Goal: Task Accomplishment & Management: Use online tool/utility

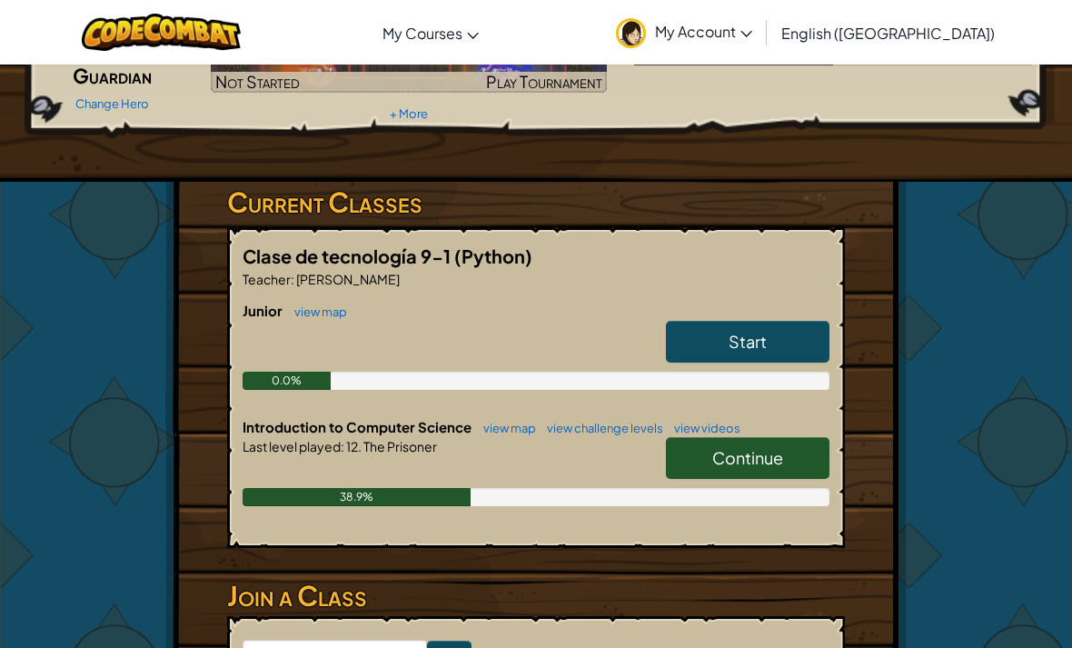
scroll to position [397, 0]
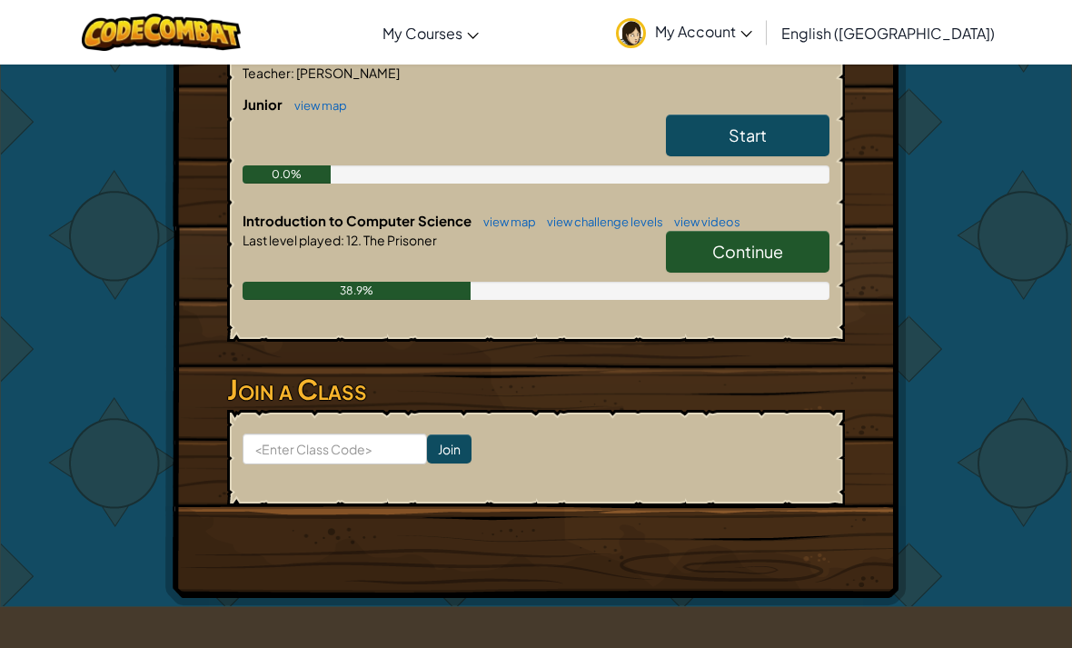
click at [778, 254] on span "Continue" at bounding box center [747, 251] width 71 height 21
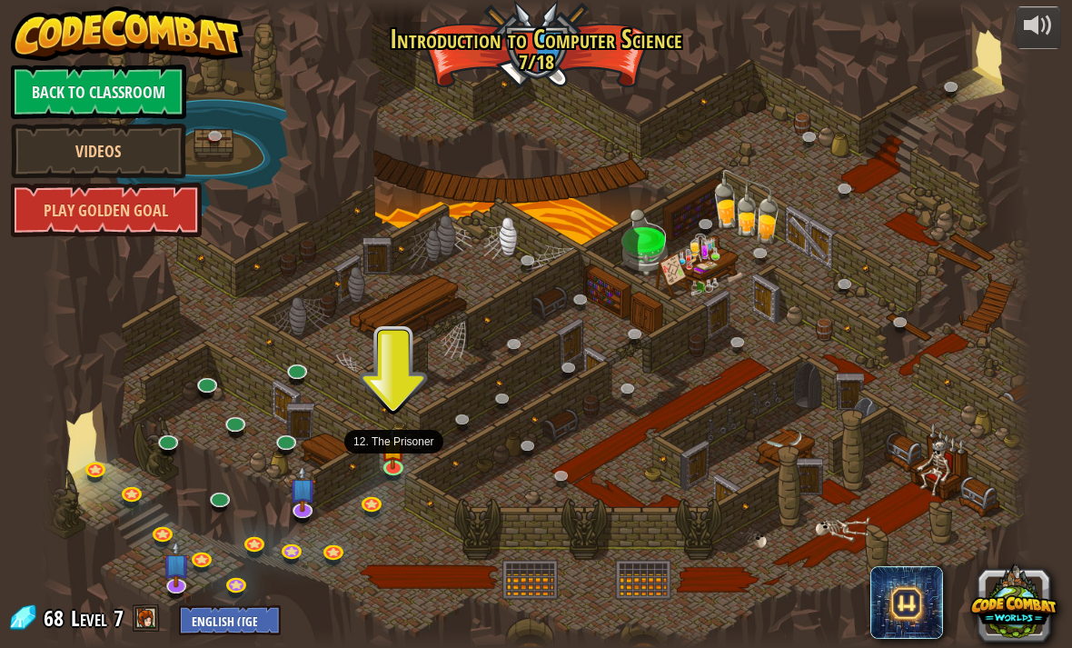
click at [405, 447] on img at bounding box center [394, 448] width 25 height 42
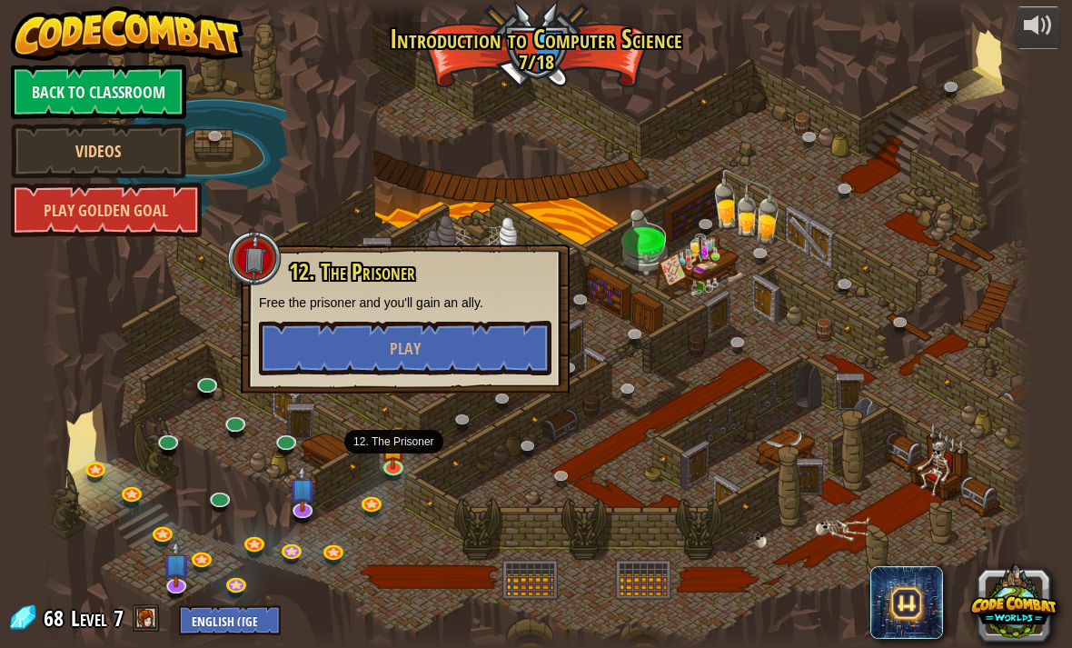
click at [493, 334] on button "Play" at bounding box center [405, 348] width 293 height 55
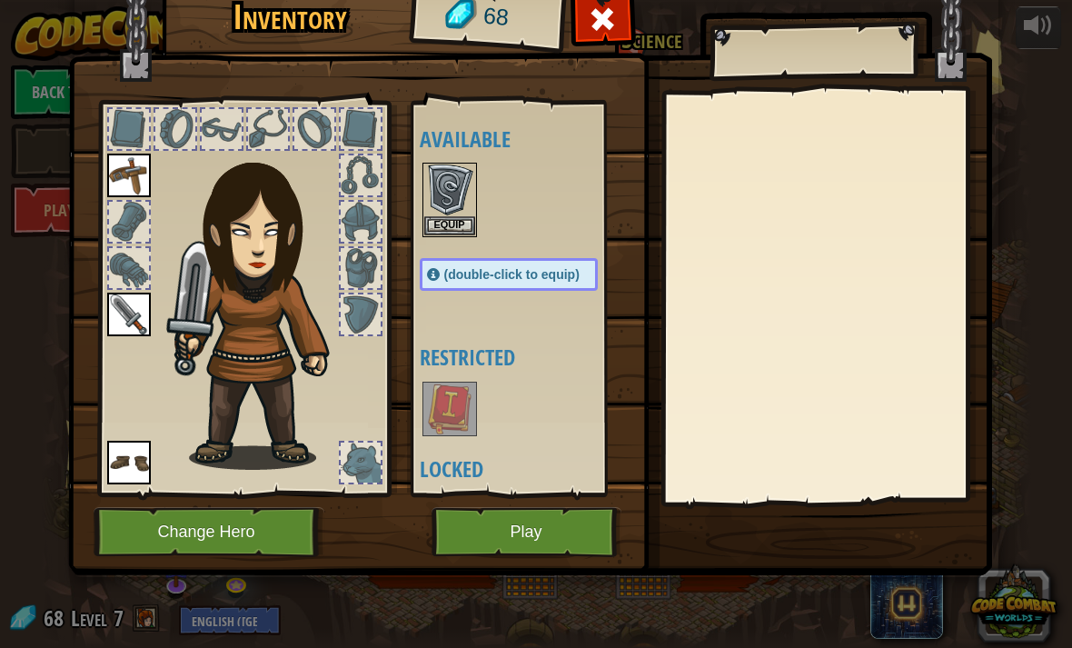
click at [460, 234] on button "Equip" at bounding box center [449, 225] width 51 height 19
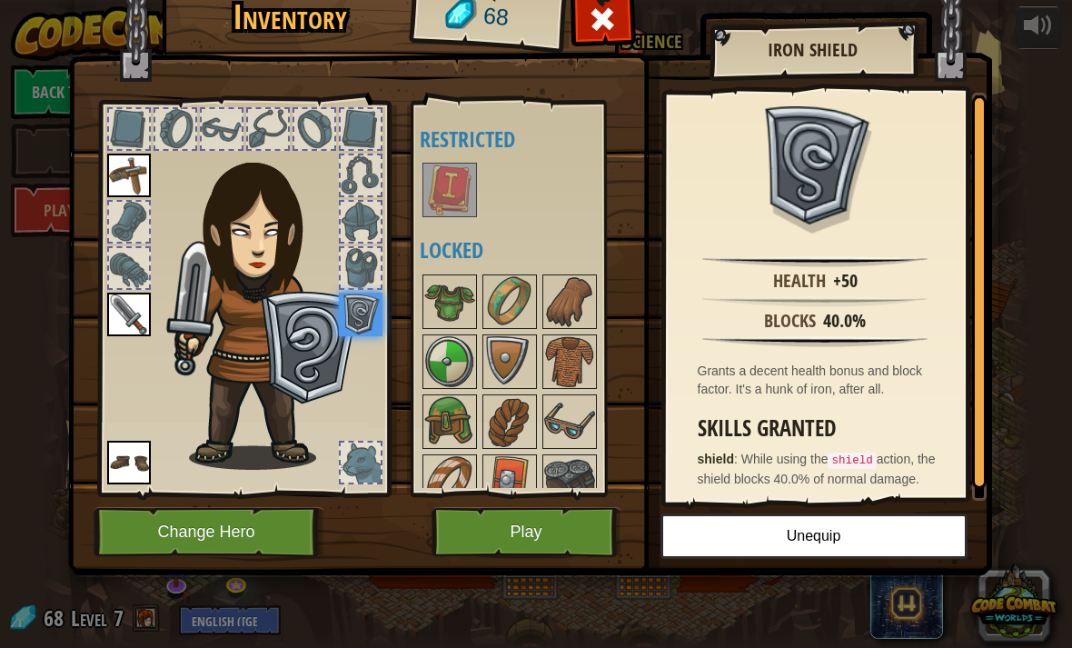
click at [542, 525] on button "Play" at bounding box center [527, 532] width 190 height 50
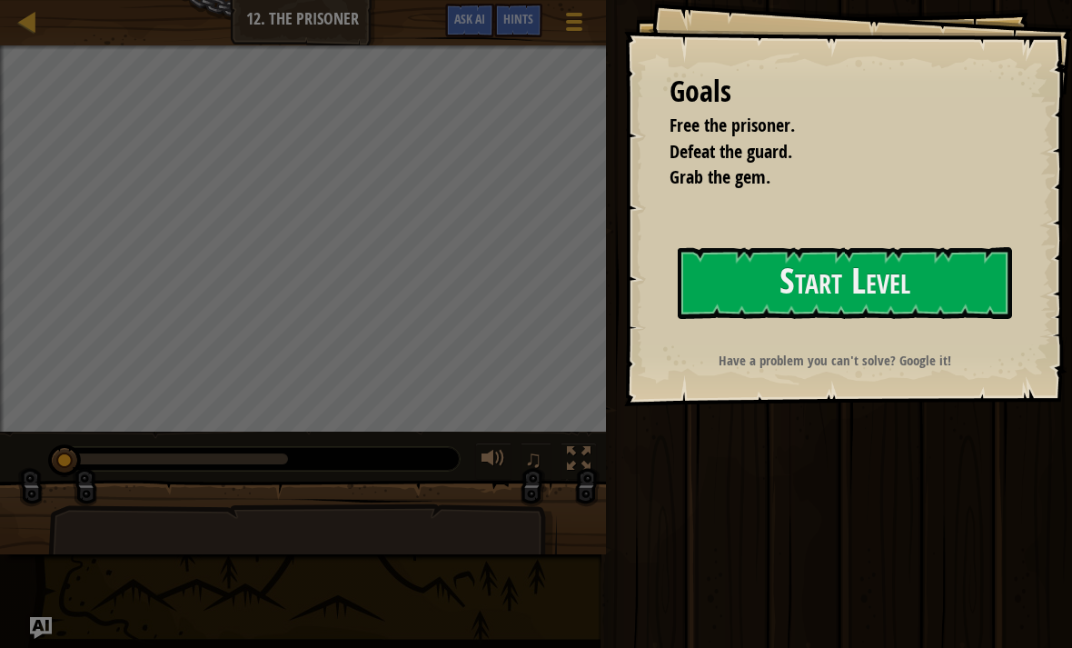
click at [841, 267] on button "Start Level" at bounding box center [845, 283] width 334 height 72
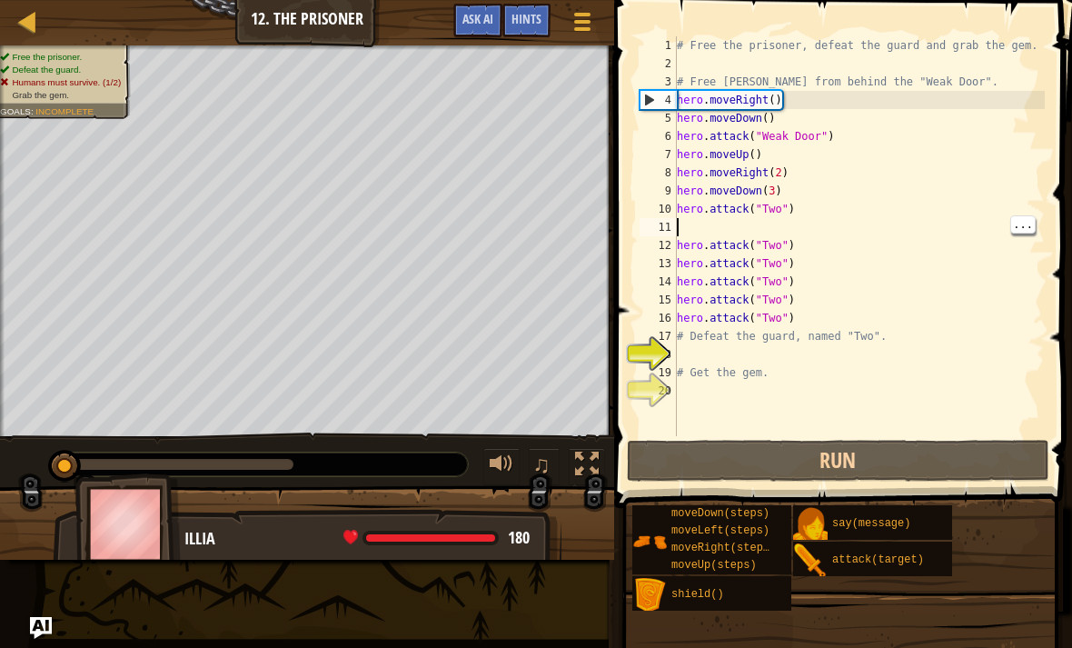
click at [791, 221] on div "# Free the prisoner, defeat the guard and grab the gem. # Free [PERSON_NAME] fr…" at bounding box center [859, 254] width 372 height 436
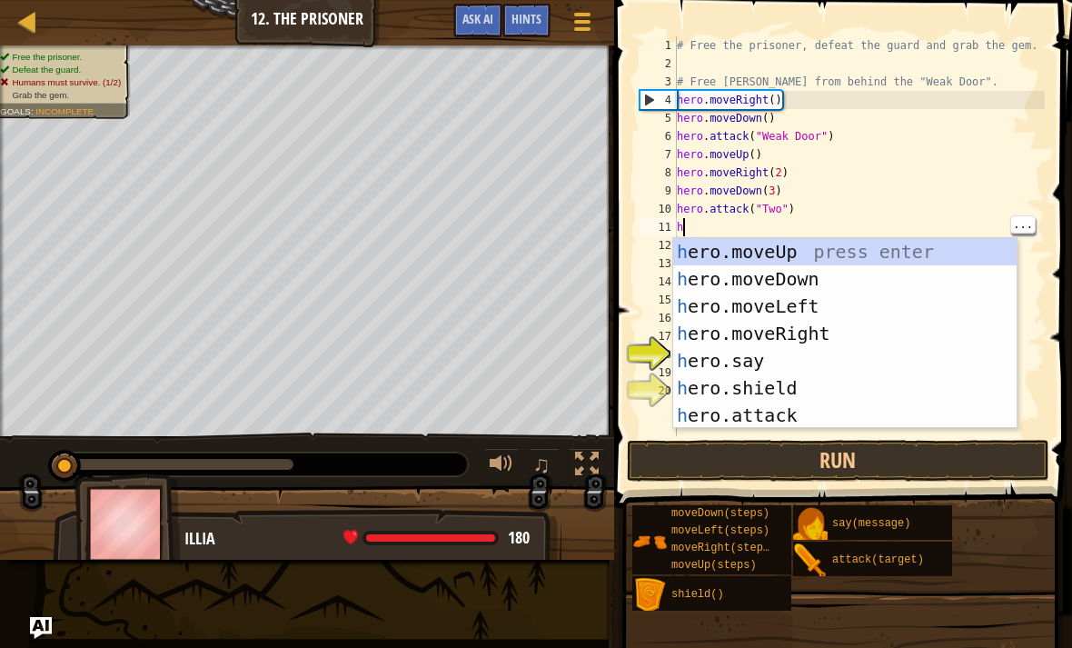
scroll to position [9, 0]
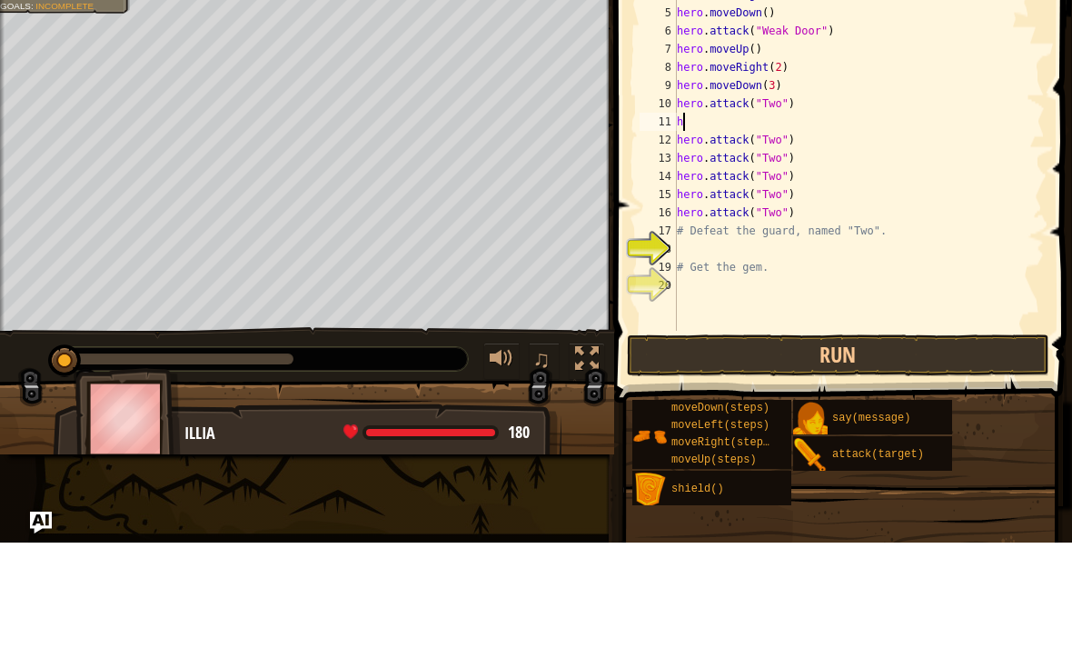
type textarea "he"
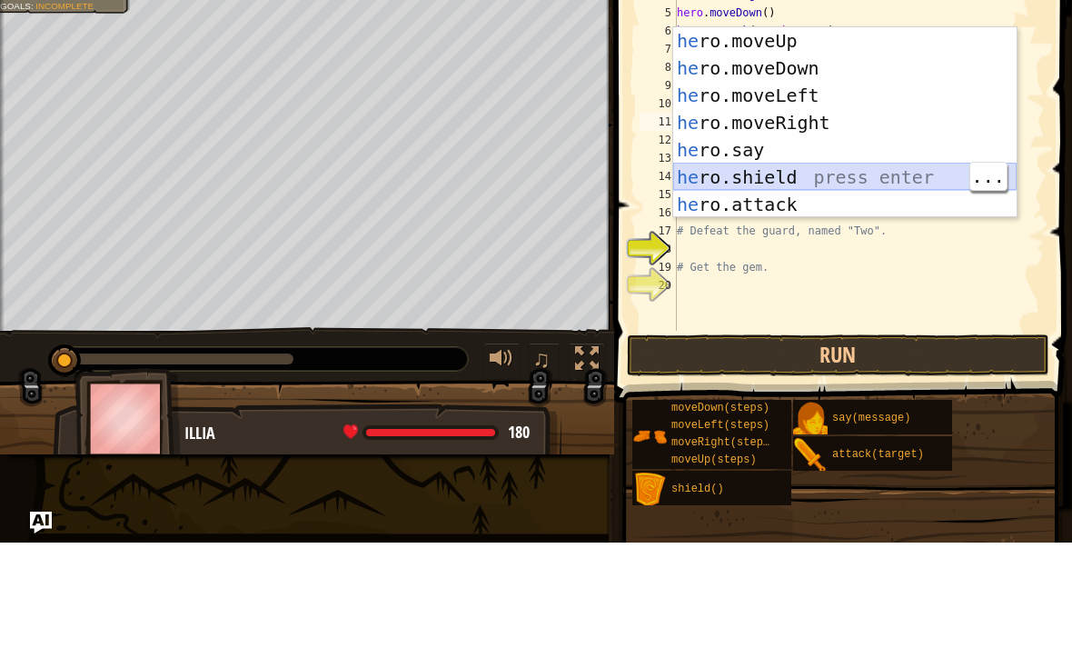
click at [804, 168] on div "he ro.moveUp press enter he ro.moveDown press enter he ro.moveLeft press enter …" at bounding box center [845, 255] width 344 height 245
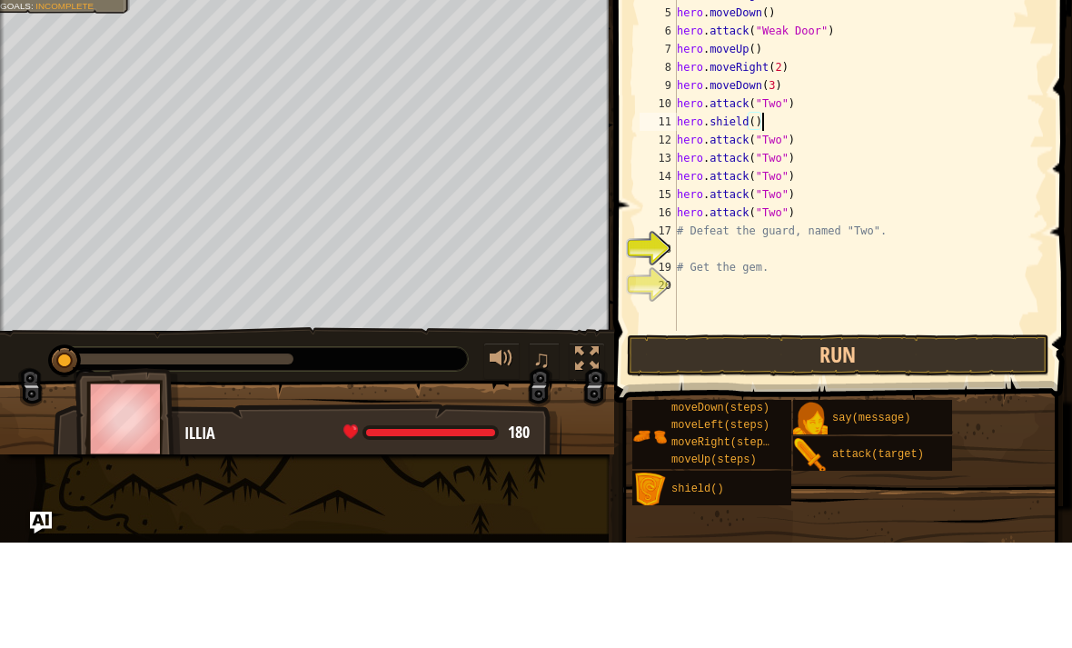
type textarea "hero.attack("Two")"
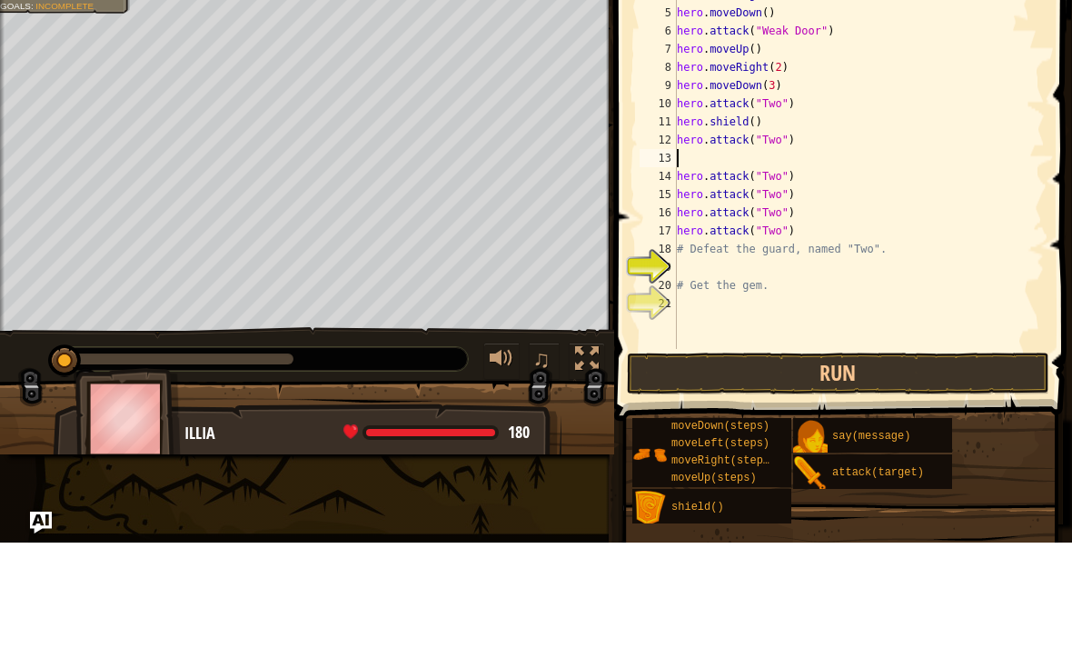
type textarea "h"
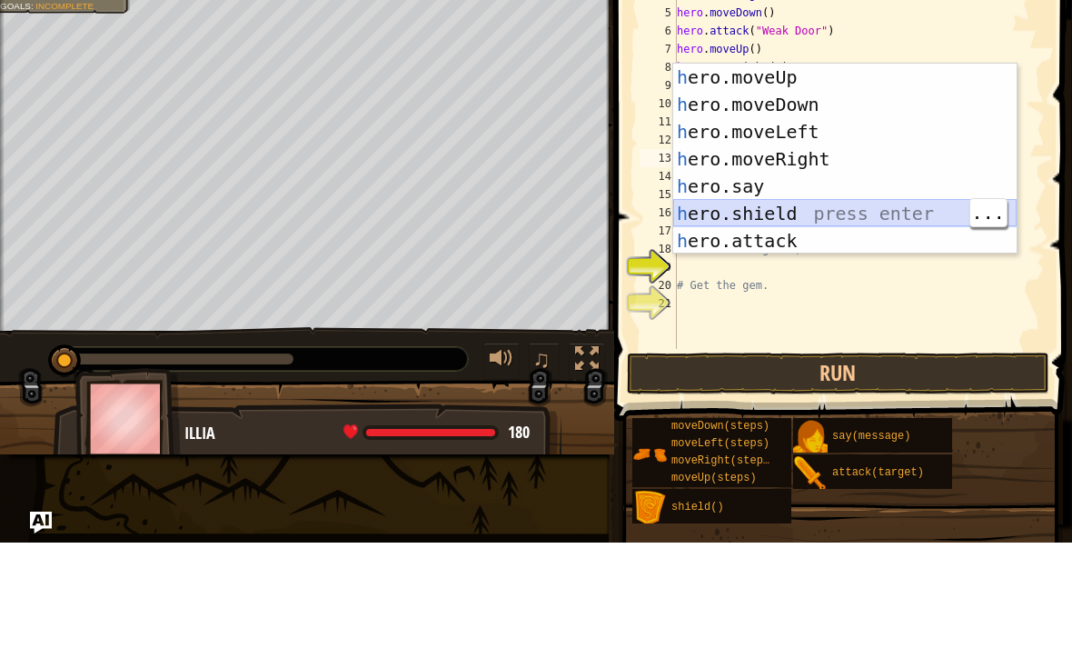
click at [826, 216] on div "h ero.moveUp press enter h ero.moveDown press enter h ero.moveLeft press enter …" at bounding box center [845, 291] width 344 height 245
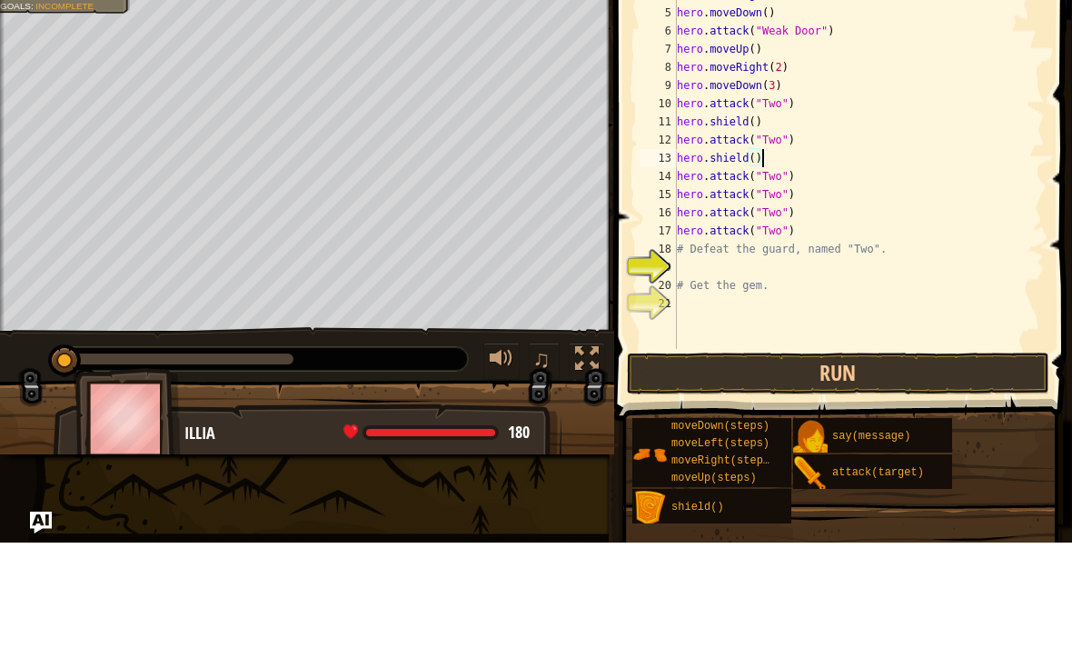
type textarea "hero.attack("Two")"
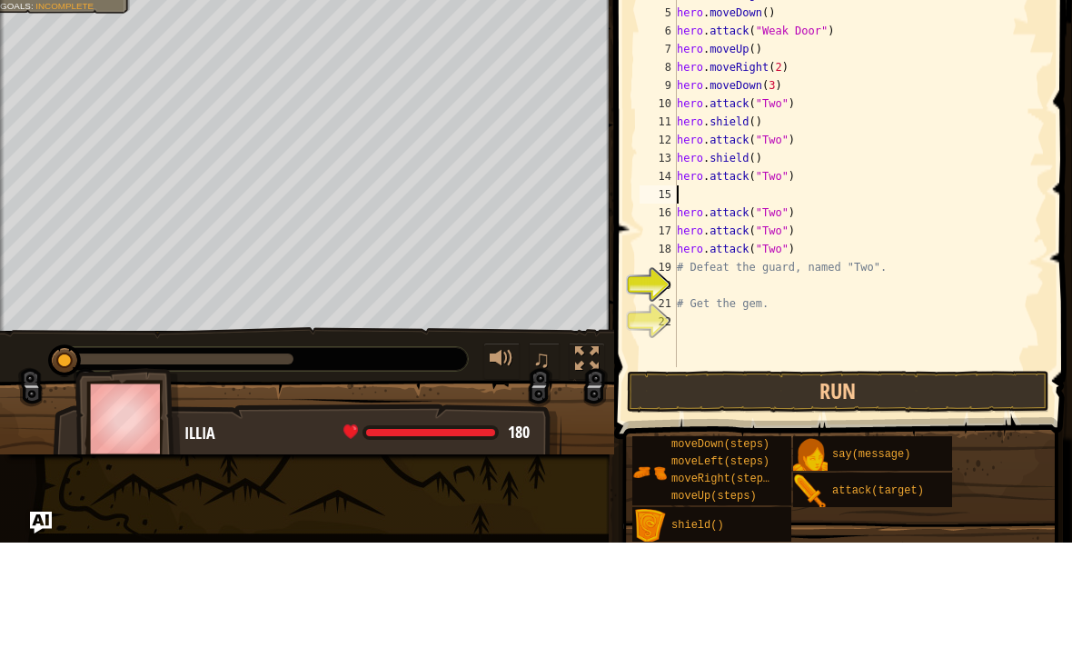
type textarea "h"
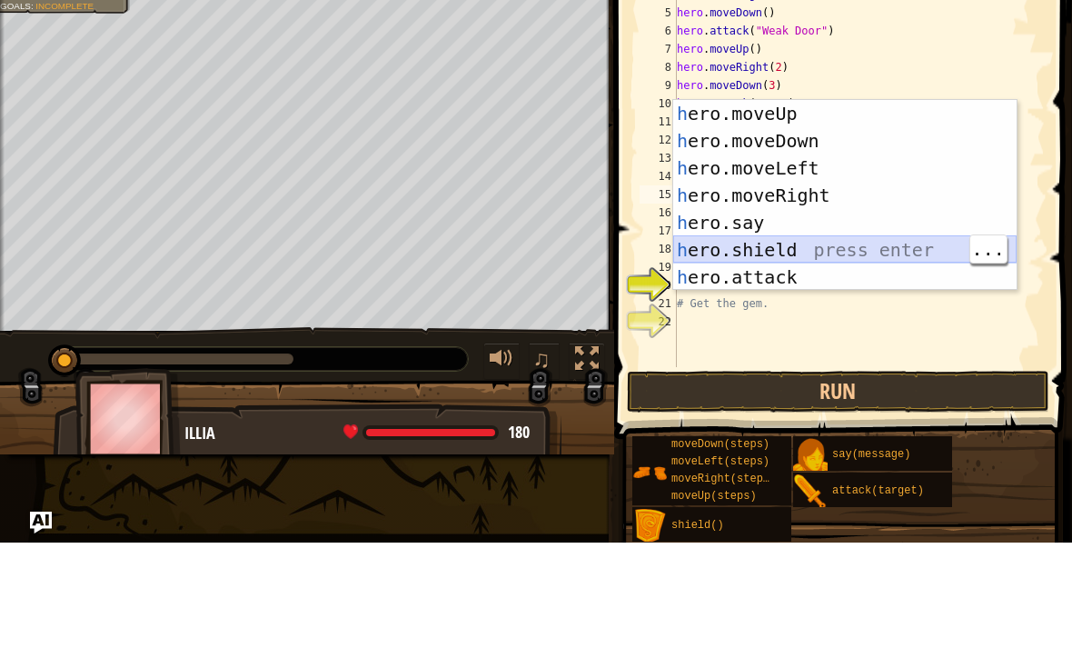
click at [827, 244] on div "h ero.moveUp press enter h ero.moveDown press enter h ero.moveLeft press enter …" at bounding box center [845, 327] width 344 height 245
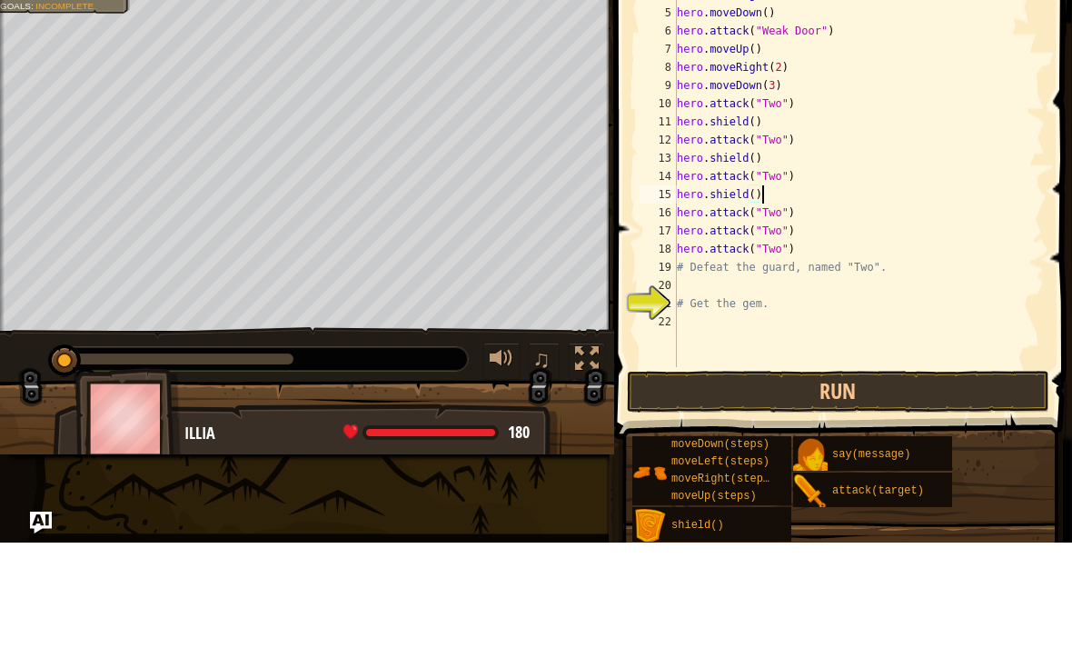
type textarea "hero.attack("Two")"
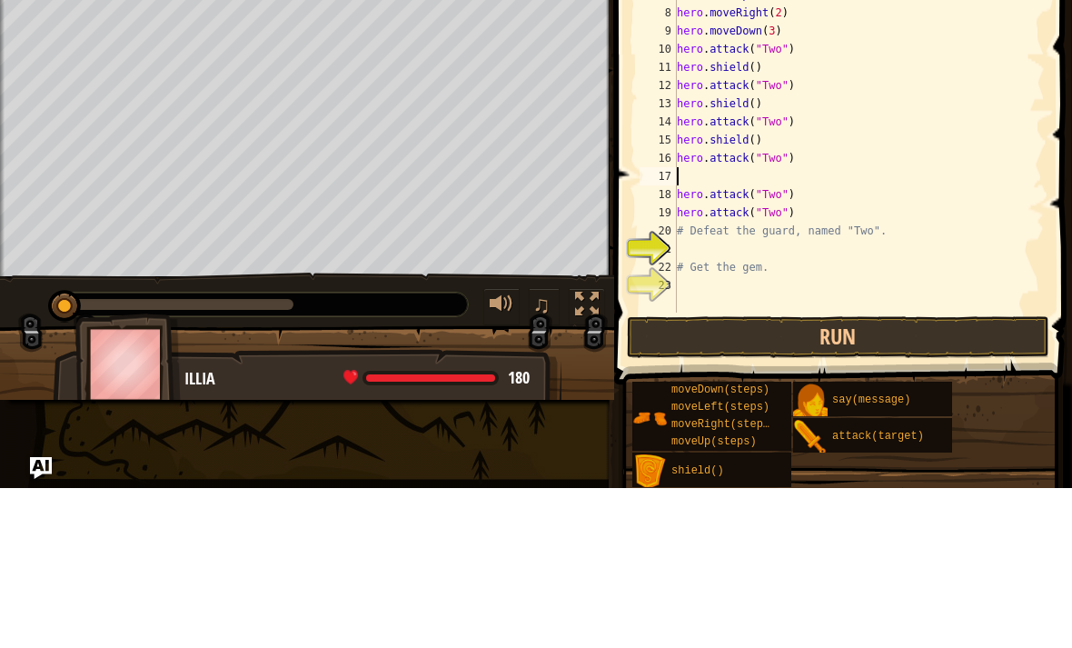
type textarea "h"
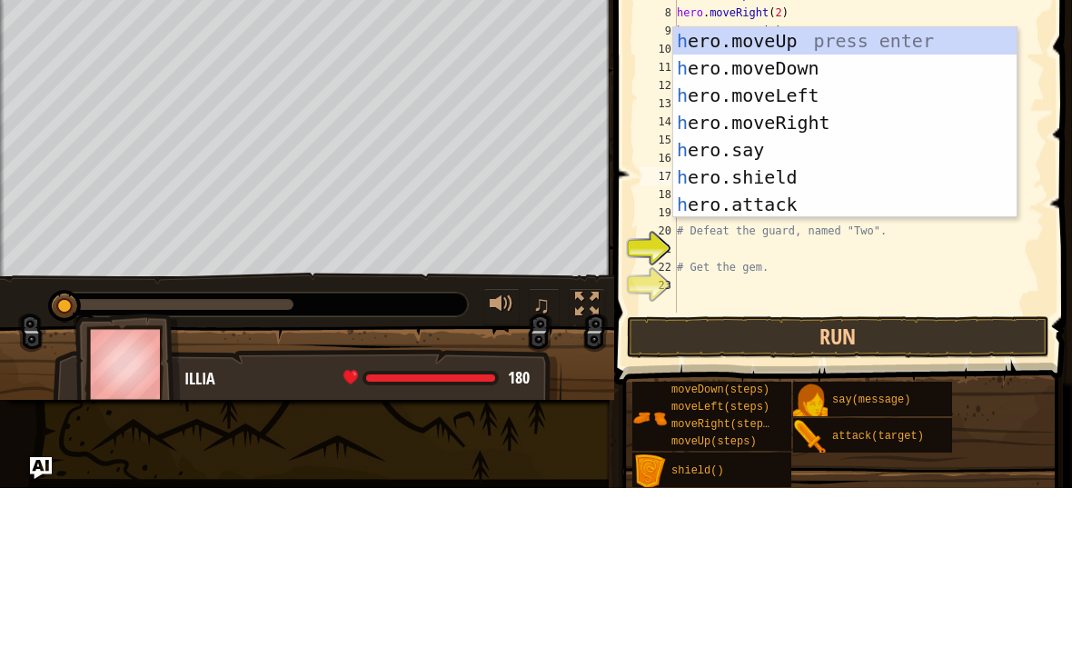
click at [787, 187] on div "h ero.moveUp press enter h ero.moveDown press enter h ero.moveLeft press enter …" at bounding box center [845, 309] width 344 height 245
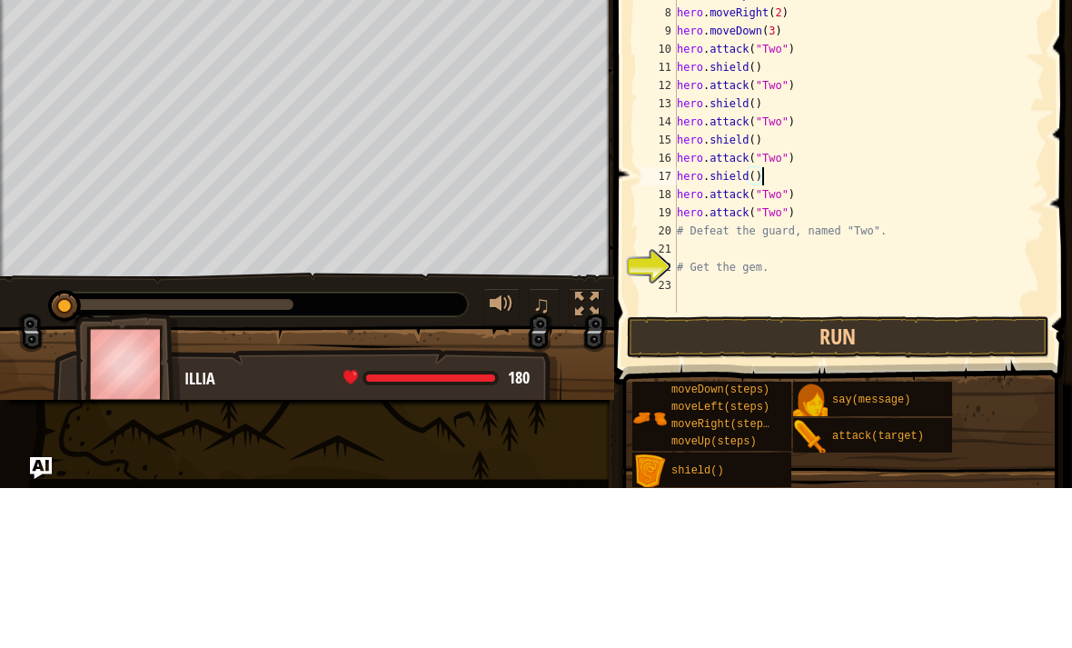
type textarea "hero.attack("Two")"
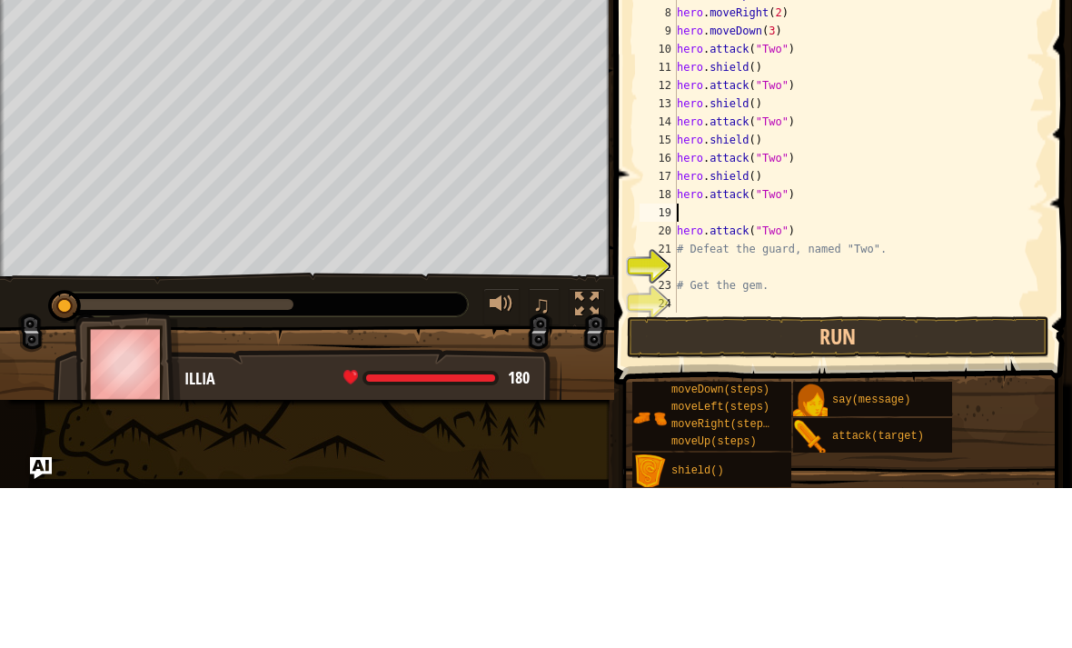
type textarea "h"
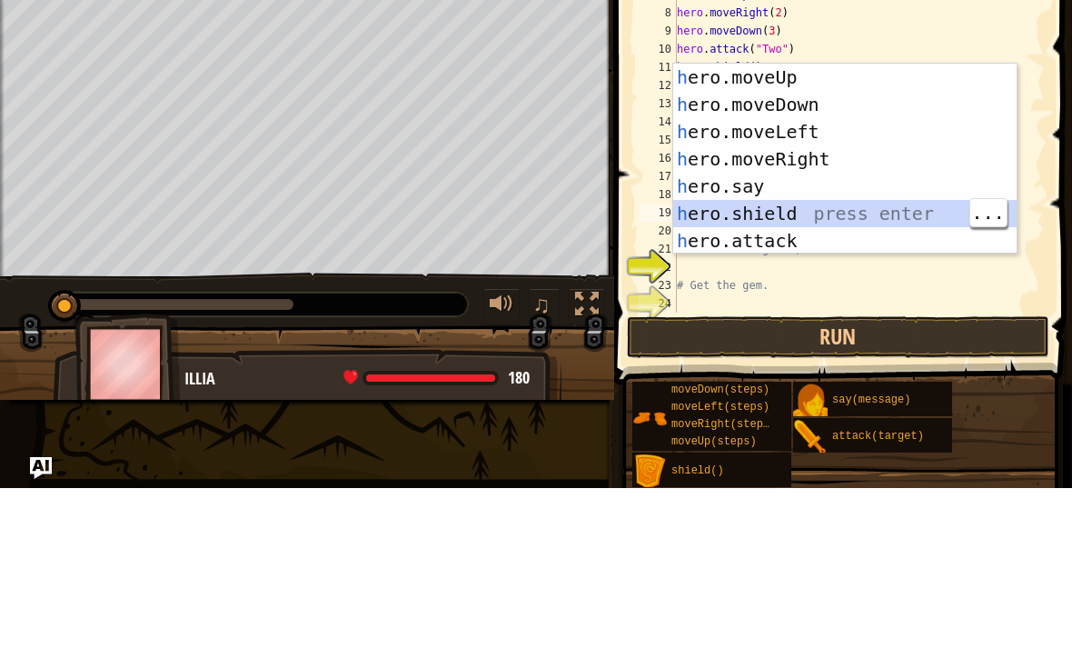
click at [827, 224] on div "h ero.moveUp press enter h ero.moveDown press enter h ero.moveLeft press enter …" at bounding box center [845, 346] width 344 height 245
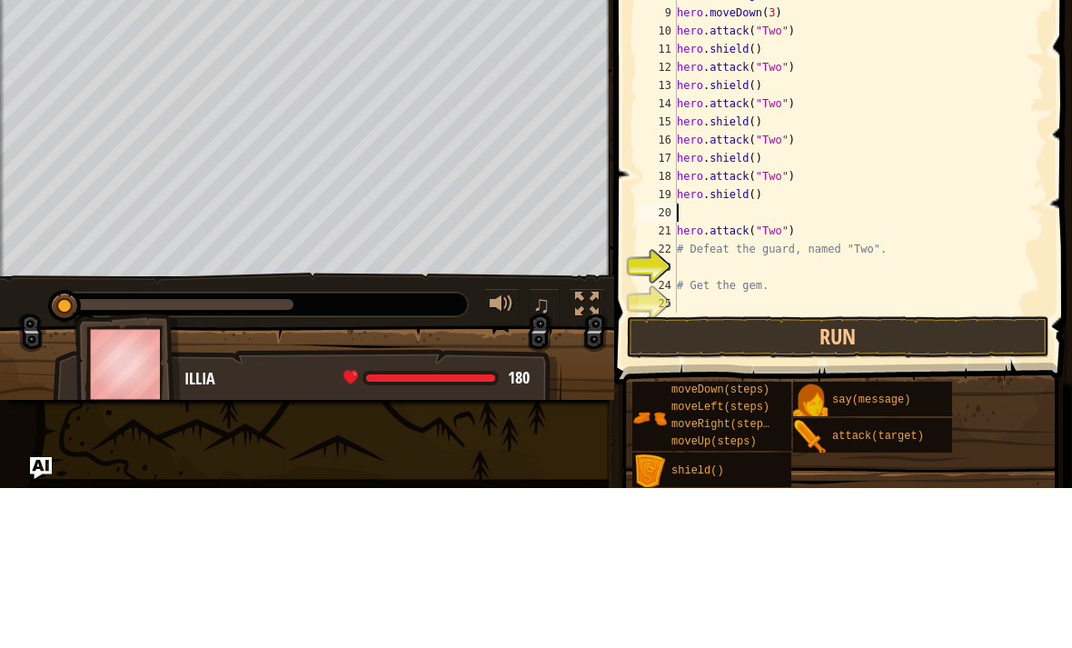
scroll to position [18, 0]
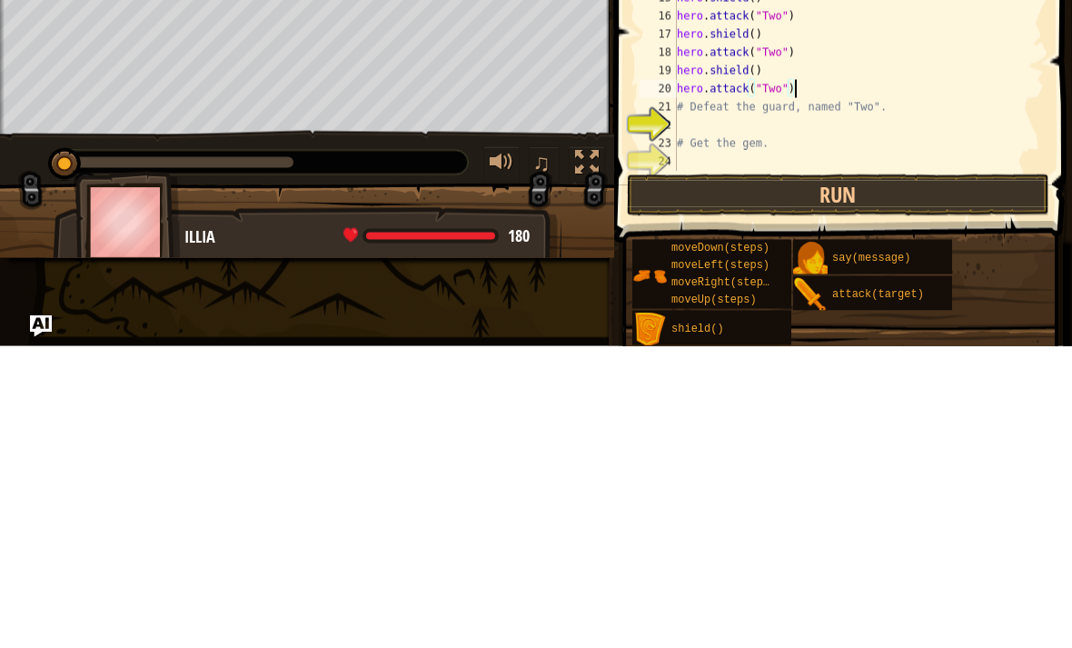
click at [835, 476] on button "Run" at bounding box center [838, 497] width 423 height 42
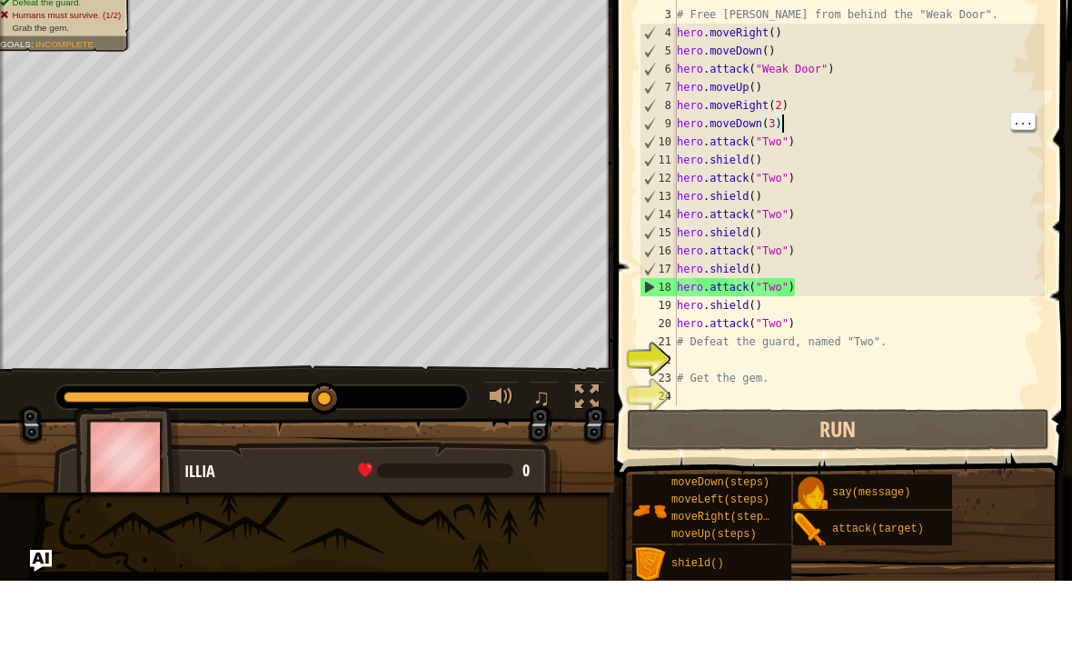
type textarea "hero.moveRight(2)"
click at [826, 108] on div "# Free the prisoner, defeat the guard and grab the gem. # Free [PERSON_NAME] fr…" at bounding box center [859, 272] width 372 height 473
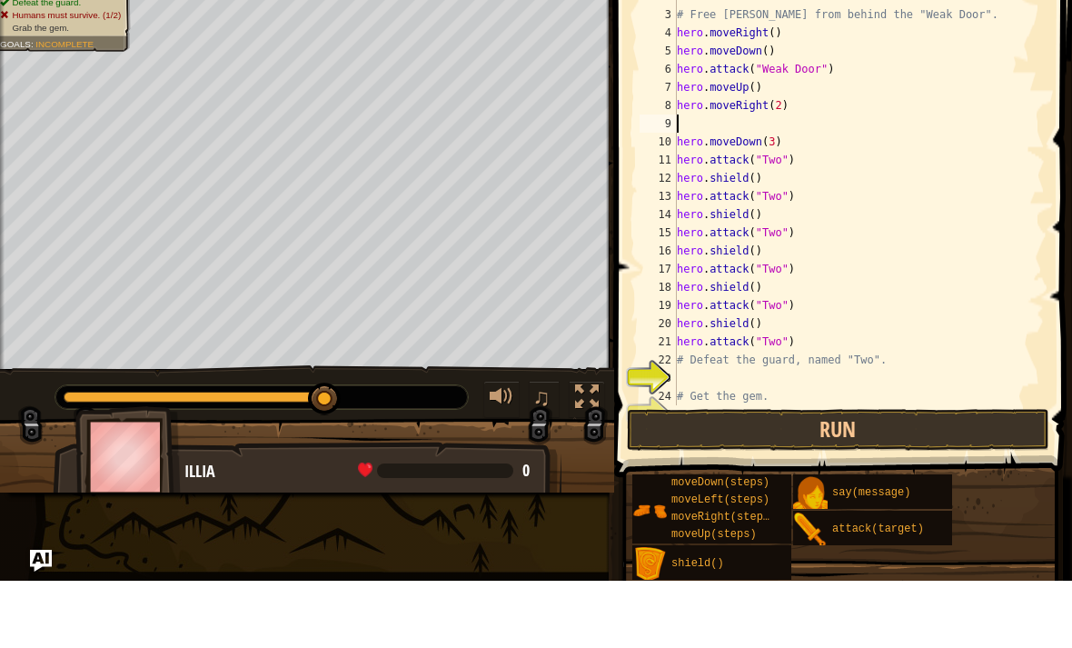
type textarea "h"
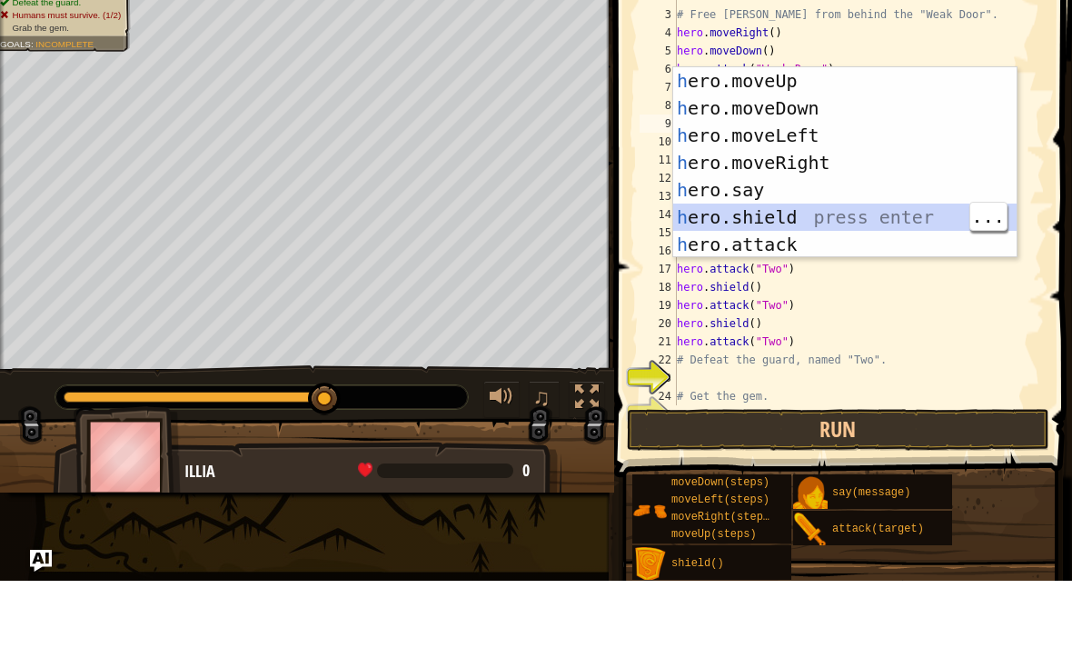
click at [786, 204] on div "h ero.moveUp press enter h ero.moveDown press enter h ero.moveLeft press enter …" at bounding box center [845, 256] width 344 height 245
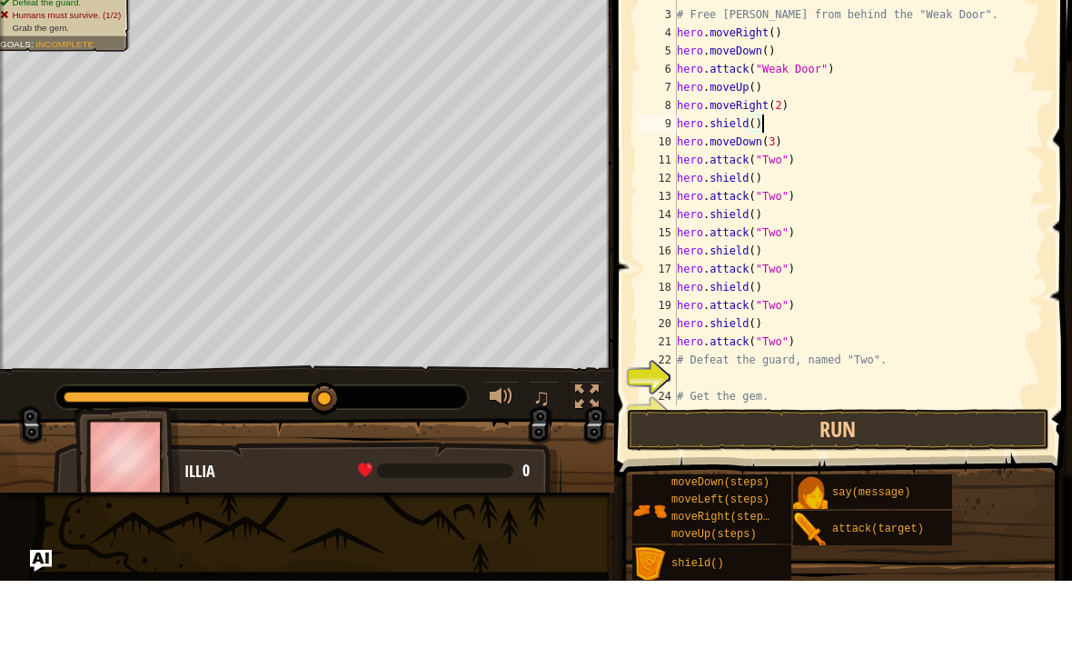
type textarea "hero.moveDown(3)"
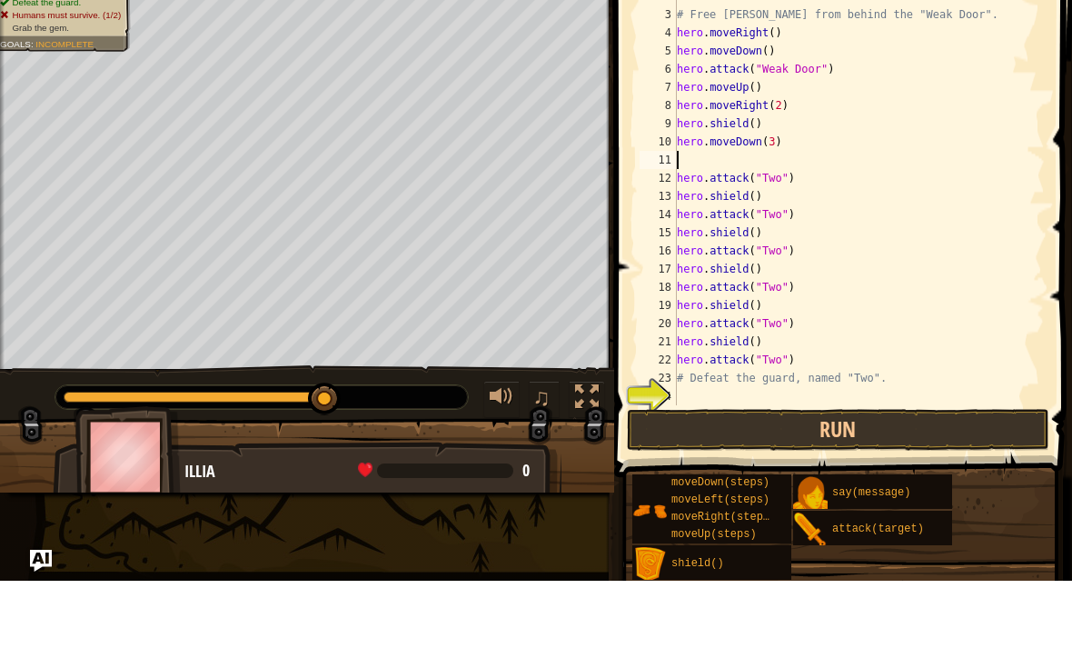
type textarea "h"
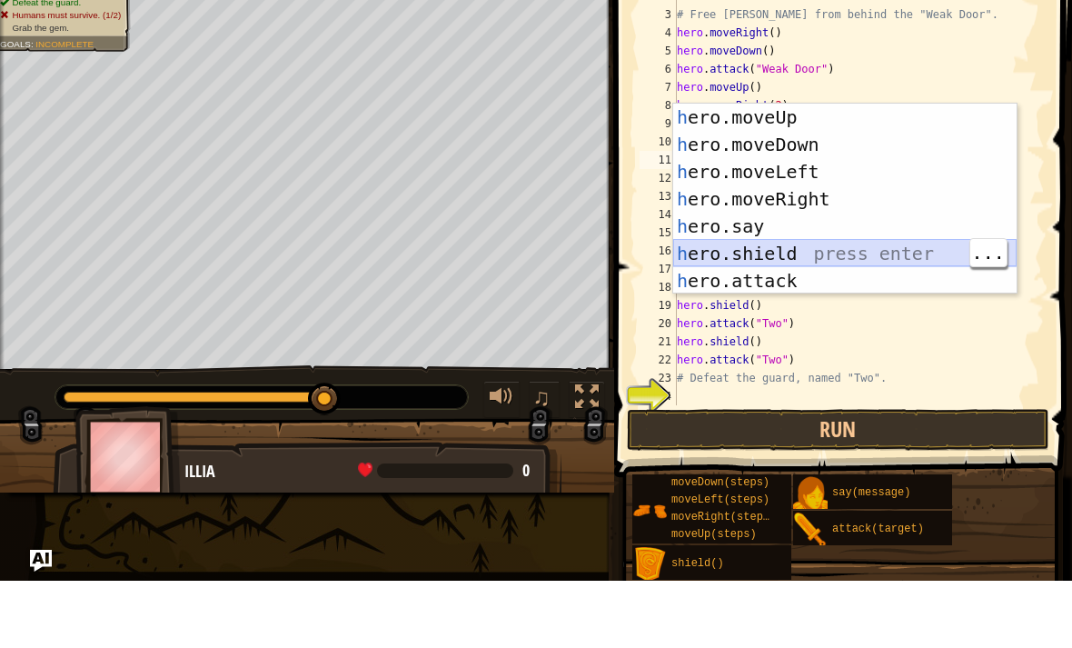
click at [835, 251] on div "h ero.moveUp press enter h ero.moveDown press enter h ero.moveLeft press enter …" at bounding box center [845, 293] width 344 height 245
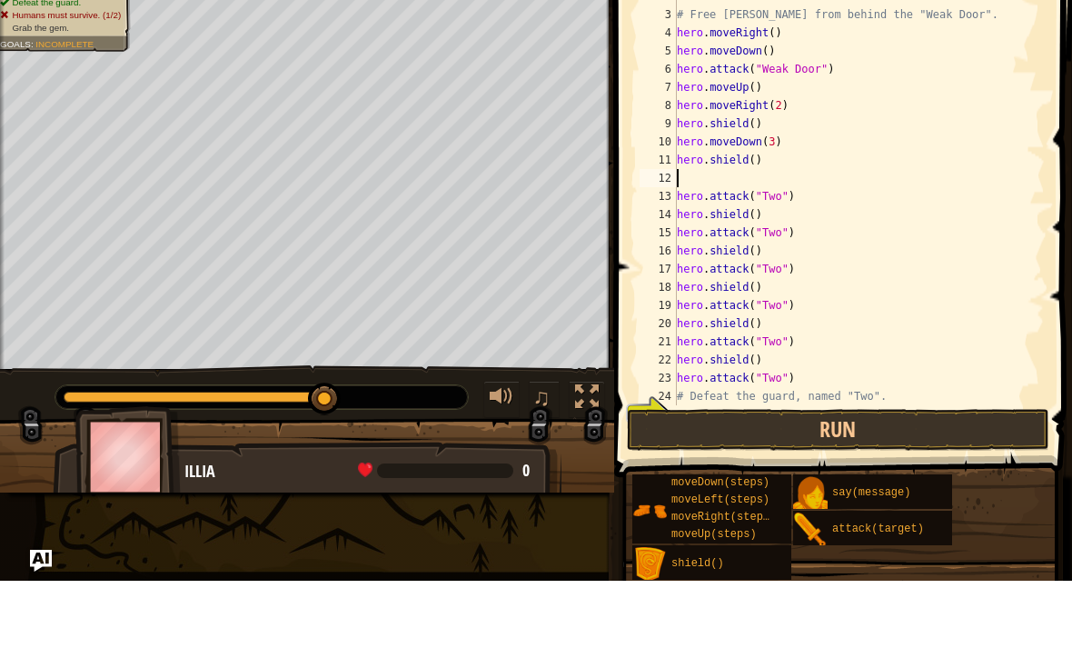
scroll to position [55, 0]
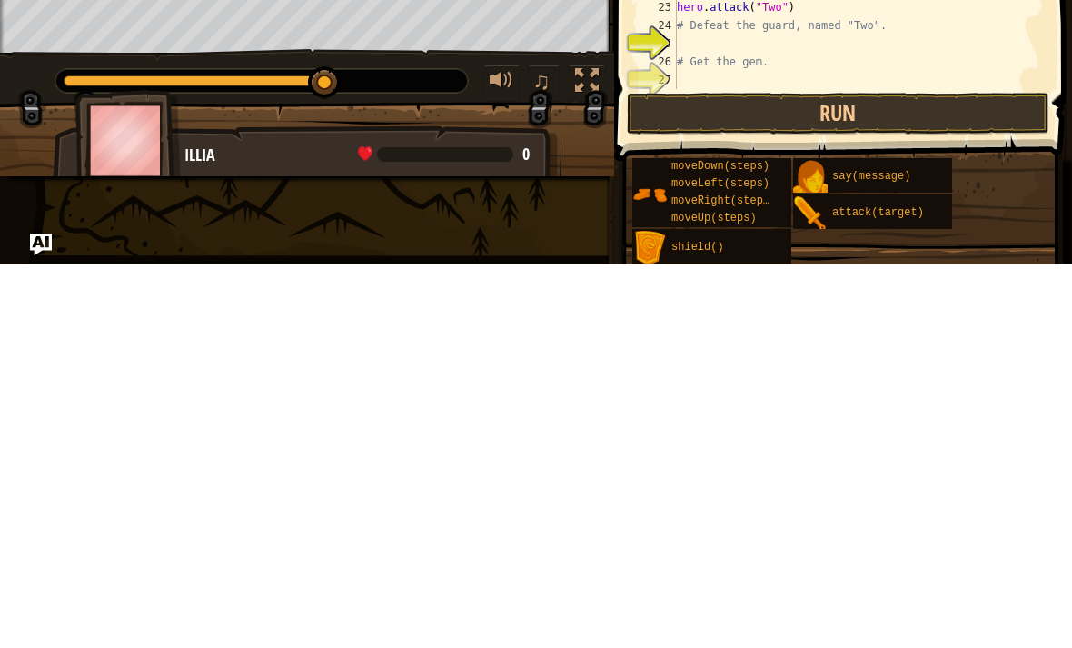
click at [821, 476] on button "Run" at bounding box center [838, 497] width 423 height 42
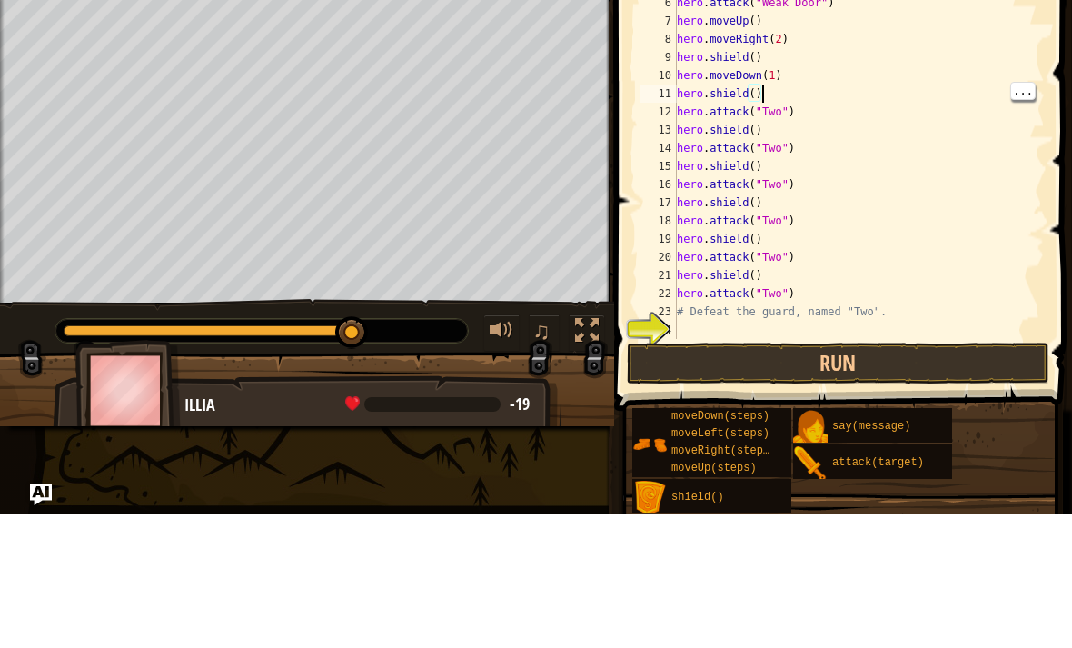
scroll to position [36, 0]
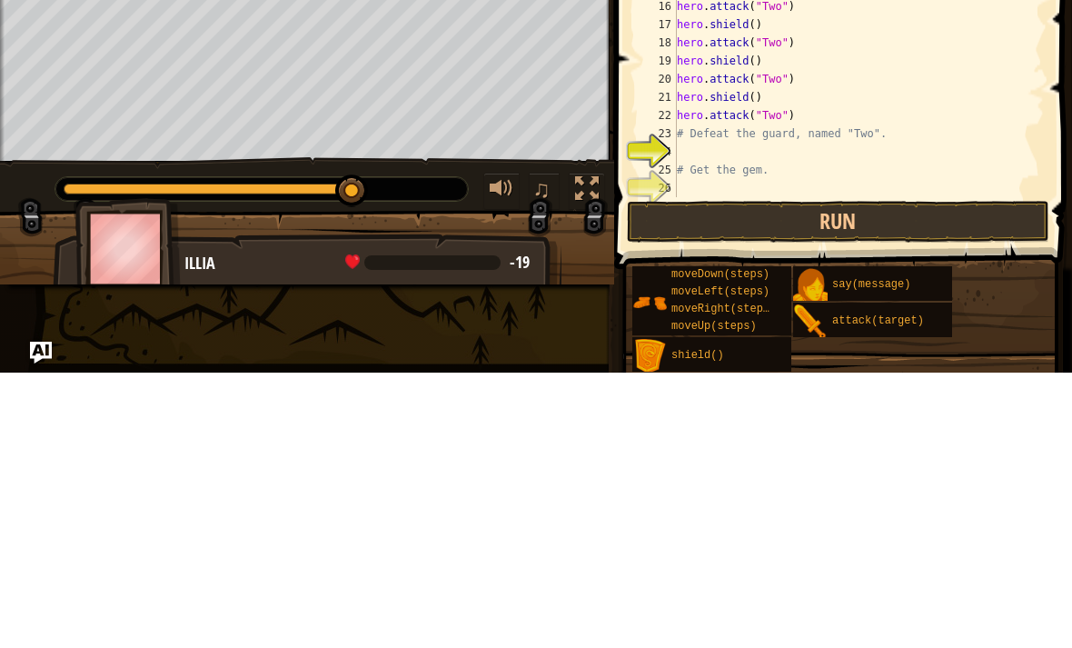
type textarea "hero.attack("Two")"
type textarea "h"
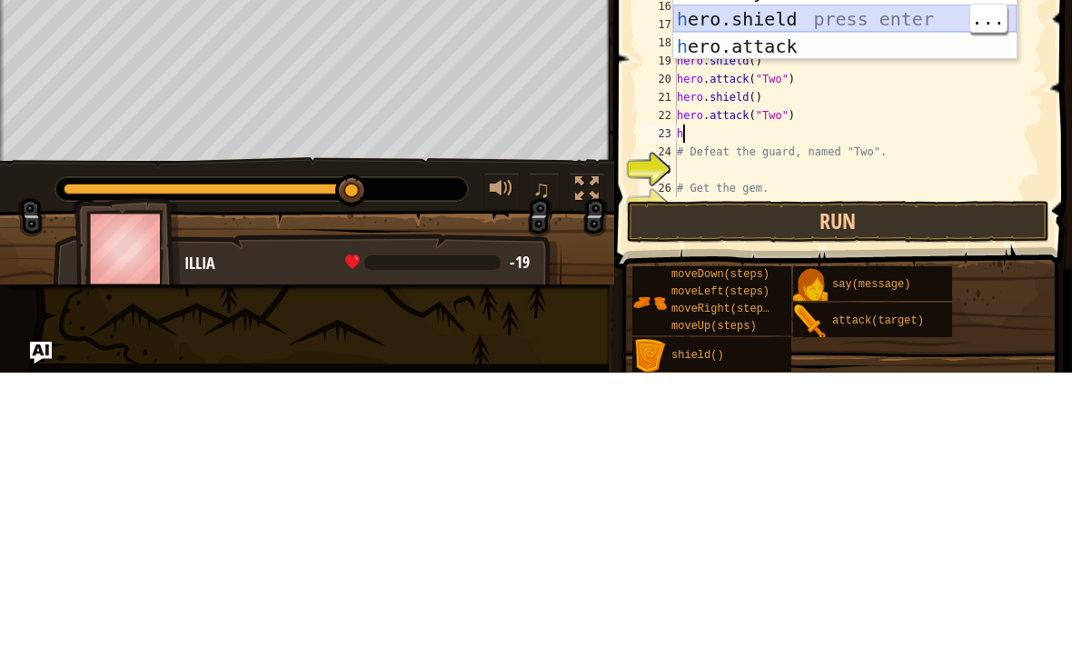
click at [831, 144] on div "h ero.moveUp press enter h ero.moveDown press enter h ero.moveLeft press enter …" at bounding box center [845, 266] width 344 height 245
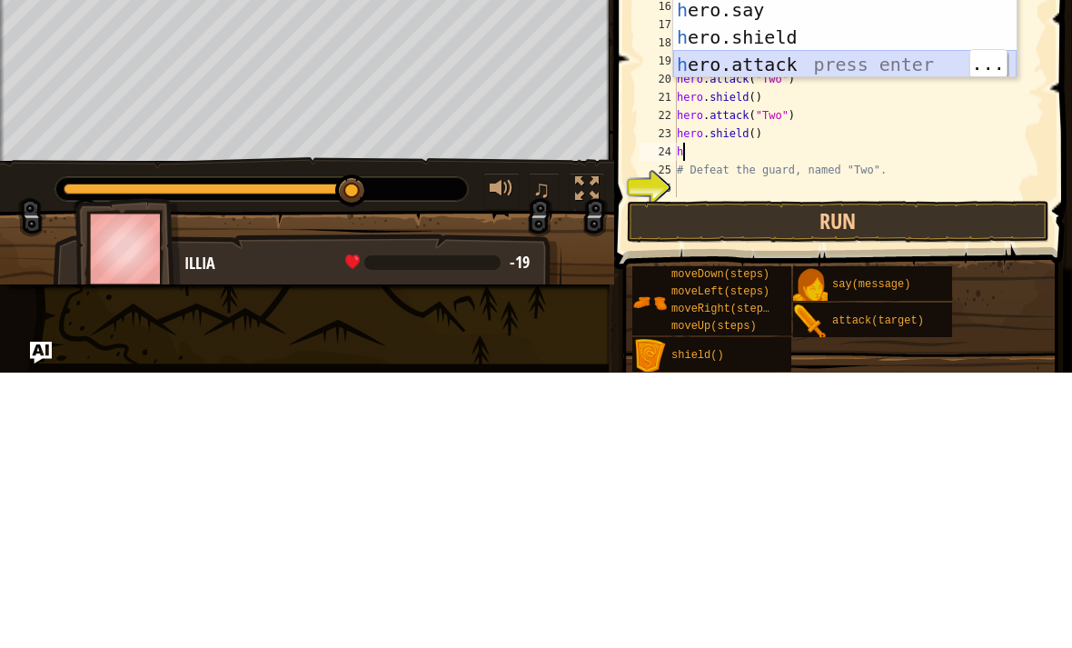
click at [876, 163] on div "h ero.moveUp press enter h ero.moveDown press enter h ero.moveLeft press enter …" at bounding box center [845, 285] width 344 height 245
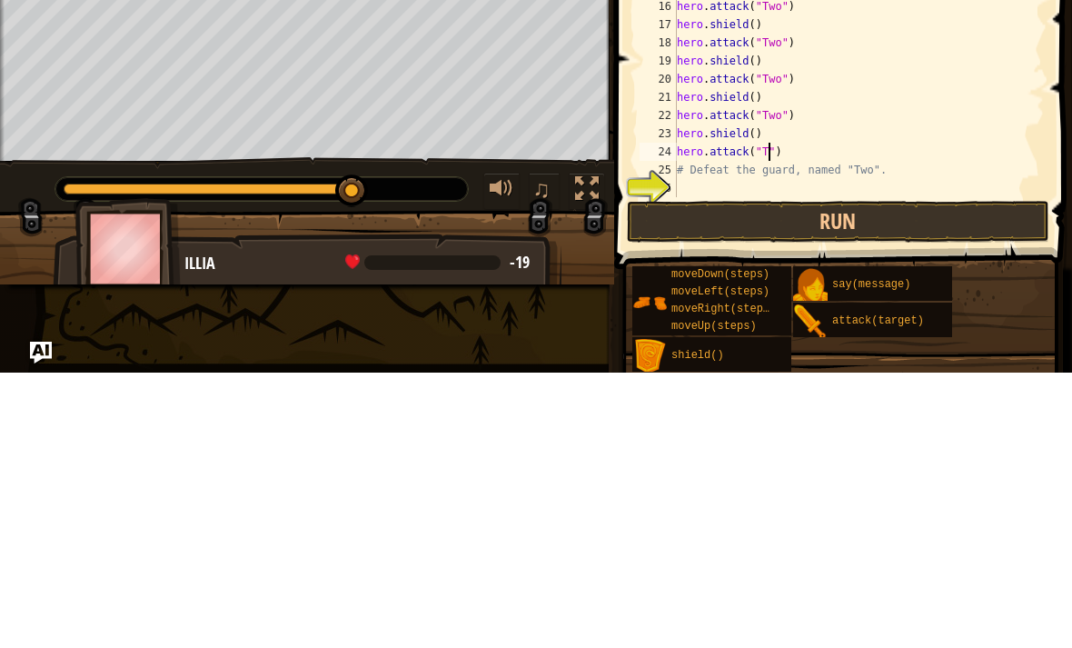
scroll to position [9, 8]
type textarea "hero.attack("Two")"
click at [848, 476] on button "Run" at bounding box center [838, 497] width 423 height 42
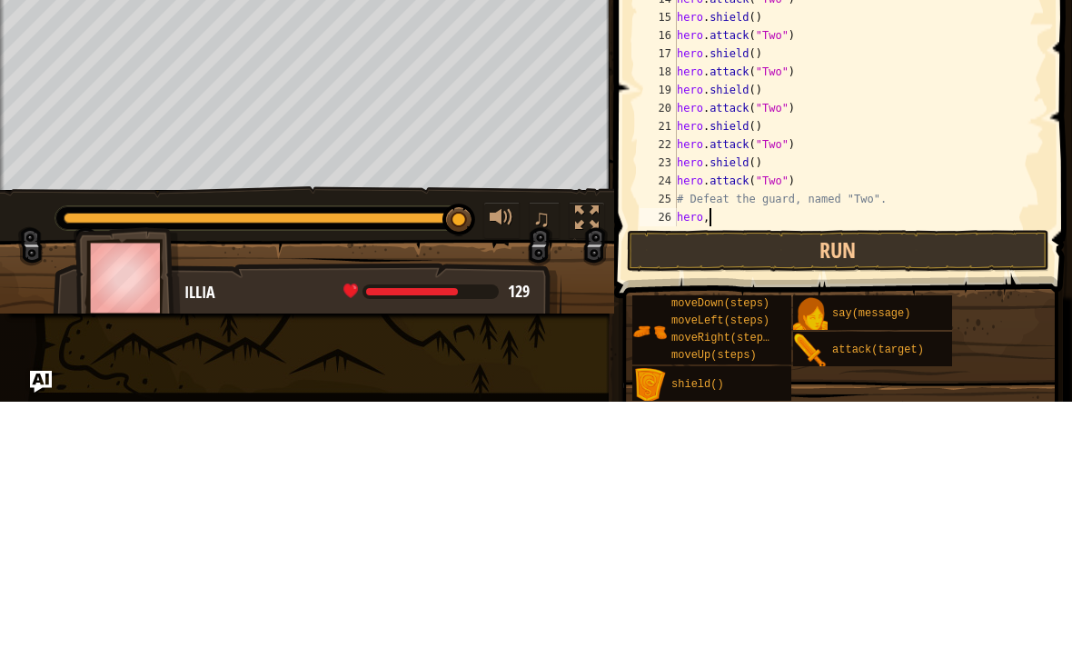
scroll to position [36, 0]
type textarea "hero."
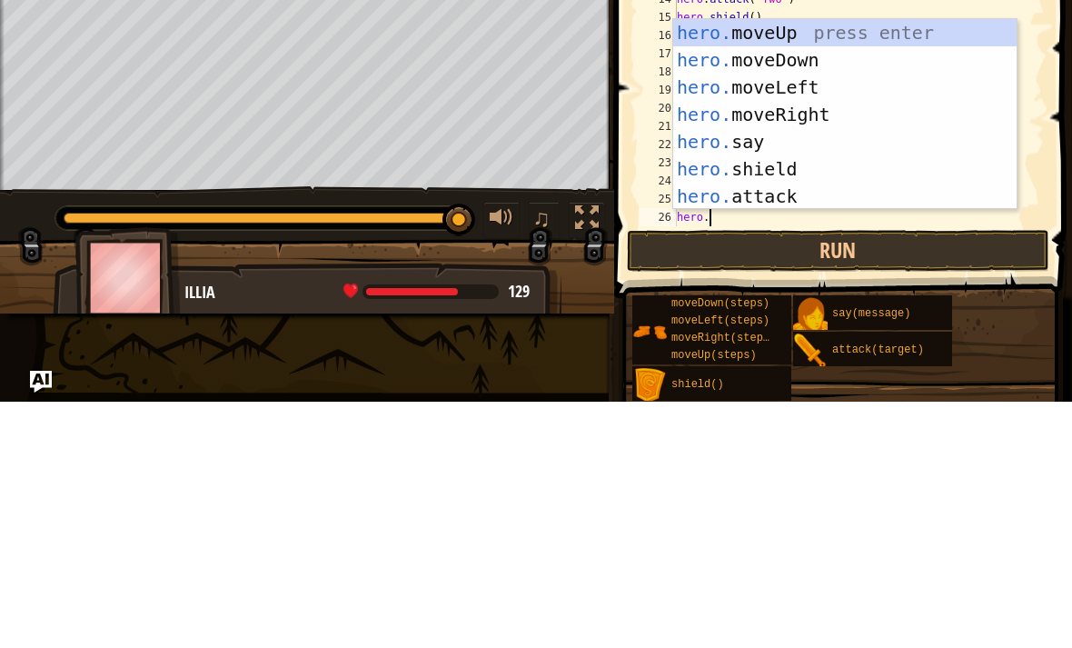
scroll to position [9, 2]
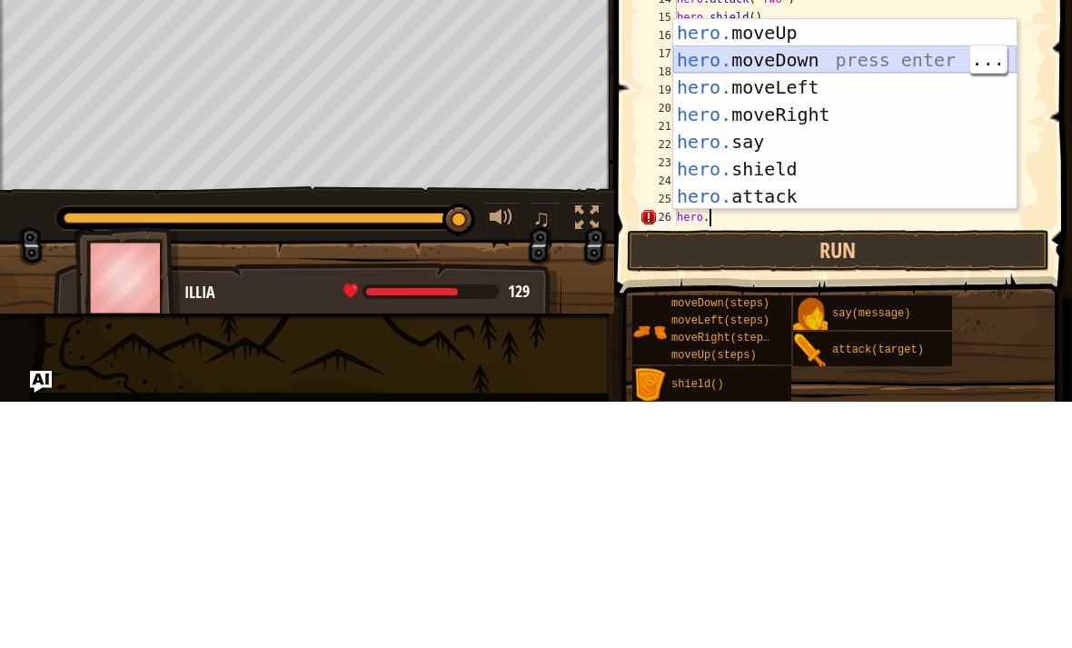
click at [815, 265] on div "hero. moveUp press enter hero. moveDown press enter hero. moveLeft press enter …" at bounding box center [845, 387] width 344 height 245
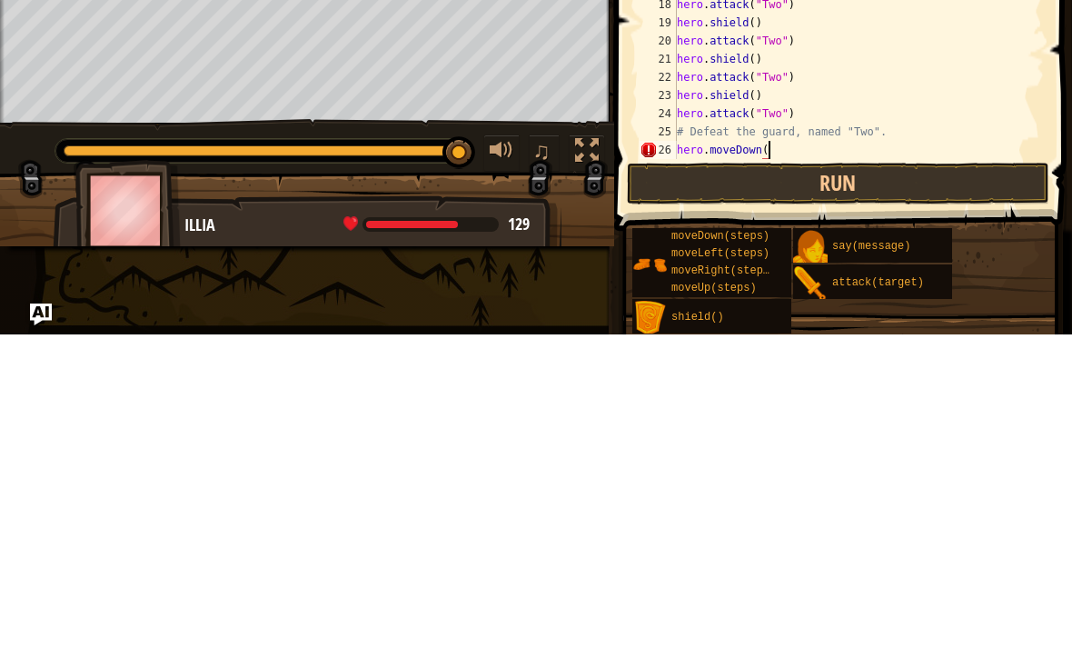
scroll to position [9, 7]
type textarea "hero.moveDown(2)"
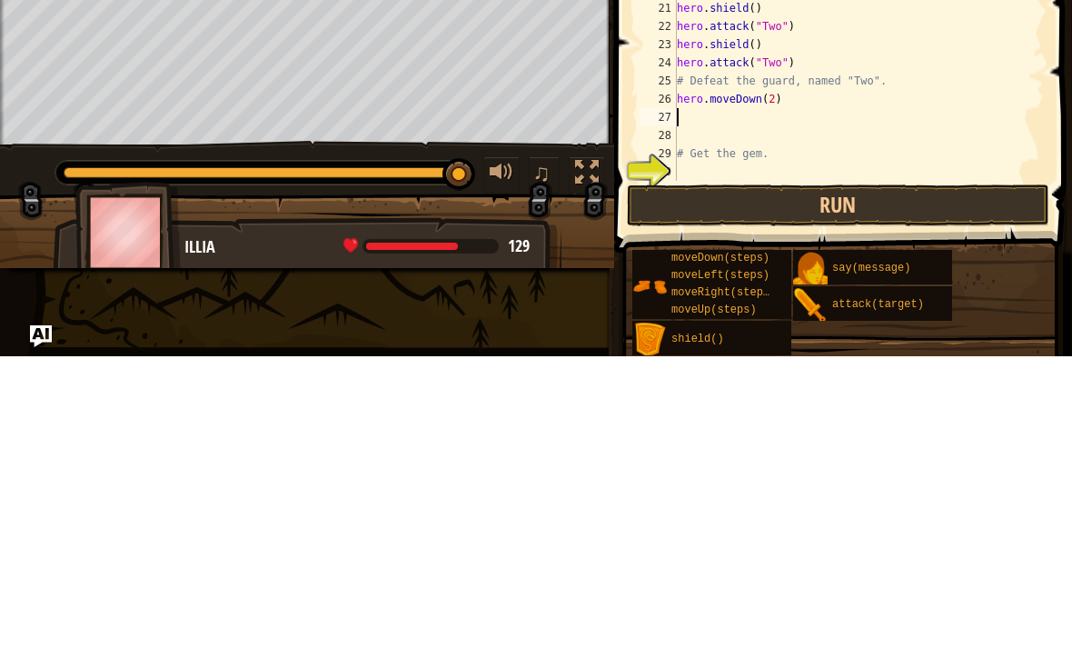
type textarea "h"
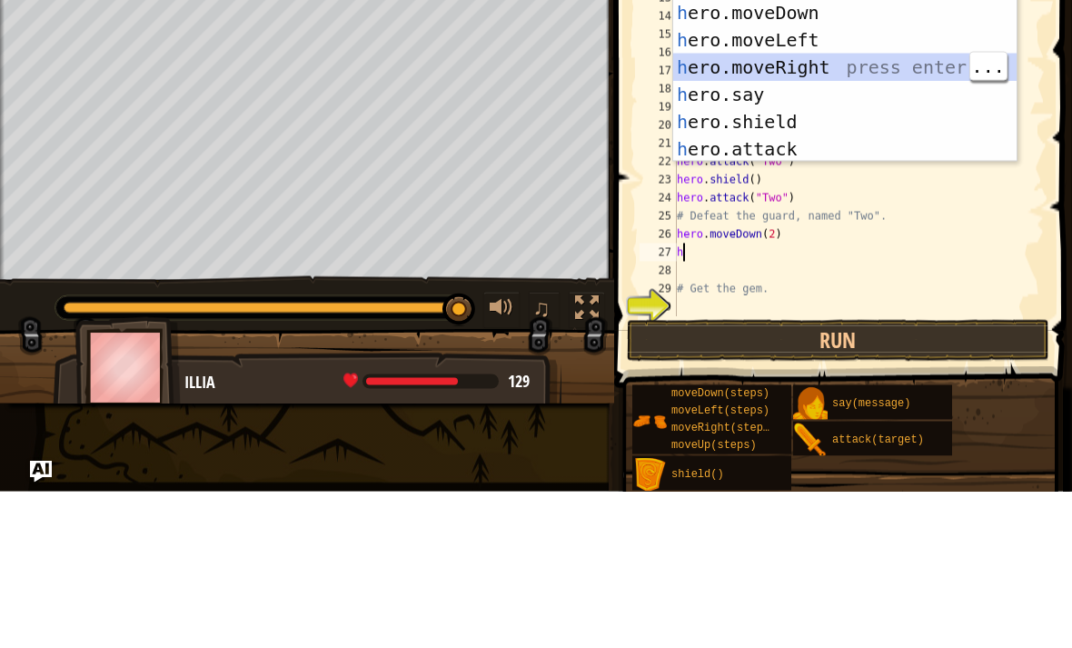
click at [822, 128] on div "h ero.moveUp press enter h ero.moveDown press enter h ero.moveLeft press enter …" at bounding box center [845, 250] width 344 height 245
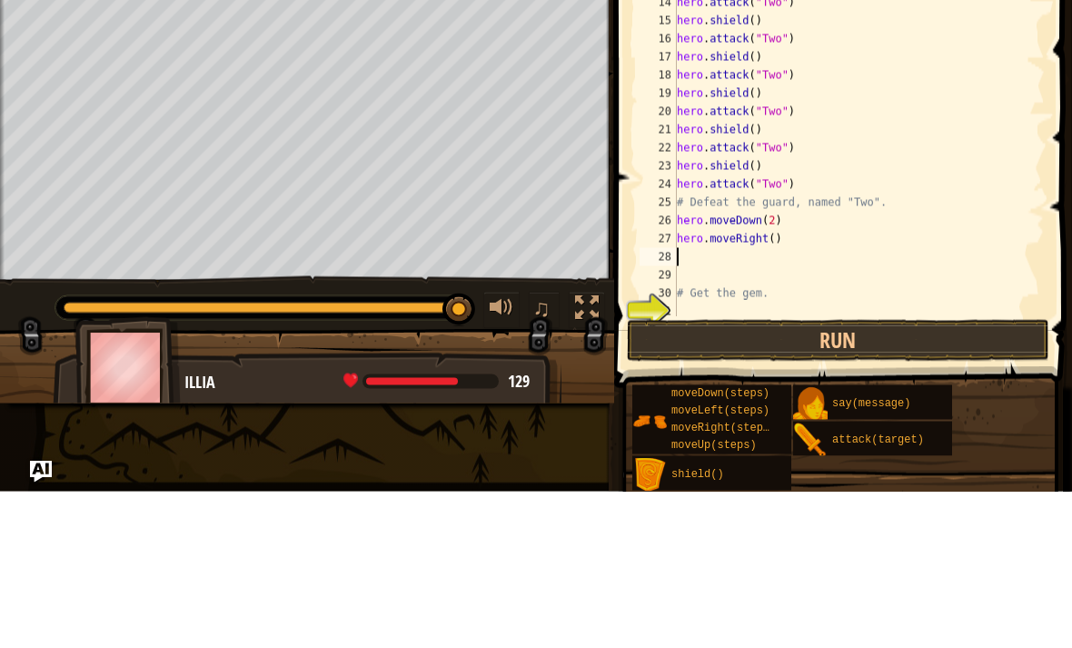
scroll to position [120, 0]
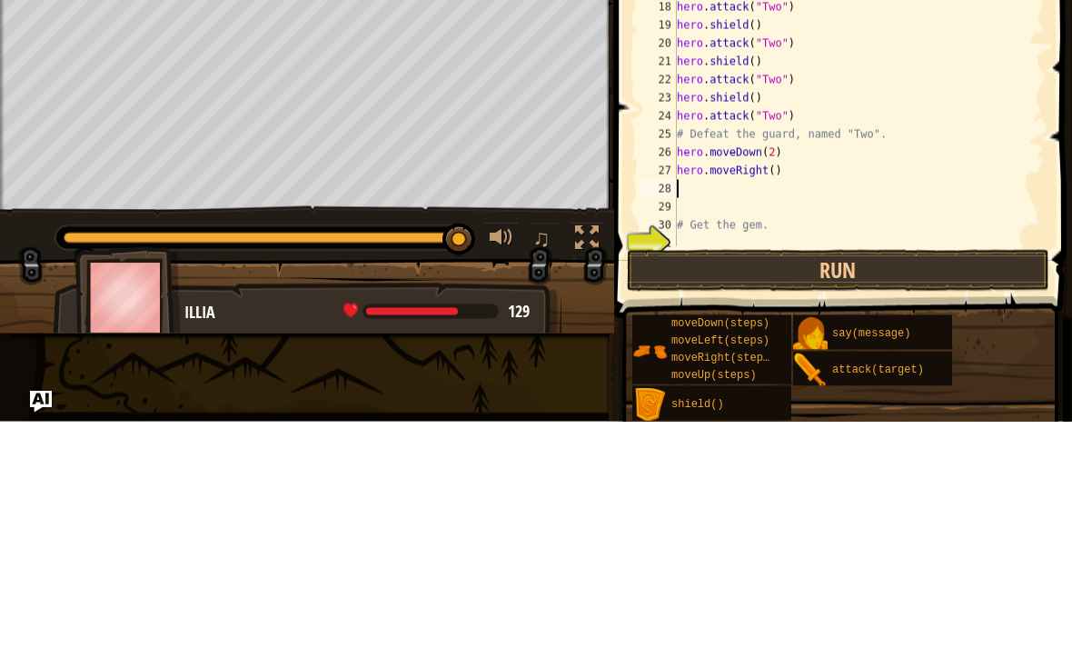
type textarea "h"
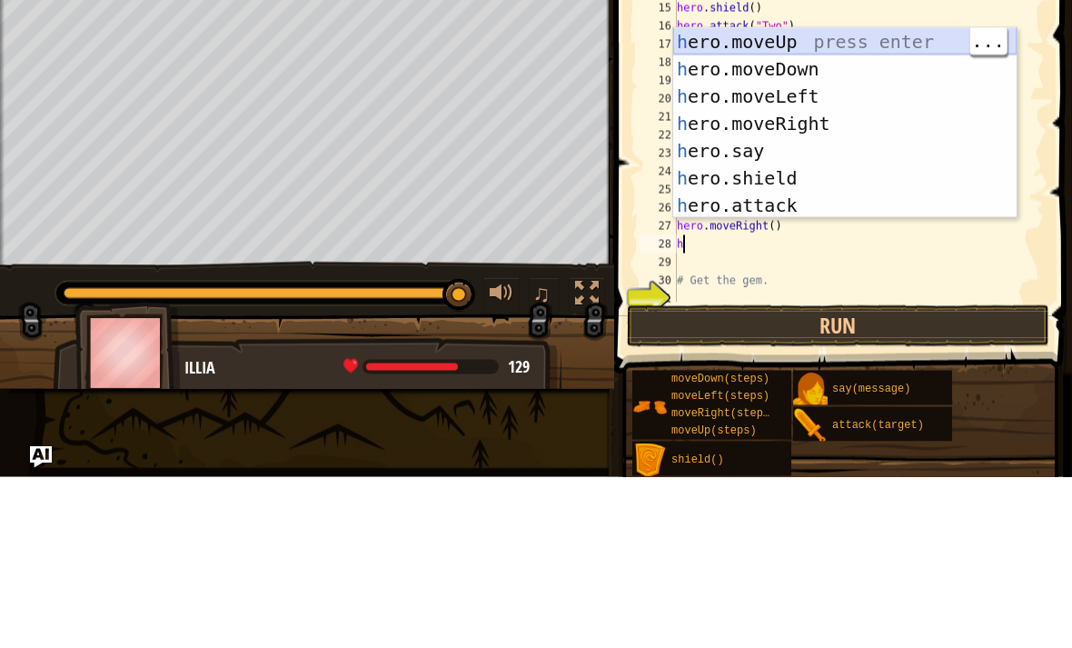
click at [758, 199] on div "h ero.moveUp press enter h ero.moveDown press enter h ero.moveLeft press enter …" at bounding box center [845, 321] width 344 height 245
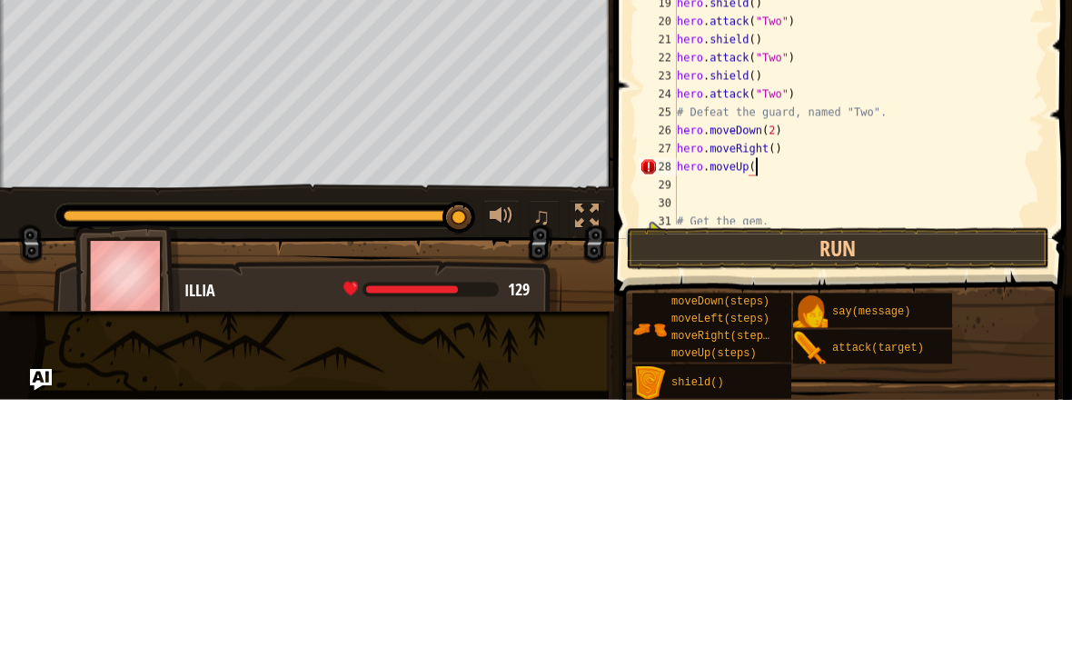
scroll to position [9, 6]
type textarea "hero.moveUp(3)"
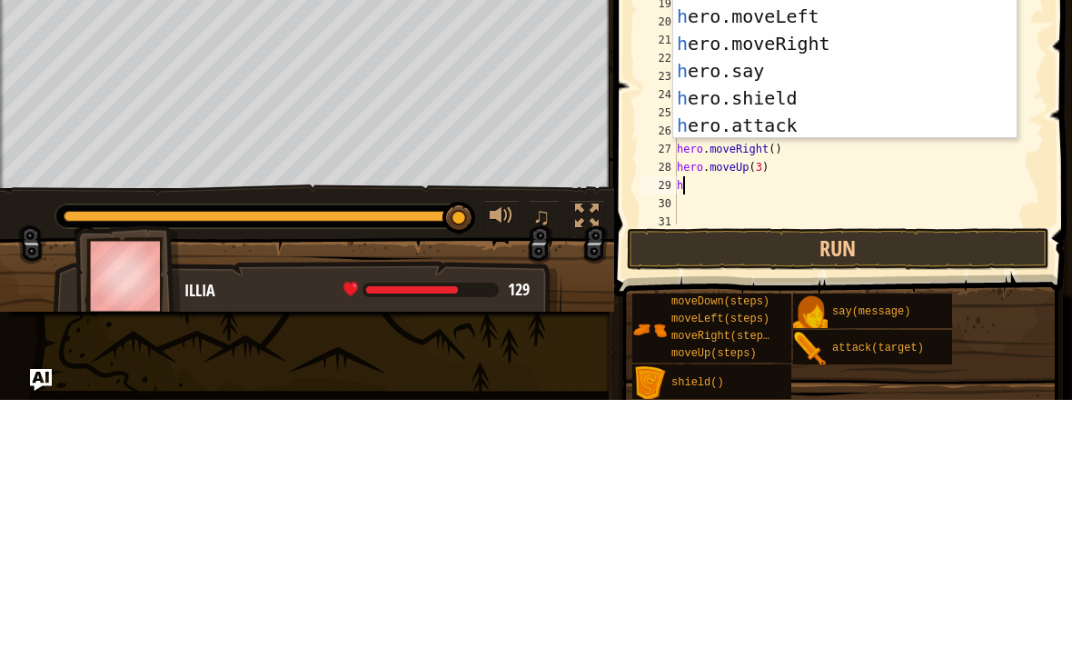
type textarea "her"
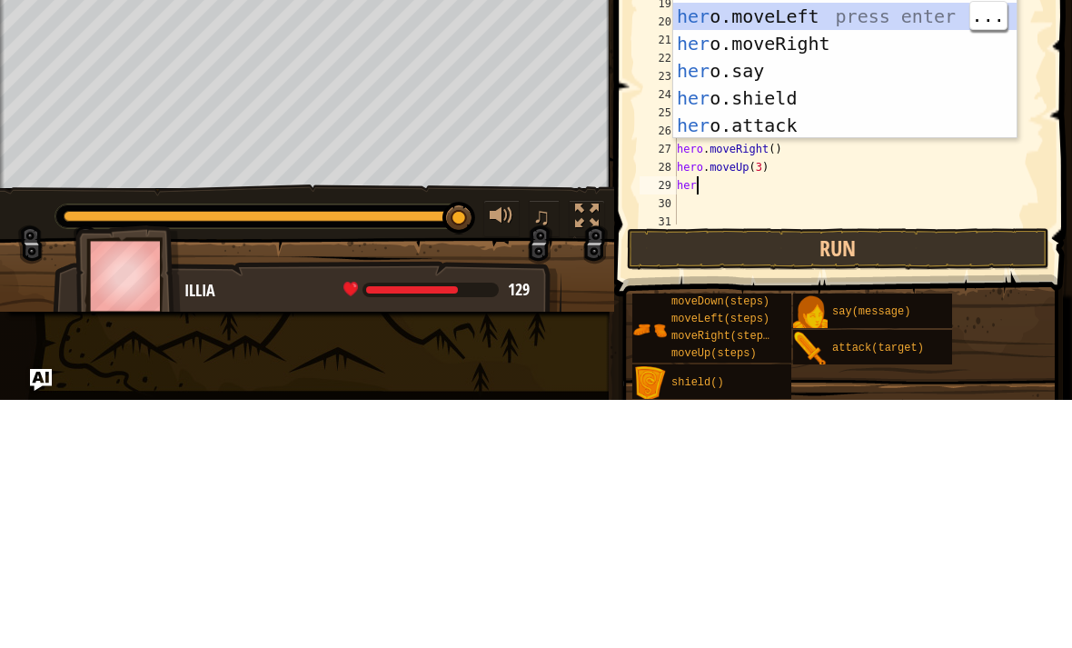
click at [825, 196] on div "her o.moveUp press enter her o.moveDown press enter her o.moveLeft press enter …" at bounding box center [845, 318] width 344 height 245
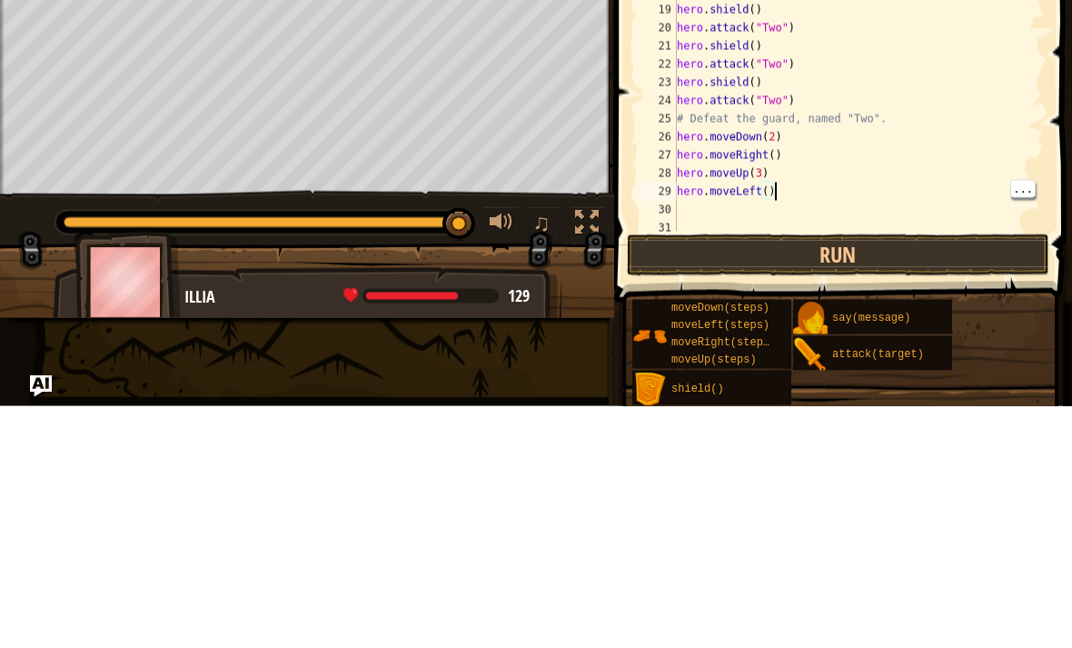
click at [784, 187] on div "hero . moveUp ( ) hero . moveRight ( 2 ) hero . shield ( ) hero . moveDown ( 1 …" at bounding box center [859, 261] width 372 height 473
type textarea "hero.moveLeft(5)"
click at [840, 476] on button "Run" at bounding box center [838, 497] width 423 height 42
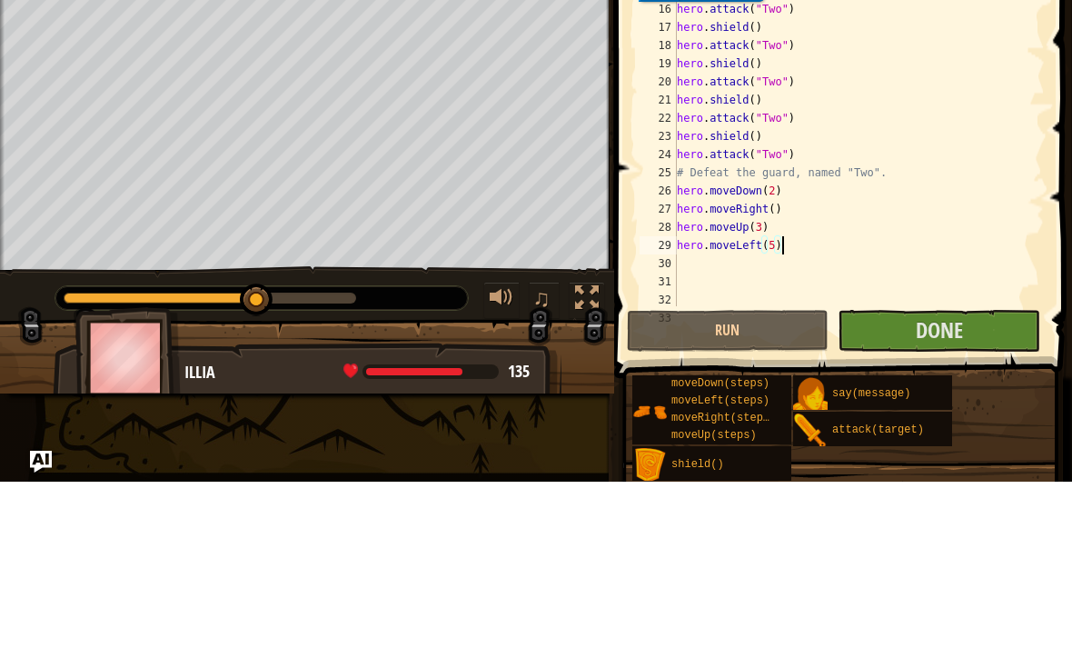
scroll to position [139, 0]
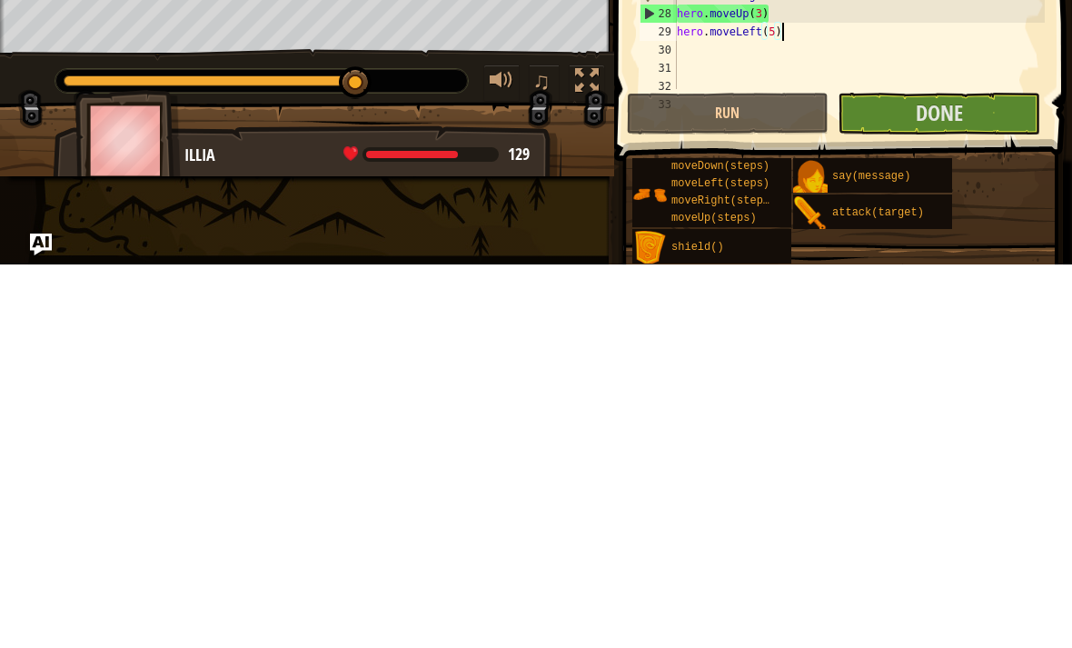
click at [964, 476] on button "Done" at bounding box center [939, 497] width 203 height 42
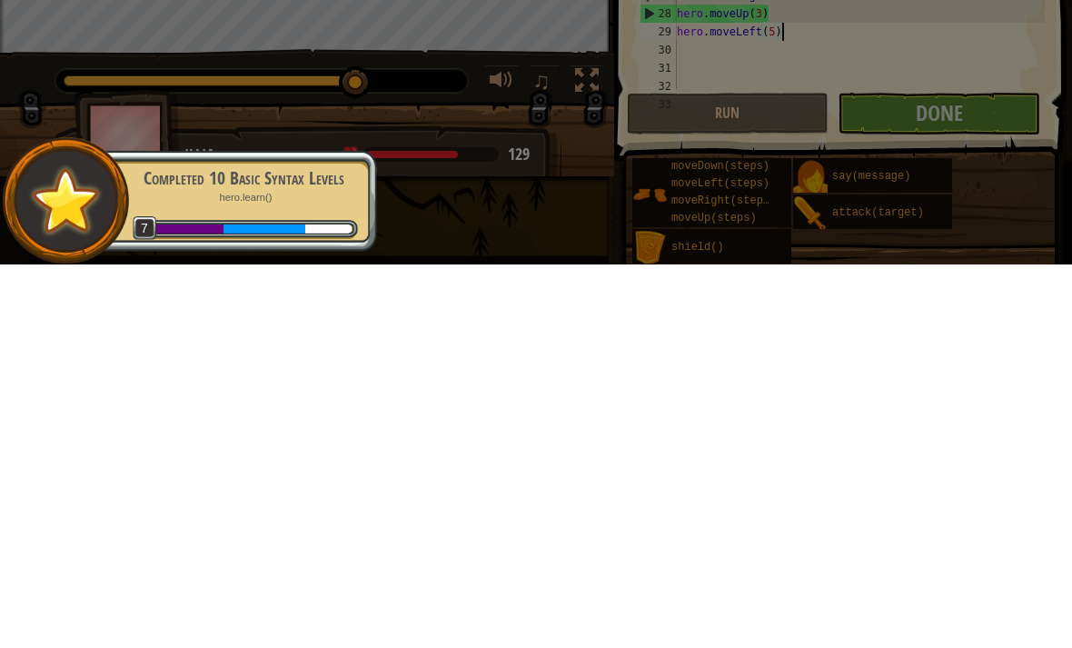
scroll to position [0, 0]
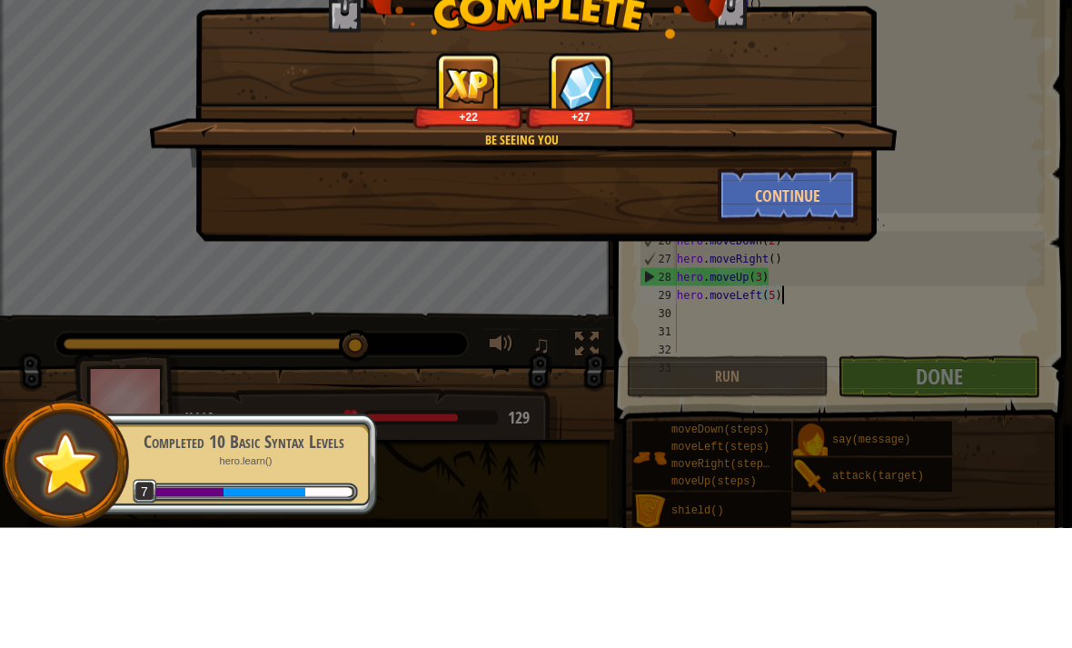
click at [793, 288] on button "Continue" at bounding box center [788, 315] width 141 height 55
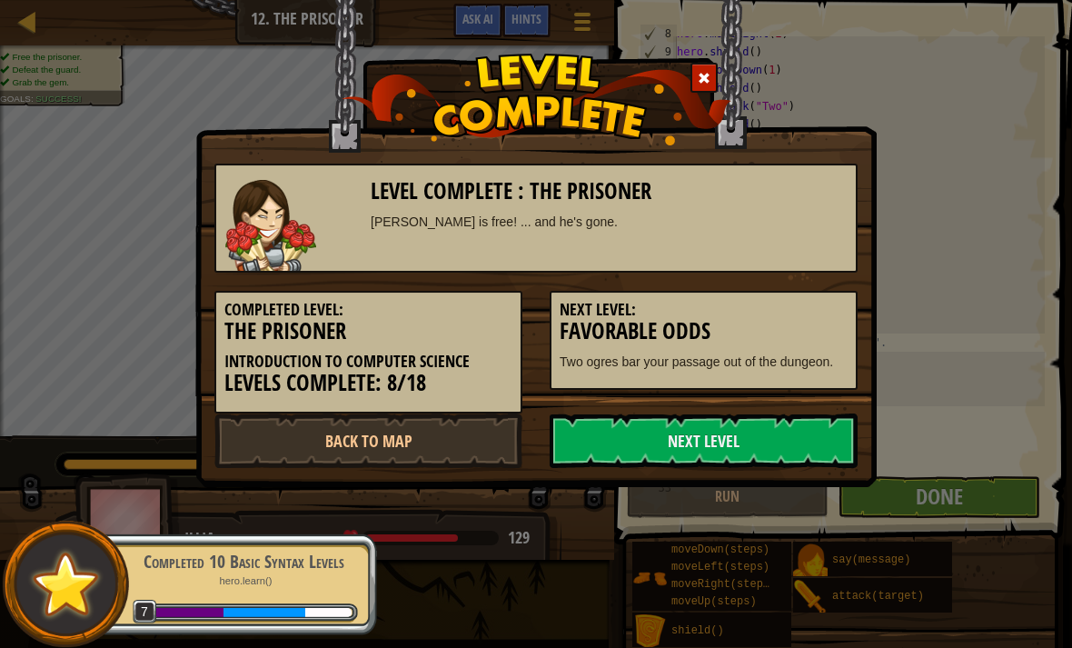
click at [660, 443] on link "Next Level" at bounding box center [704, 440] width 308 height 55
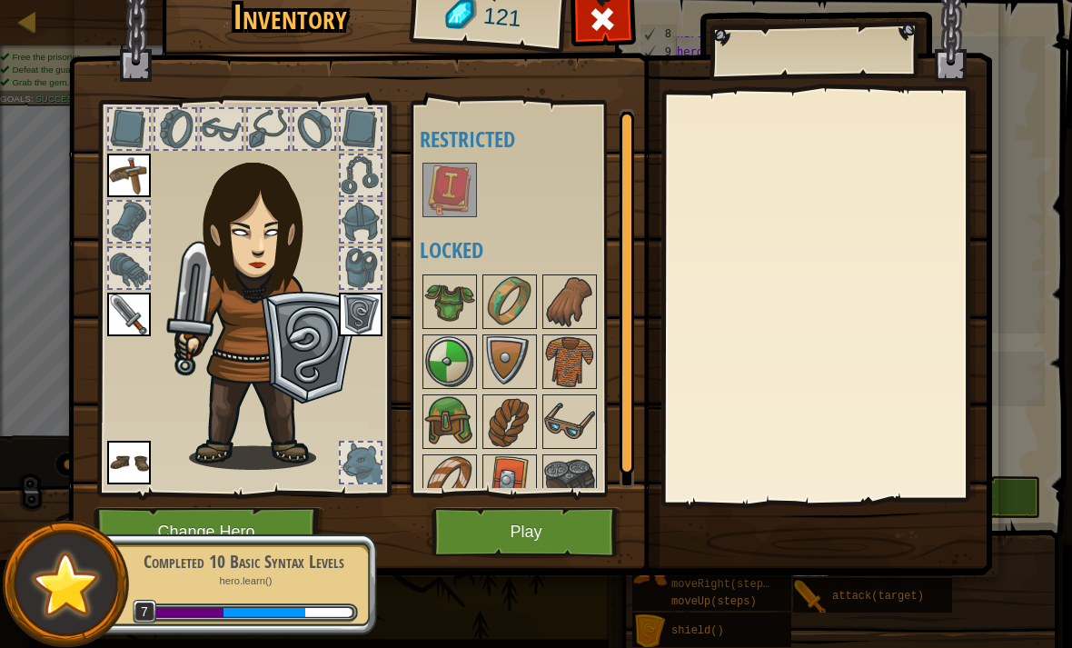
click at [549, 508] on button "Play" at bounding box center [527, 532] width 190 height 50
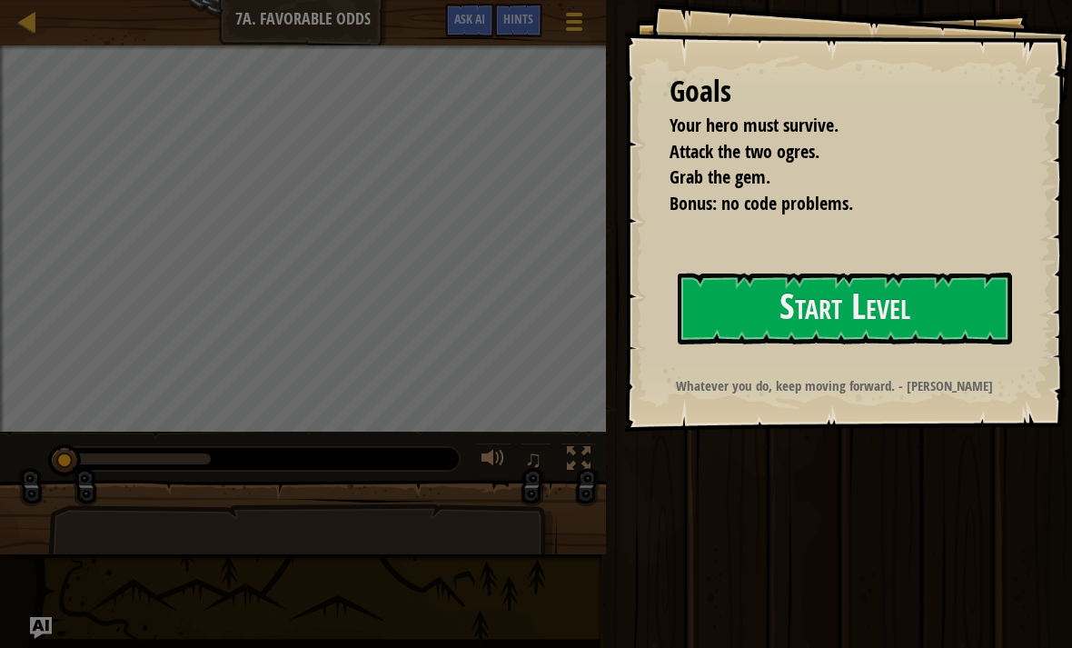
click at [943, 282] on button "Start Level" at bounding box center [845, 309] width 334 height 72
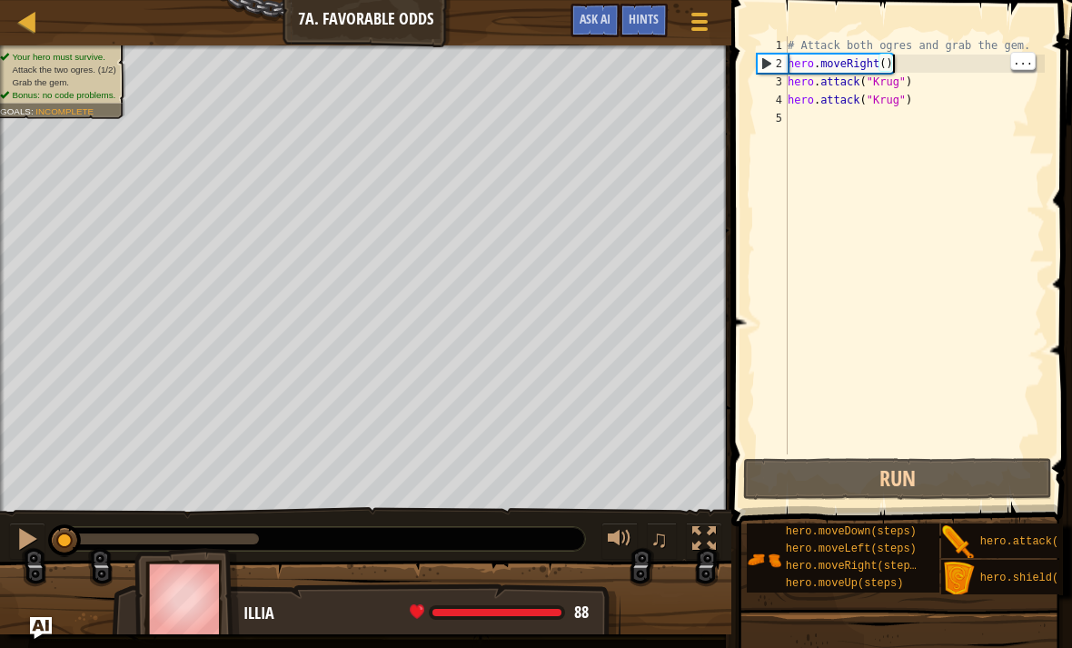
click at [911, 65] on div "# Attack both ogres and grab the gem. hero . moveRight ( ) hero . attack ( "Kru…" at bounding box center [914, 263] width 261 height 454
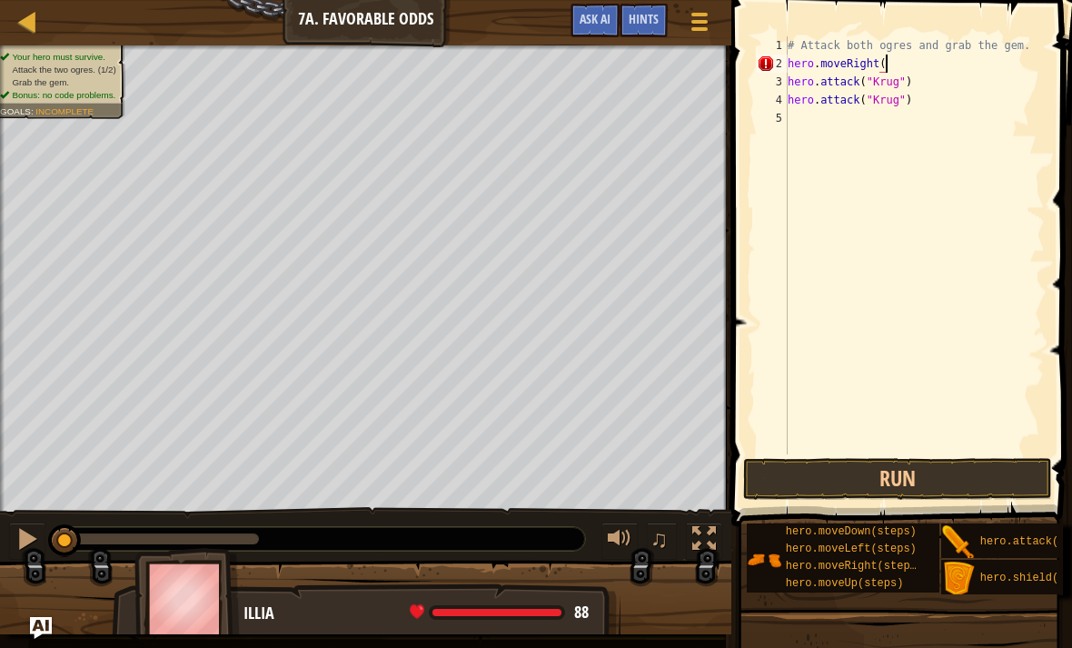
scroll to position [9, 8]
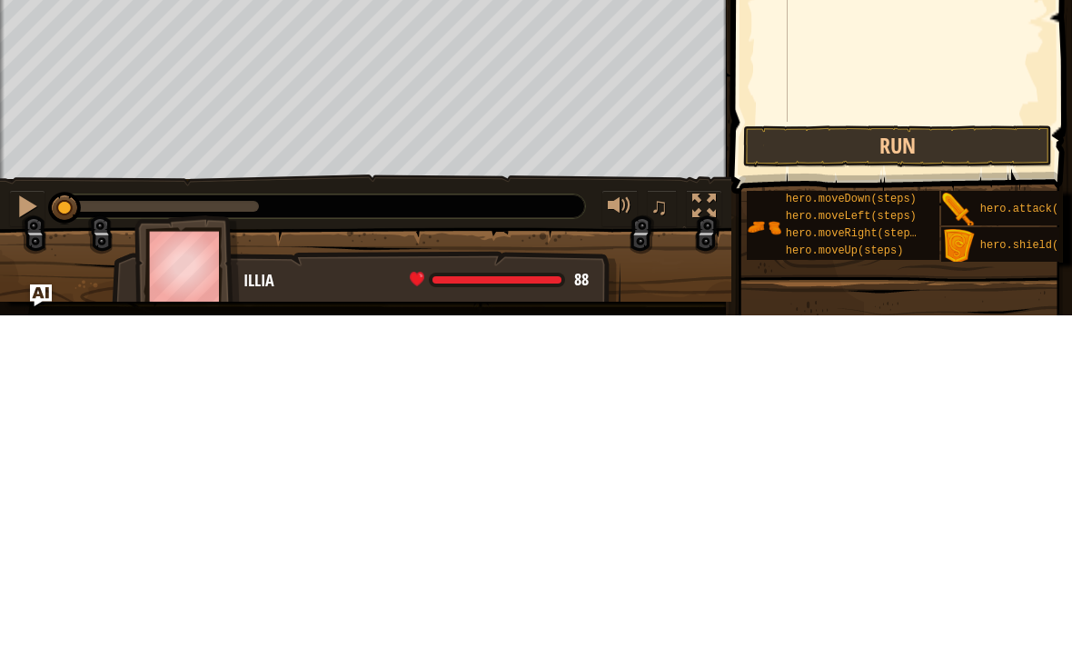
type textarea "hero.moveRight(1)"
click at [838, 458] on button "Run" at bounding box center [897, 479] width 309 height 42
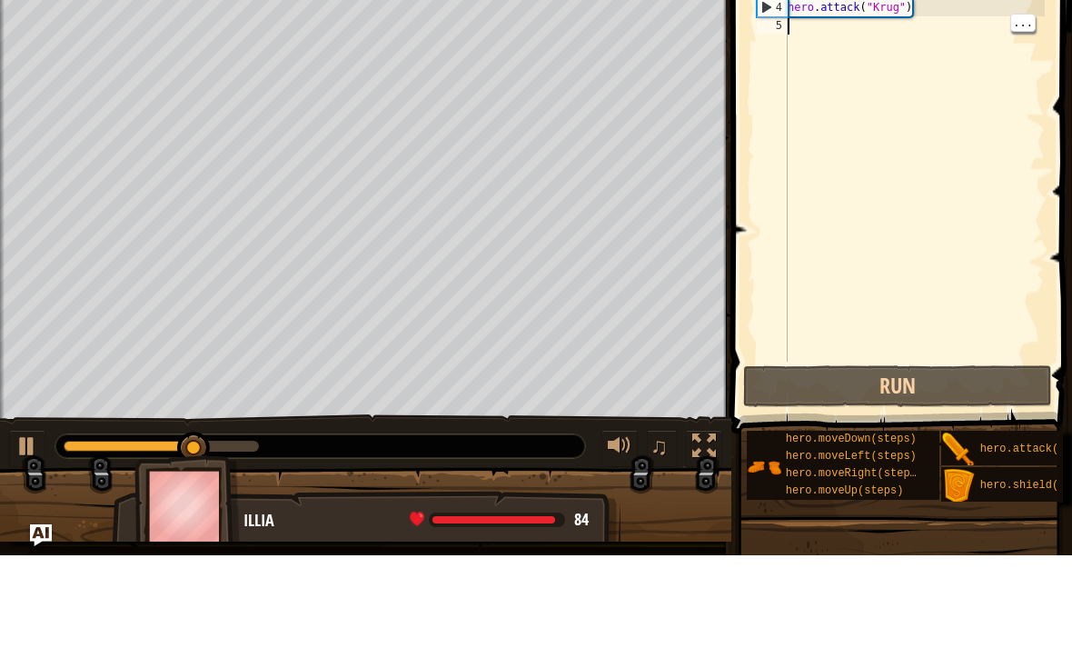
scroll to position [9, 0]
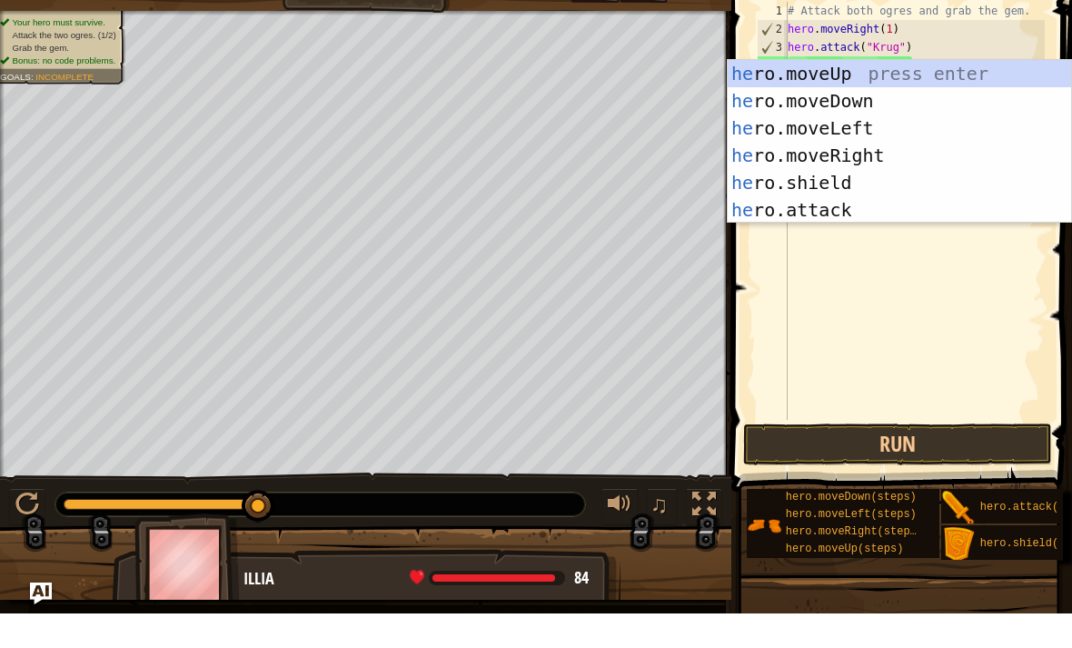
type textarea "her"
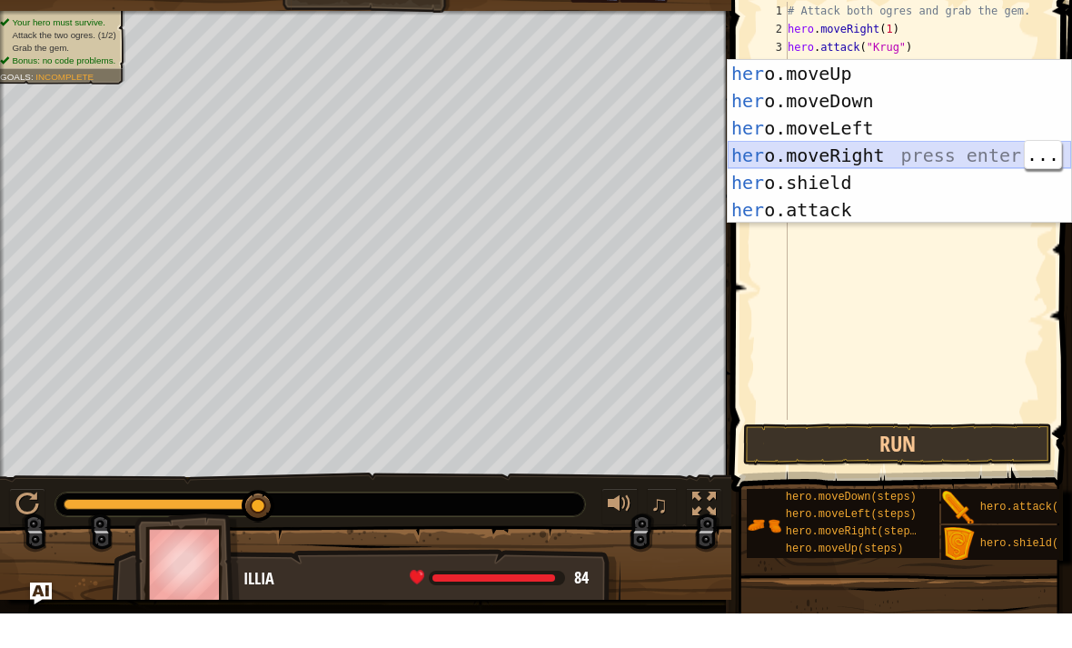
click at [905, 154] on div "her o.moveUp press enter her o.moveDown press enter her o.moveLeft press enter …" at bounding box center [900, 204] width 344 height 218
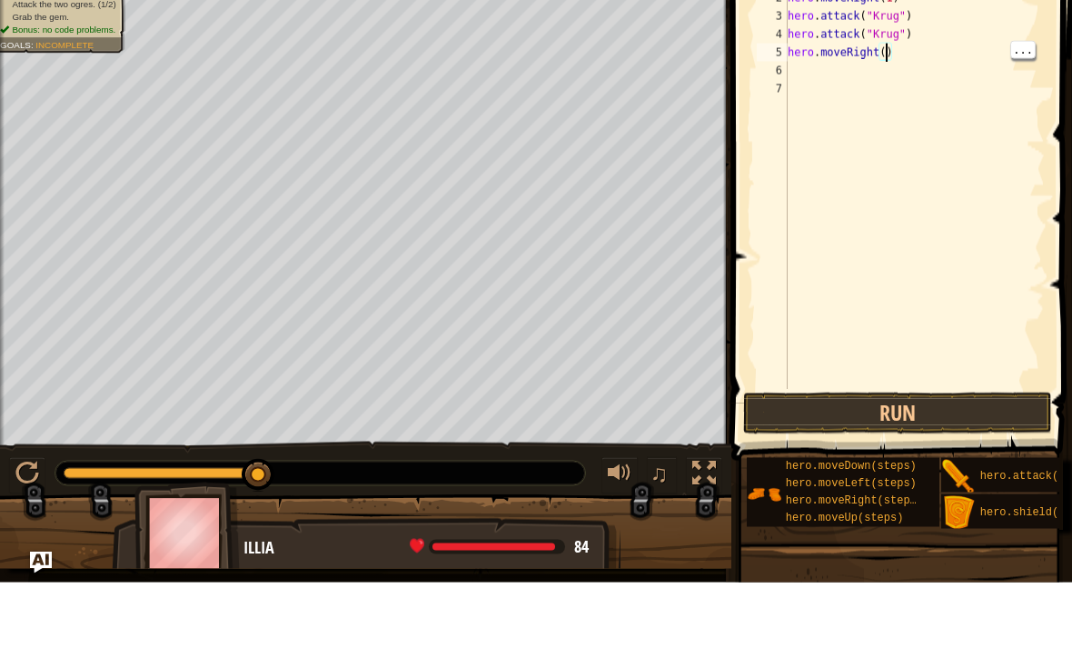
click at [890, 59] on div "# Attack both ogres and grab the gem. hero . moveRight ( 1 ) hero . attack ( "[…" at bounding box center [914, 263] width 261 height 454
type textarea "hero.moveRight(1)"
type textarea "h"
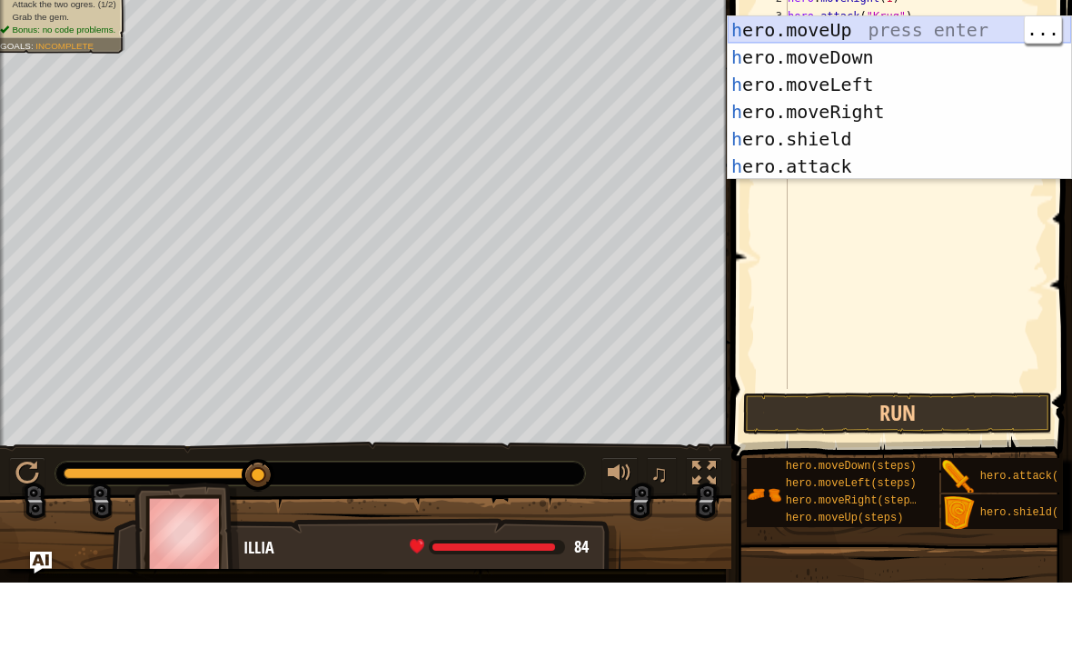
click at [972, 82] on div "h ero.moveUp press enter h ero.moveDown press enter h ero.moveLeft press enter …" at bounding box center [900, 191] width 344 height 218
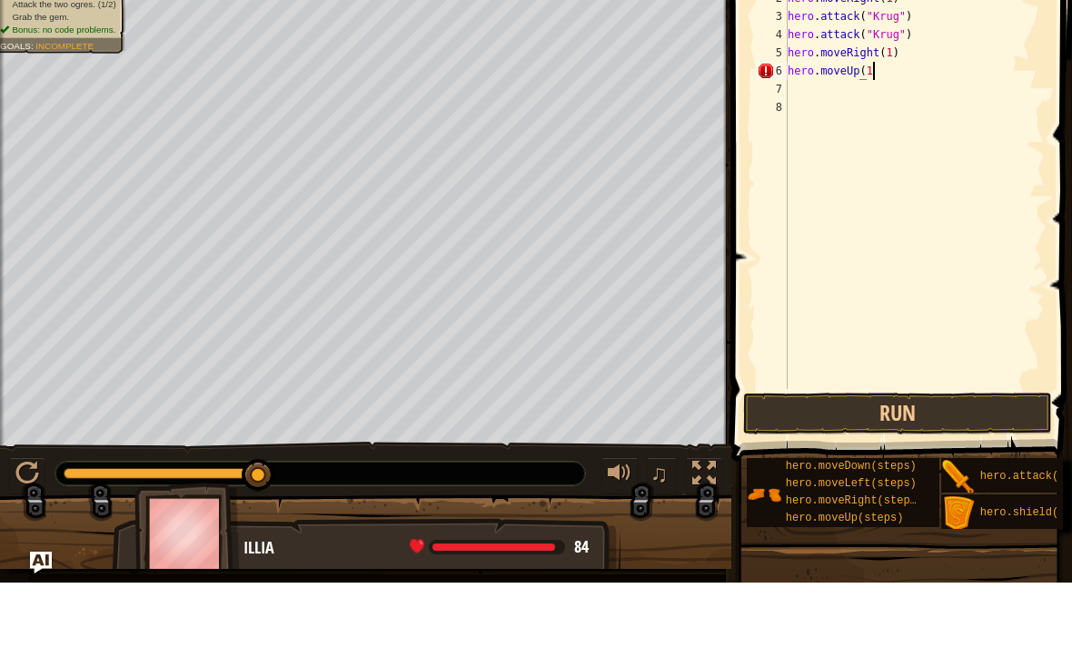
scroll to position [9, 6]
type textarea "hero.moveUp(1)"
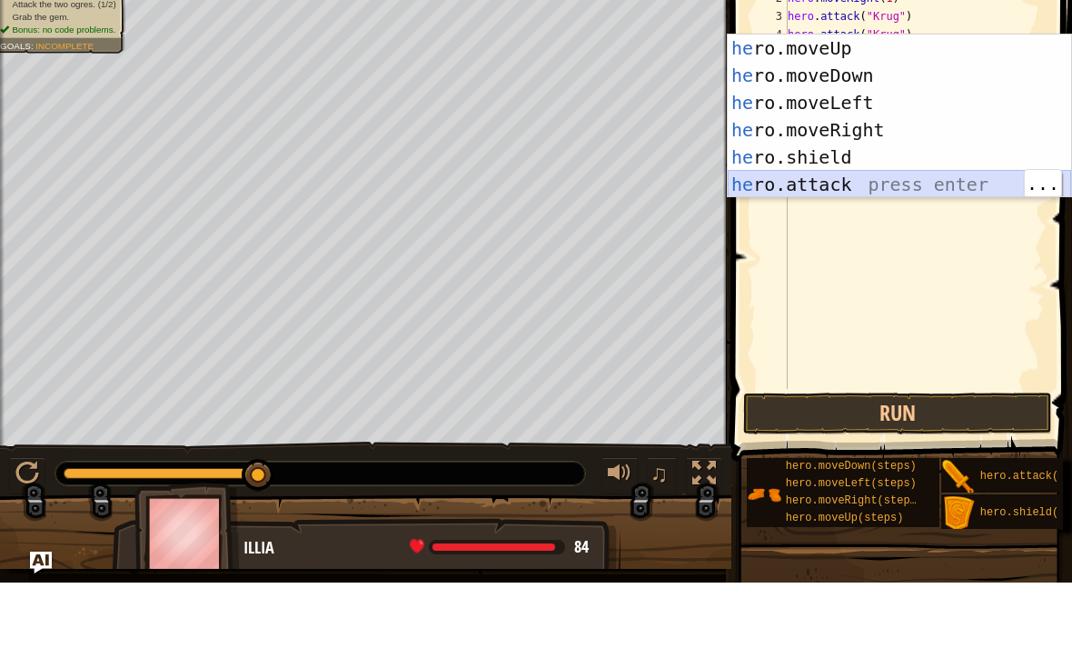
click at [785, 184] on div "he ro.moveUp press enter he ro.moveDown press enter he ro.moveLeft press enter …" at bounding box center [900, 209] width 344 height 218
type textarea "hero.attack("Enemy Name")"
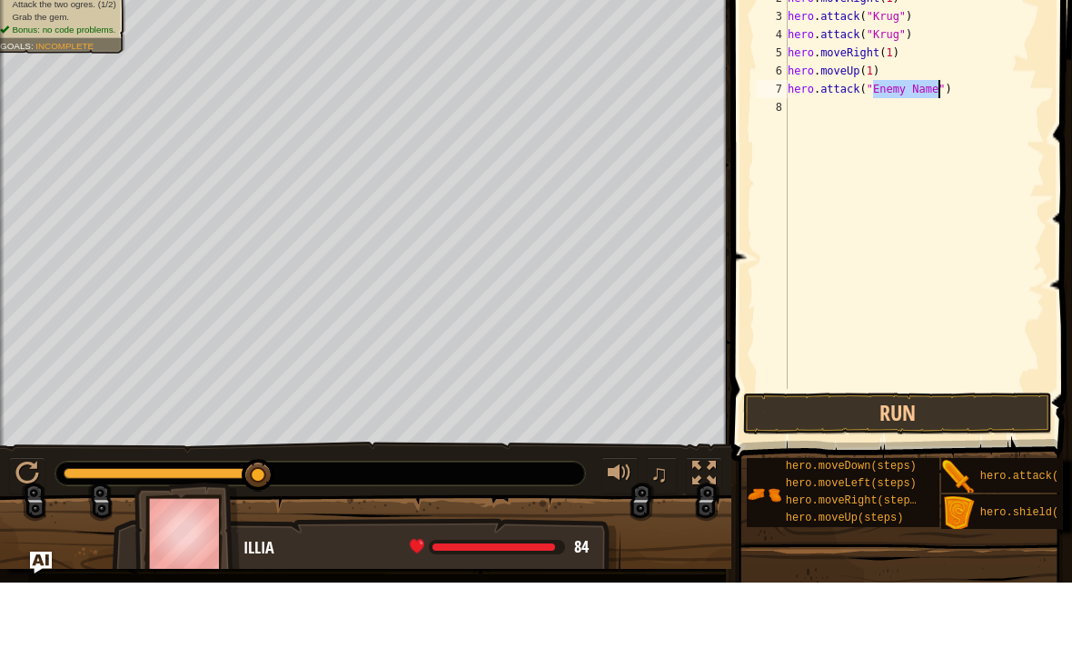
type textarea "hero.attack("Grump")"
click at [821, 110] on div "# Attack both ogres and grab the gem. hero . moveRight ( 1 ) hero . attack ( "[…" at bounding box center [914, 263] width 261 height 454
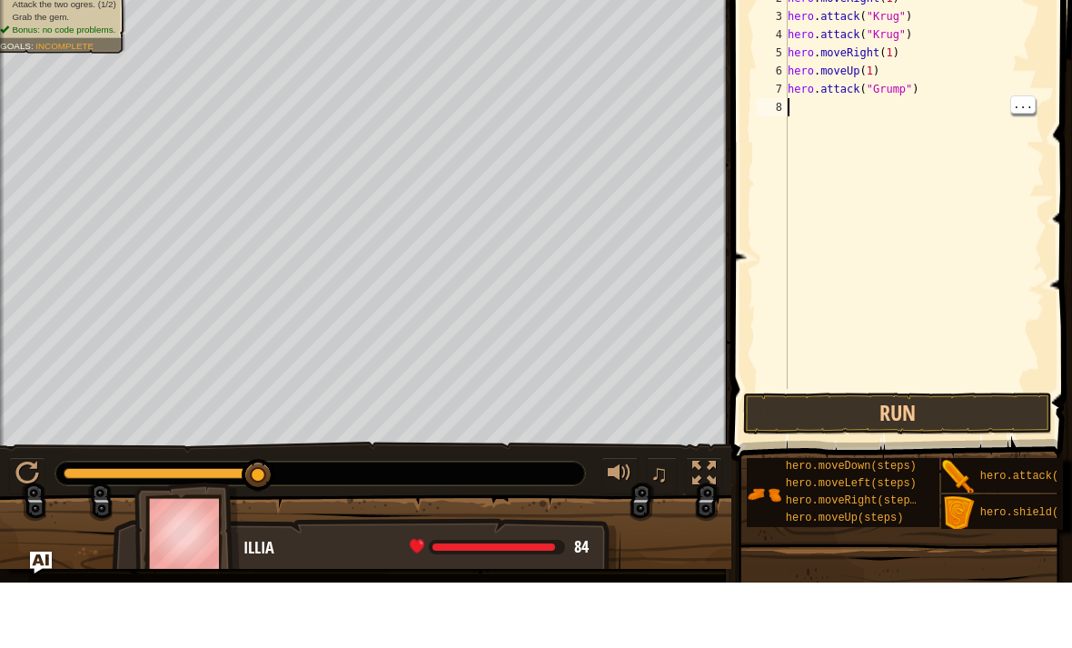
paste textarea "hero.attack("Grump")"
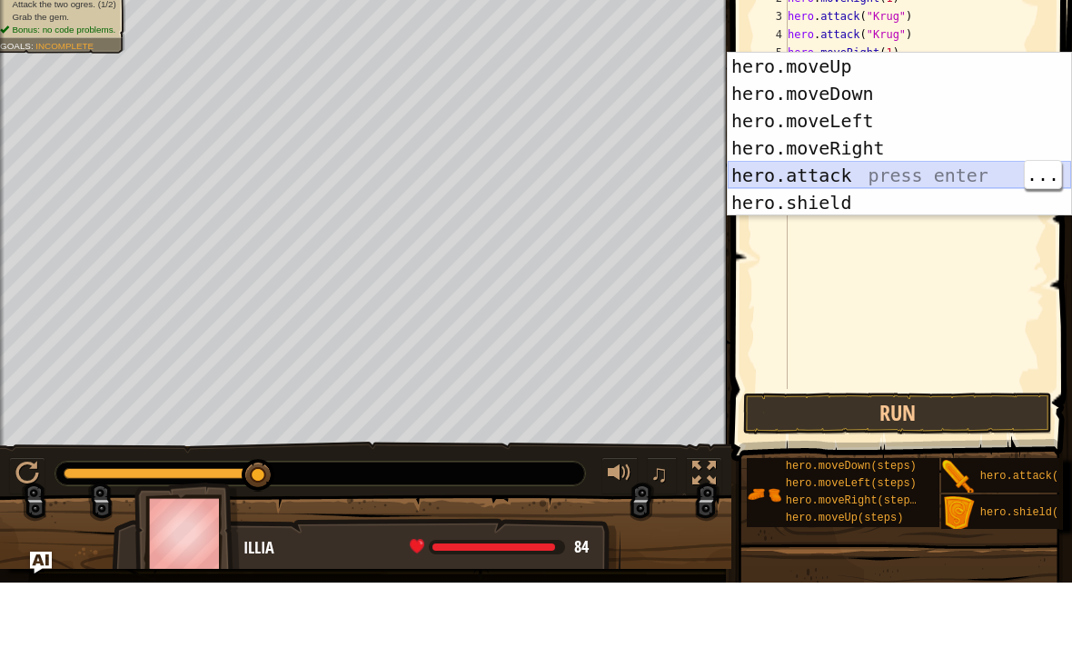
click at [813, 171] on div "hero.moveUp press enter hero.moveDown press enter hero.moveLeft press enter her…" at bounding box center [900, 227] width 344 height 218
type textarea "hero.attack("Grump")hero.attack("Enemy Name")"
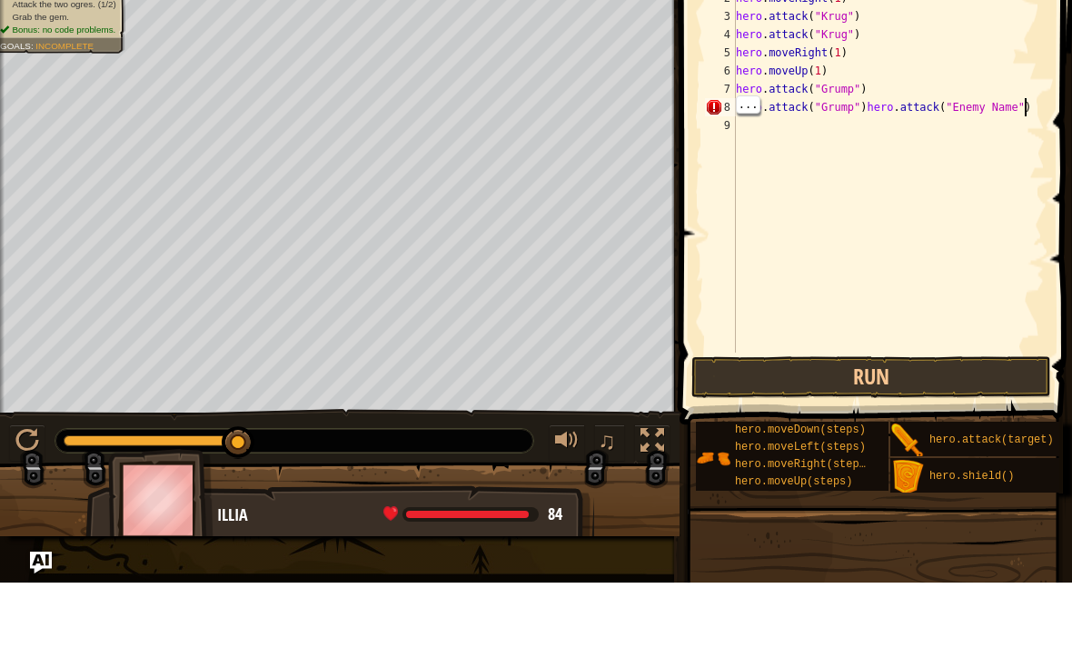
click at [1026, 101] on div "# Attack both ogres and grab the gem. hero . moveRight ( 1 ) hero . attack ( "[…" at bounding box center [888, 245] width 313 height 418
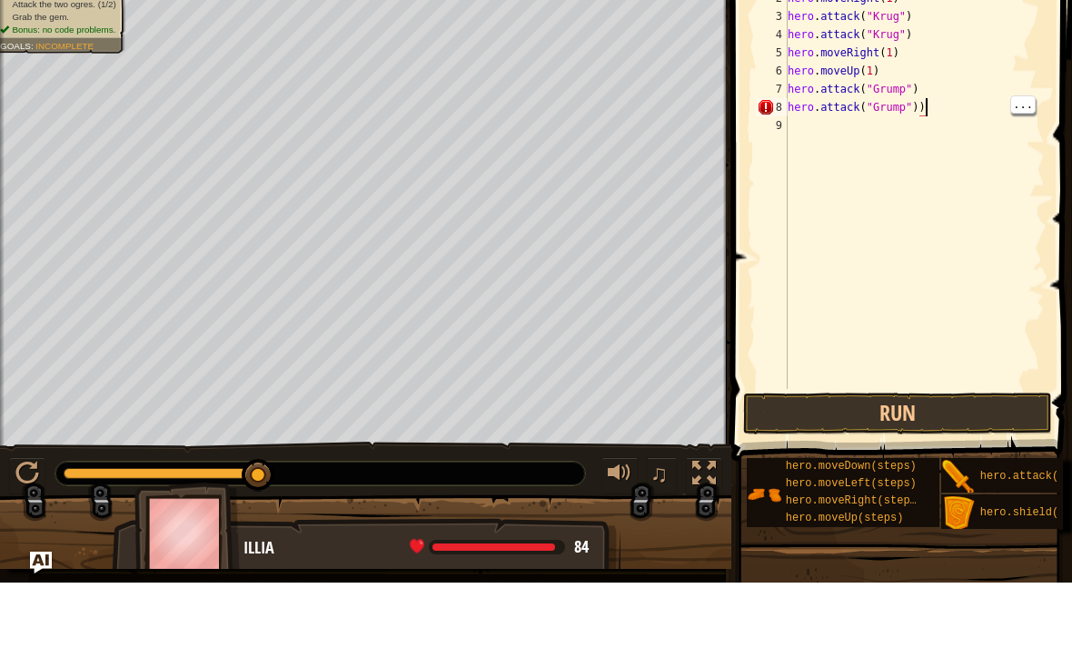
type textarea "hero.attack("Grump")"
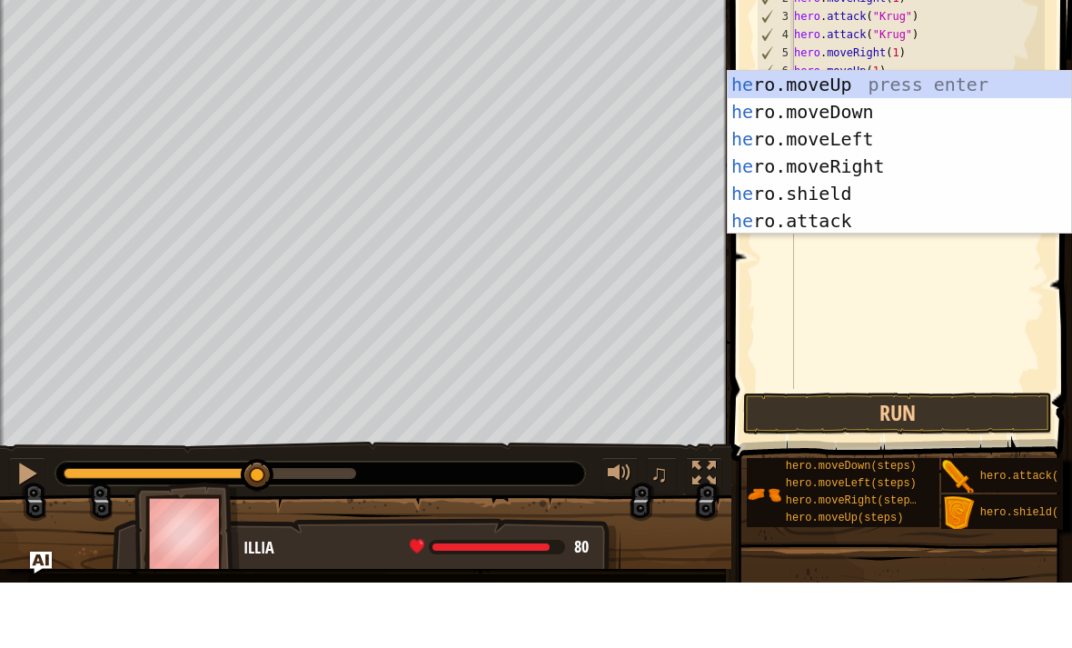
type textarea "her"
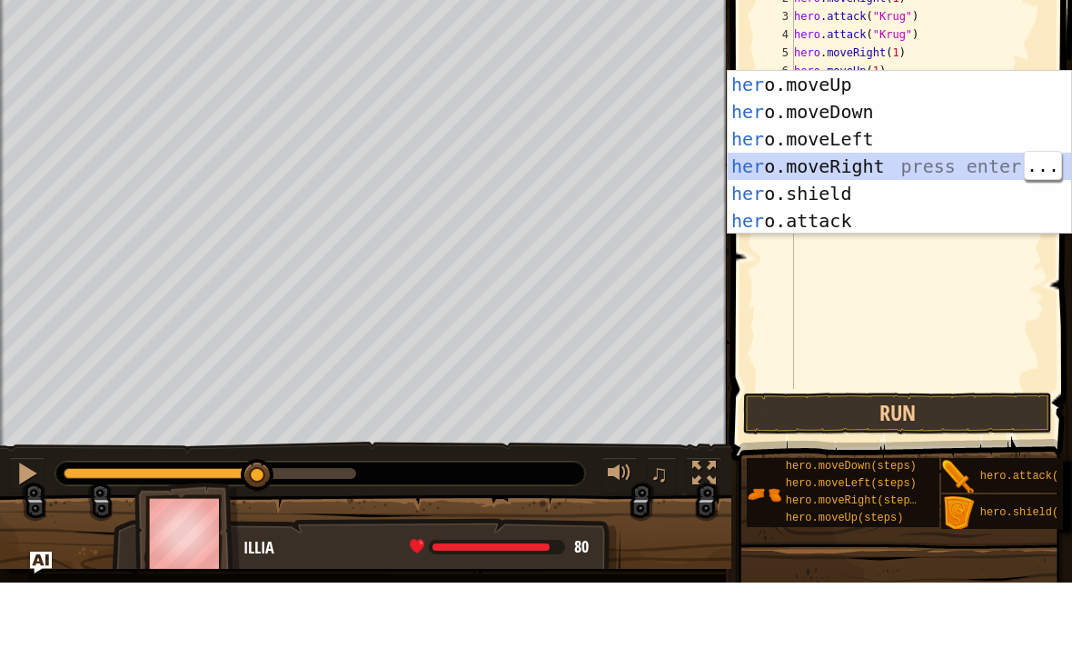
click at [840, 138] on div "her o.moveUp press enter her o.moveDown press enter her o.moveLeft press enter …" at bounding box center [900, 245] width 344 height 218
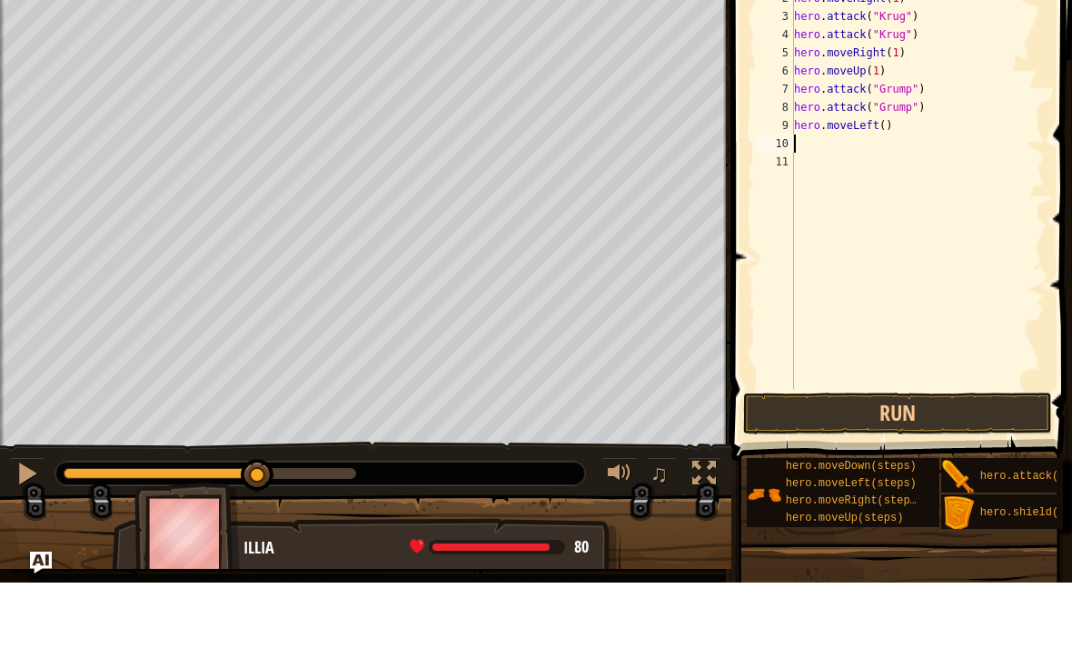
scroll to position [9, 0]
click at [892, 124] on div "# Attack both ogres and grab the gem. hero . moveRight ( 1 ) hero . attack ( "[…" at bounding box center [918, 263] width 255 height 454
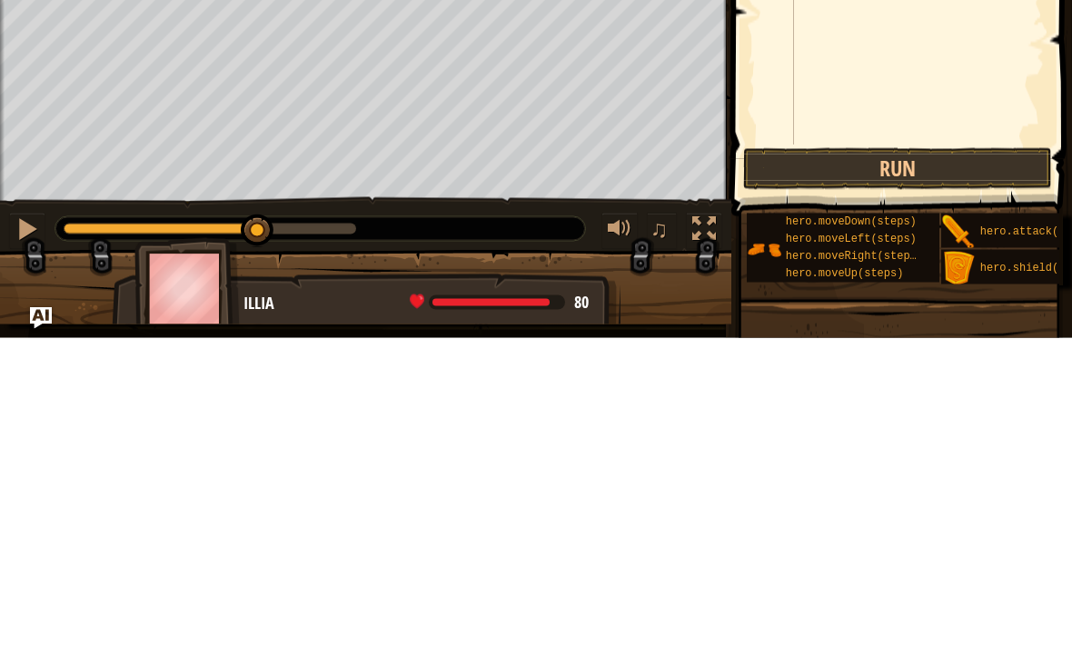
click at [897, 458] on button "Run" at bounding box center [897, 479] width 309 height 42
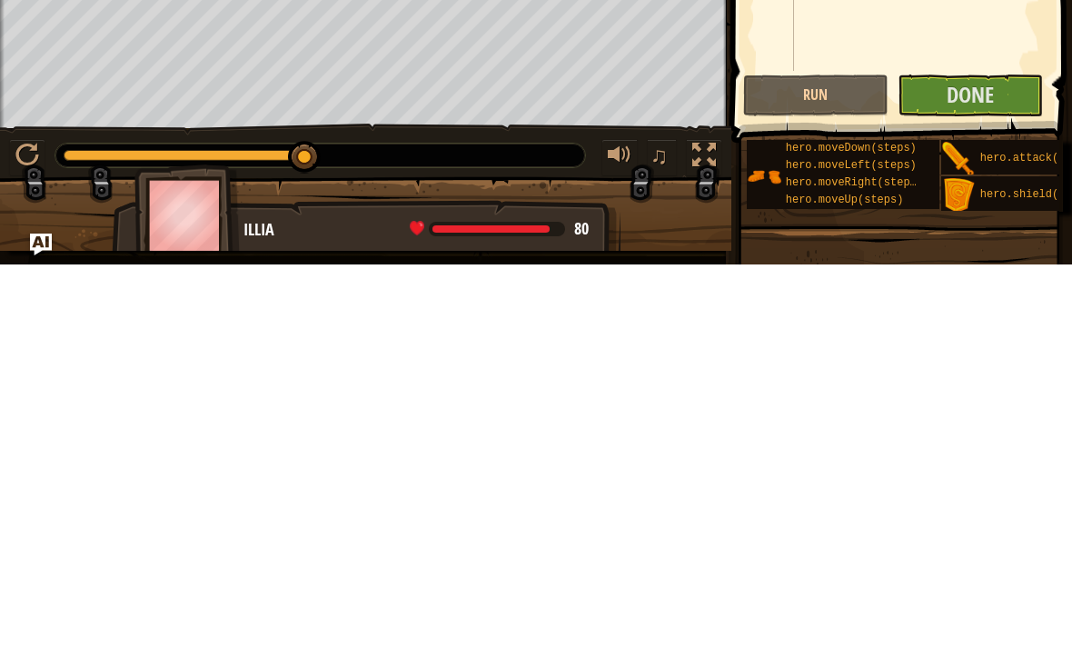
click at [974, 463] on span "Done" at bounding box center [970, 477] width 47 height 29
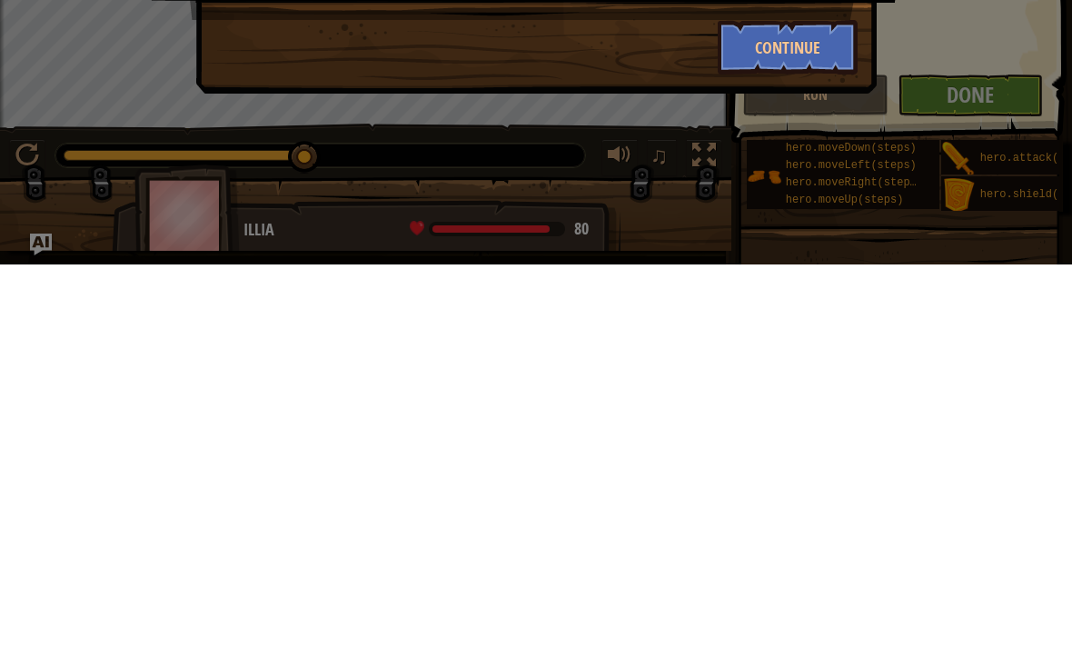
click at [796, 403] on button "Continue" at bounding box center [788, 430] width 141 height 55
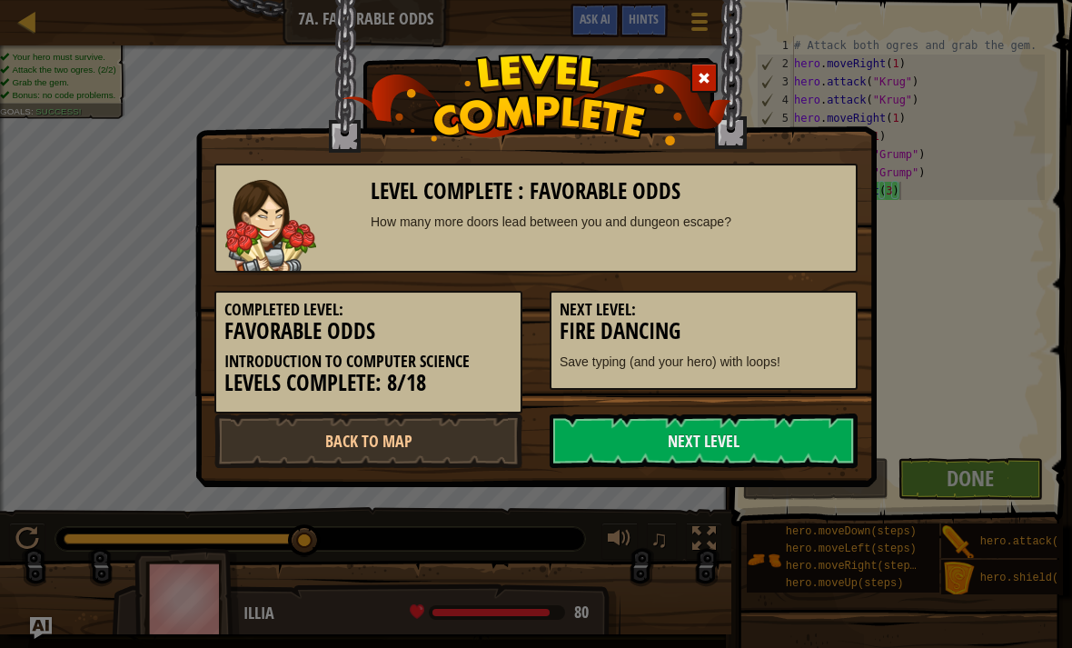
click at [754, 433] on link "Next Level" at bounding box center [704, 440] width 308 height 55
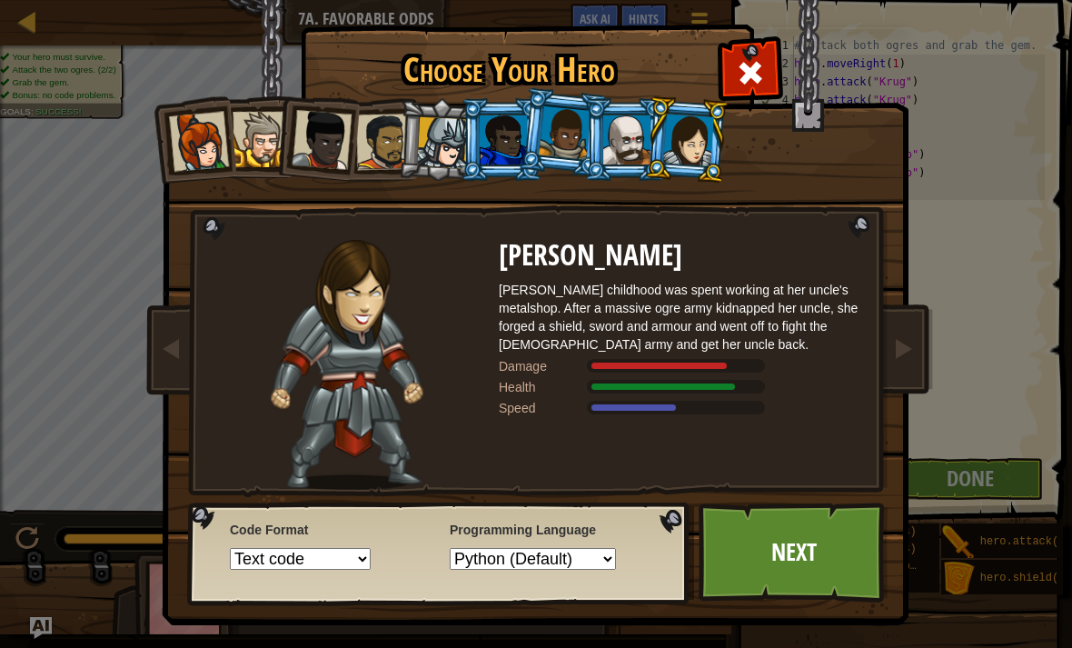
click at [793, 556] on link "Next" at bounding box center [794, 553] width 190 height 100
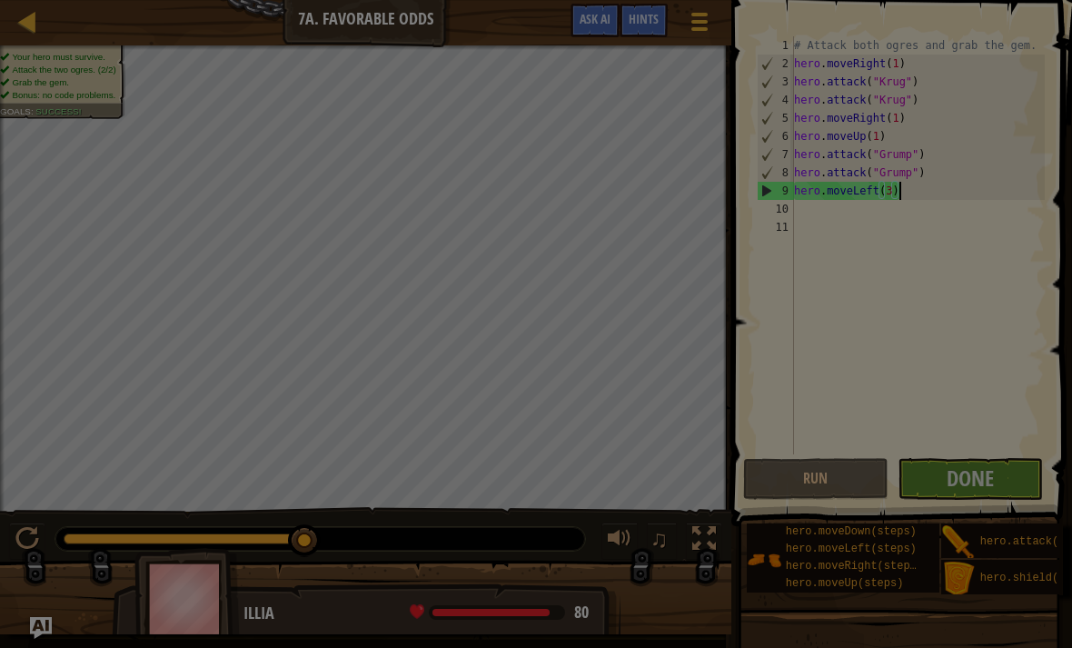
type textarea "hero.moveLeft(3)"
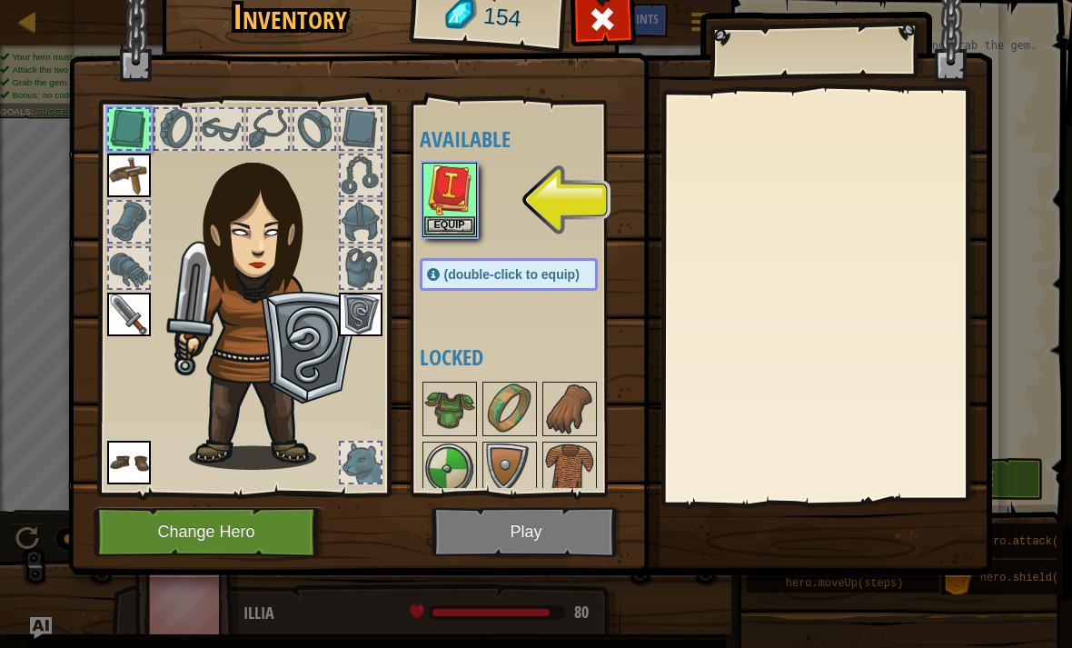
click at [433, 214] on img at bounding box center [449, 189] width 51 height 51
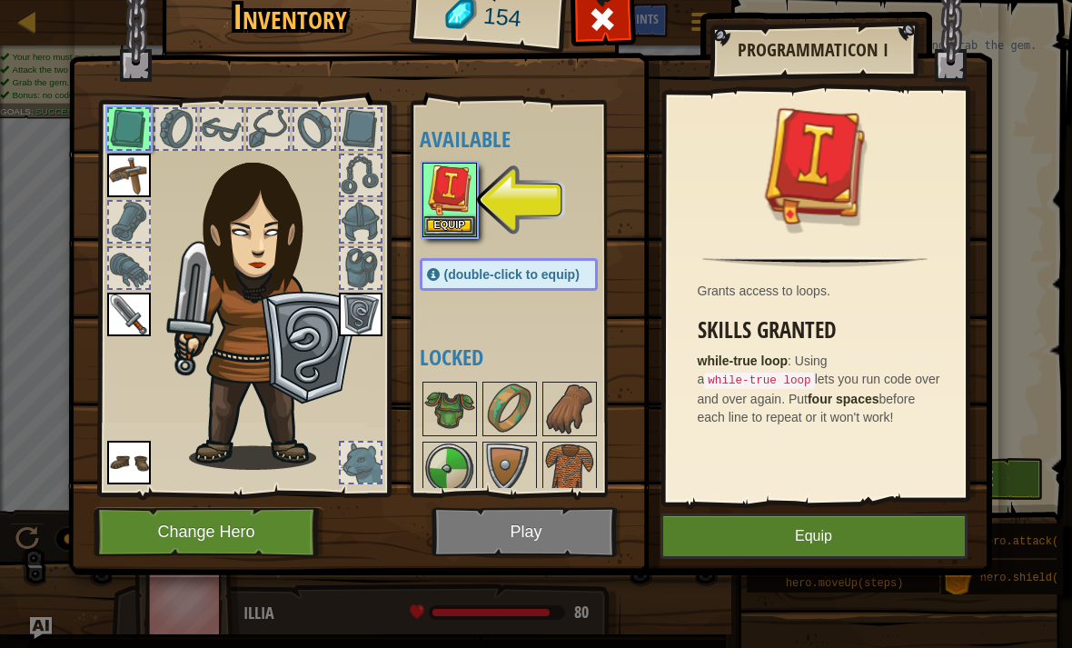
click at [449, 230] on button "Equip" at bounding box center [449, 225] width 51 height 19
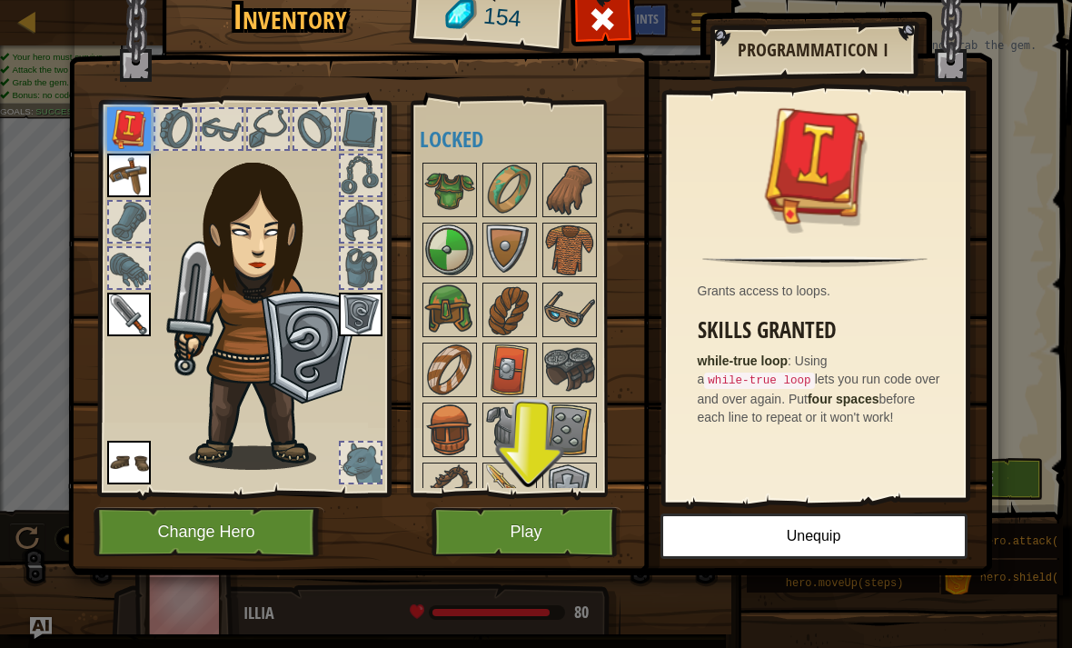
scroll to position [0, 0]
click at [536, 515] on button "Play" at bounding box center [527, 532] width 190 height 50
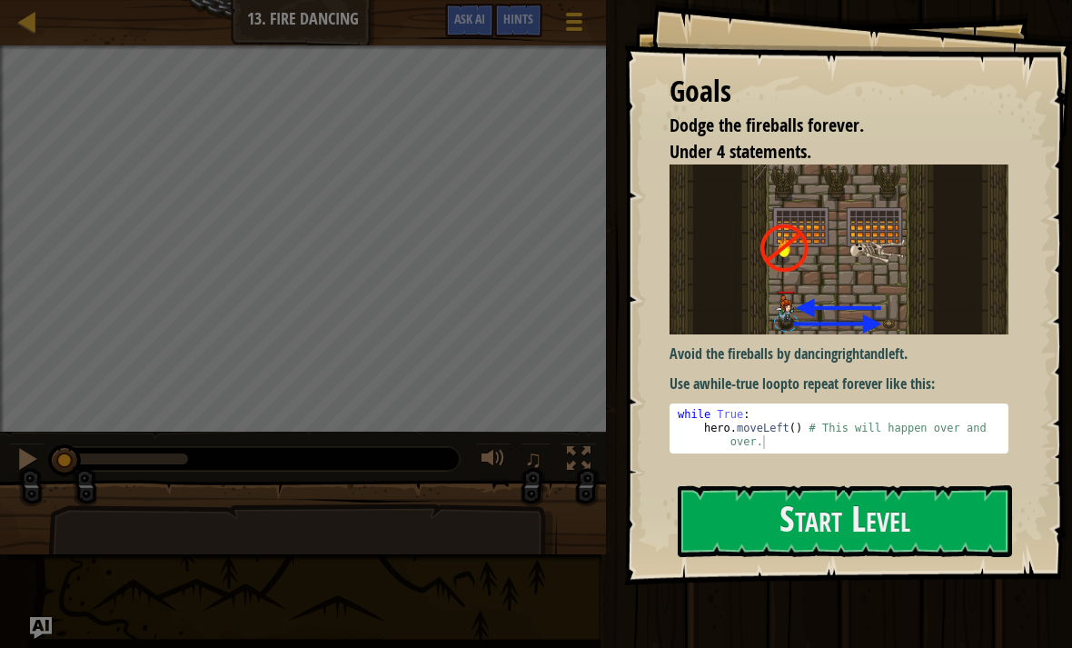
click at [839, 493] on button "Start Level" at bounding box center [845, 521] width 334 height 72
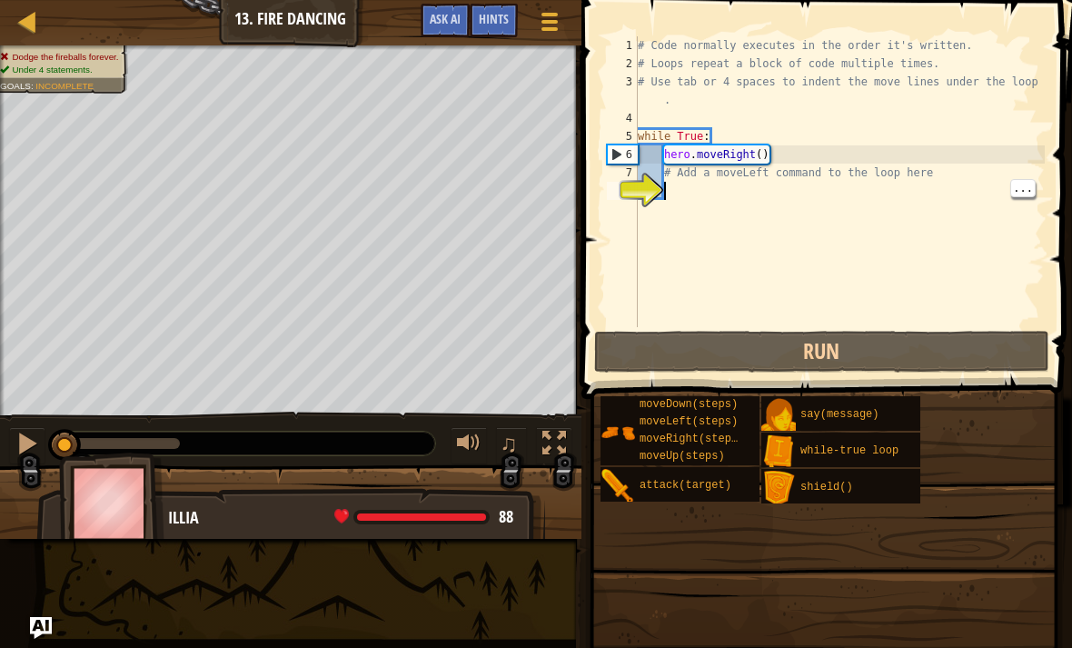
click at [825, 235] on div "# Code normally executes in the order it's written. # Loops repeat a block of c…" at bounding box center [839, 199] width 411 height 327
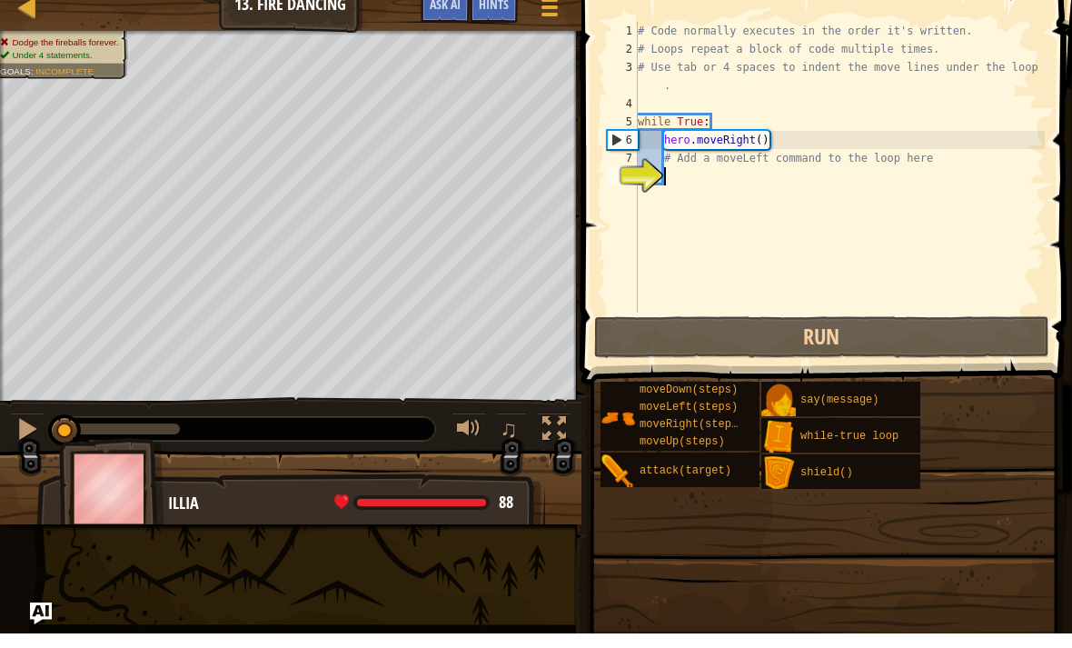
type textarea "h"
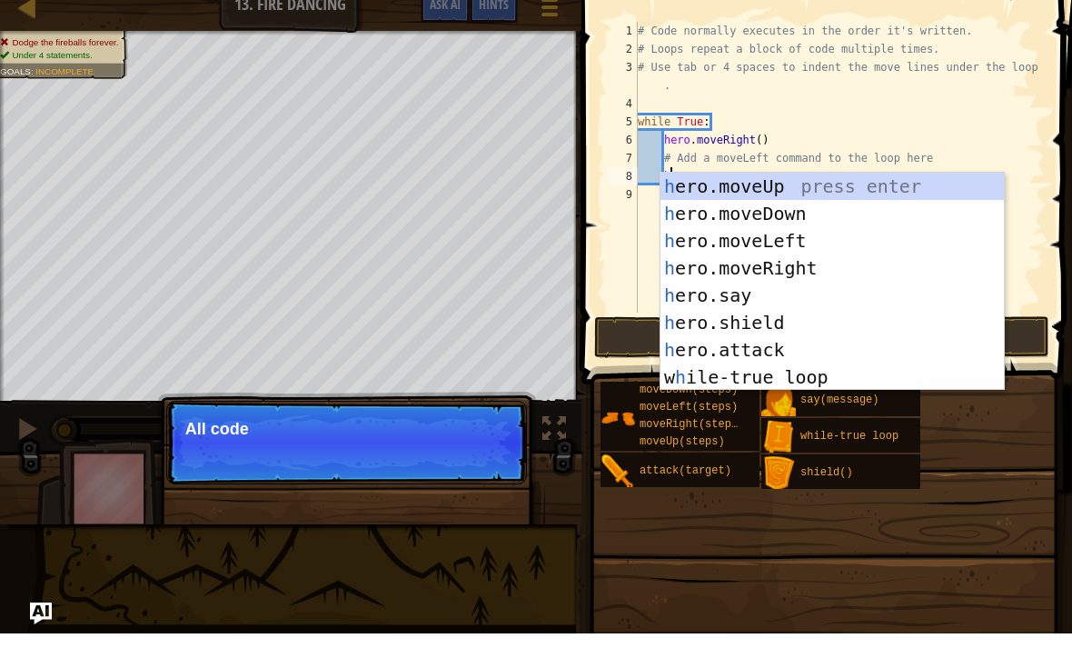
click at [792, 235] on div "h ero.moveUp press enter h ero.moveDown press enter h ero.moveLeft press enter …" at bounding box center [833, 323] width 344 height 273
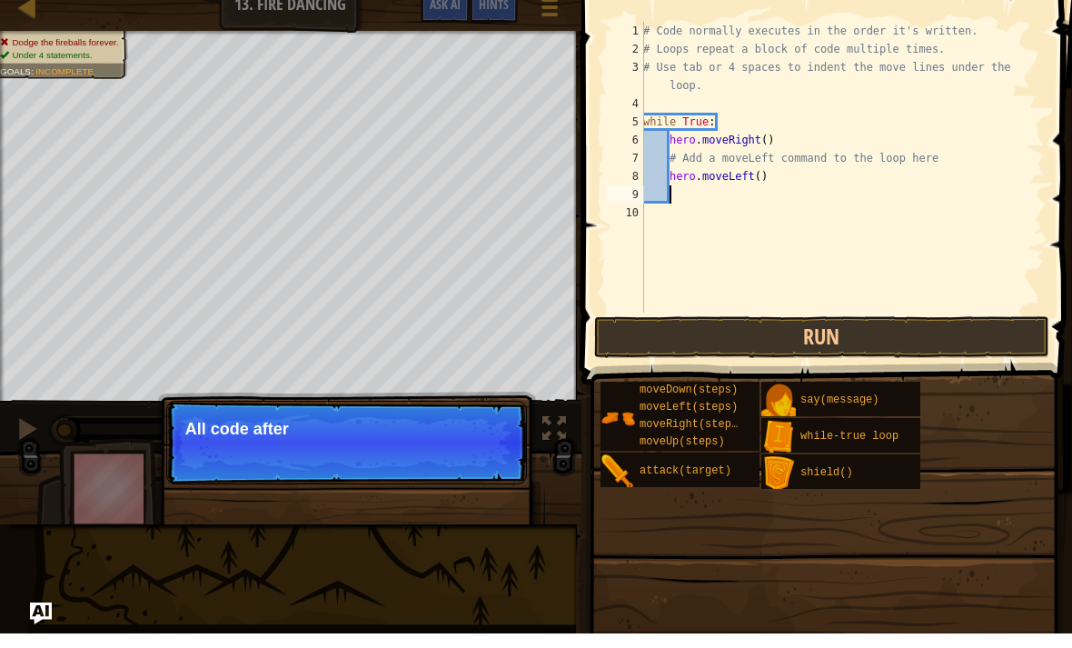
scroll to position [9, 0]
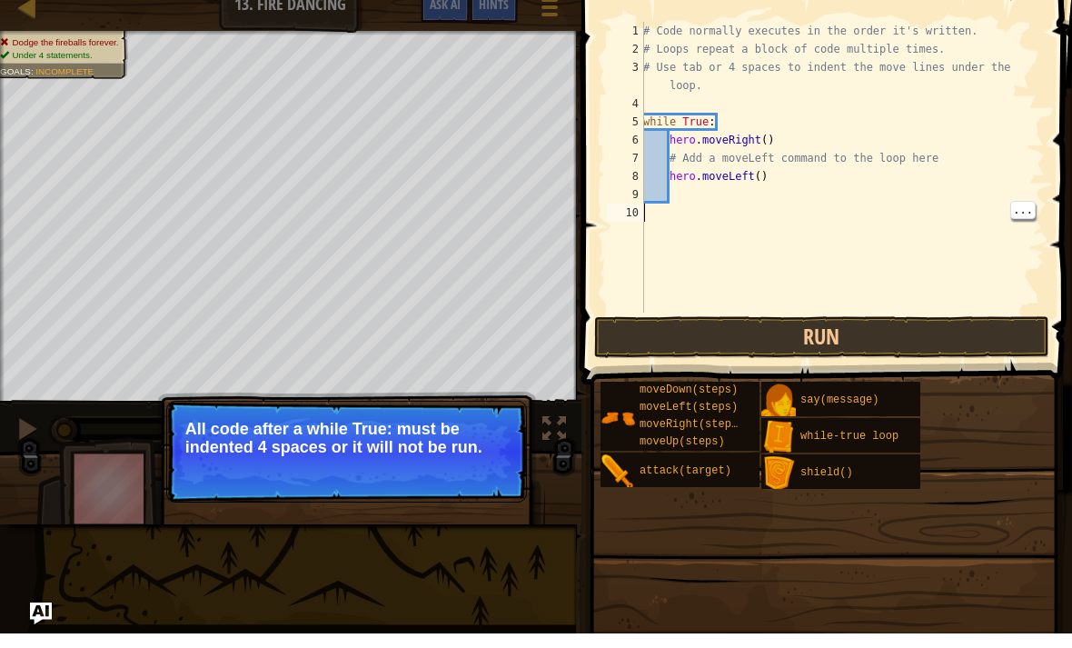
click at [702, 218] on div "# Code normally executes in the order it's written. # Loops repeat a block of c…" at bounding box center [842, 199] width 405 height 327
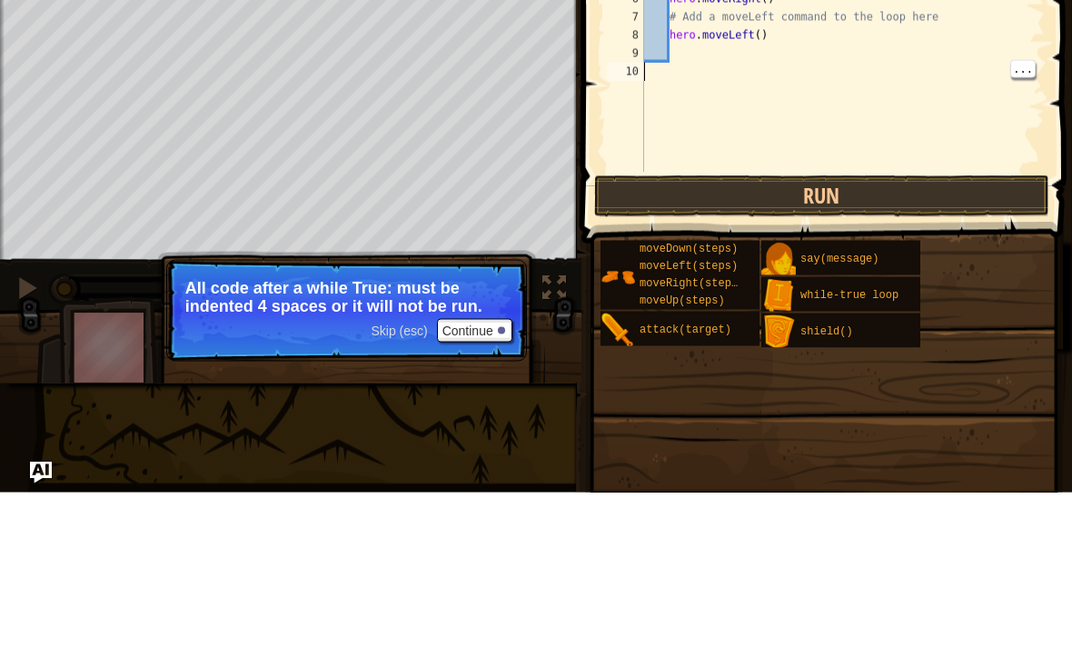
click at [797, 169] on div "# Code normally executes in the order it's written. # Loops repeat a block of c…" at bounding box center [842, 199] width 405 height 327
click at [807, 331] on button "Run" at bounding box center [821, 352] width 455 height 42
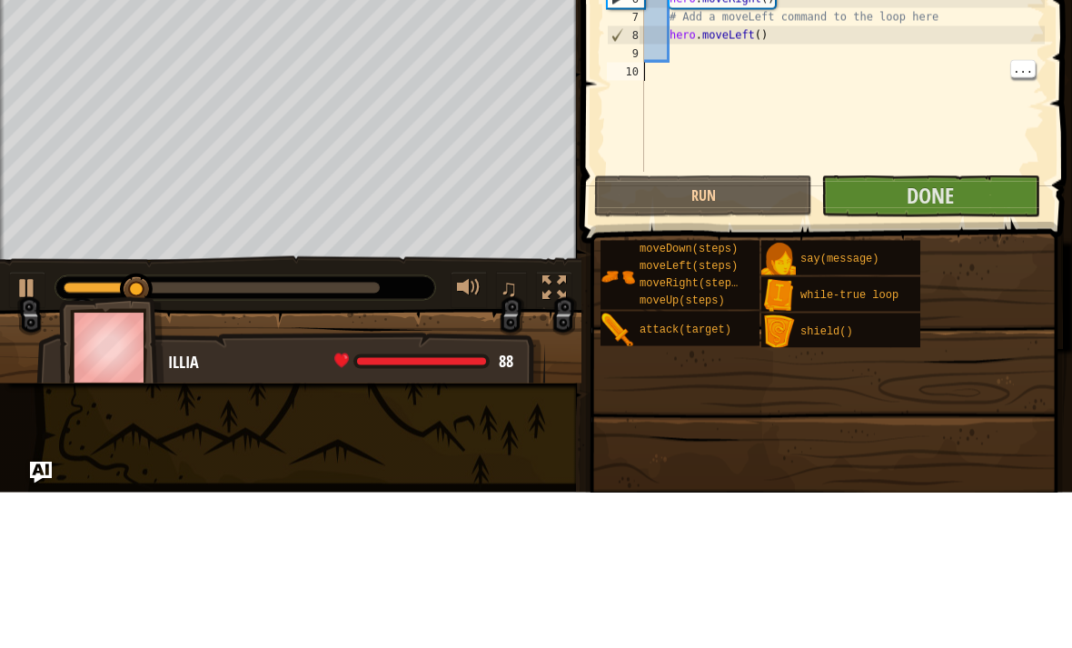
click at [881, 331] on button "Done" at bounding box center [930, 352] width 218 height 42
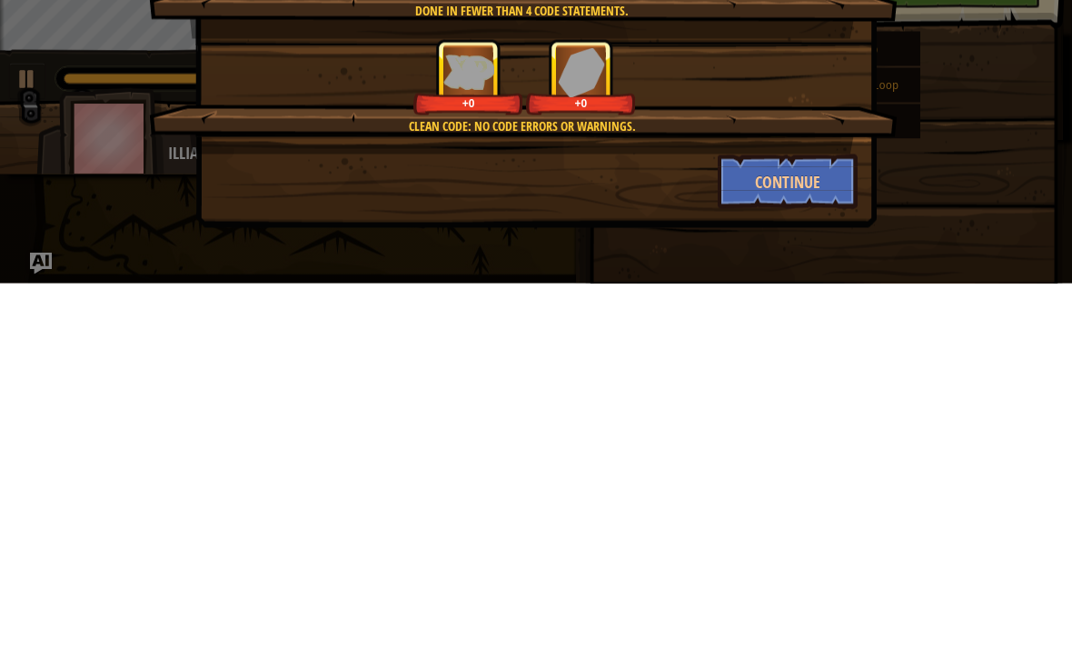
click at [791, 519] on button "Continue" at bounding box center [788, 546] width 141 height 55
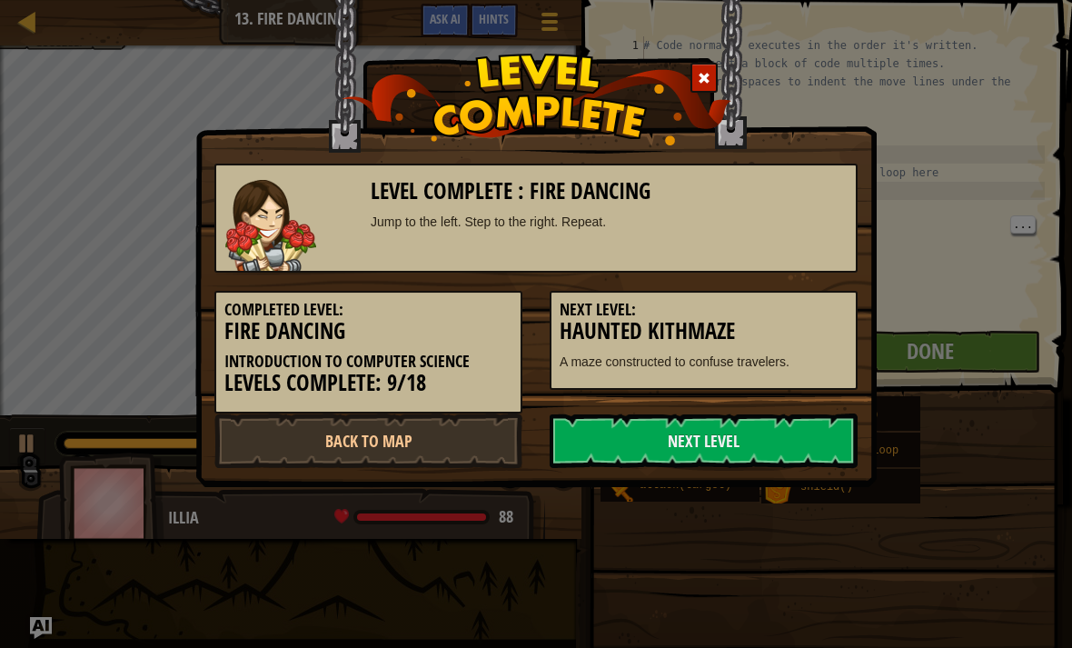
click at [682, 433] on link "Next Level" at bounding box center [704, 440] width 308 height 55
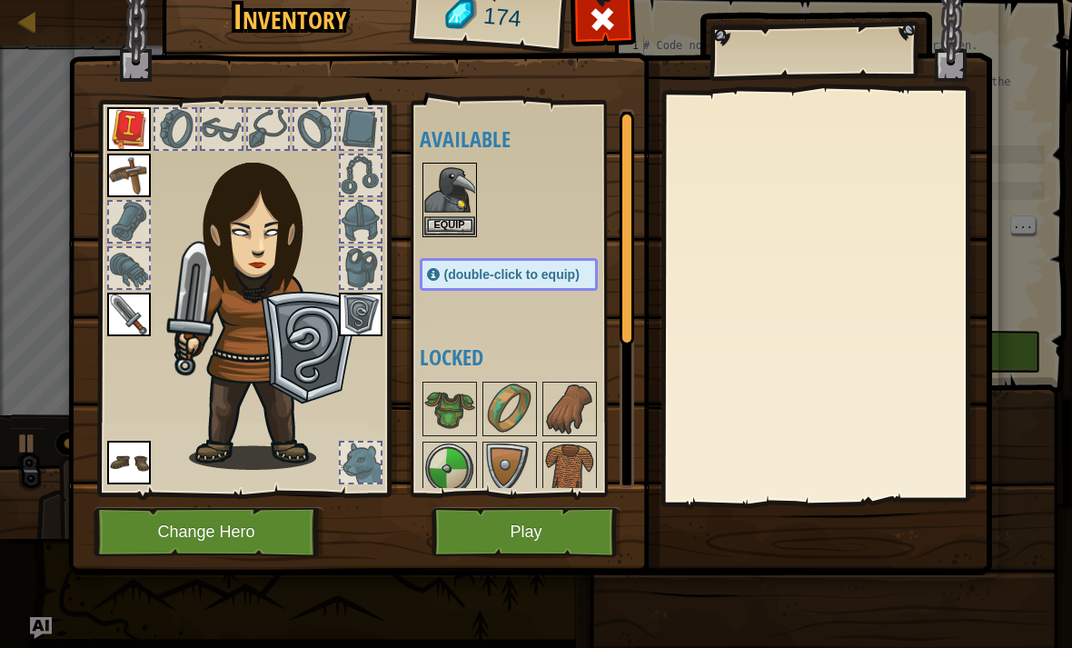
click at [452, 221] on button "Equip" at bounding box center [449, 225] width 51 height 19
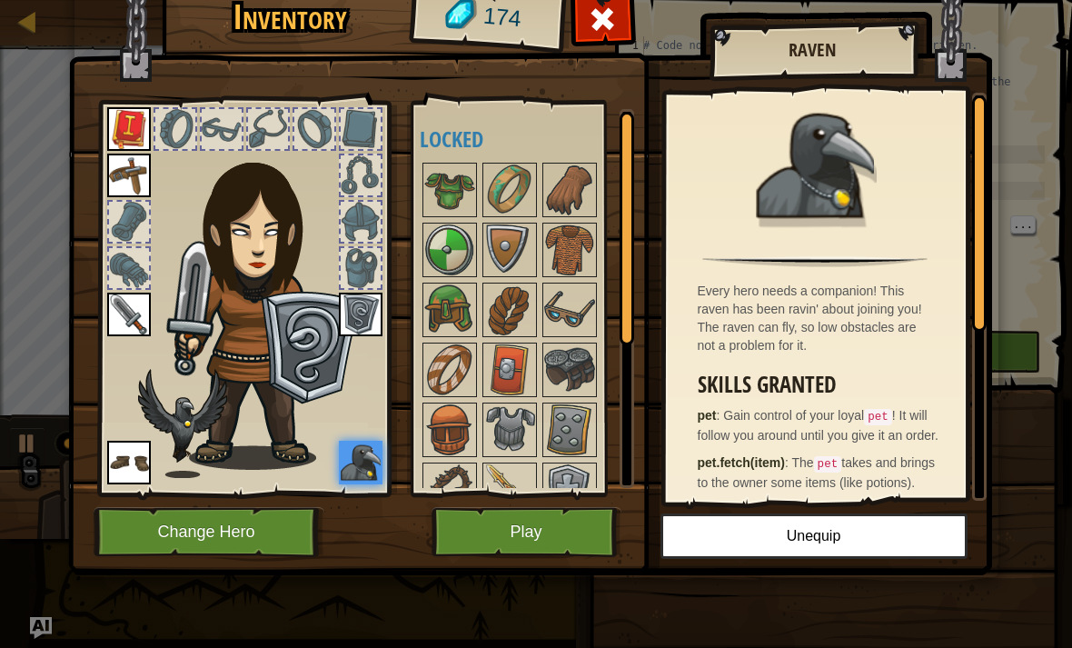
click at [532, 524] on button "Play" at bounding box center [527, 532] width 190 height 50
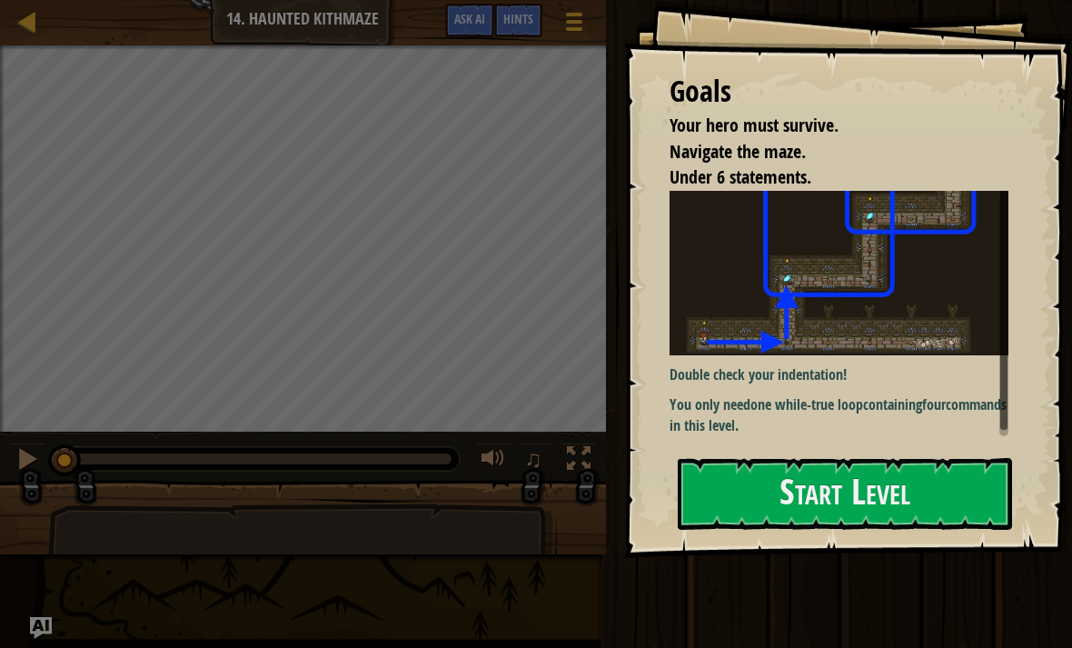
click at [782, 458] on button "Start Level" at bounding box center [845, 494] width 334 height 72
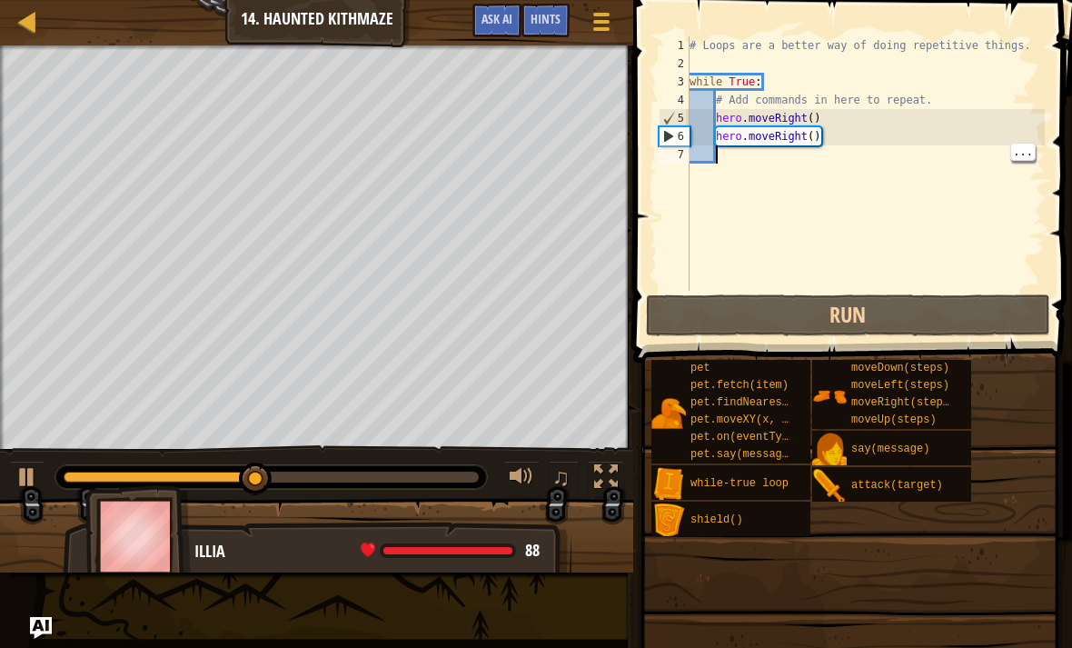
click at [737, 158] on div "# Loops are a better way of doing repetitive things. while True : # Add command…" at bounding box center [865, 181] width 359 height 291
type textarea "m"
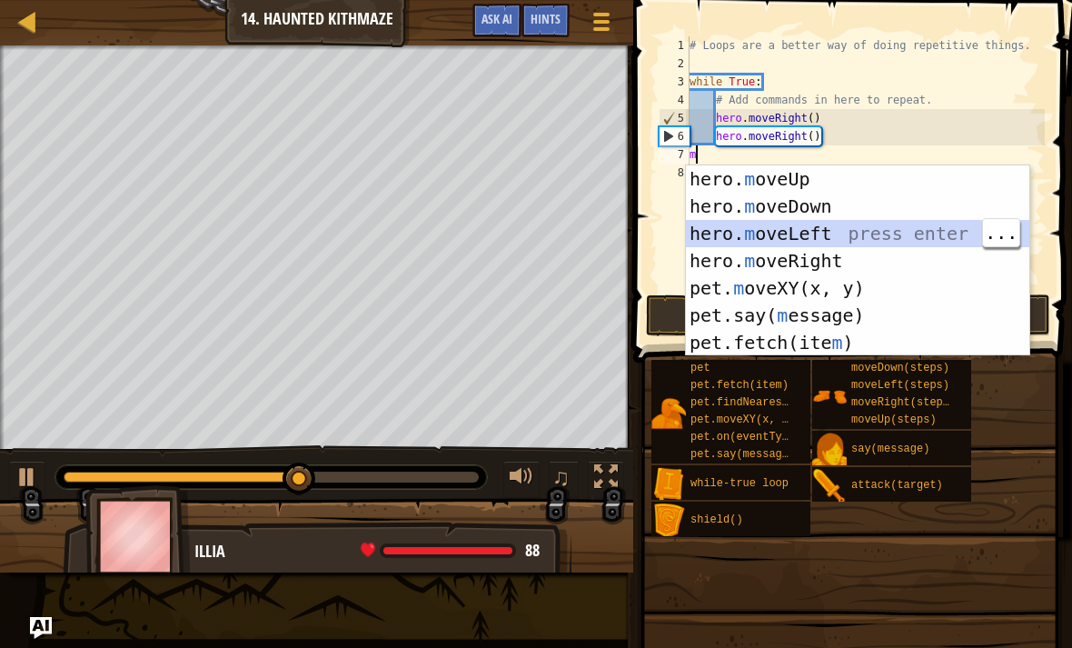
click at [836, 231] on div "hero. m oveUp press enter hero. m oveDown press enter hero. m oveLeft press ent…" at bounding box center [858, 287] width 344 height 245
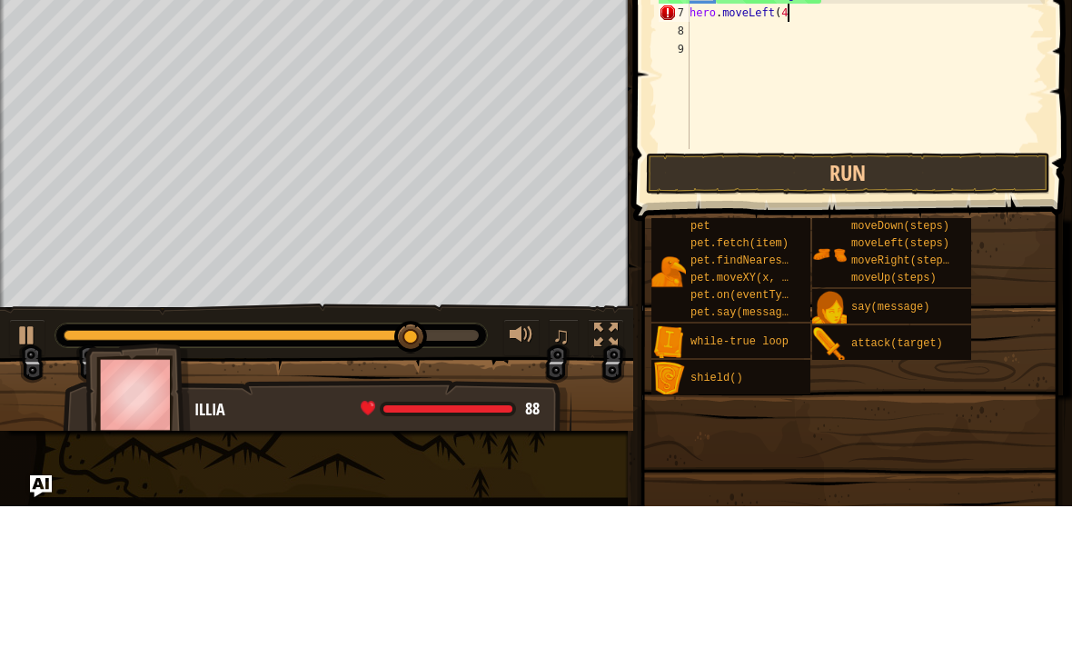
type textarea "hero.moveLeft(4)"
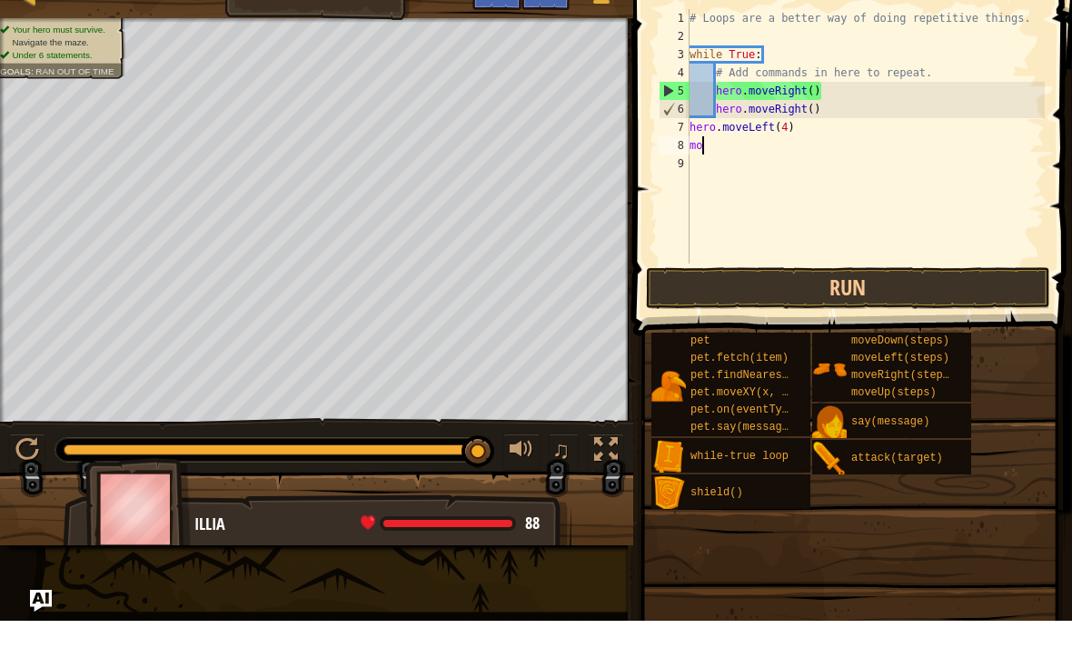
type textarea "mov"
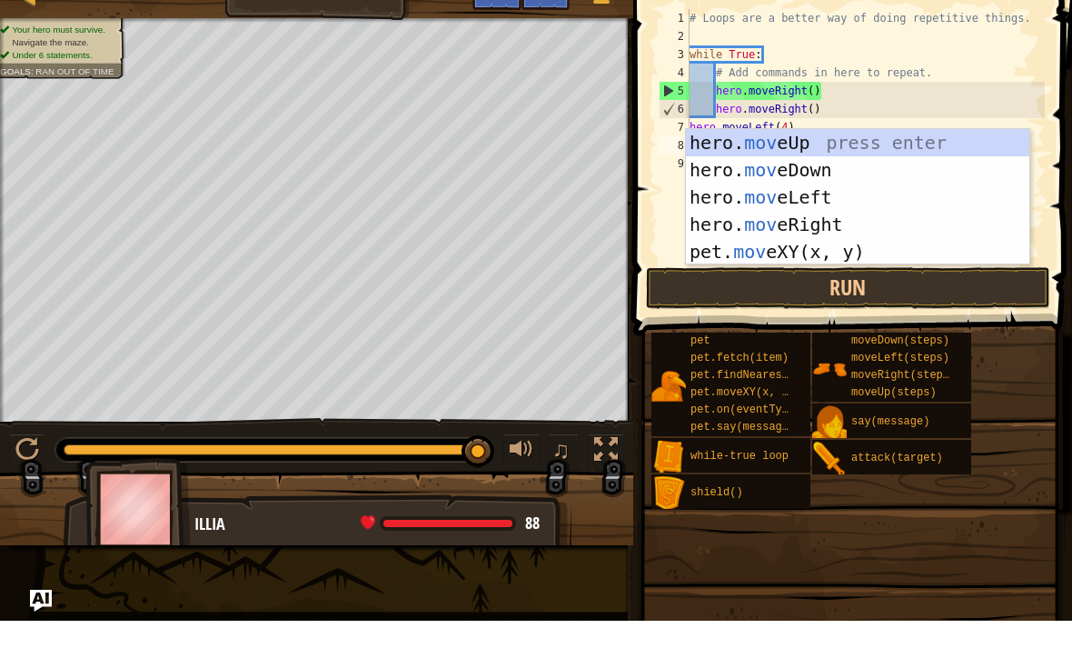
scroll to position [9, 1]
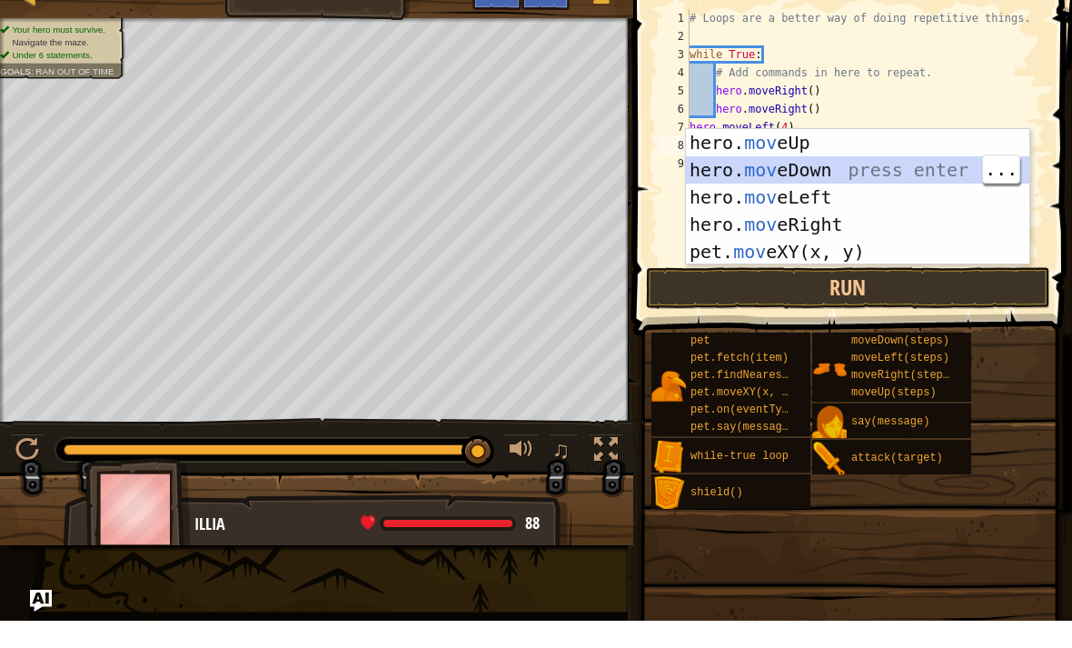
click at [785, 156] on div "hero. mov eUp press enter hero. mov eDown press enter hero. mov eLeft press ent…" at bounding box center [858, 251] width 344 height 191
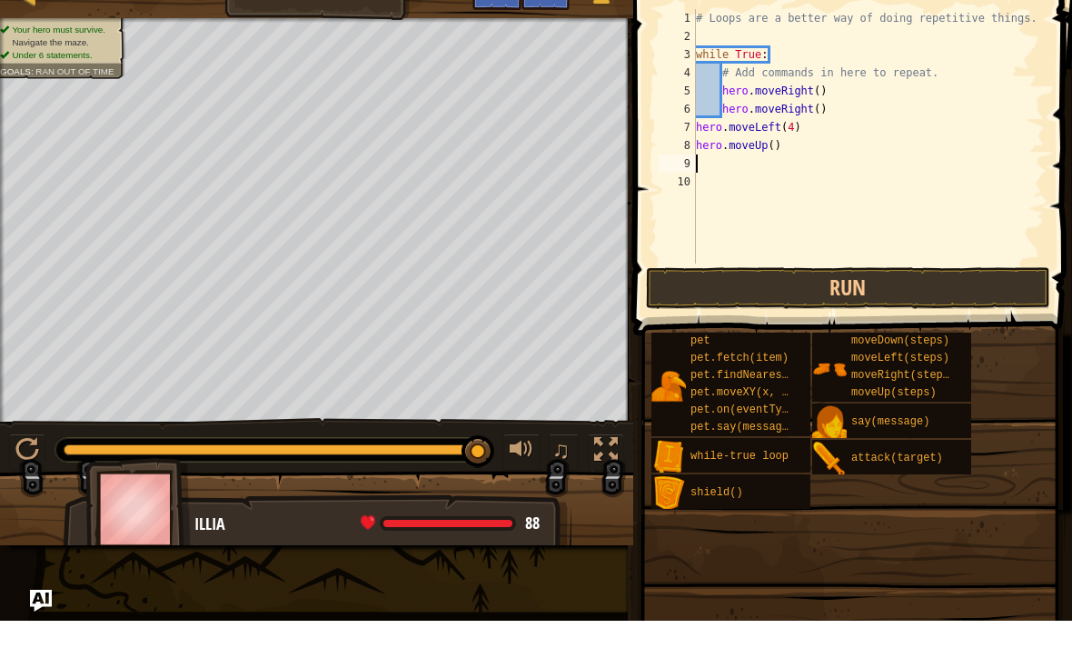
scroll to position [9, 0]
click at [791, 150] on div "# Loops are a better way of doing repetitive things. while True : # Add command…" at bounding box center [868, 181] width 353 height 291
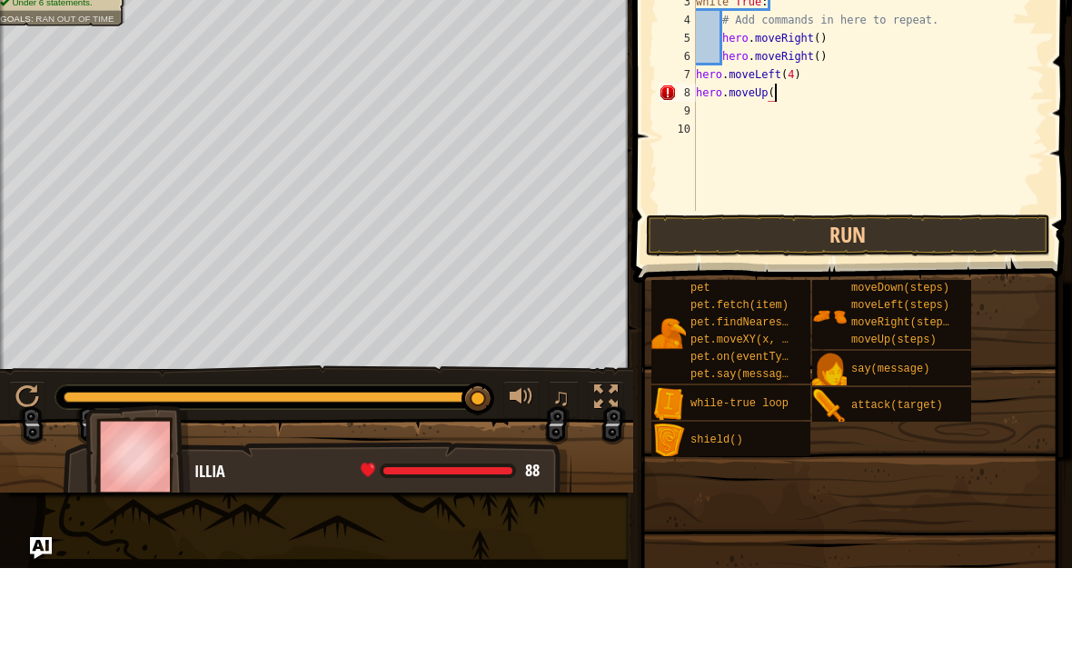
scroll to position [9, 6]
click at [808, 294] on button "Run" at bounding box center [848, 315] width 404 height 42
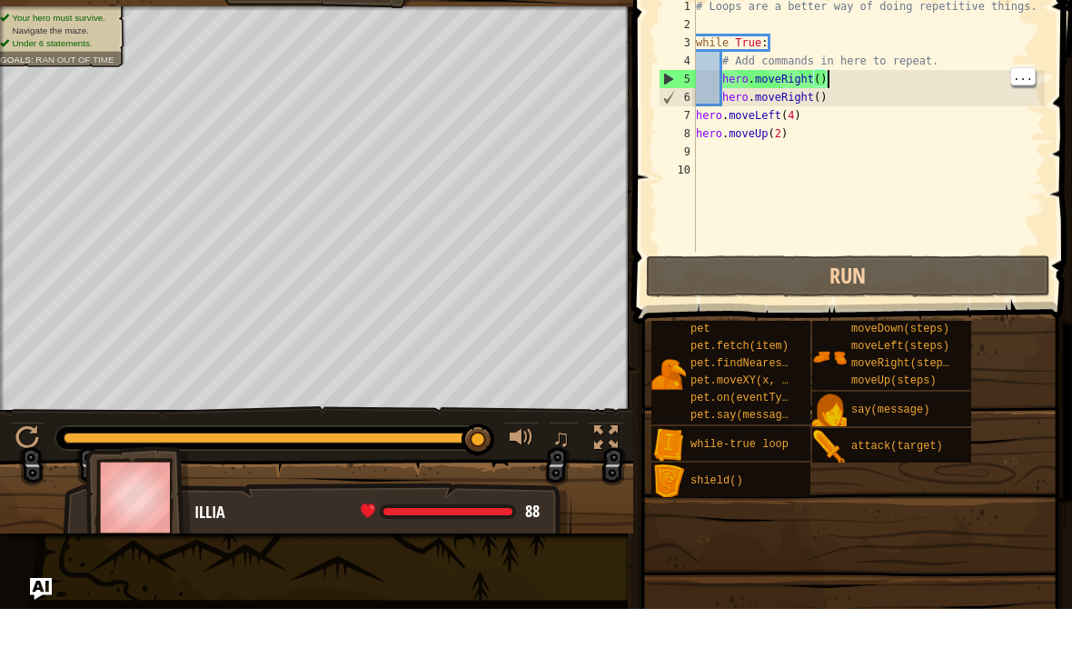
click at [834, 90] on div "# Loops are a better way of doing repetitive things. while True : # Add command…" at bounding box center [868, 181] width 353 height 291
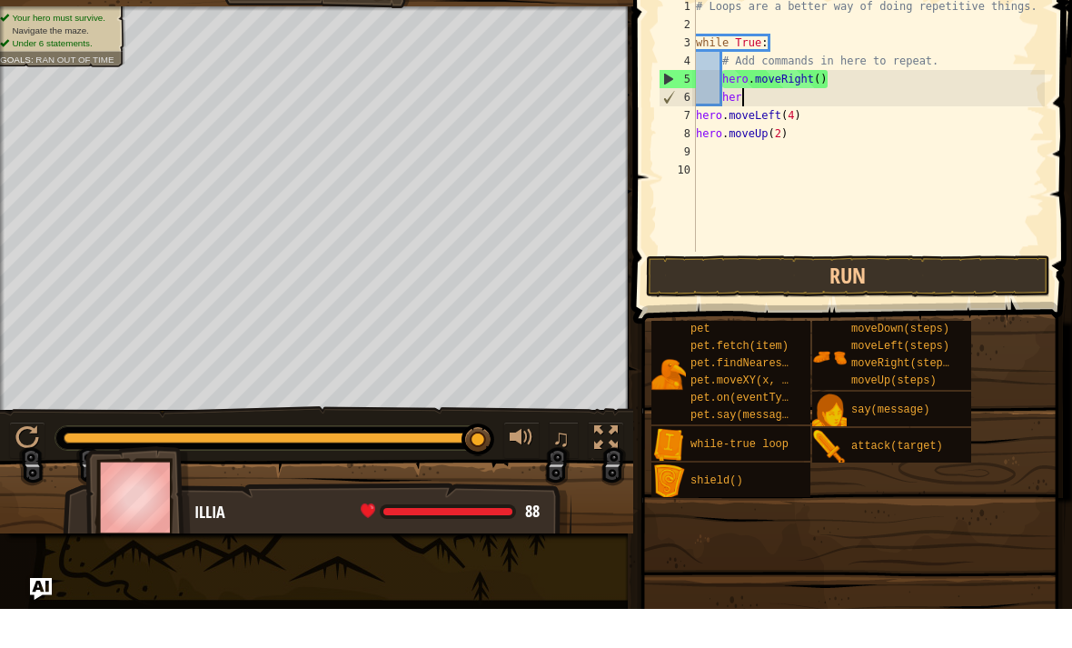
type textarea "h"
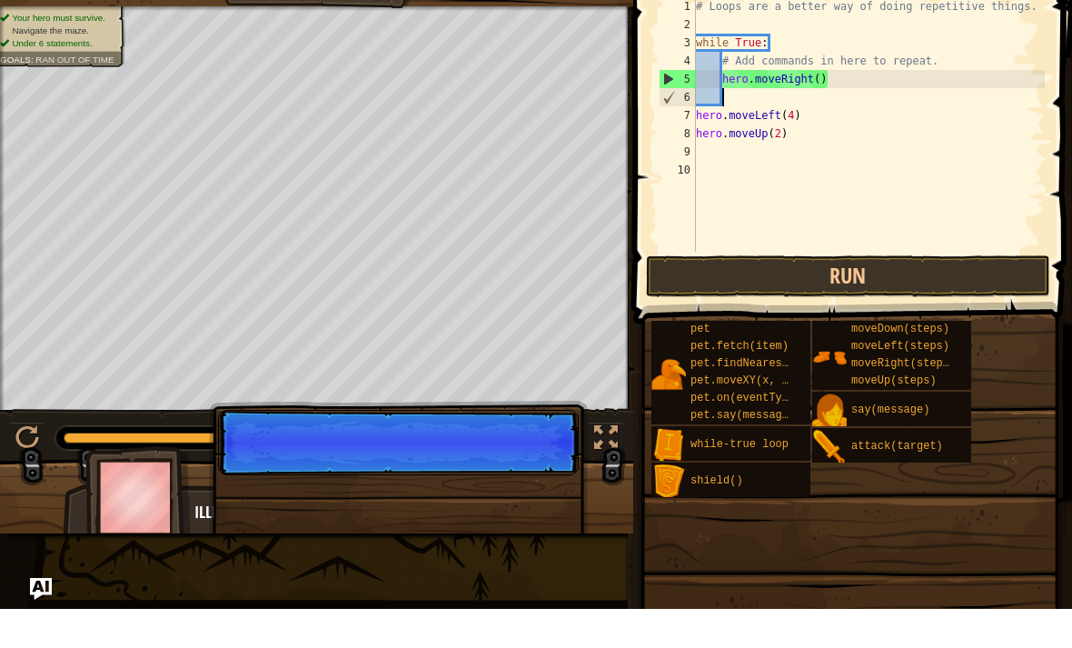
scroll to position [9, 1]
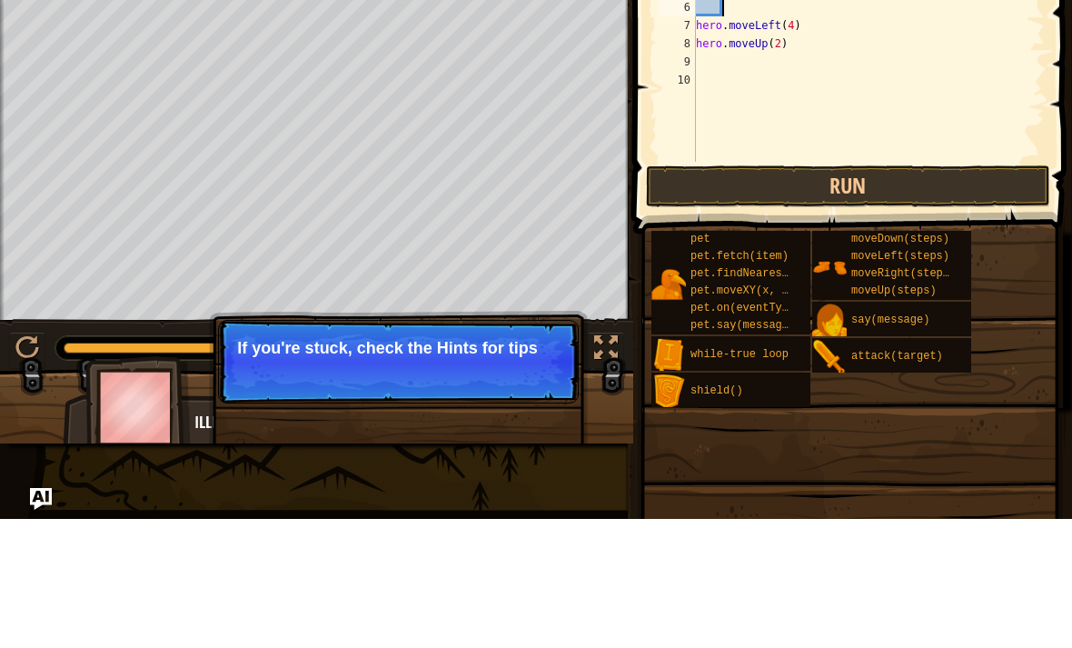
click at [875, 294] on button "Run" at bounding box center [848, 315] width 404 height 42
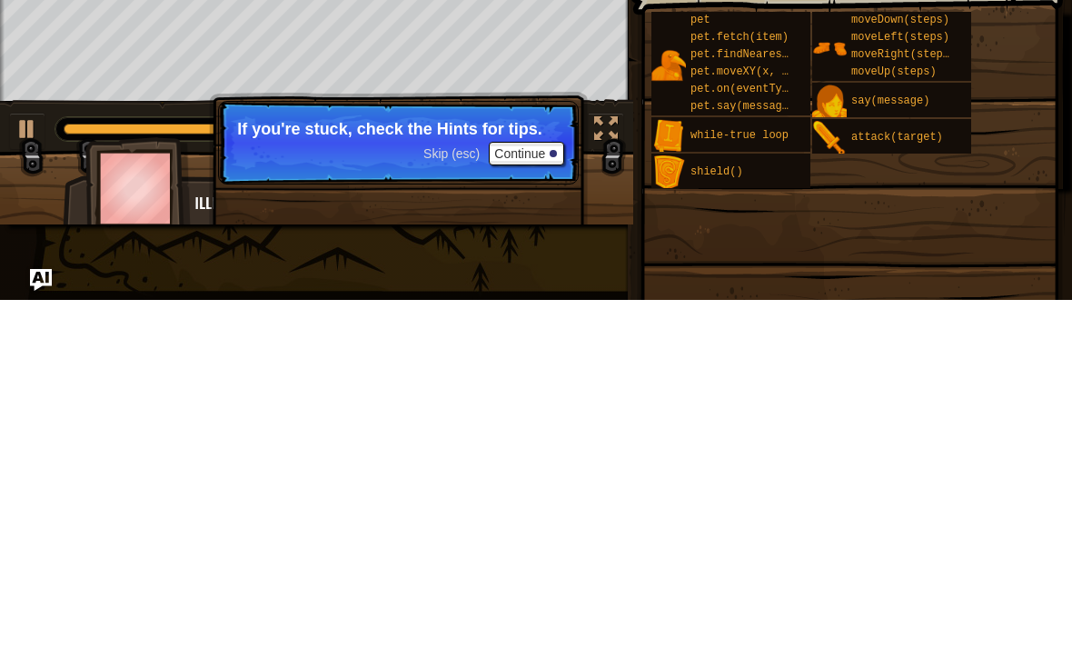
click at [539, 490] on button "Continue" at bounding box center [526, 502] width 75 height 24
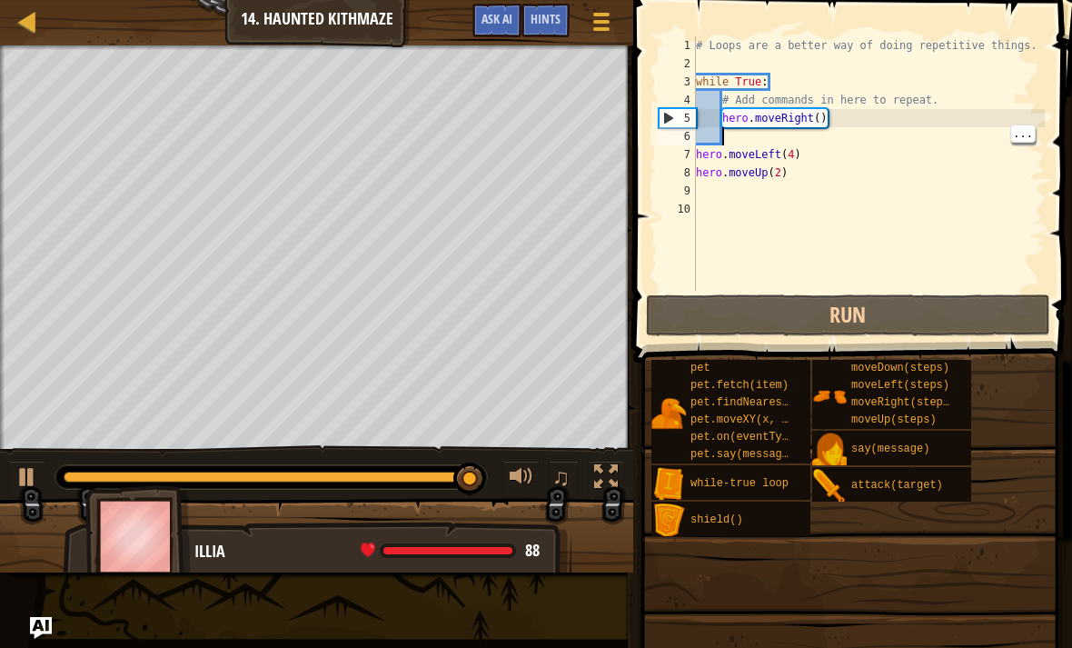
click at [676, 115] on div "5" at bounding box center [678, 118] width 36 height 18
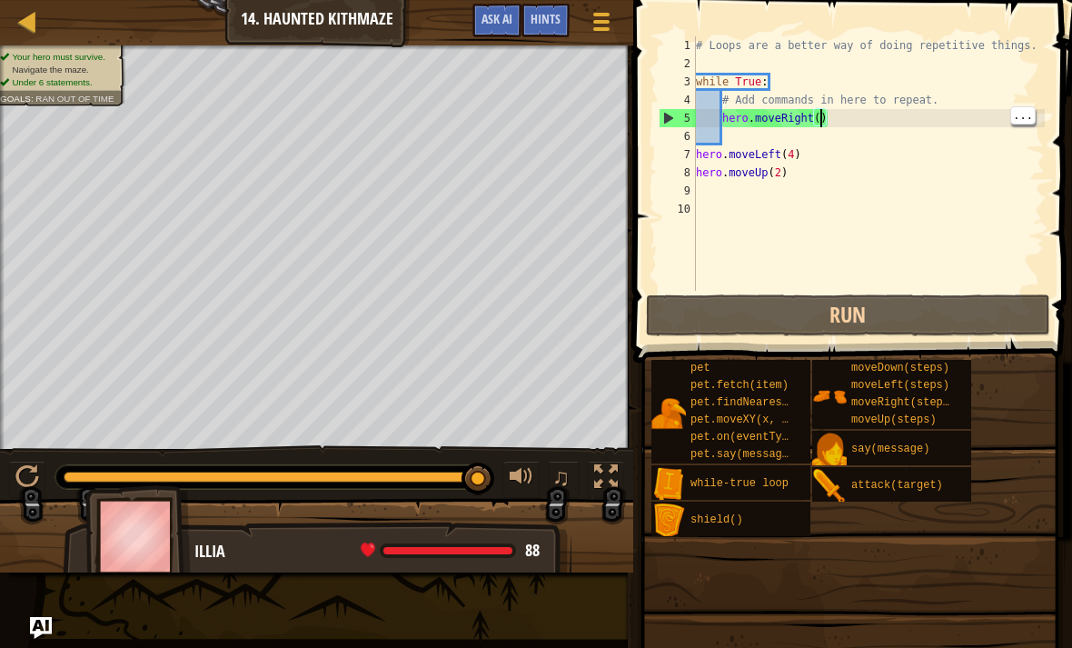
click at [822, 114] on div "# Loops are a better way of doing repetitive things. while True : # Add command…" at bounding box center [868, 181] width 353 height 291
click at [878, 119] on div "# Loops are a better way of doing repetitive things. while True : # Add command…" at bounding box center [868, 181] width 353 height 291
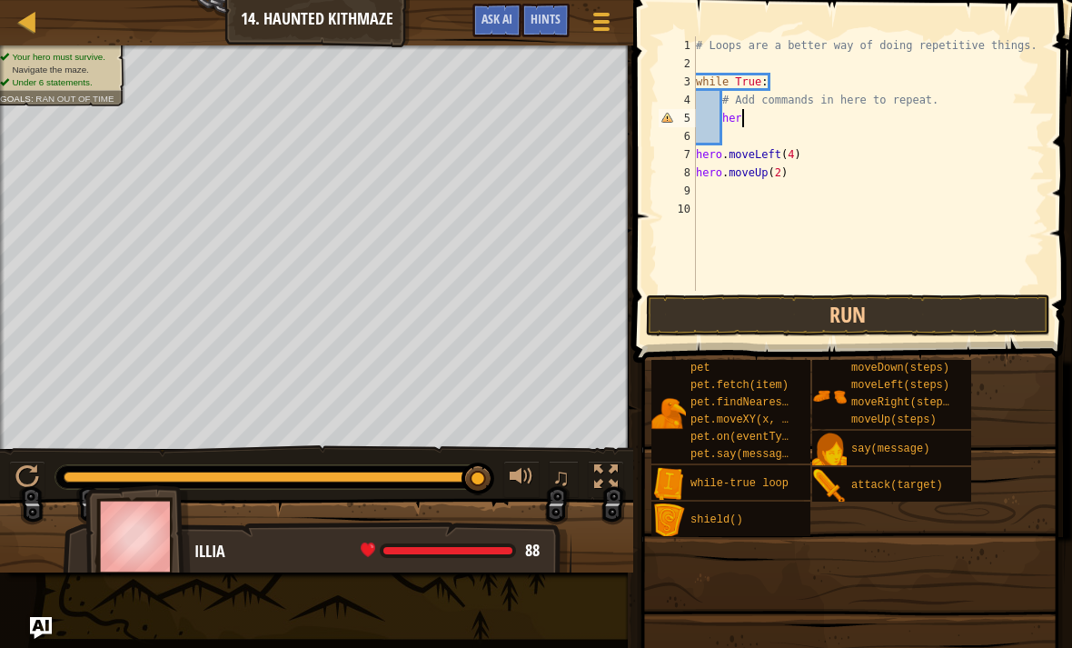
type textarea "h"
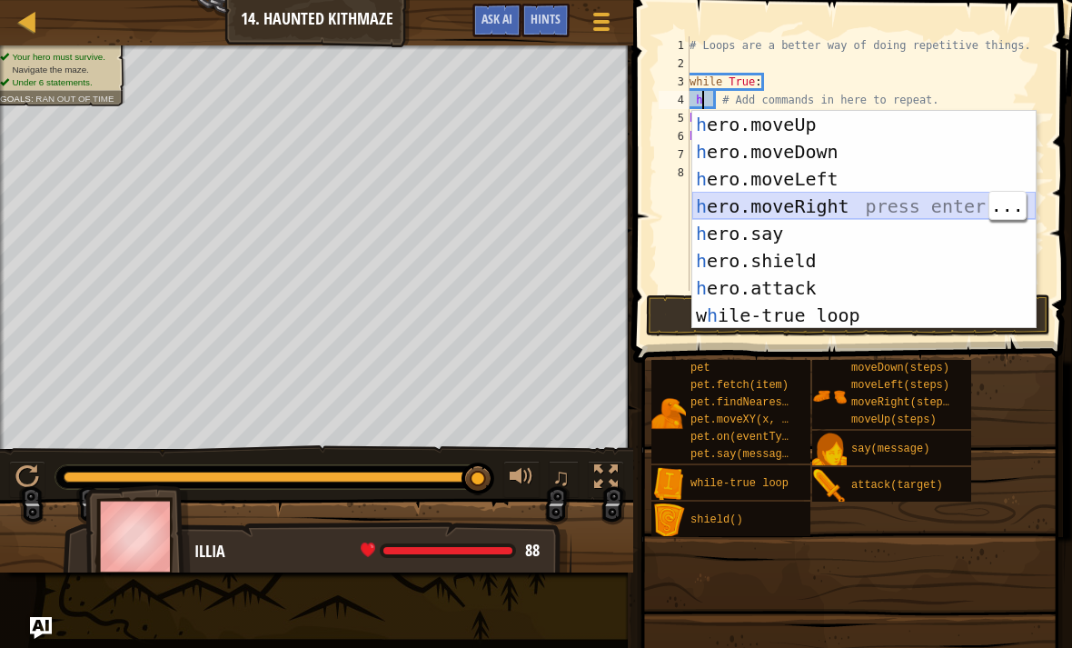
click at [843, 196] on div "h ero.moveUp press enter h ero.moveDown press enter h ero.moveLeft press enter …" at bounding box center [864, 247] width 344 height 273
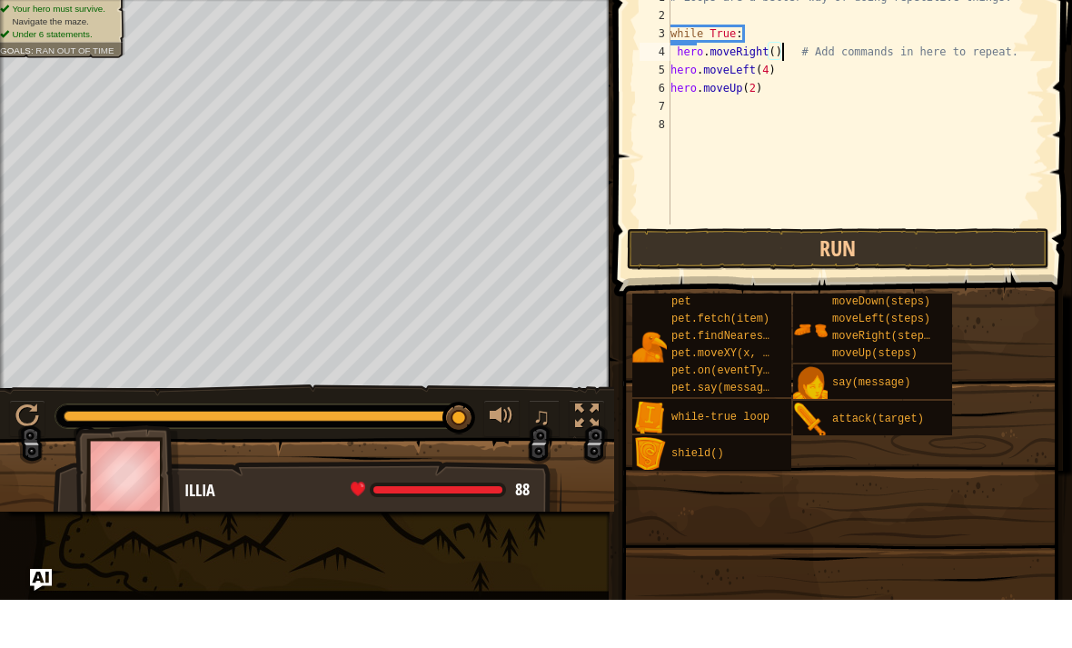
click at [883, 276] on button "Run" at bounding box center [838, 297] width 423 height 42
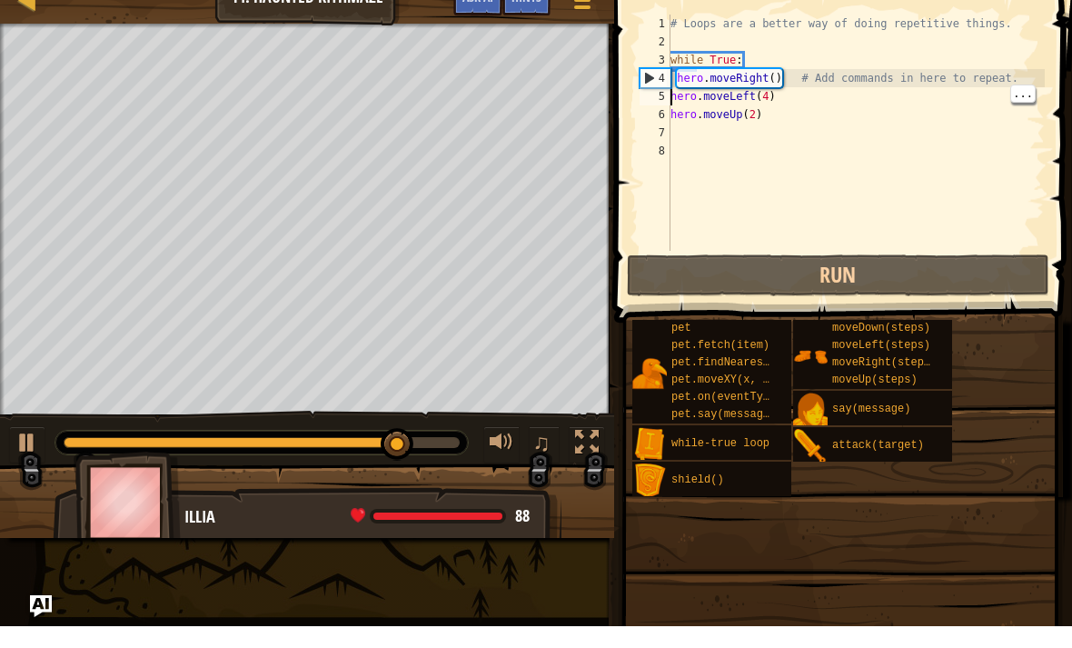
click at [669, 109] on div "5" at bounding box center [655, 118] width 31 height 18
click at [773, 80] on div "# Loops are a better way of doing repetitive things. while True : hero . moveRi…" at bounding box center [856, 172] width 378 height 273
click at [780, 76] on div "# Loops are a better way of doing repetitive things. while True : hero . moveRi…" at bounding box center [856, 172] width 378 height 273
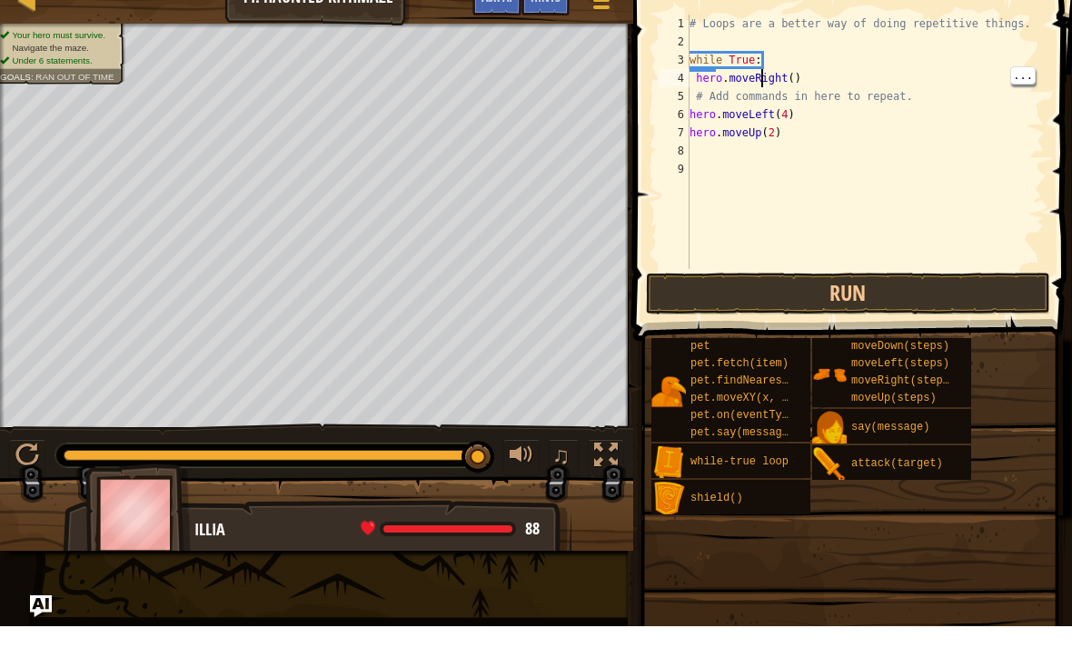
click at [747, 88] on div "# Loops are a better way of doing repetitive things. while True : hero . moveRi…" at bounding box center [865, 181] width 359 height 291
click at [712, 90] on div "# Loops are a better way of doing repetitive things. while True : hero . moveRi…" at bounding box center [865, 181] width 359 height 291
type textarea "hero.moveRight()"
click at [812, 79] on div "# Loops are a better way of doing repetitive things. while True : hero . moveRi…" at bounding box center [865, 181] width 359 height 291
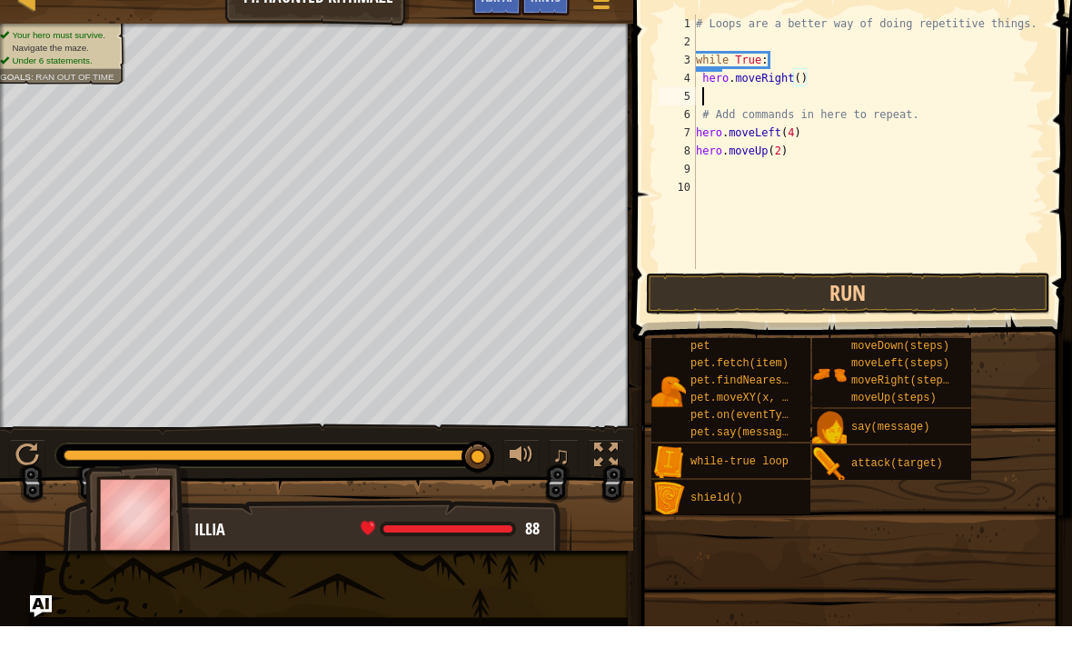
scroll to position [9, 0]
type textarea "h"
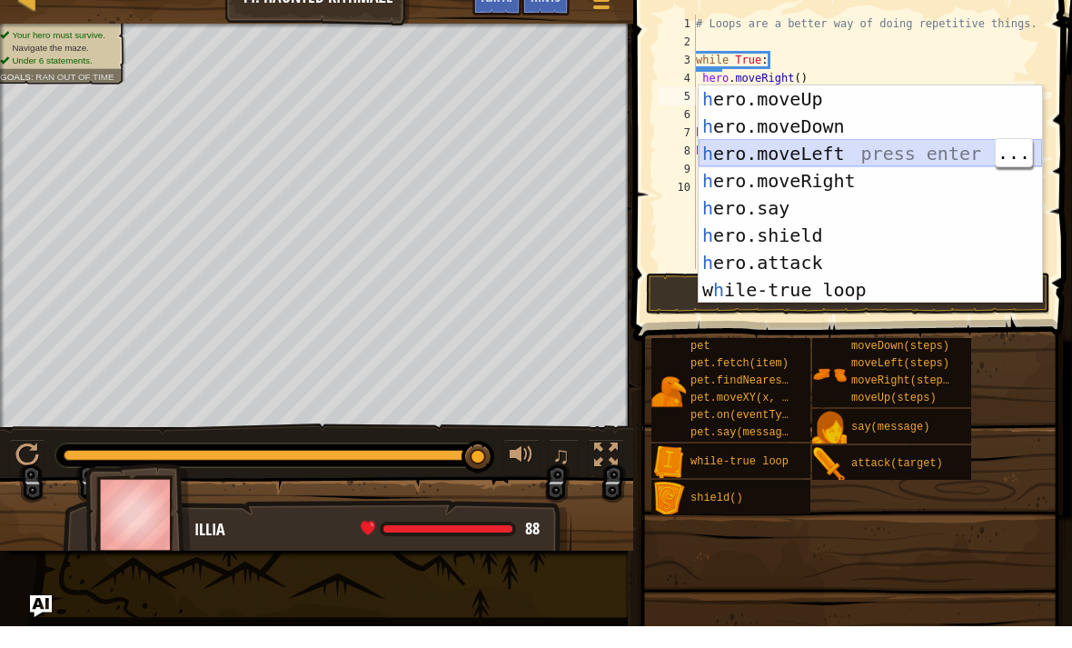
click at [854, 153] on div "h ero.moveUp press enter h ero.moveDown press enter h ero.moveLeft press enter …" at bounding box center [871, 243] width 344 height 273
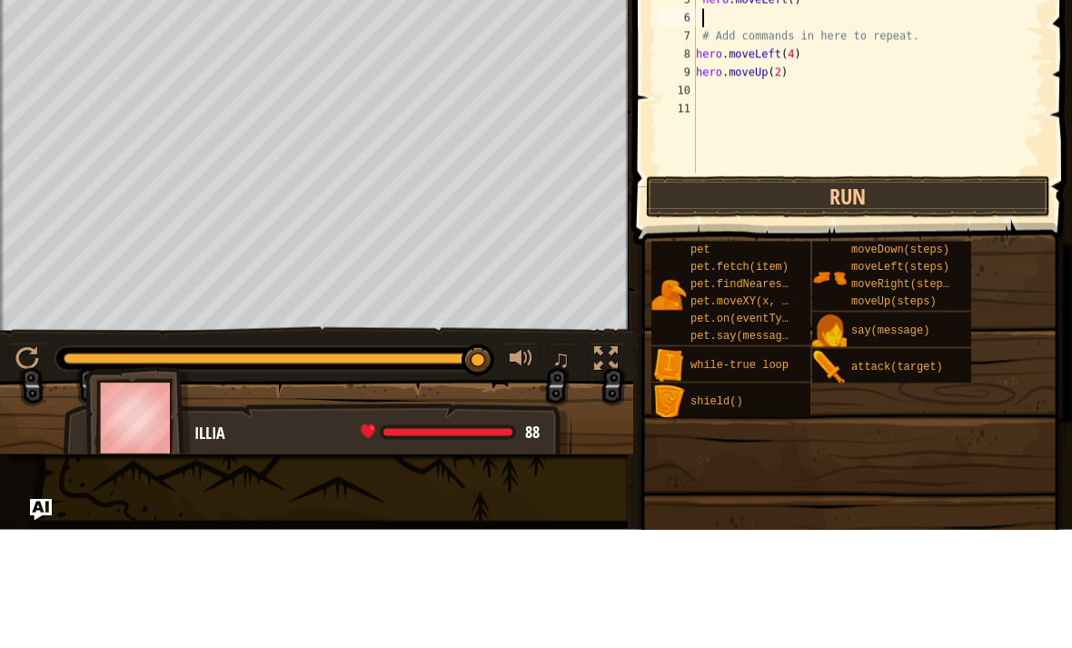
click at [781, 294] on button "Run" at bounding box center [848, 315] width 404 height 42
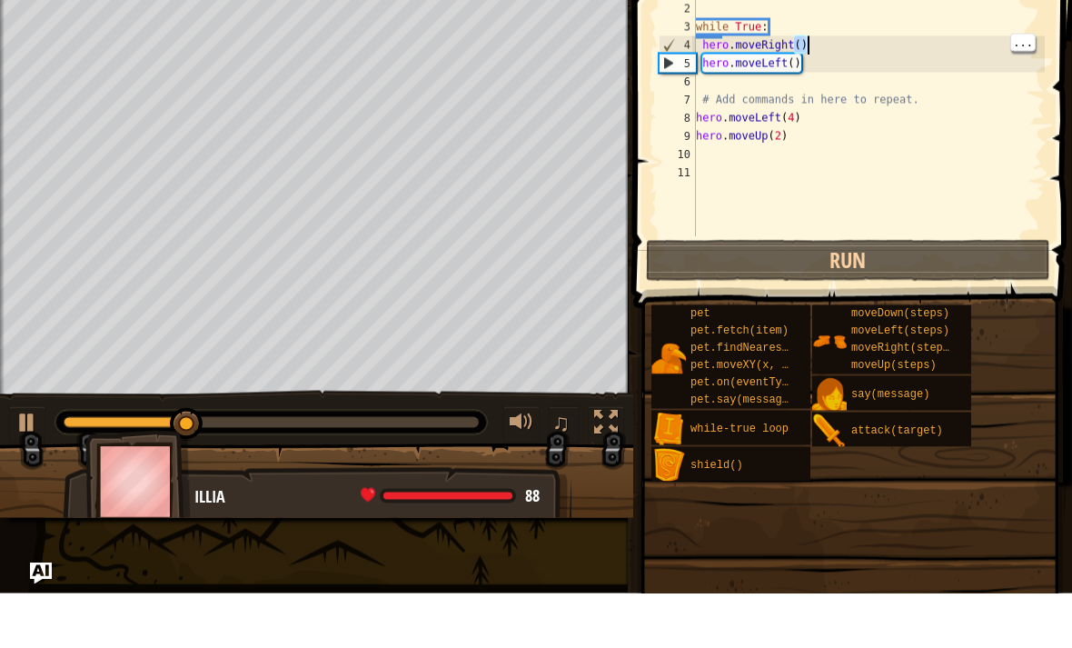
click at [796, 39] on div "# Loops are a better way of doing repetitive things. while True : hero . moveRi…" at bounding box center [868, 181] width 353 height 291
click at [791, 44] on div "# Loops are a better way of doing repetitive things. while True : hero . moveRi…" at bounding box center [868, 181] width 353 height 291
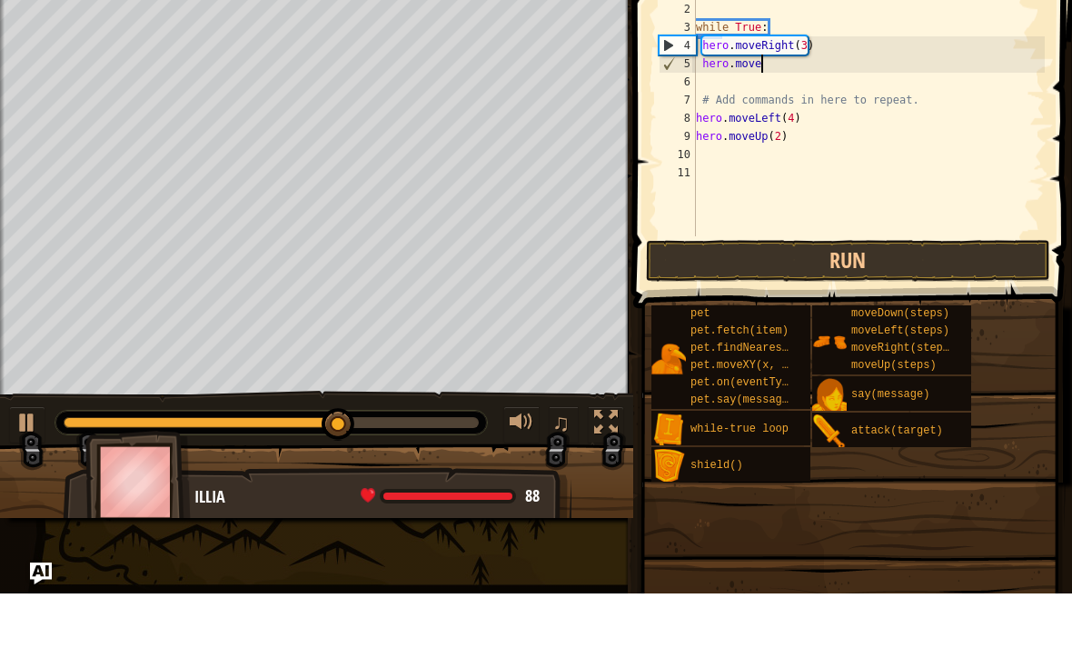
scroll to position [9, 4]
type textarea "hero.mov"
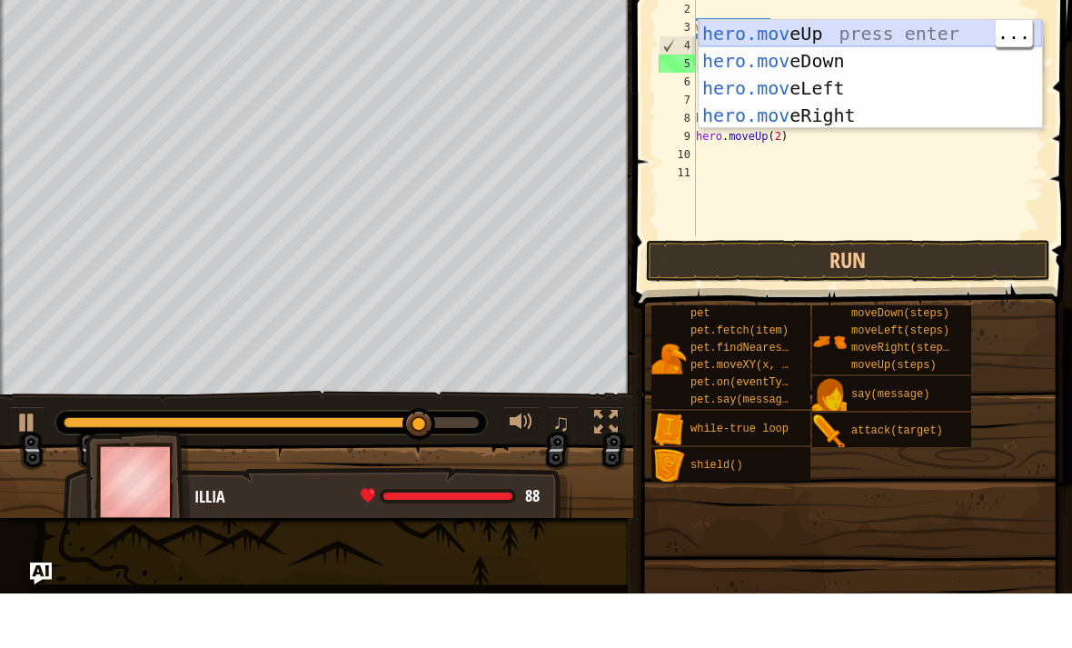
click at [856, 75] on div "hero.mov eUp press enter hero.mov eDown press enter hero.mov eLeft press enter …" at bounding box center [871, 157] width 344 height 164
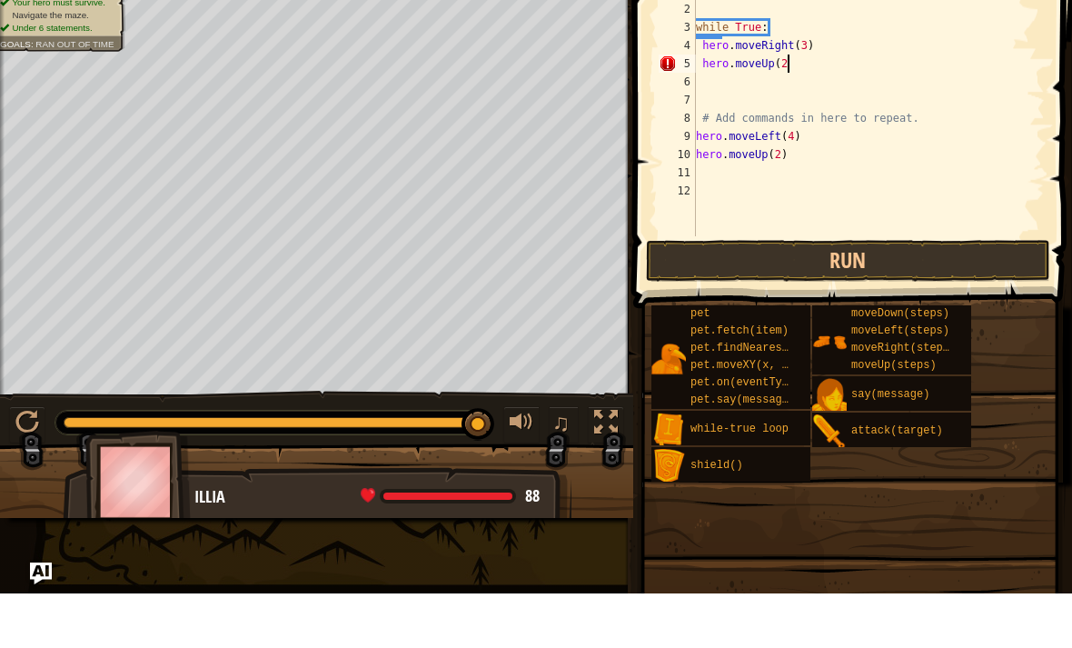
scroll to position [9, 7]
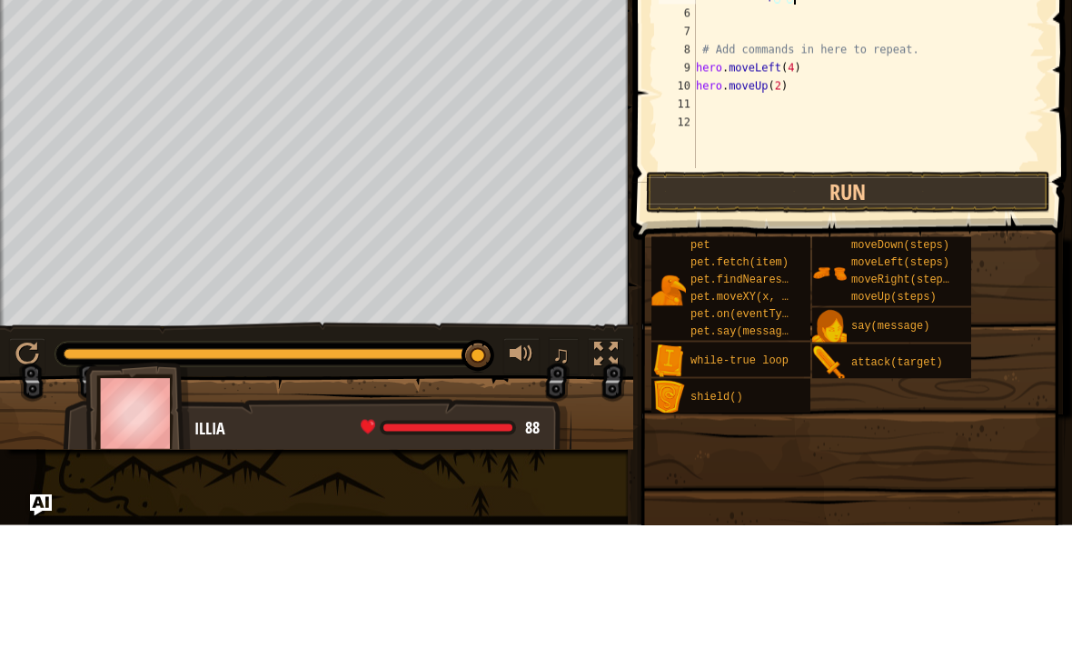
click at [802, 294] on button "Run" at bounding box center [848, 315] width 404 height 42
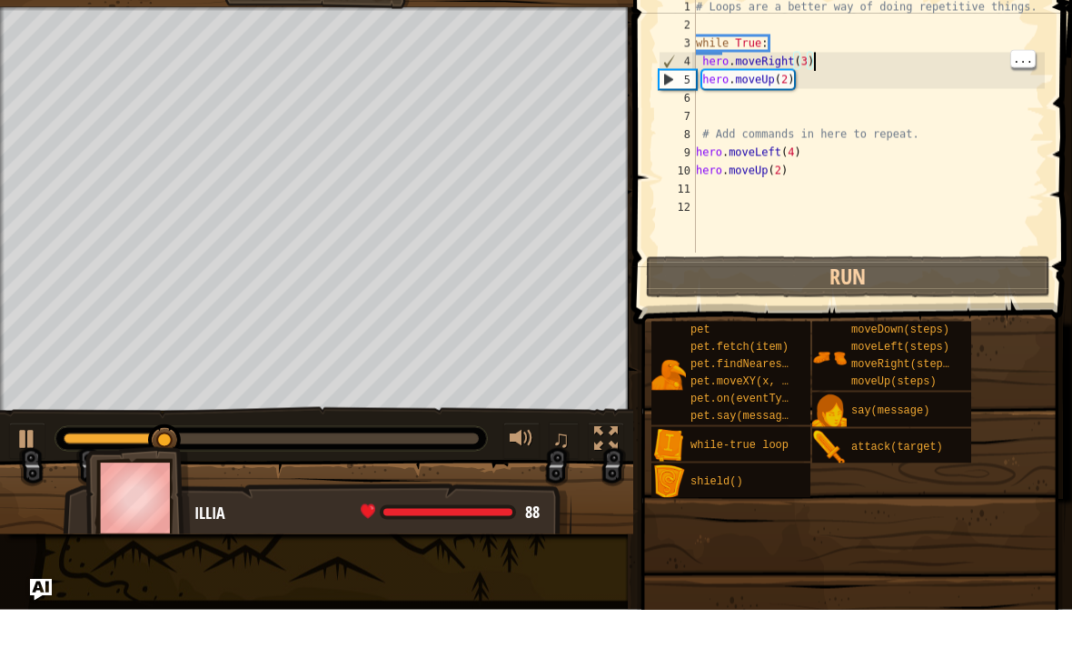
click at [829, 58] on div "# Loops are a better way of doing repetitive things. while True : hero . moveRi…" at bounding box center [868, 181] width 353 height 291
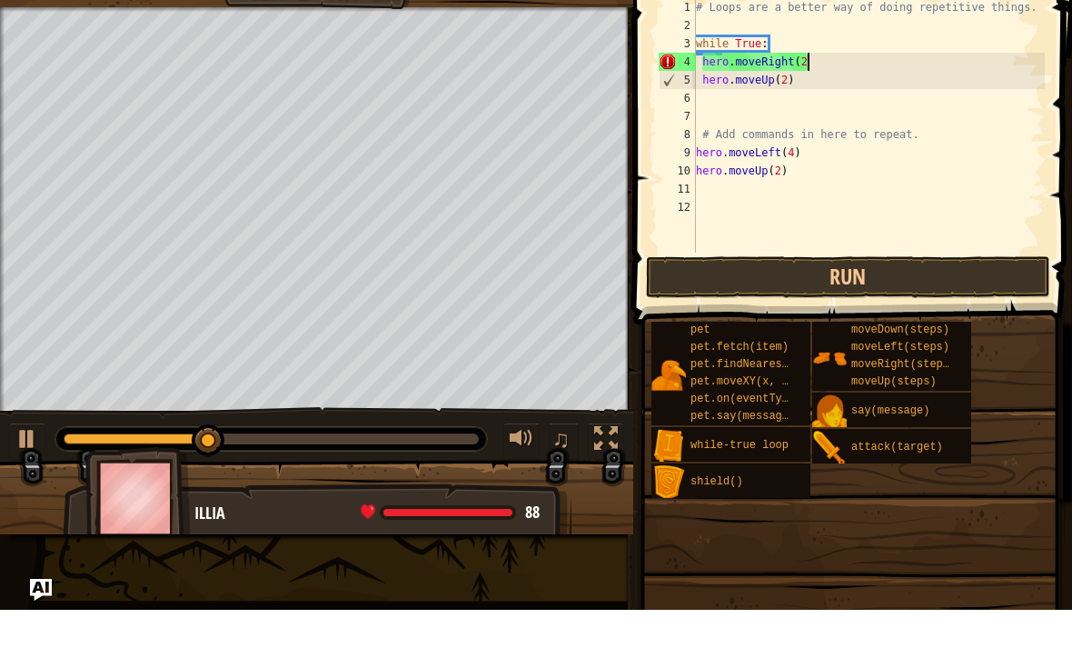
scroll to position [9, 9]
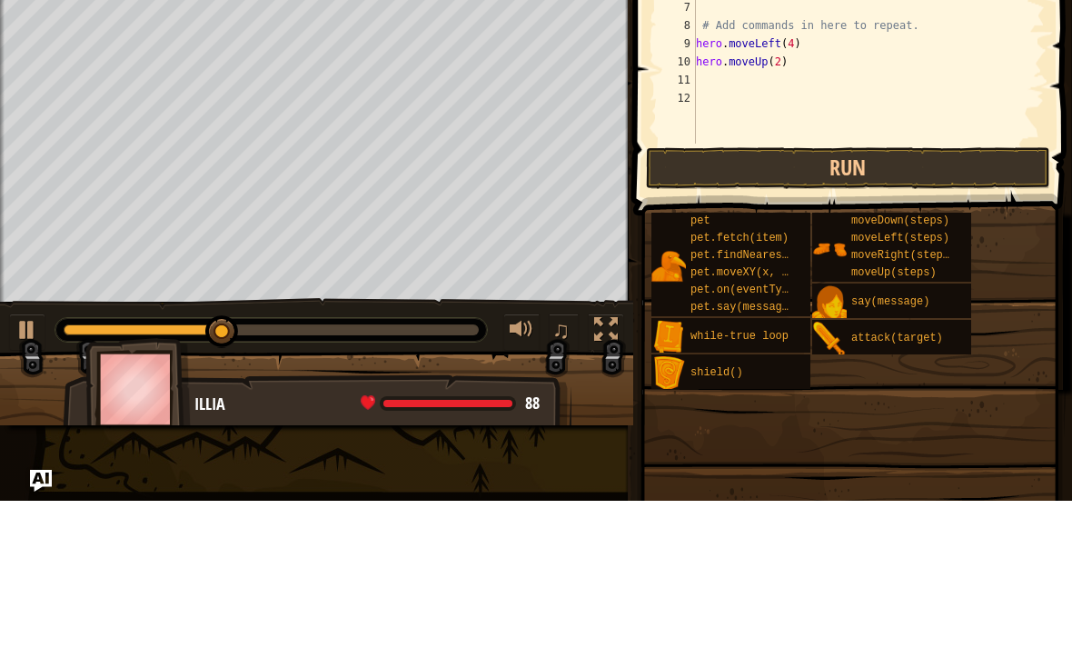
type textarea "hero.moveRight(2)"
click at [855, 294] on button "Run" at bounding box center [848, 315] width 404 height 42
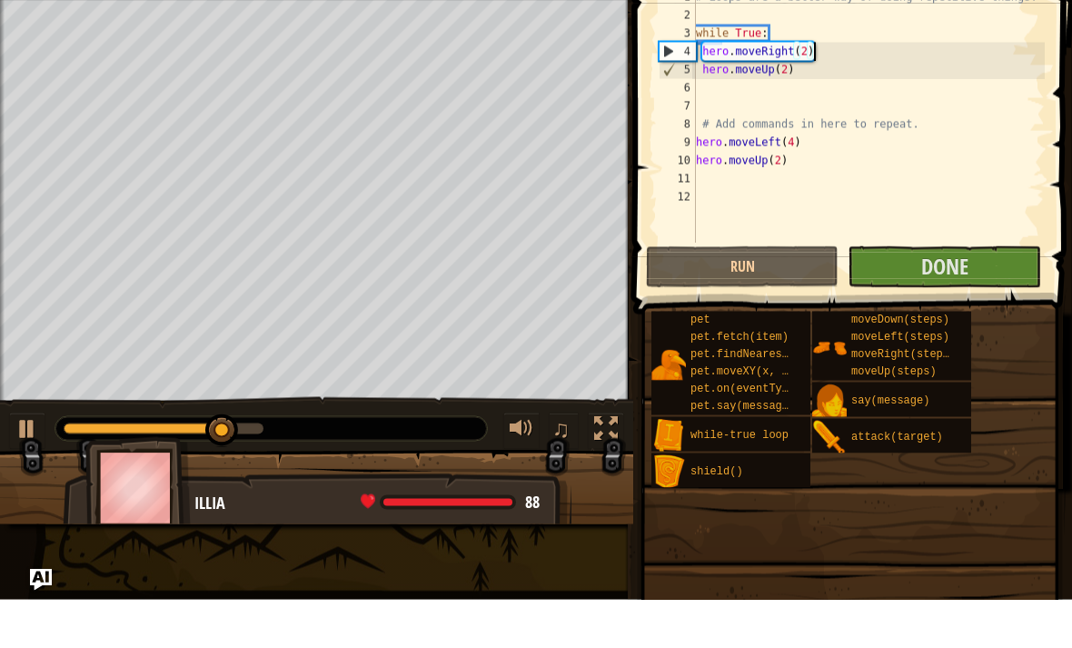
click at [959, 300] on span "Done" at bounding box center [944, 314] width 47 height 29
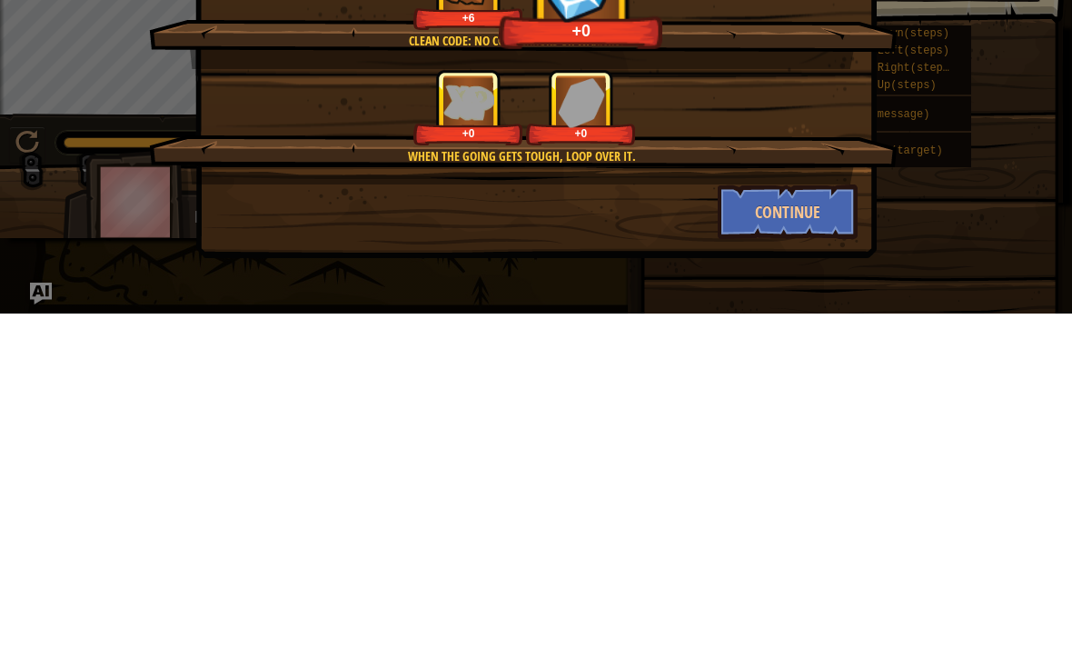
click at [806, 519] on button "Continue" at bounding box center [788, 546] width 141 height 55
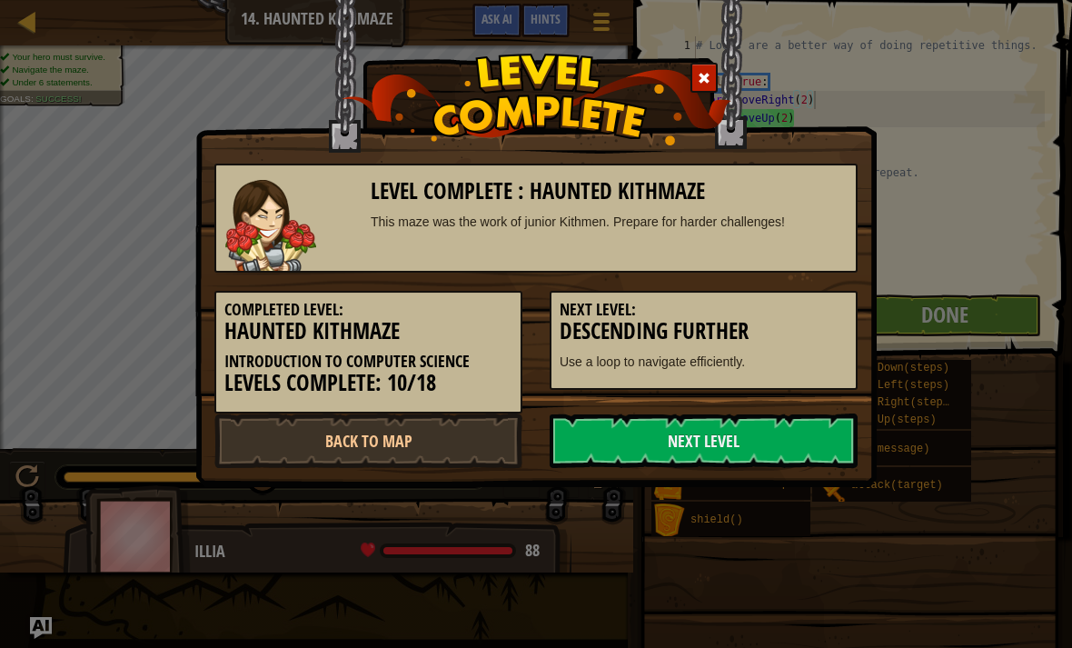
click at [780, 451] on link "Next Level" at bounding box center [704, 440] width 308 height 55
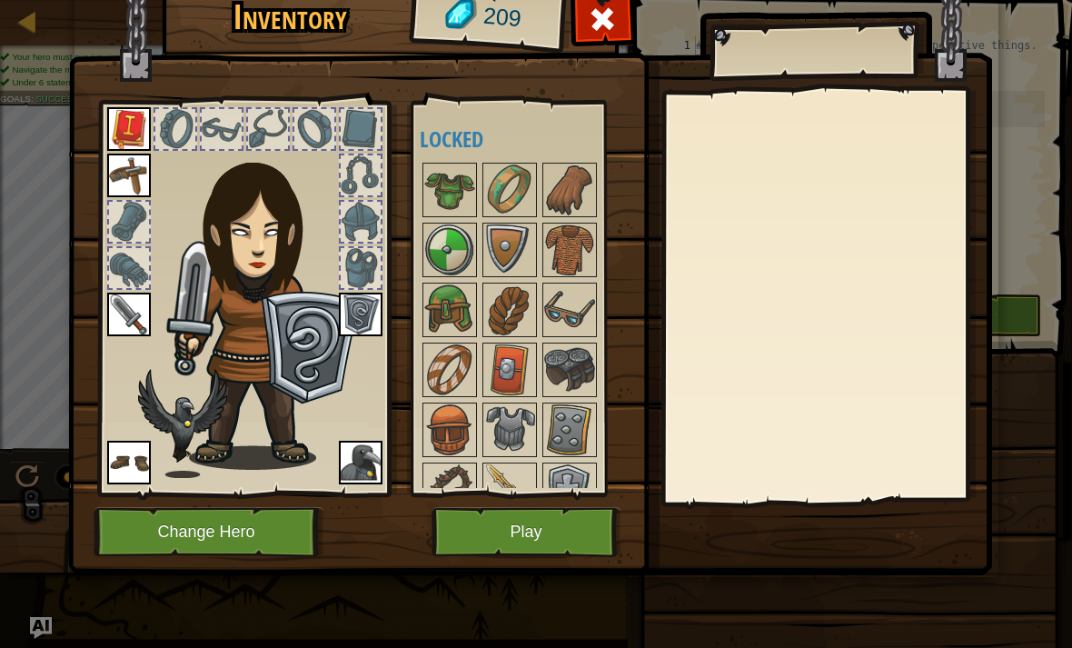
click at [547, 516] on button "Play" at bounding box center [527, 532] width 190 height 50
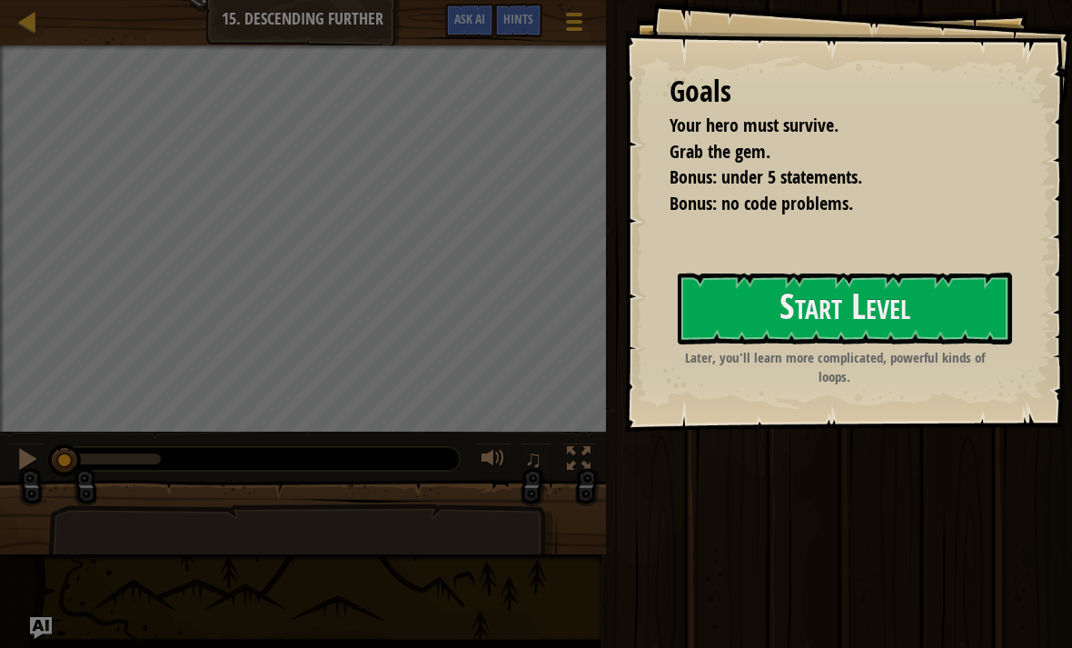
click at [802, 303] on button "Start Level" at bounding box center [845, 309] width 334 height 72
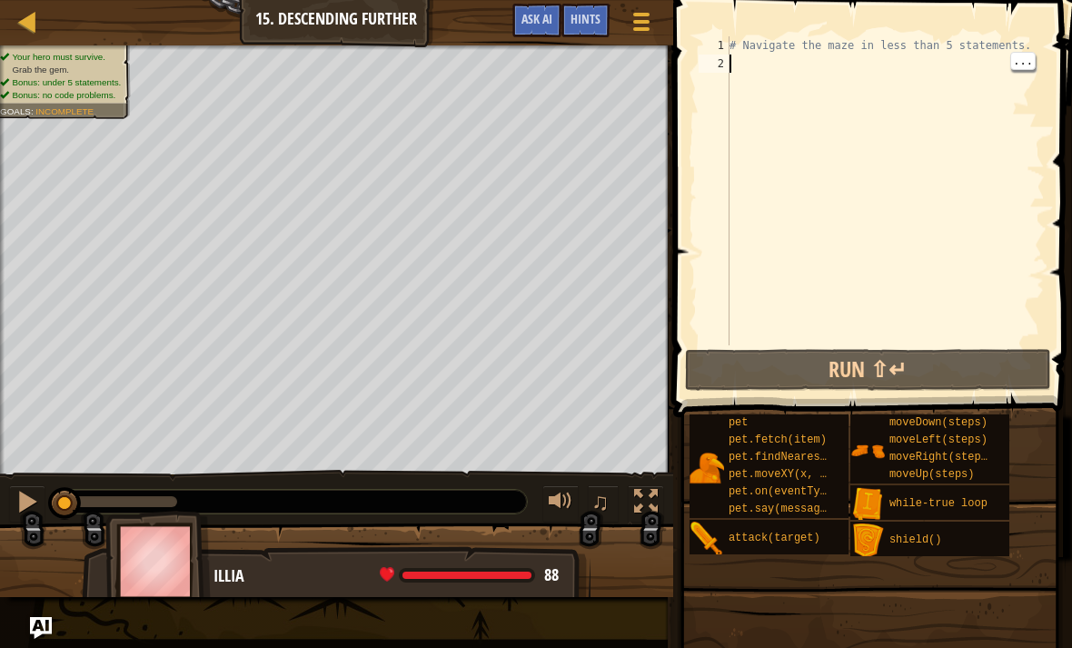
click at [767, 60] on div "# Navigate the maze in less than 5 statements." at bounding box center [885, 208] width 319 height 345
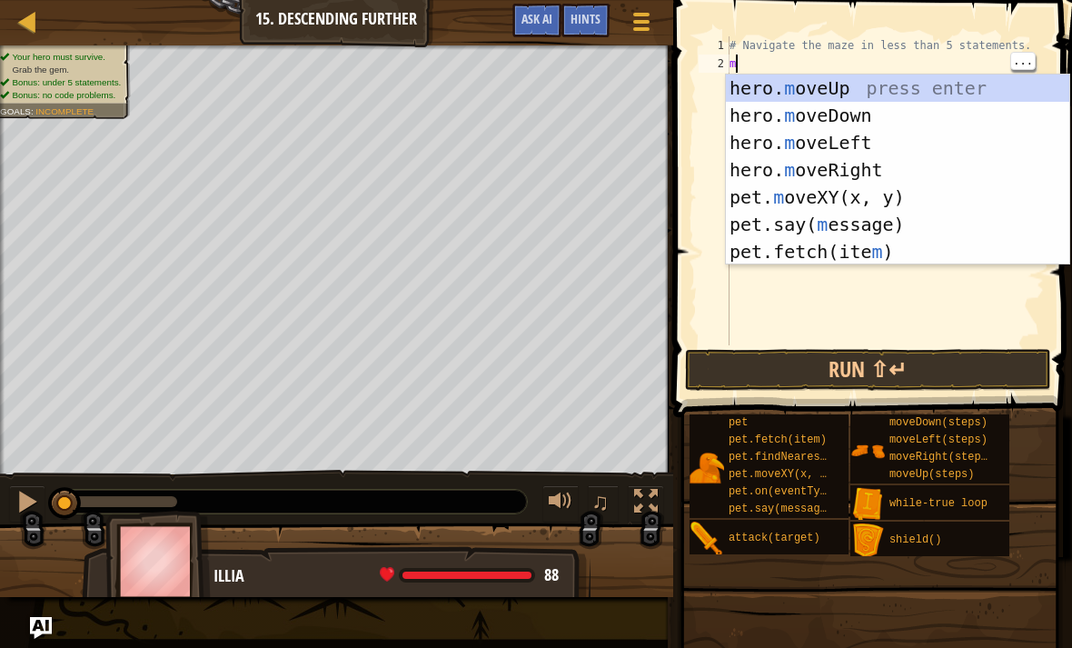
scroll to position [9, 0]
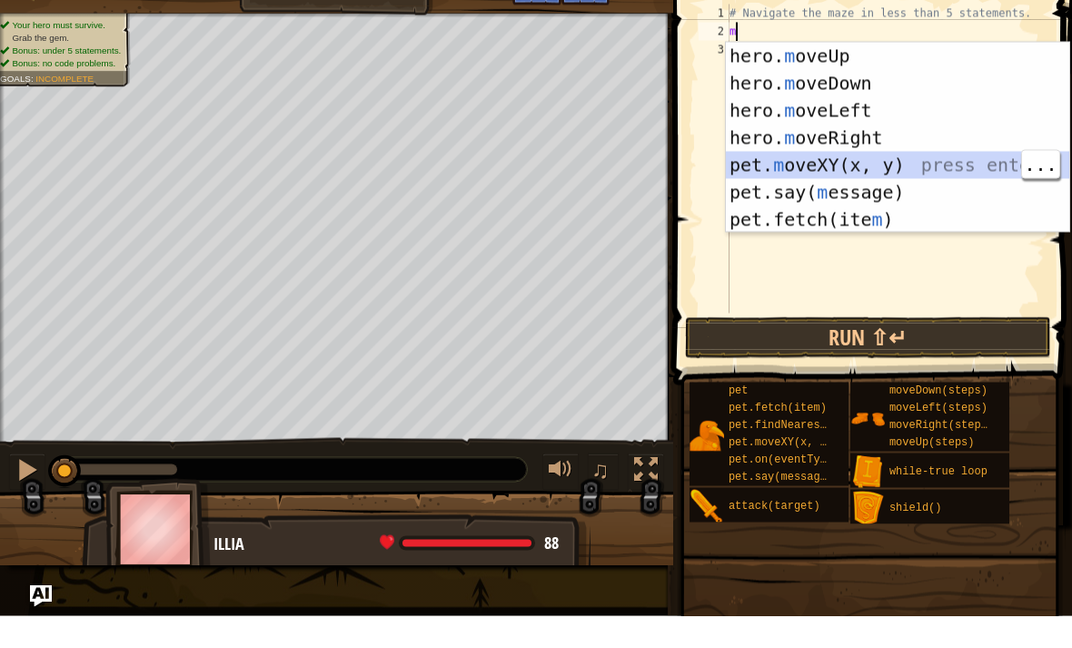
click at [900, 169] on div "hero. m oveUp press enter hero. m oveDown press enter hero. m oveLeft press ent…" at bounding box center [898, 197] width 344 height 245
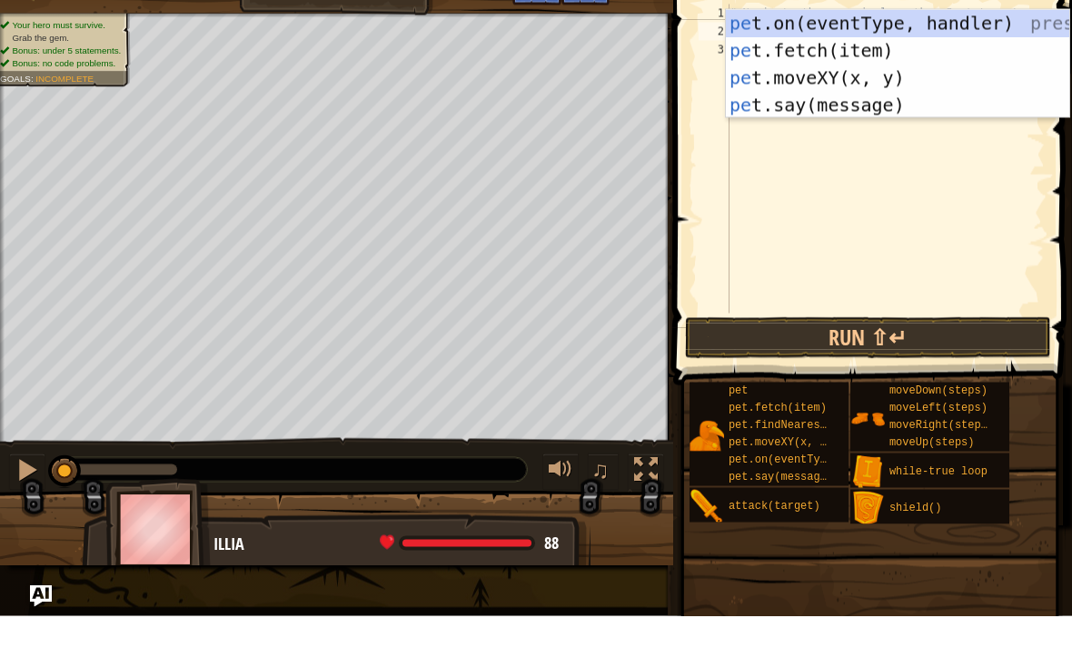
type textarea "p"
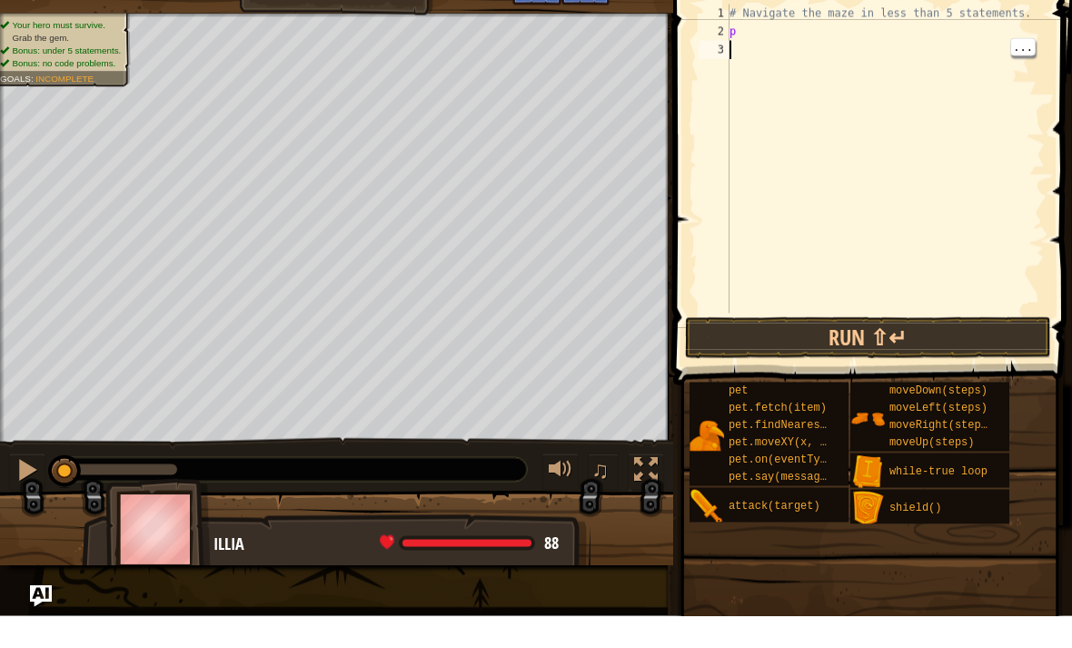
type textarea "p"
click at [774, 36] on div "# Navigate the maze in less than 5 statements. p" at bounding box center [885, 208] width 319 height 345
type textarea "h"
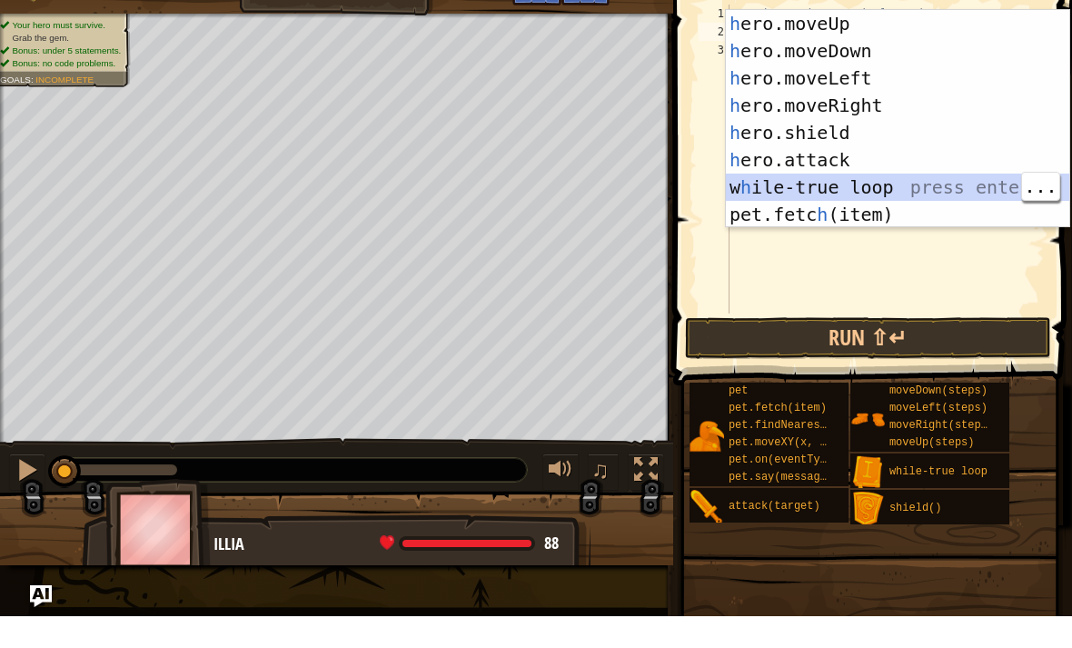
click at [809, 186] on div "h ero.moveUp press enter h ero.moveDown press enter h ero.moveLeft press enter …" at bounding box center [898, 178] width 344 height 273
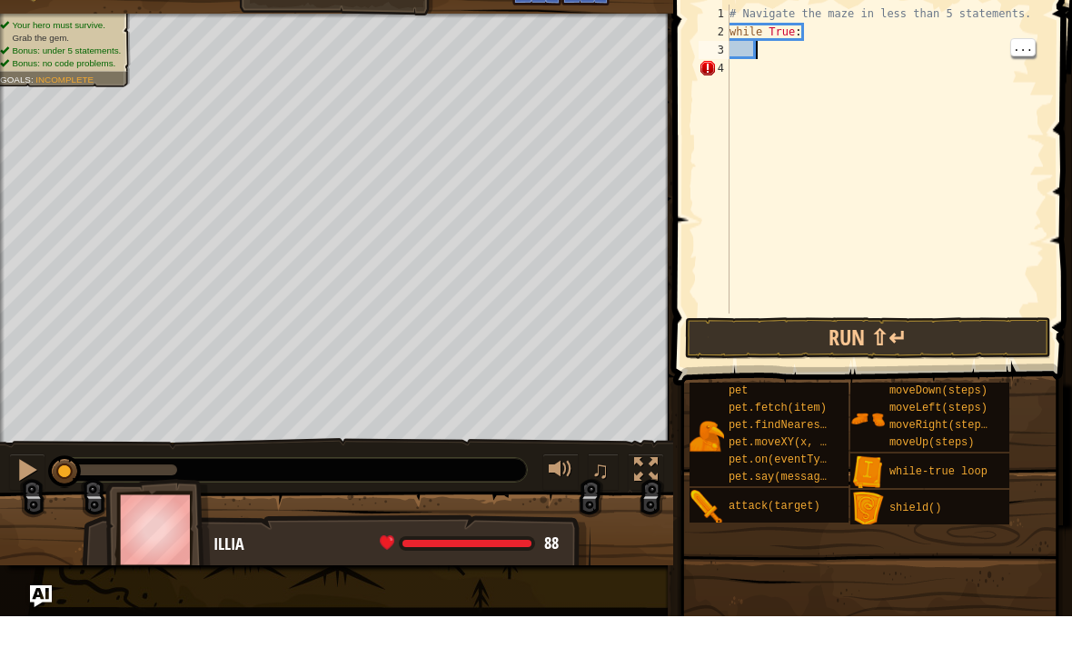
click at [790, 51] on div "# Navigate the maze in less than 5 statements. while True :" at bounding box center [885, 208] width 319 height 345
click at [760, 69] on div "# Navigate the maze in less than 5 statements. while True :" at bounding box center [885, 208] width 319 height 345
type textarea "h"
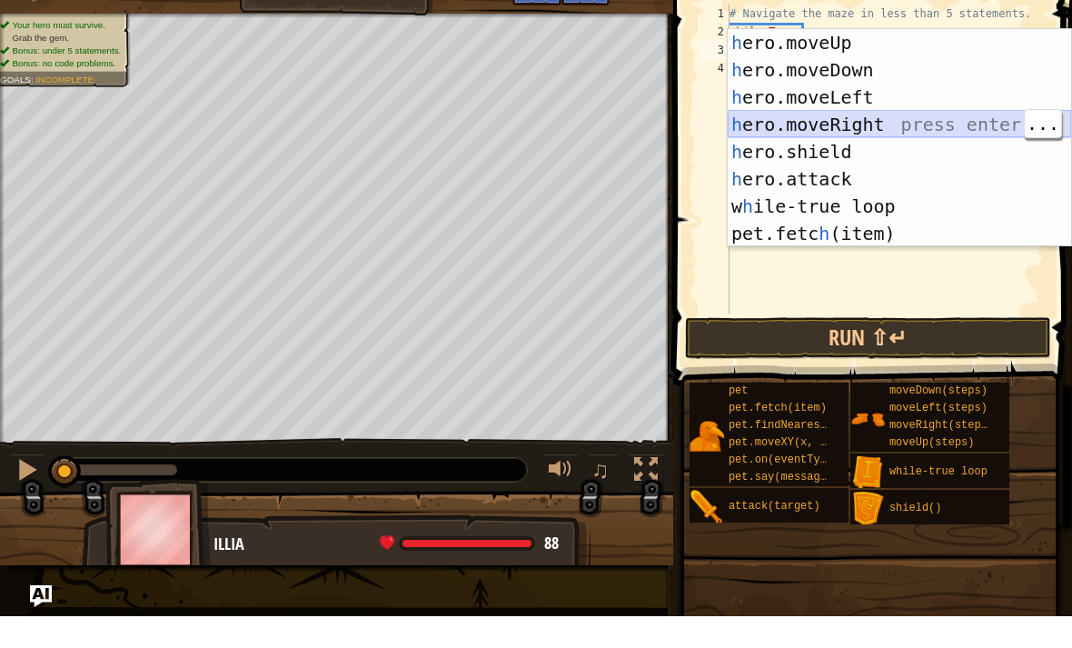
click at [885, 124] on div "h ero.moveUp press enter h ero.moveDown press enter h ero.moveLeft press enter …" at bounding box center [900, 197] width 344 height 273
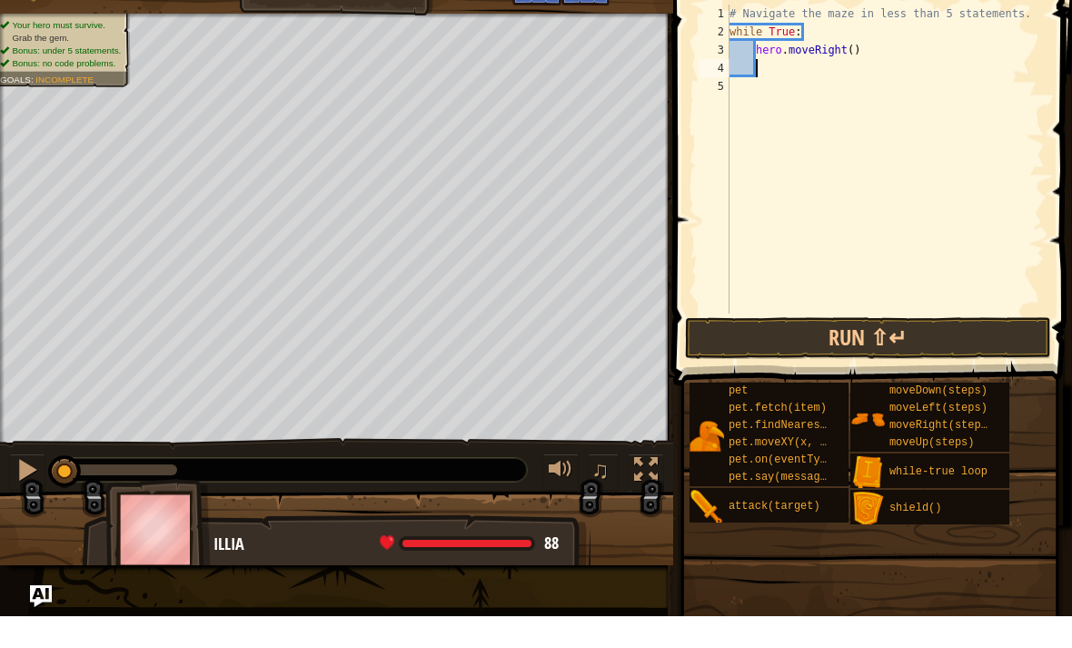
type textarea "h"
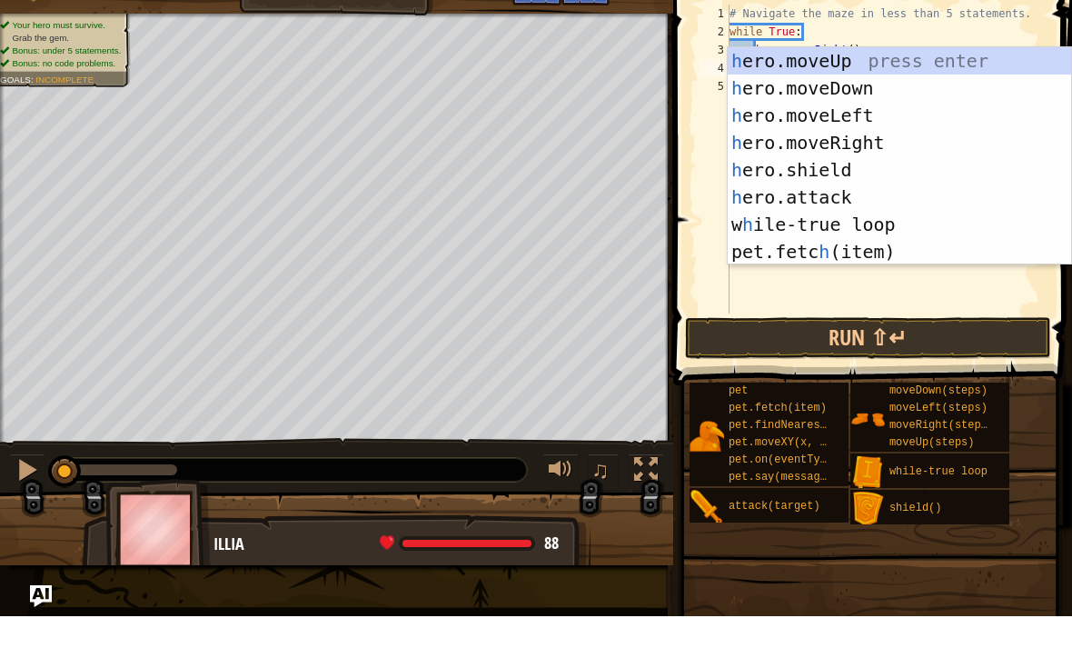
scroll to position [9, 2]
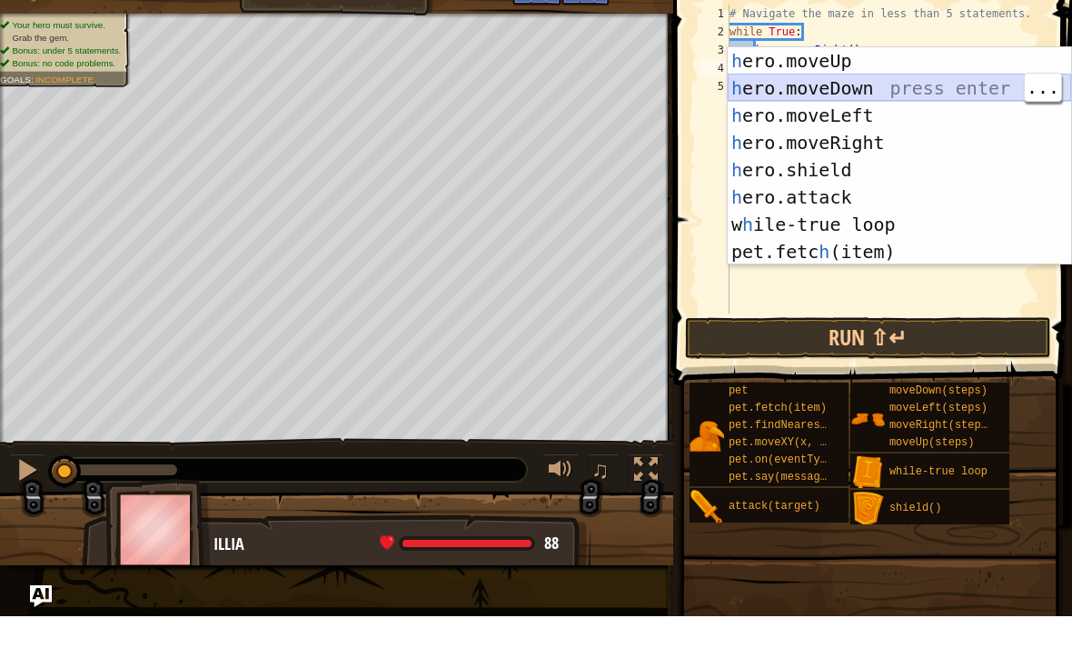
click at [831, 84] on div "h ero.moveUp press enter h ero.moveDown press enter h ero.moveLeft press enter …" at bounding box center [900, 215] width 344 height 273
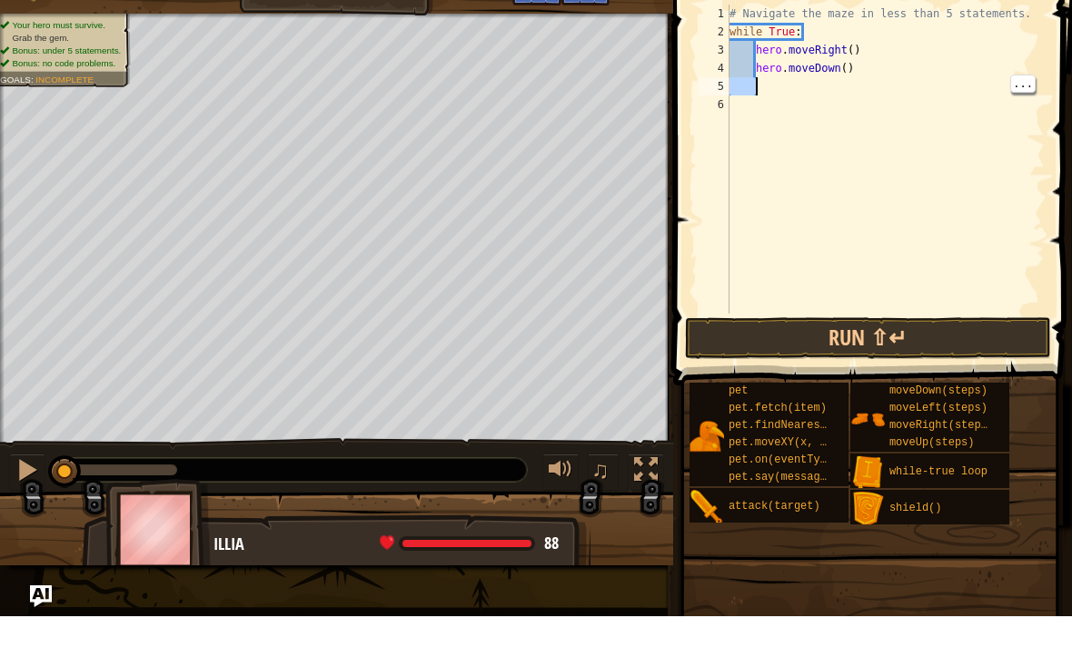
click at [860, 48] on div "# Navigate the maze in less than 5 statements. while True : hero . moveRight ( …" at bounding box center [885, 208] width 319 height 345
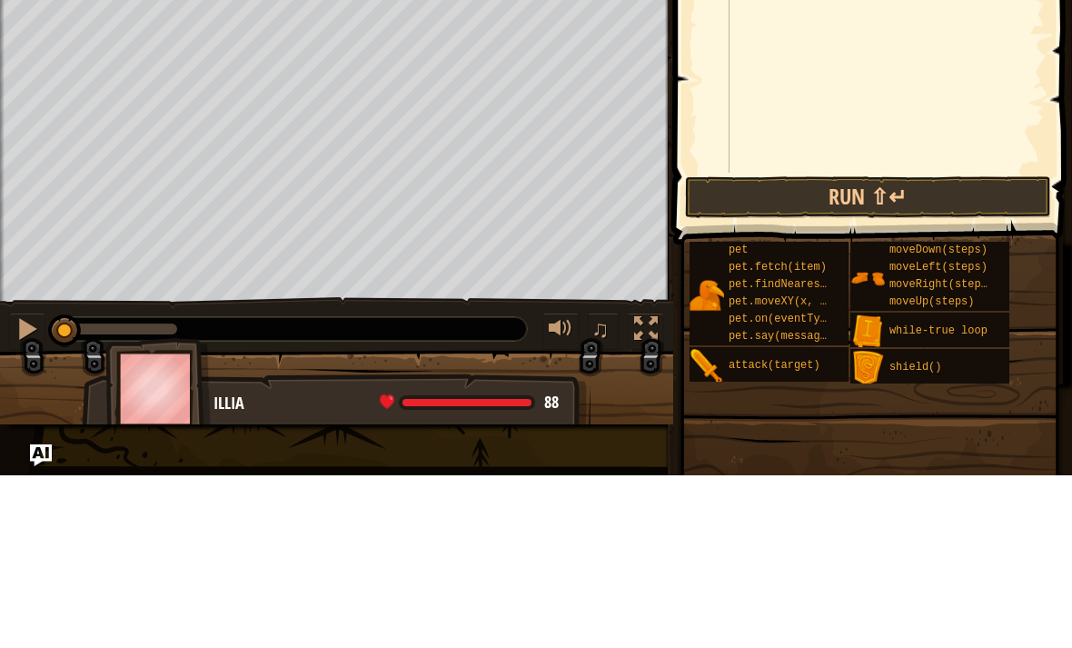
type textarea "hero.moveDown(1)"
click at [870, 349] on button "Run ⇧↵" at bounding box center [868, 370] width 366 height 42
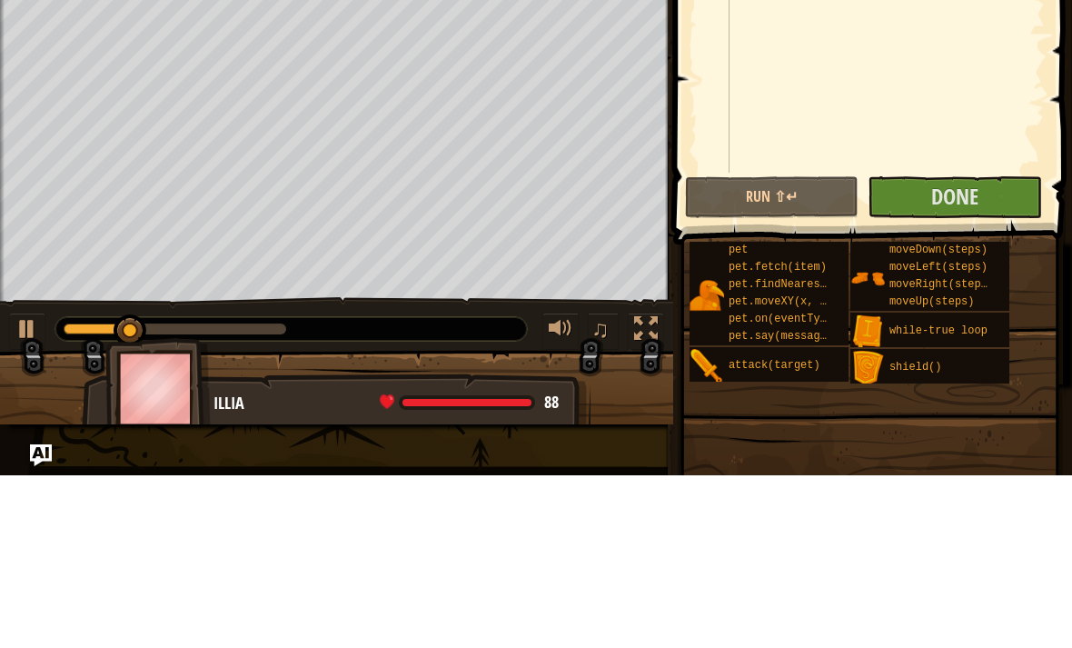
click at [967, 349] on button "Done" at bounding box center [955, 370] width 174 height 42
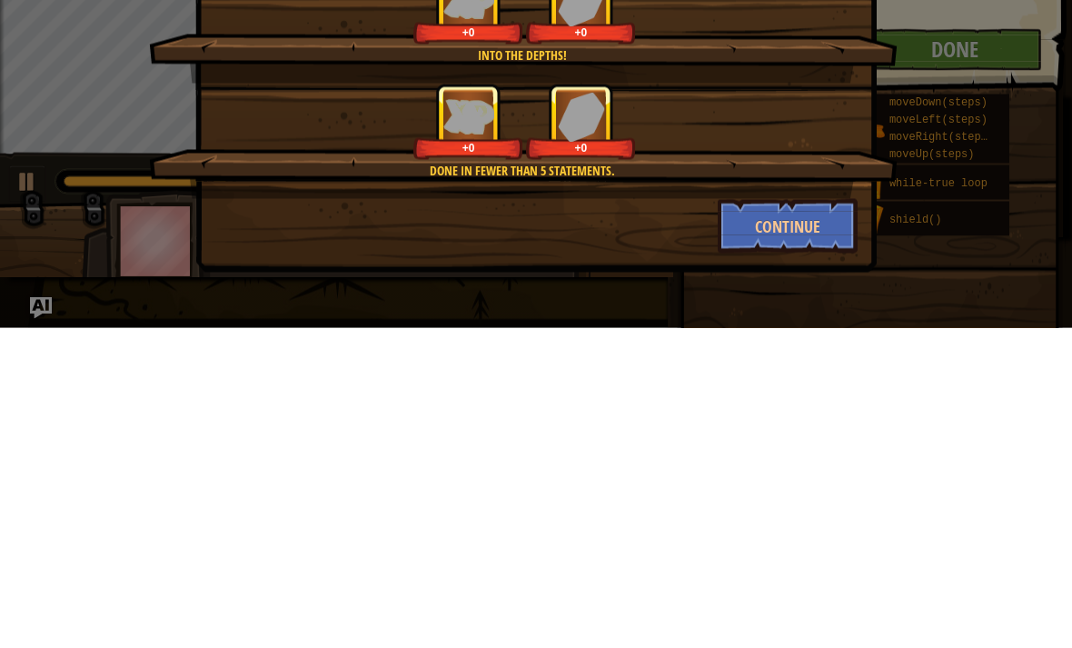
click at [798, 519] on button "Continue" at bounding box center [788, 546] width 141 height 55
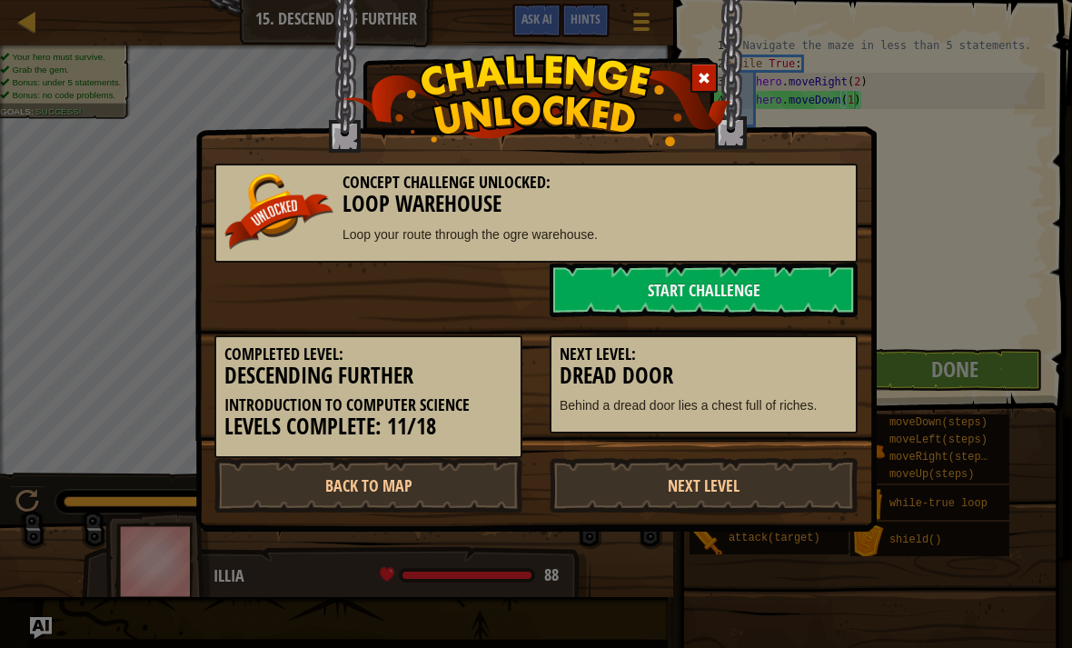
click at [730, 293] on link "Start Challenge" at bounding box center [704, 290] width 308 height 55
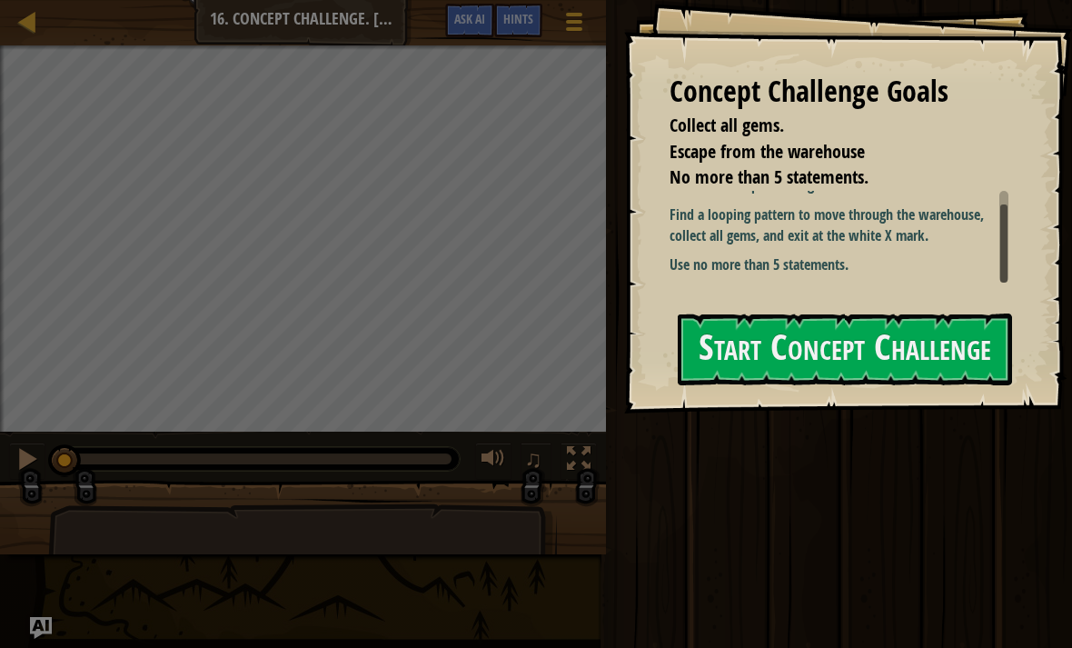
scroll to position [15, 0]
click at [815, 339] on button "Start Concept Challenge" at bounding box center [845, 350] width 334 height 72
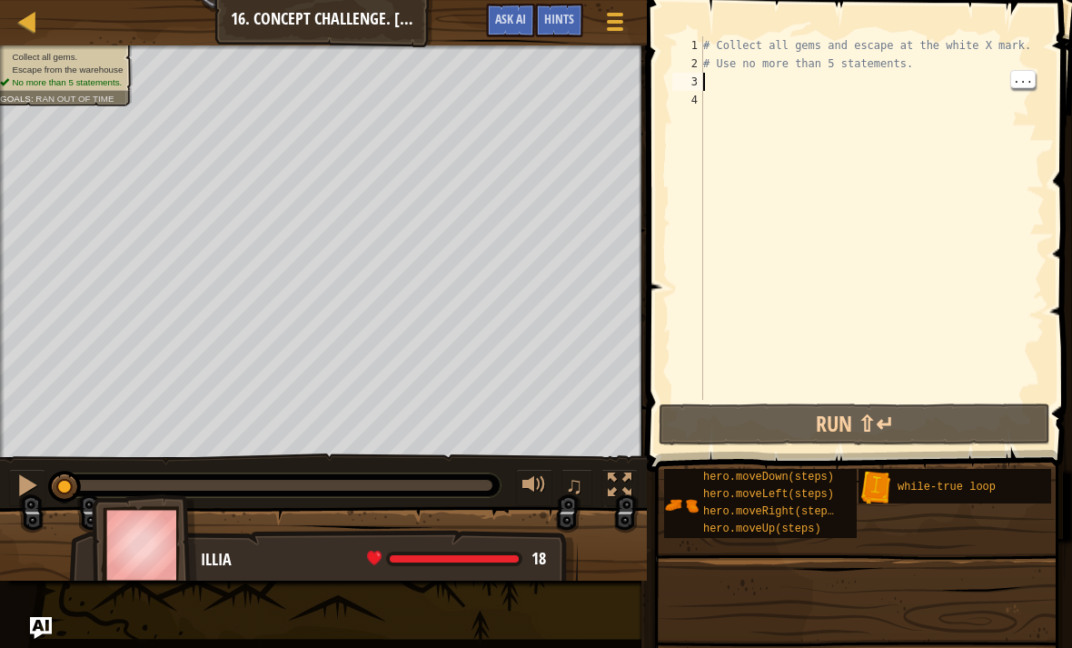
click at [732, 81] on div "# Collect all gems and escape at the white X mark. # Use no more than 5 stateme…" at bounding box center [872, 236] width 345 height 400
type textarea "h"
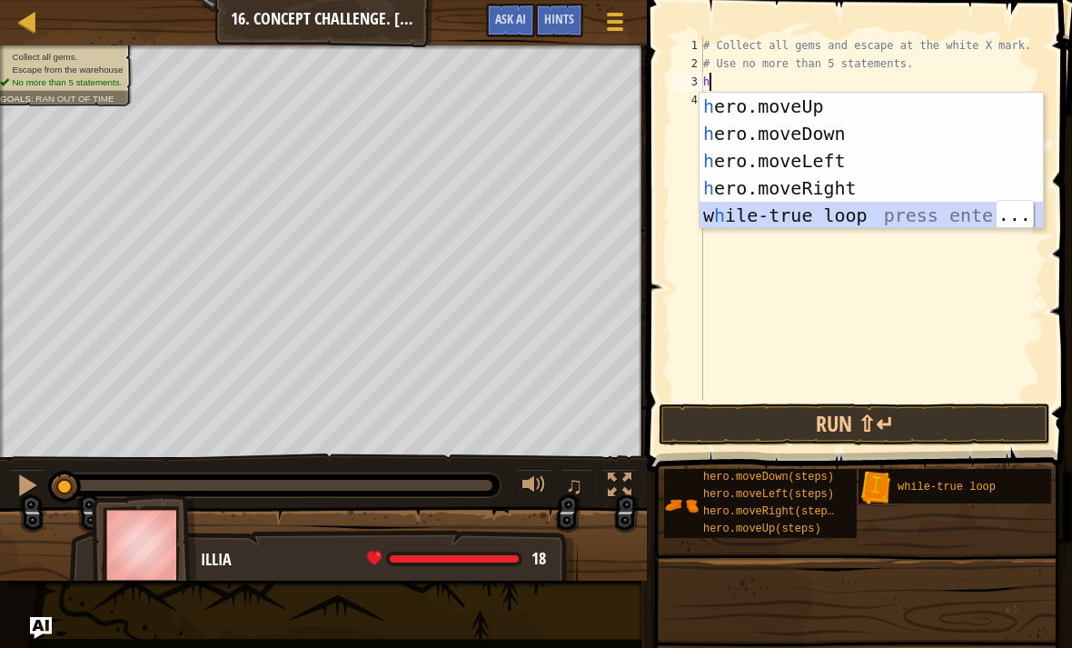
click at [782, 208] on div "h ero.moveUp press enter h ero.moveDown press enter h ero.moveLeft press enter …" at bounding box center [872, 188] width 344 height 191
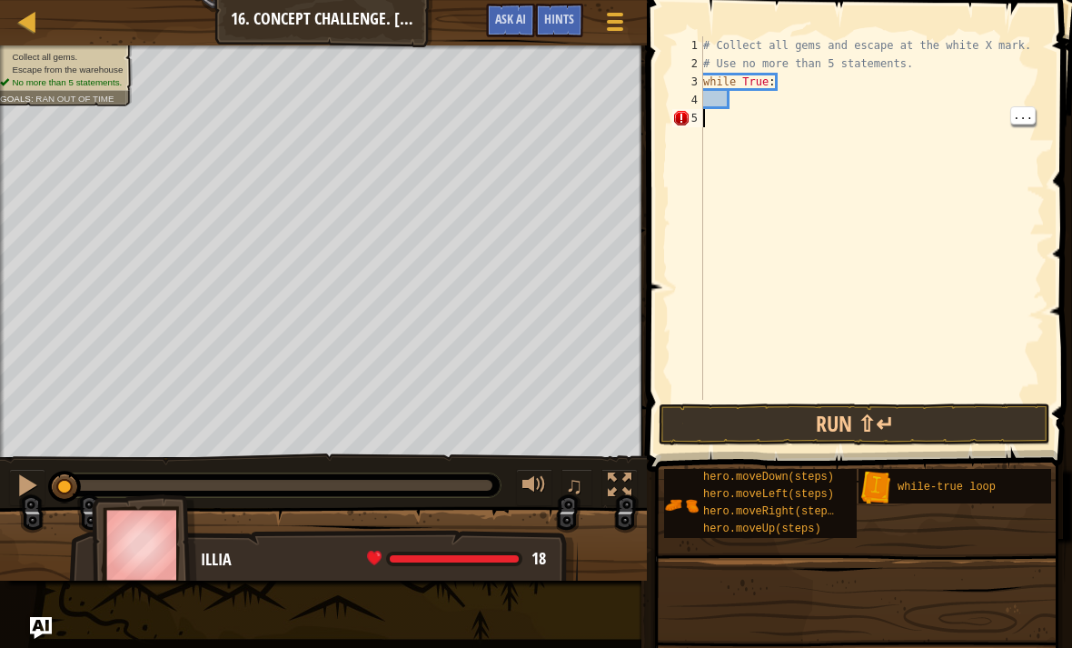
type textarea "while True:"
click at [751, 90] on div "# Collect all gems and escape at the white X mark. # Use no more than 5 stateme…" at bounding box center [872, 236] width 345 height 400
click at [725, 125] on div "# Collect all gems and escape at the white X mark. # Use no more than 5 stateme…" at bounding box center [872, 236] width 345 height 400
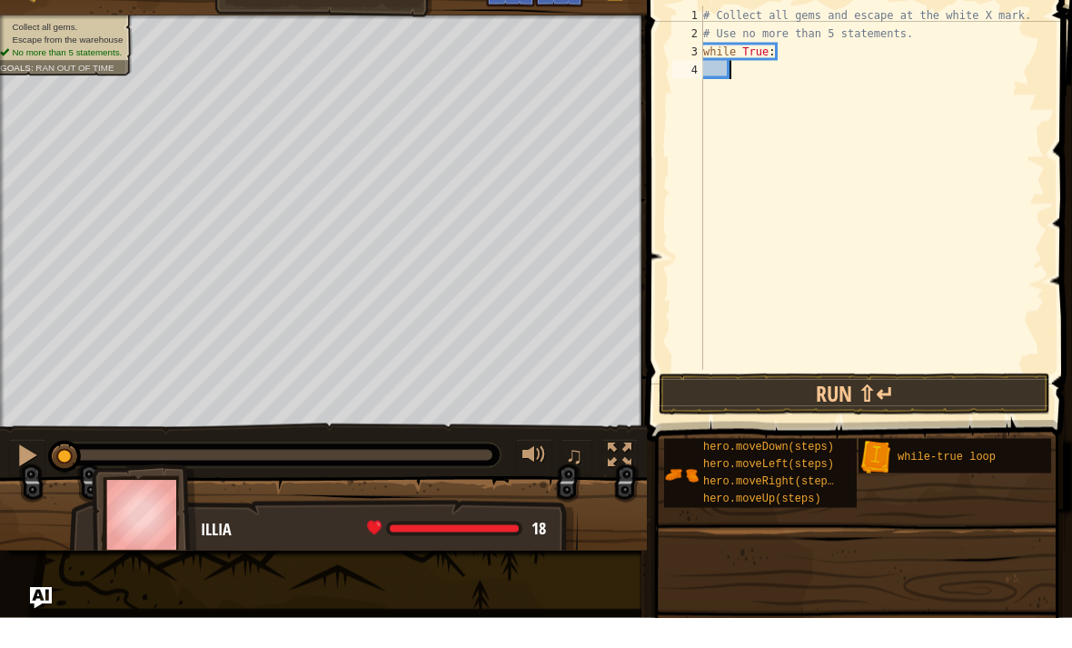
scroll to position [9, 2]
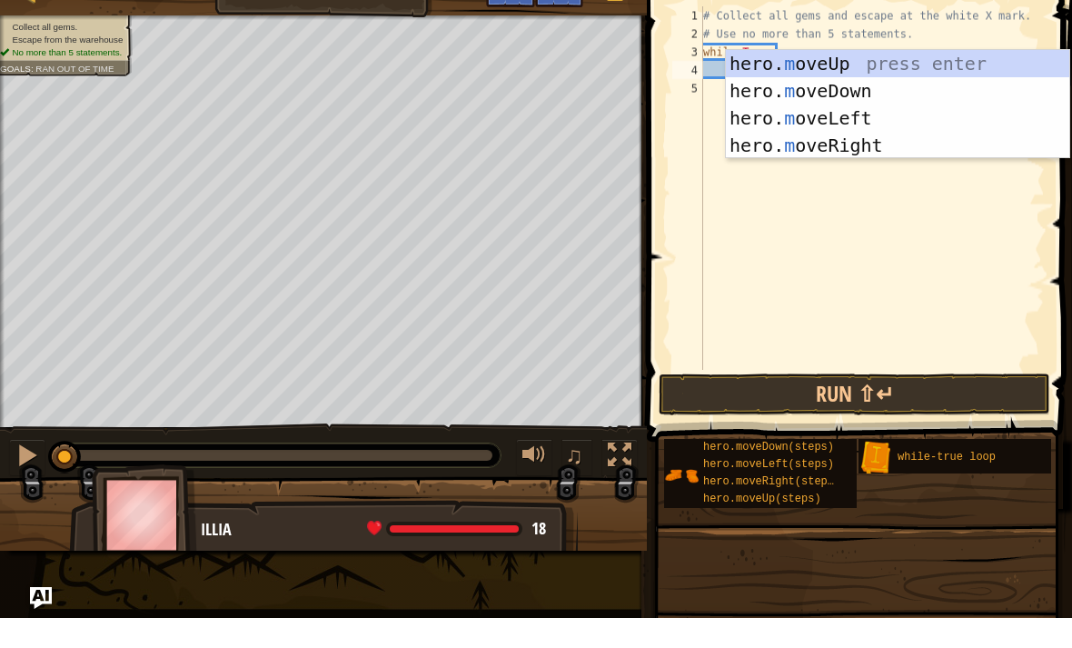
type textarea "mo"
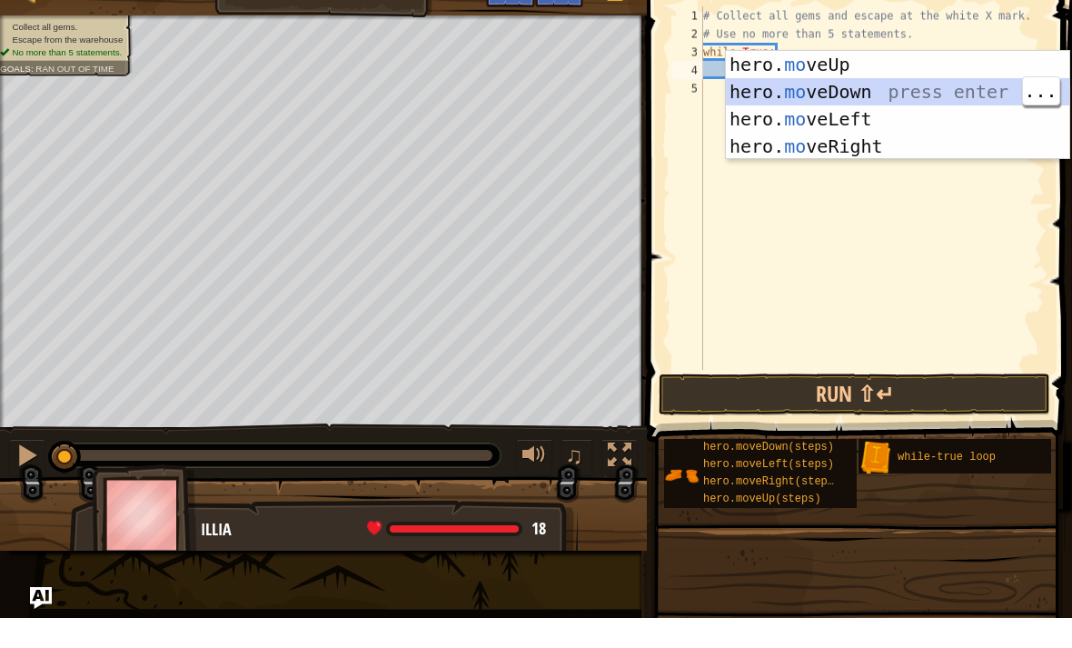
click at [880, 81] on div "hero. mo veUp press enter hero. mo veDown press enter hero. mo veLeft press ent…" at bounding box center [898, 163] width 344 height 164
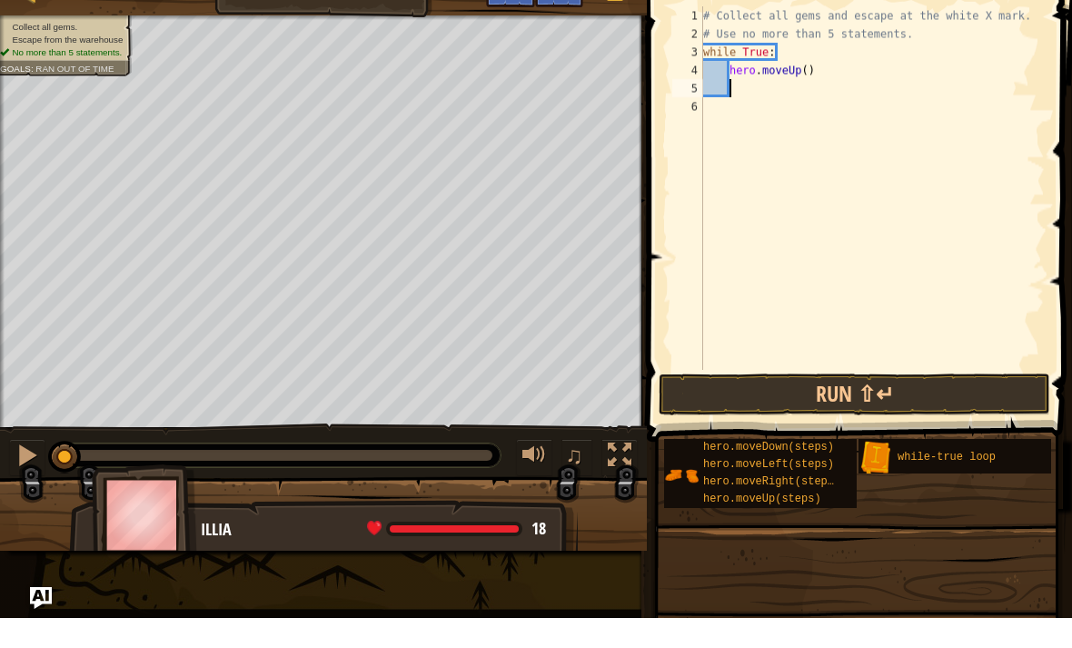
type textarea "hero.moveUp()"
type textarea "h"
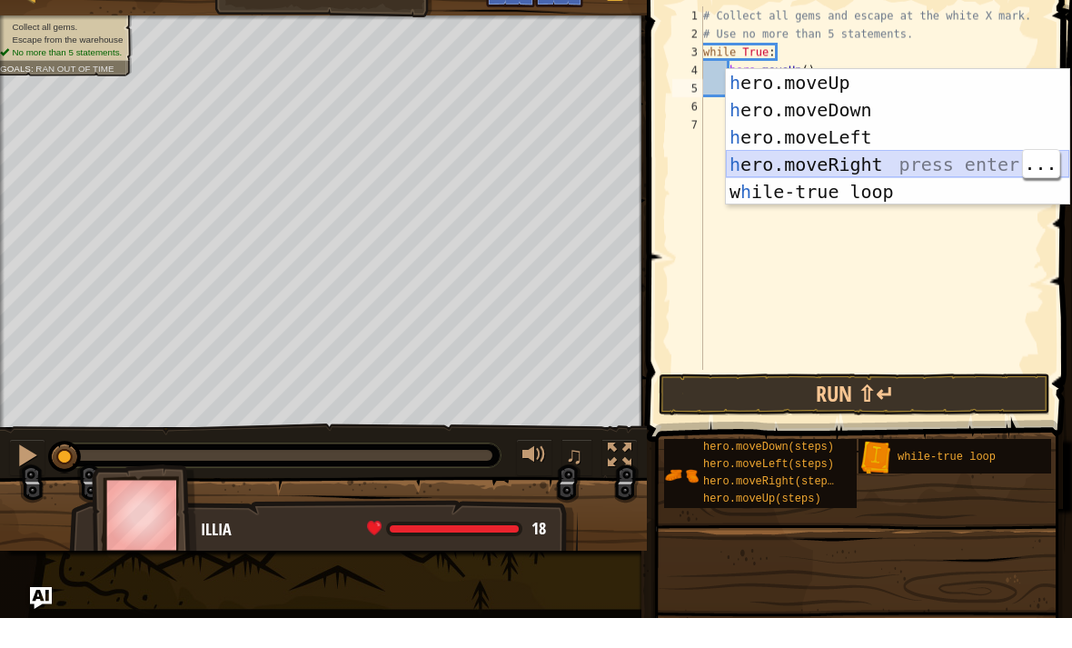
click at [880, 161] on div "h ero.moveUp press enter h ero.moveDown press enter h ero.moveLeft press enter …" at bounding box center [898, 194] width 344 height 191
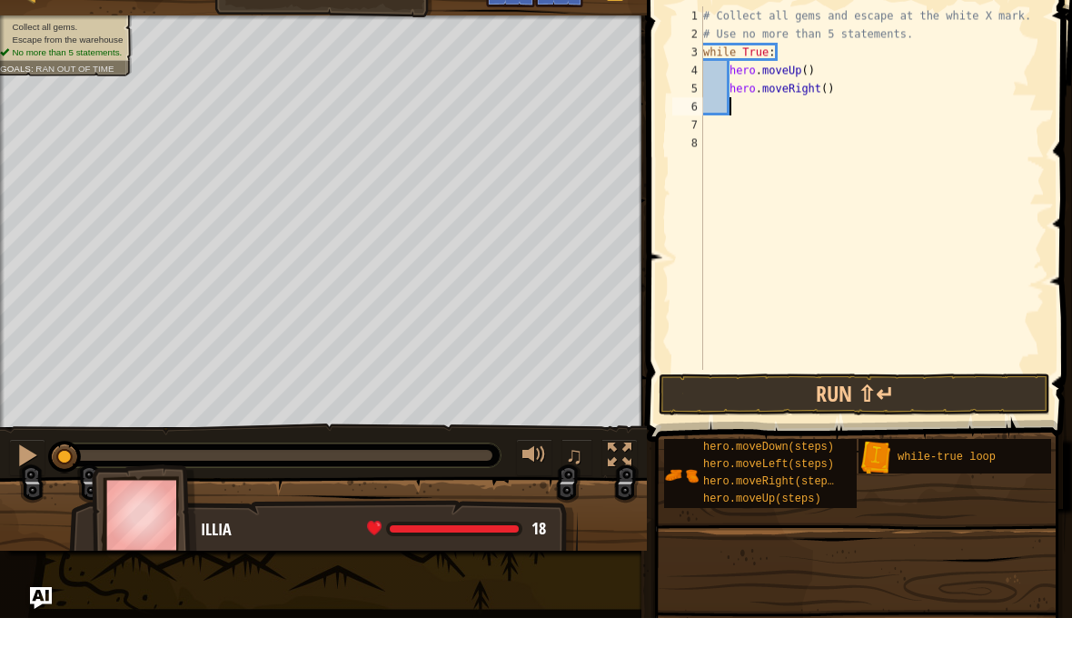
type textarea "h"
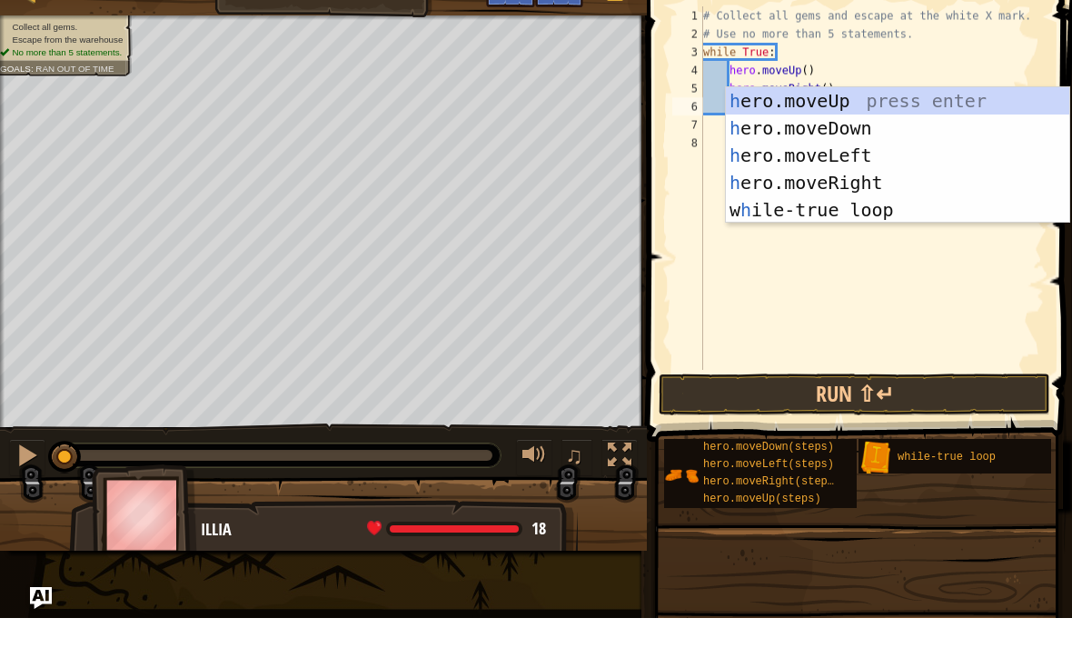
scroll to position [9, 2]
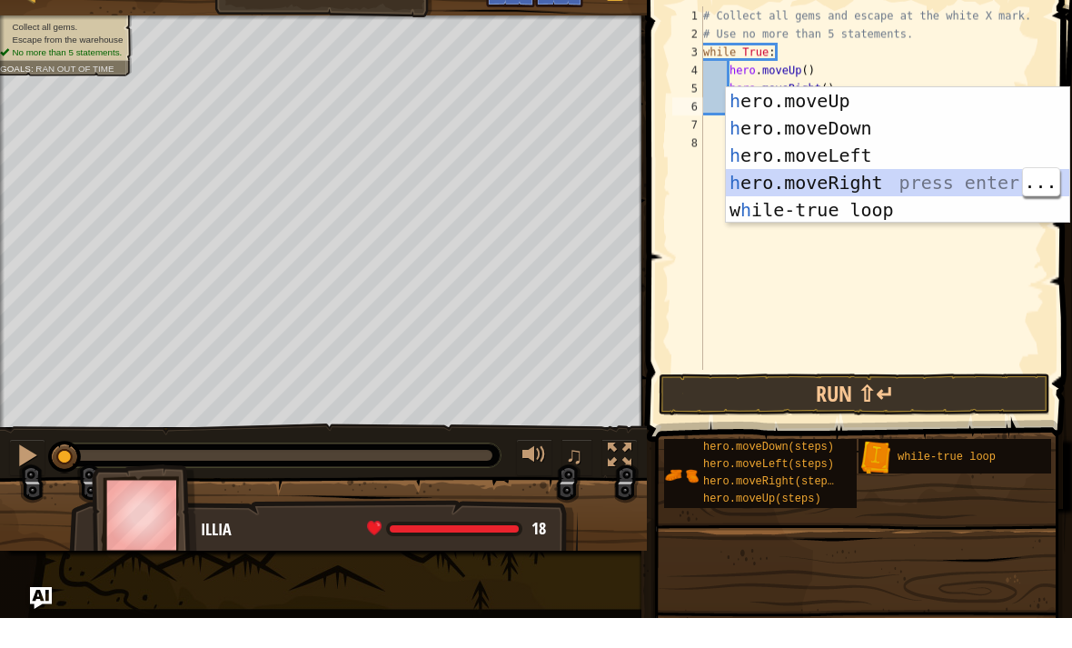
click at [875, 154] on div "h ero.moveUp press enter h ero.moveDown press enter h ero.moveLeft press enter …" at bounding box center [898, 212] width 344 height 191
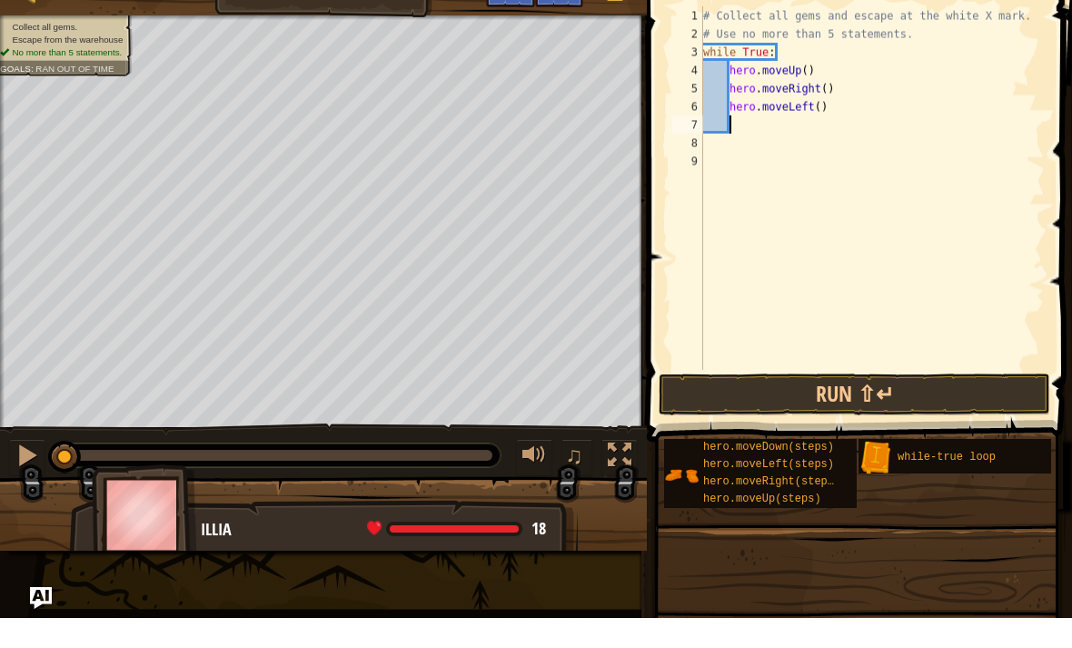
scroll to position [9, 1]
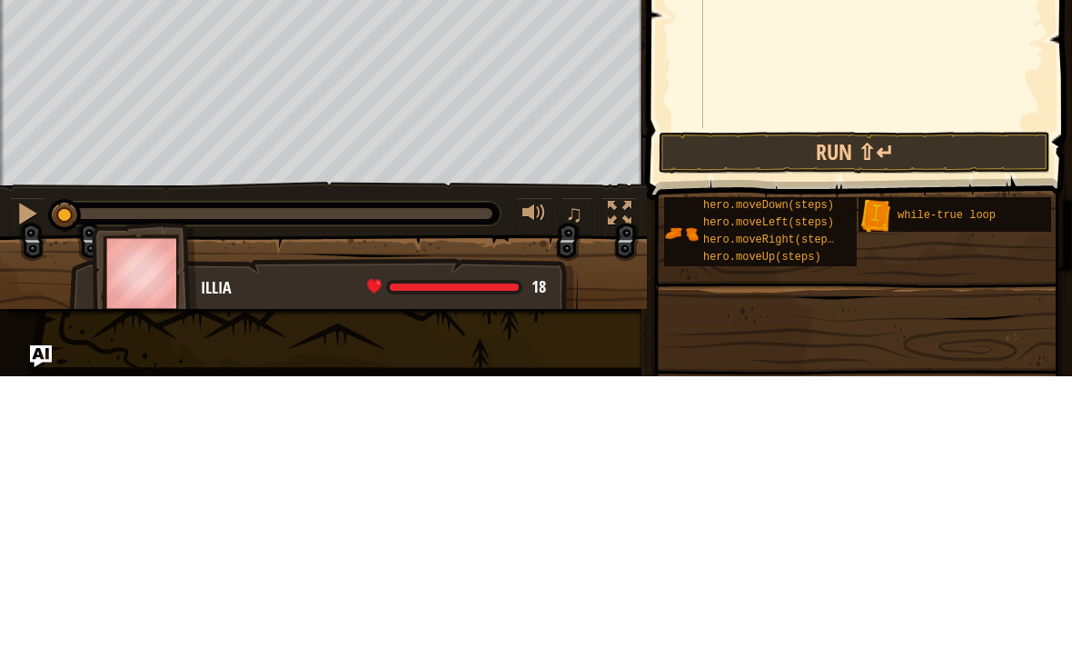
click at [846, 403] on button "Run ⇧↵" at bounding box center [855, 424] width 392 height 42
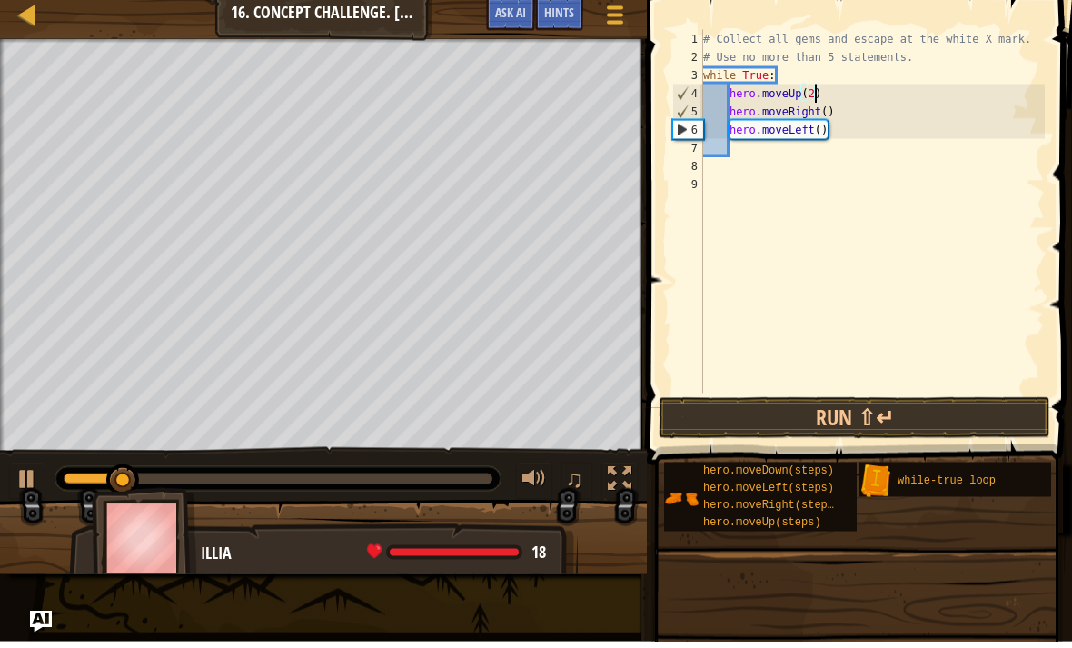
scroll to position [9, 9]
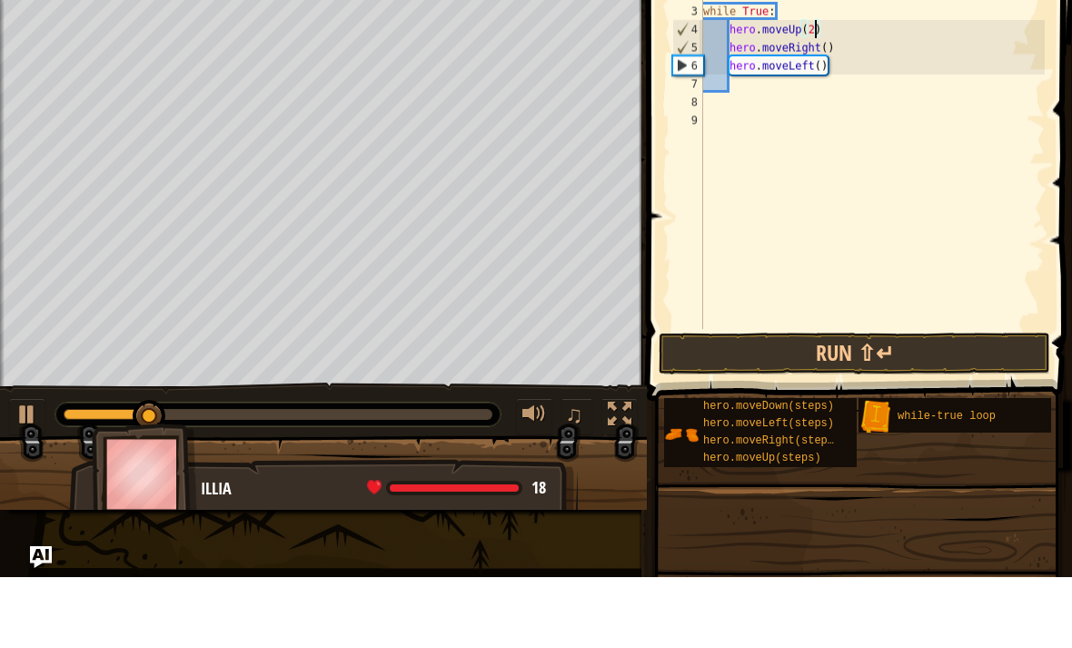
type textarea "hero.moveRight()"
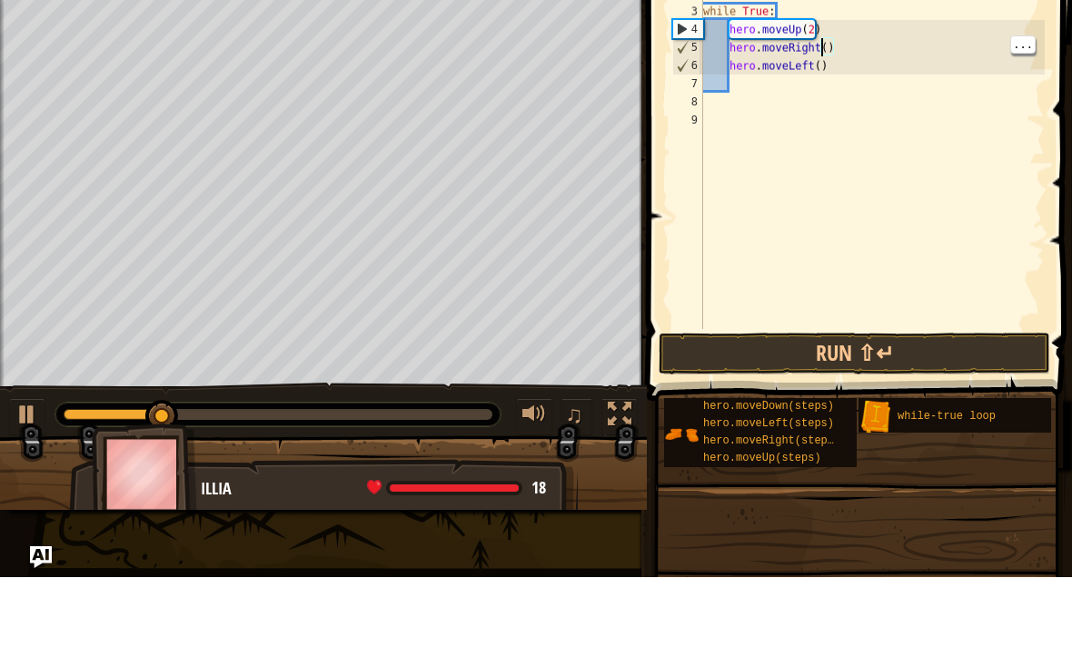
click at [821, 50] on div "# Collect all gems and escape at the white X mark. # Use no more than 5 stateme…" at bounding box center [872, 236] width 345 height 400
click at [819, 43] on div "# Collect all gems and escape at the white X mark. # Use no more than 5 stateme…" at bounding box center [872, 236] width 345 height 400
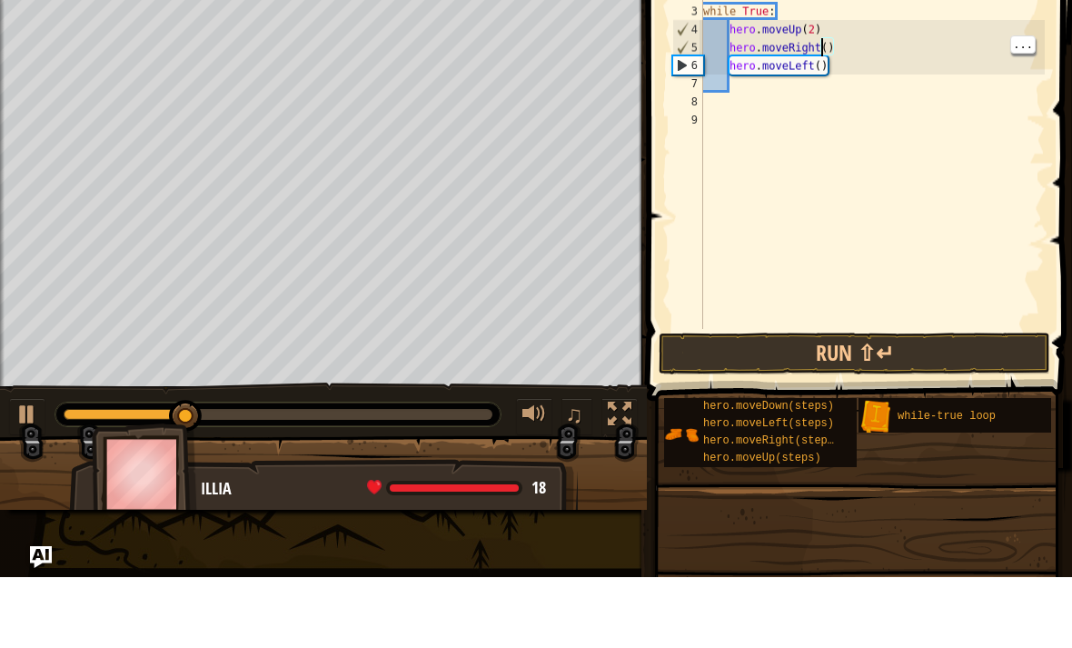
click at [822, 45] on div "# Collect all gems and escape at the white X mark. # Use no more than 5 stateme…" at bounding box center [872, 236] width 345 height 400
click at [820, 45] on div "# Collect all gems and escape at the white X mark. # Use no more than 5 stateme…" at bounding box center [872, 236] width 345 height 400
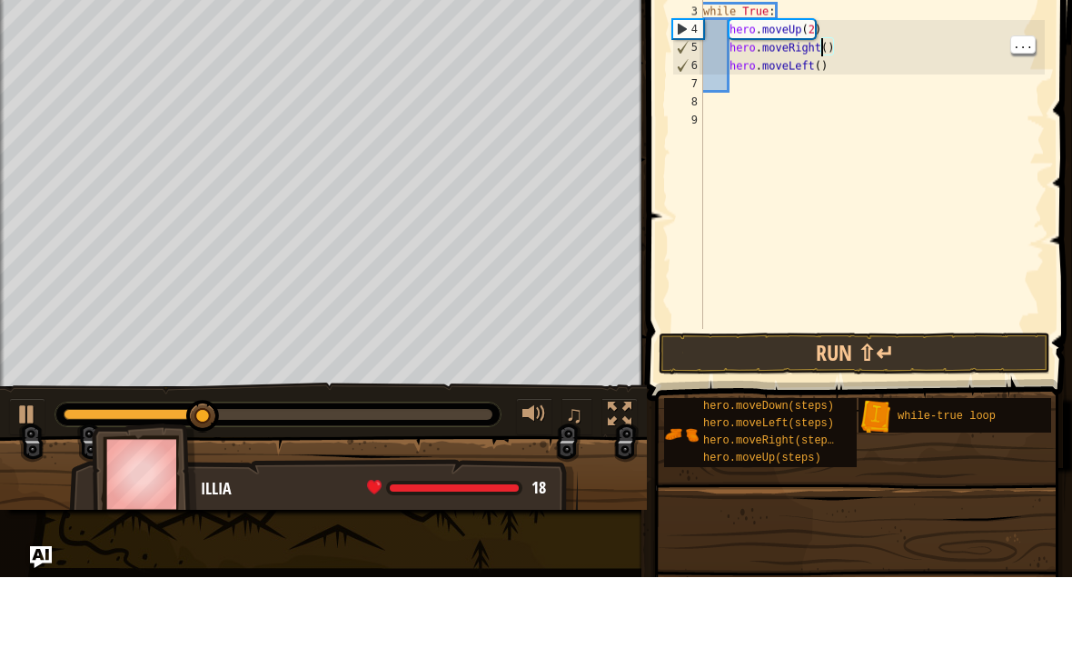
click at [854, 42] on div "# Collect all gems and escape at the white X mark. # Use no more than 5 stateme…" at bounding box center [872, 236] width 345 height 400
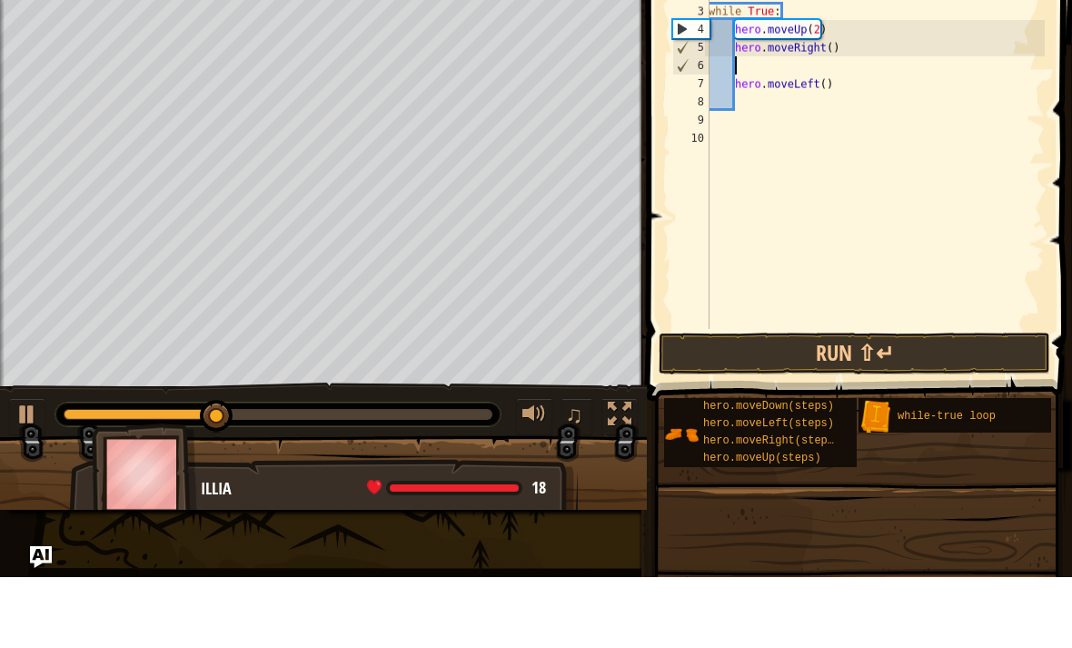
type textarea "m"
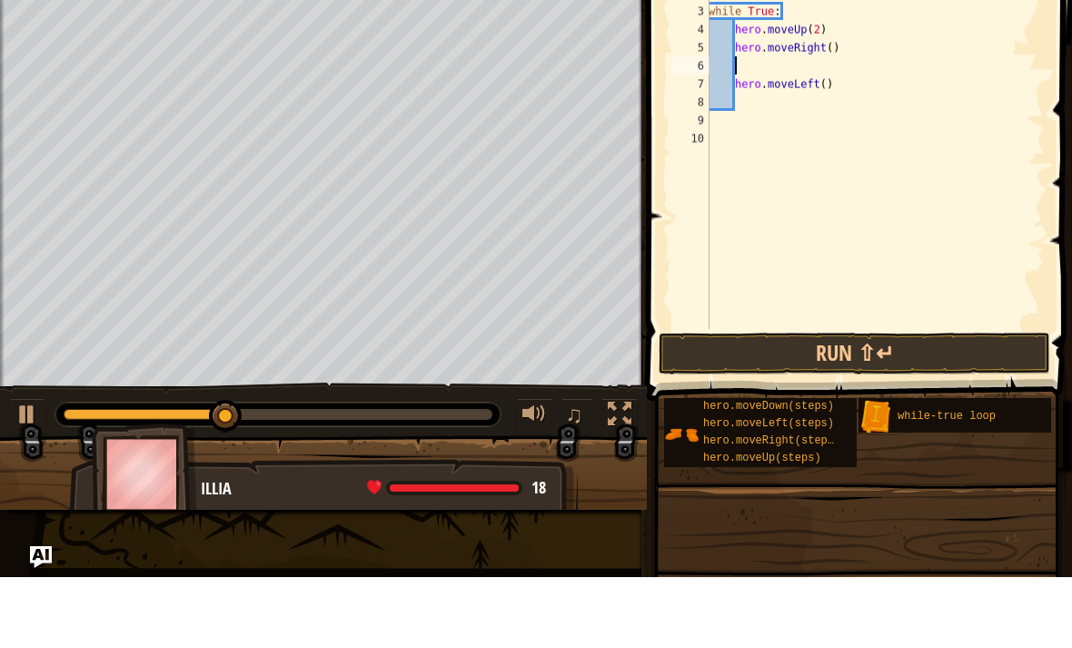
type textarea "g"
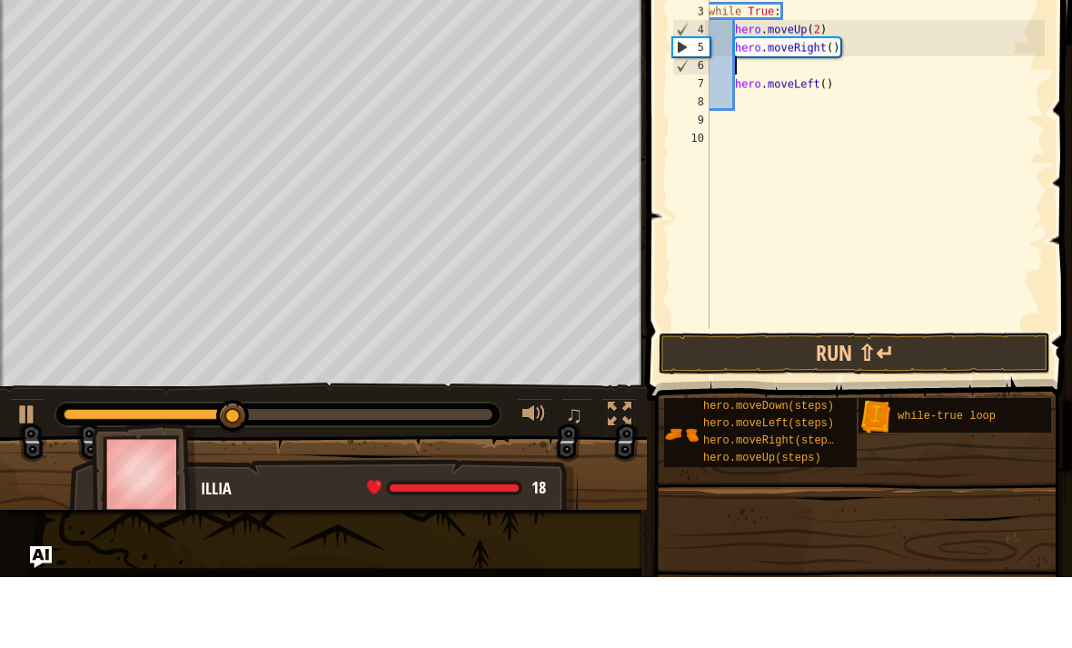
type textarea "h"
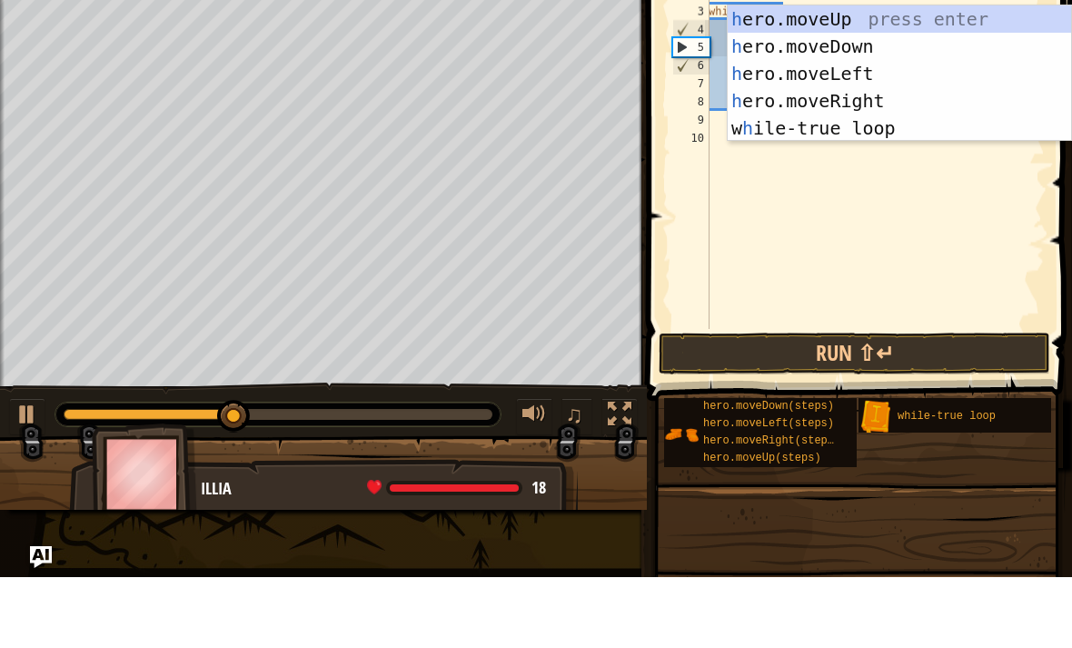
scroll to position [9, 2]
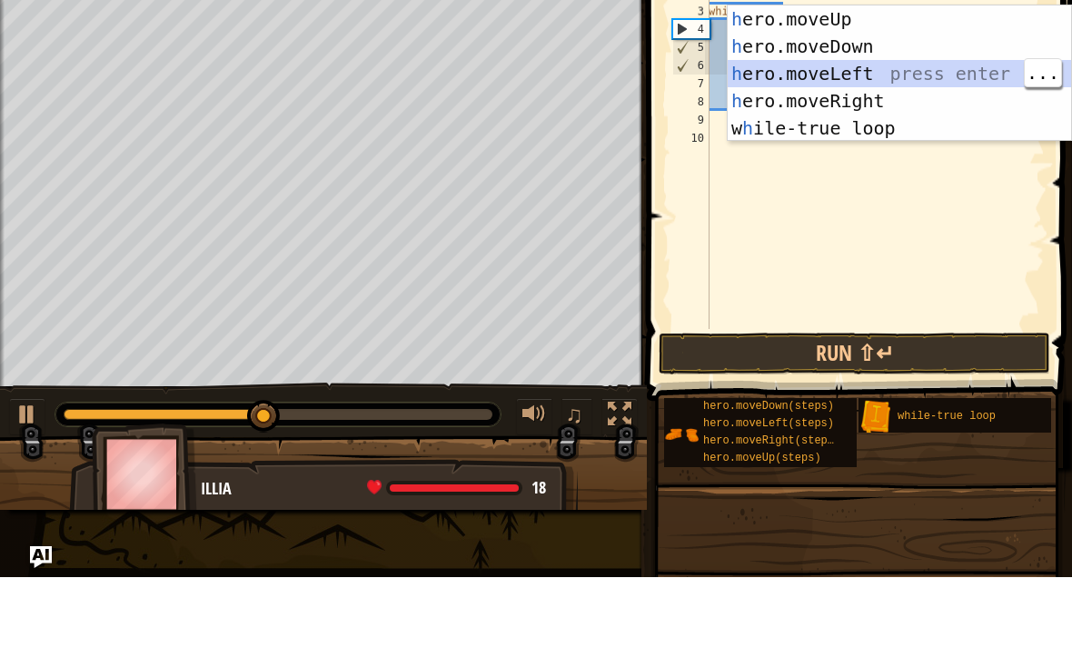
click at [866, 76] on div "h ero.moveUp press enter h ero.moveDown press enter h ero.moveLeft press enter …" at bounding box center [900, 171] width 344 height 191
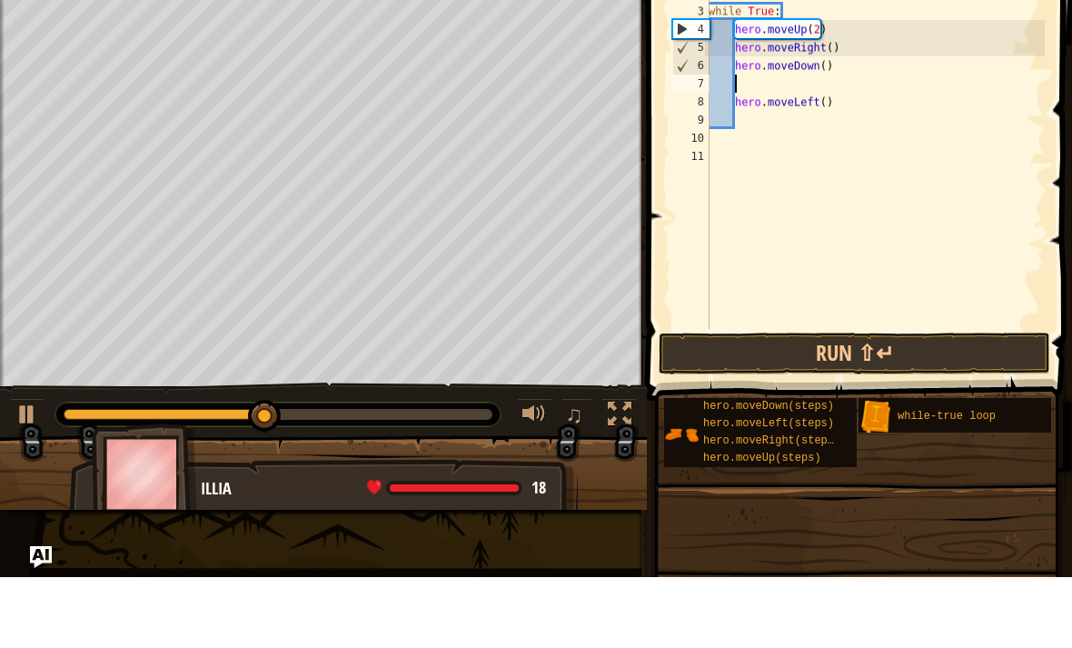
scroll to position [9, 1]
type textarea "hero.moveRight()"
click at [802, 88] on div "# Collect all gems and escape at the white X mark. # Use no more than 5 stateme…" at bounding box center [875, 236] width 340 height 400
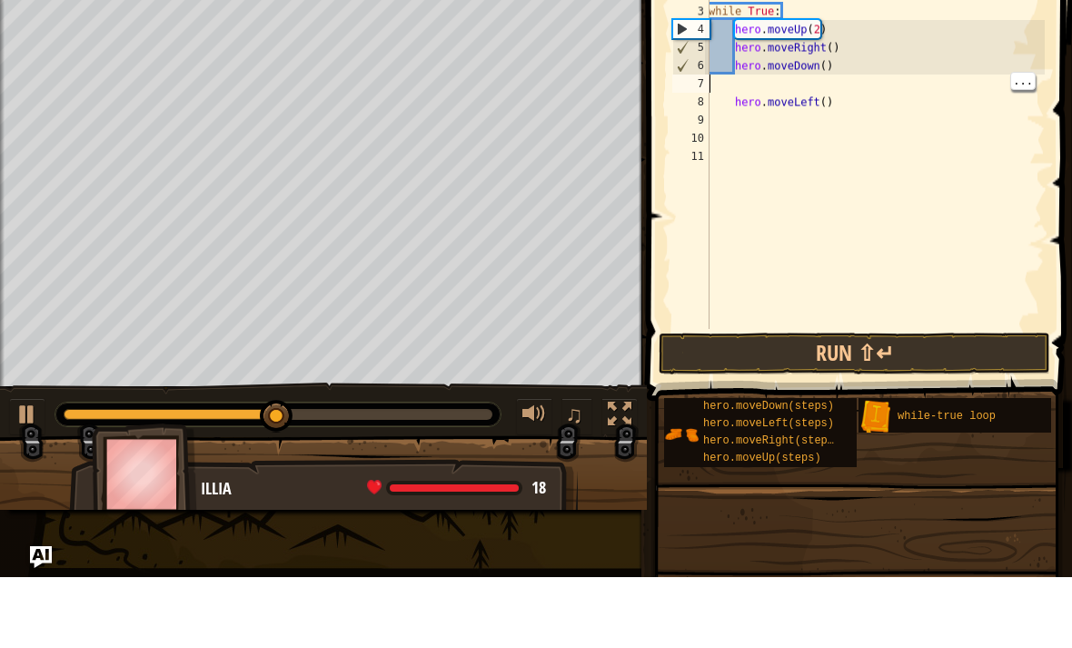
scroll to position [9, 0]
type textarea "hero.moveDown()"
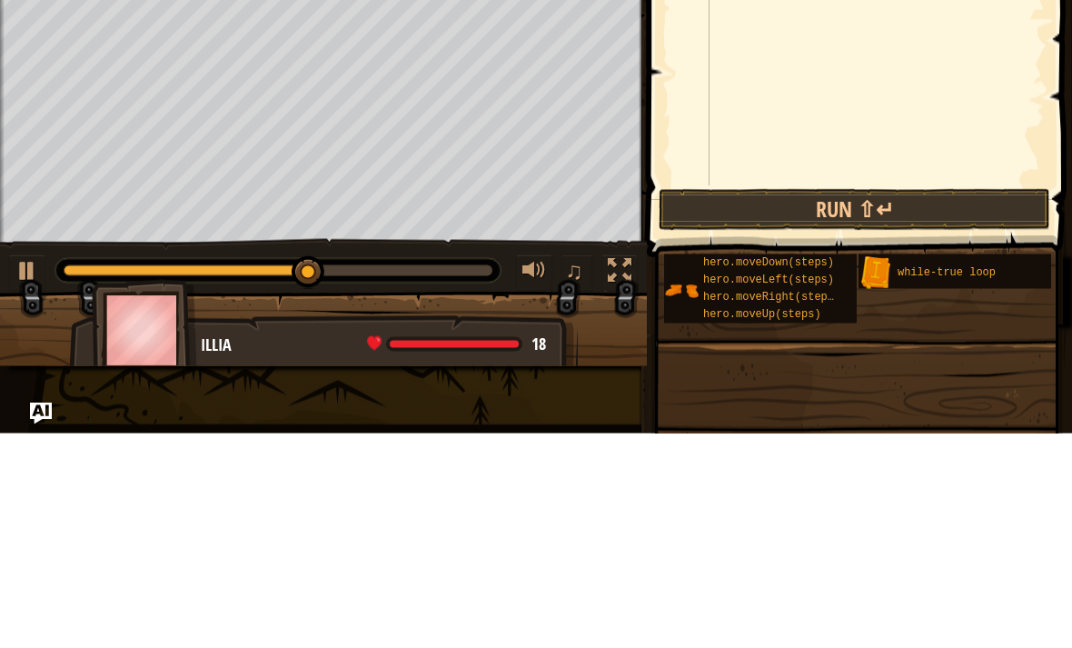
click at [839, 403] on button "Run ⇧↵" at bounding box center [855, 424] width 392 height 42
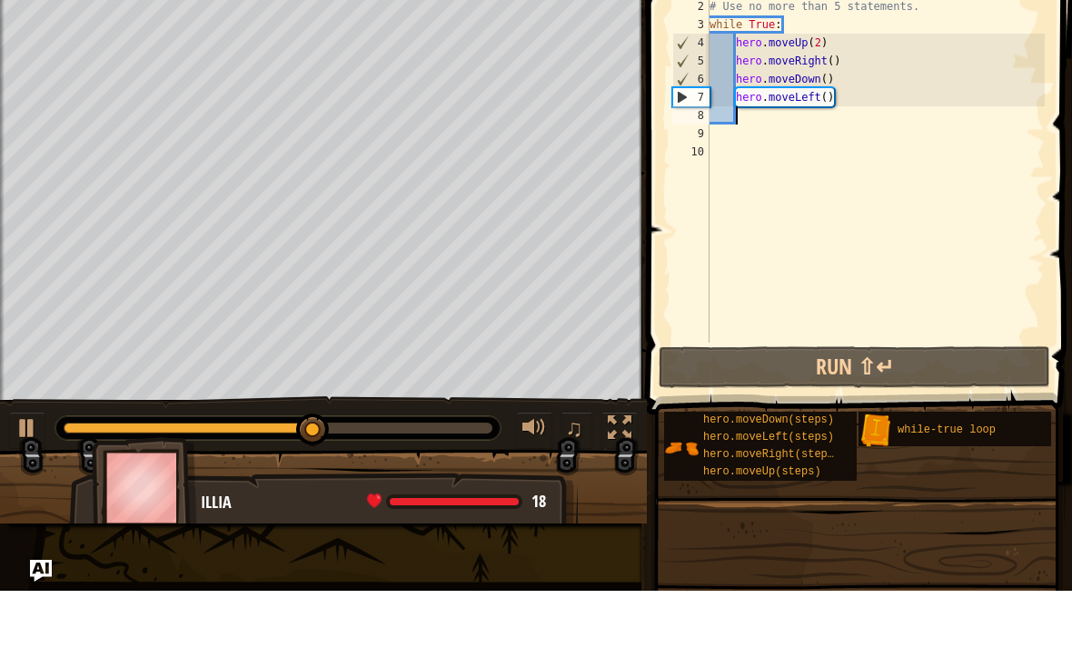
type textarea "hero.moveDown()"
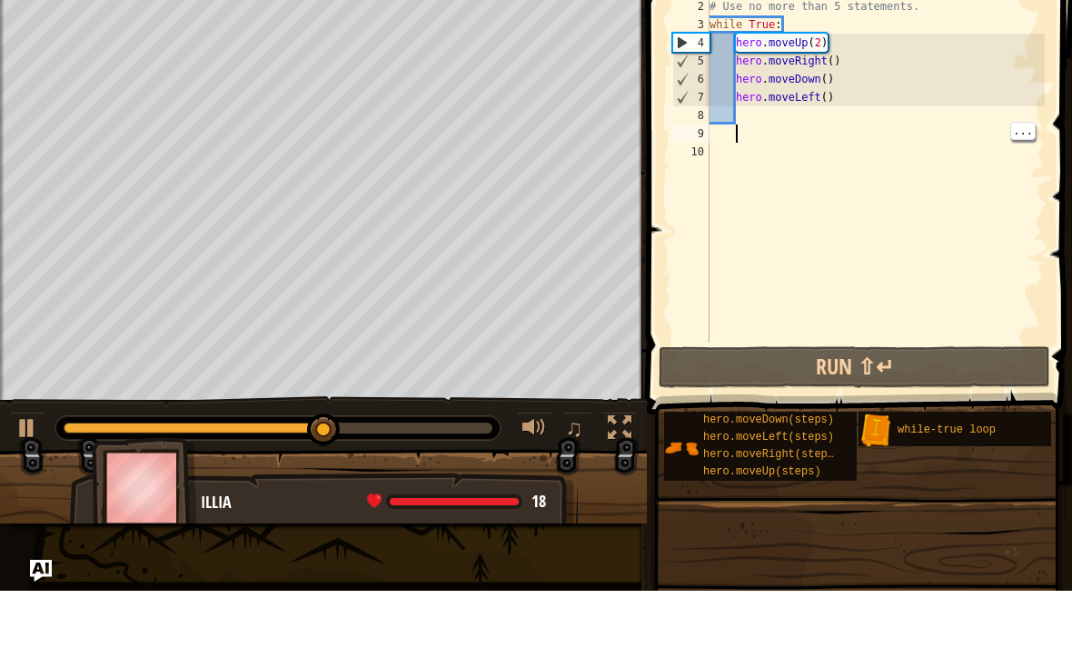
click at [853, 141] on div "# Collect all gems and escape at the white X mark. # Use no more than 5 stateme…" at bounding box center [875, 236] width 339 height 400
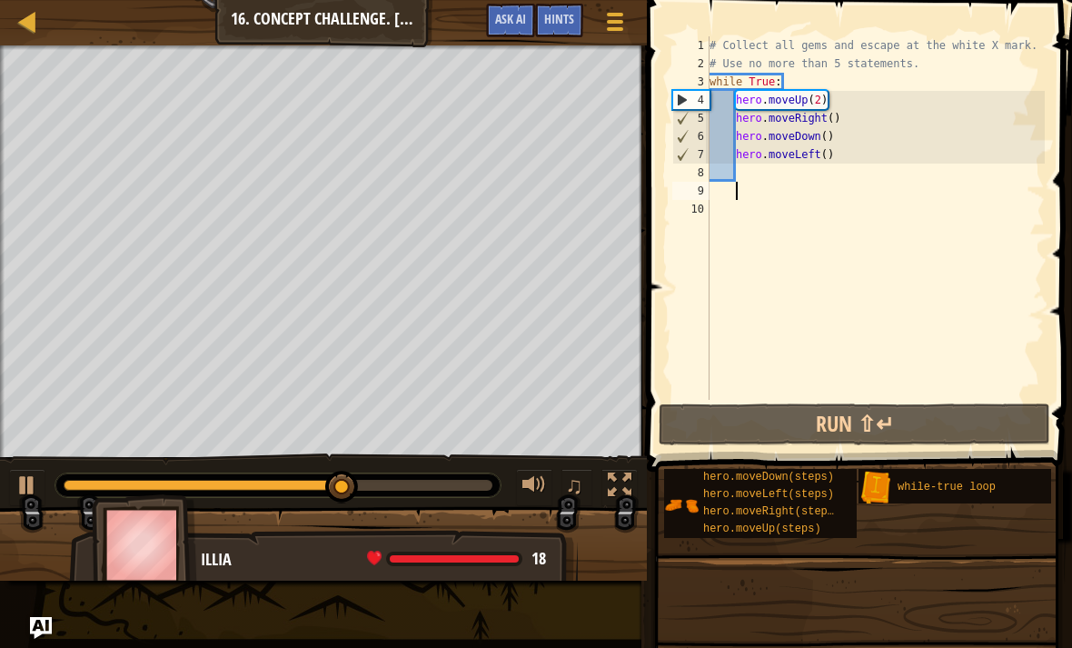
click at [16, 24] on div at bounding box center [27, 21] width 23 height 23
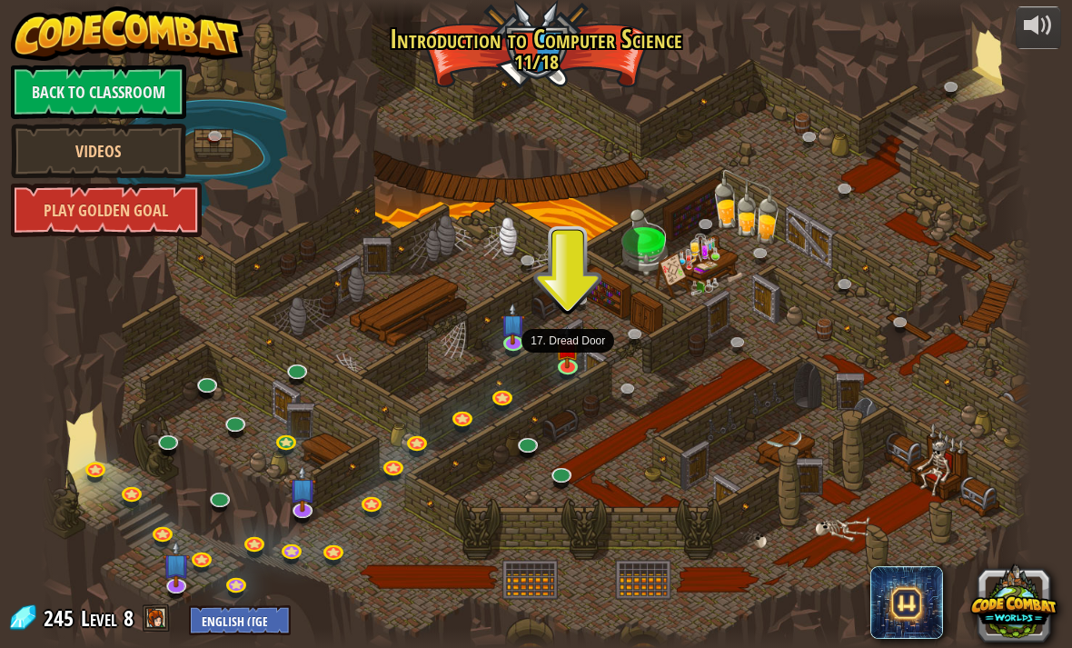
click at [571, 362] on img at bounding box center [568, 347] width 25 height 42
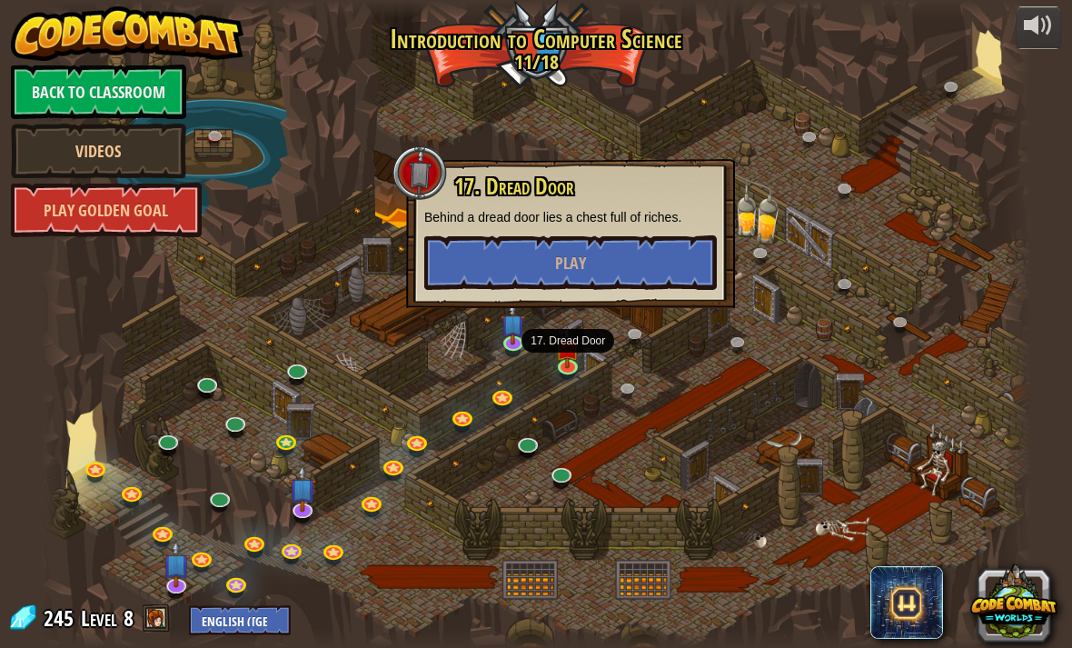
click at [624, 266] on button "Play" at bounding box center [570, 262] width 293 height 55
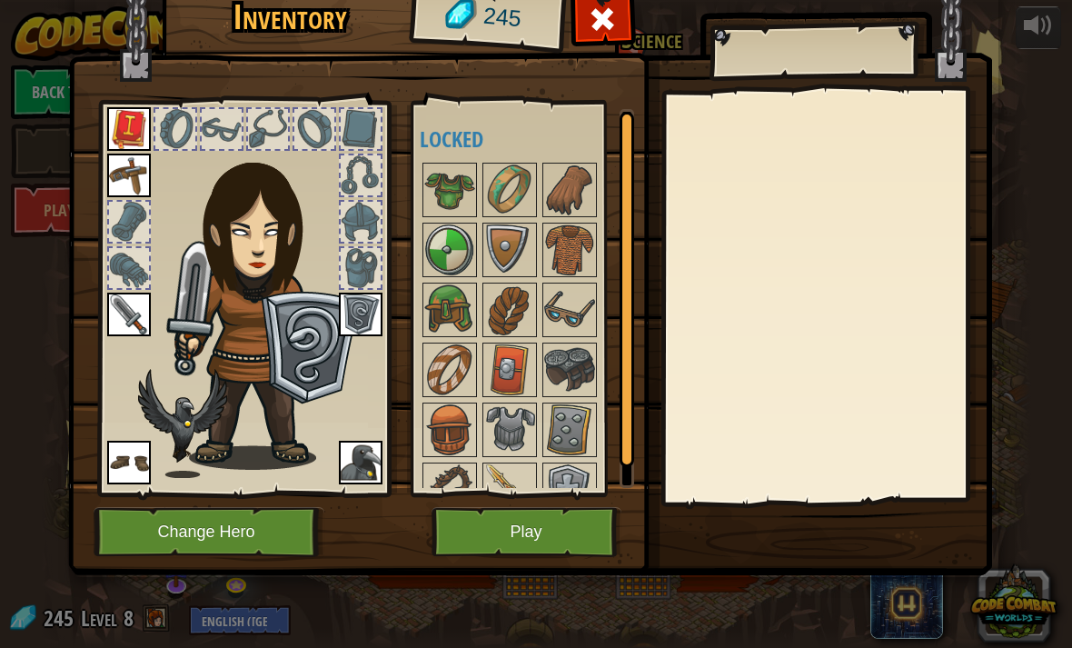
click at [600, 542] on button "Play" at bounding box center [527, 532] width 190 height 50
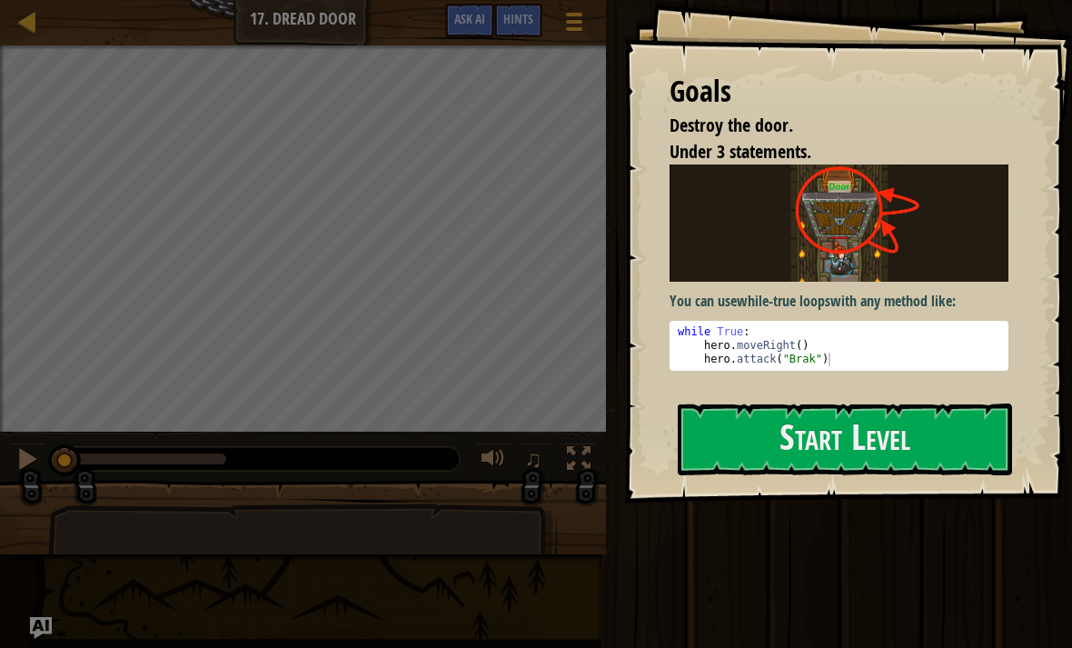
click at [789, 403] on button "Start Level" at bounding box center [845, 439] width 334 height 72
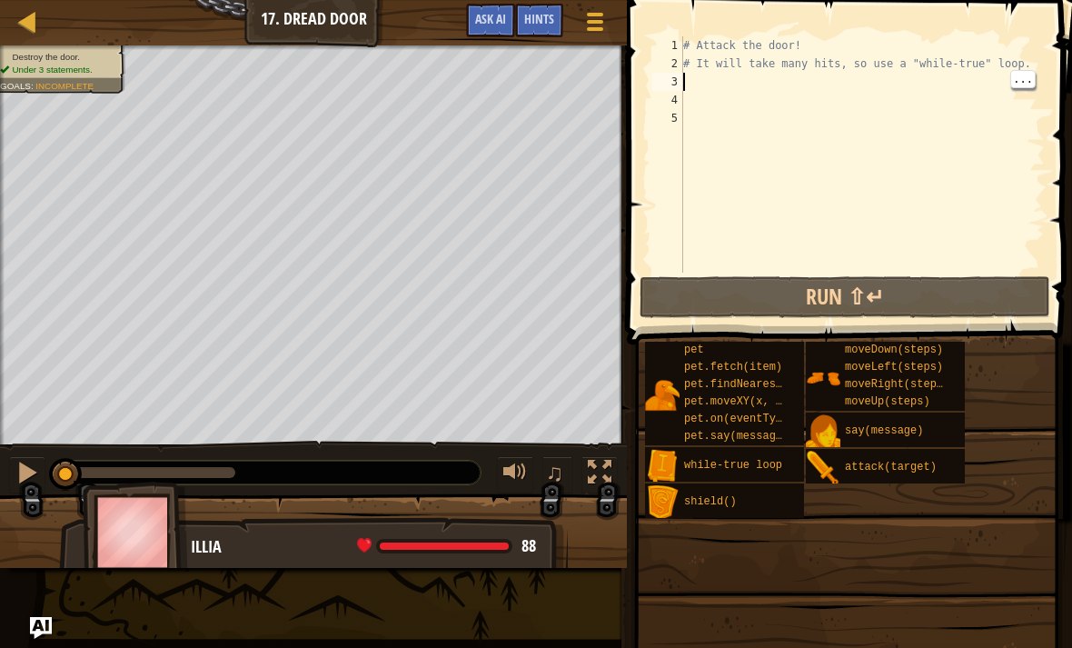
click at [716, 77] on div "# Attack the door! # It will take many hits, so use a "while-true" loop." at bounding box center [862, 172] width 365 height 273
type textarea "w"
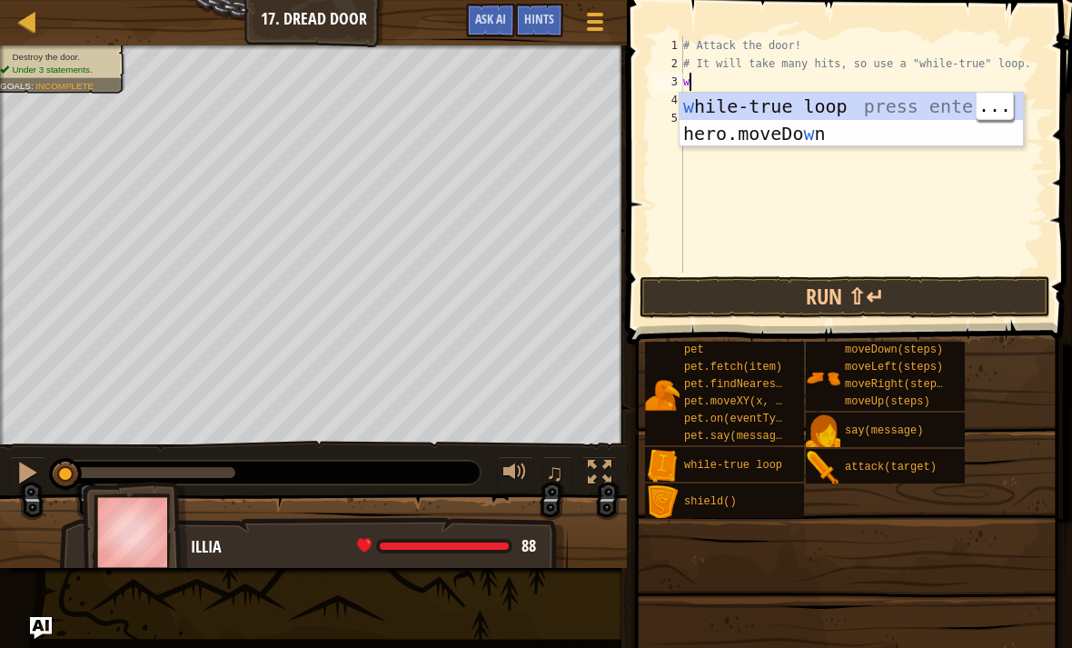
click at [838, 105] on div "w [PERSON_NAME]-true loop press enter hero.moveDo w n press enter" at bounding box center [852, 147] width 344 height 109
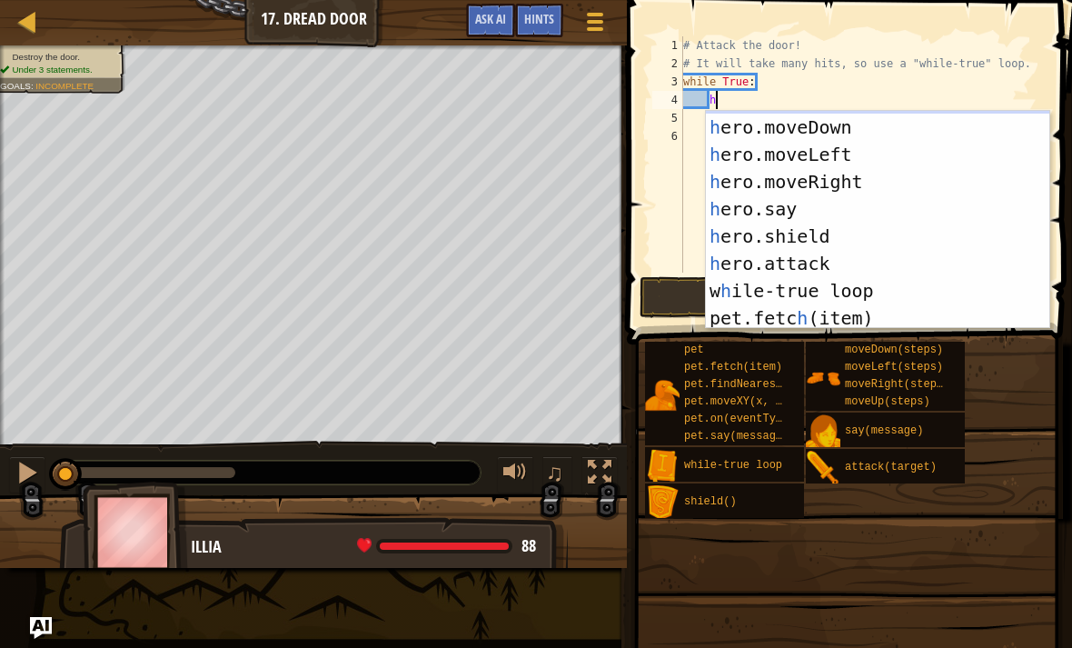
scroll to position [55, 0]
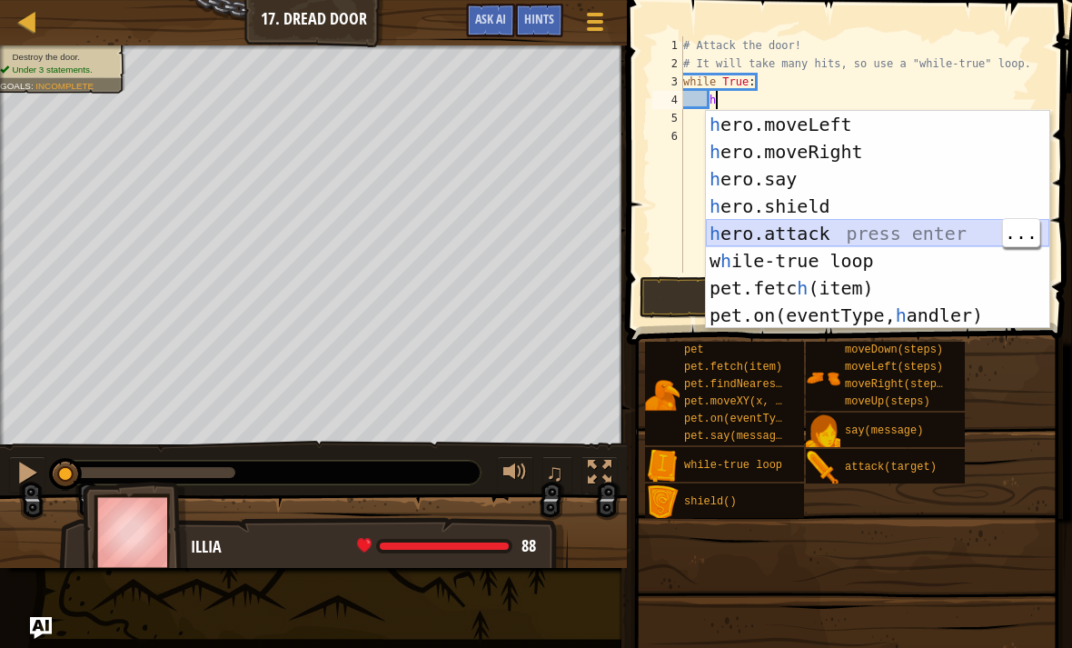
click at [812, 231] on div "h ero.moveLeft press enter h ero.moveRight press enter h ero.say press enter h …" at bounding box center [878, 247] width 344 height 273
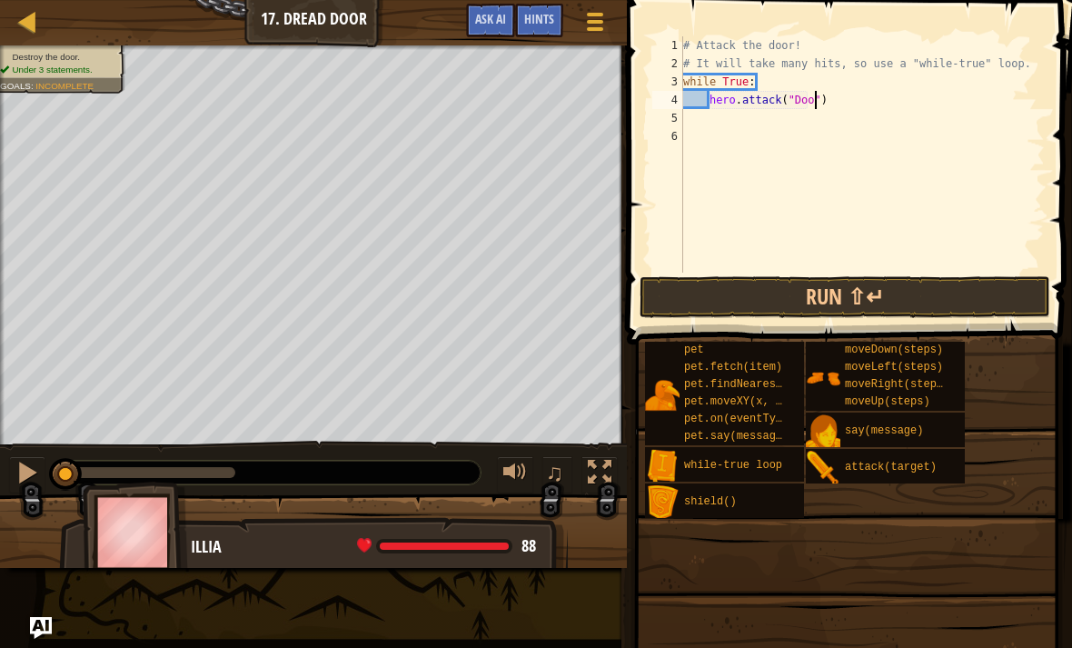
scroll to position [9, 12]
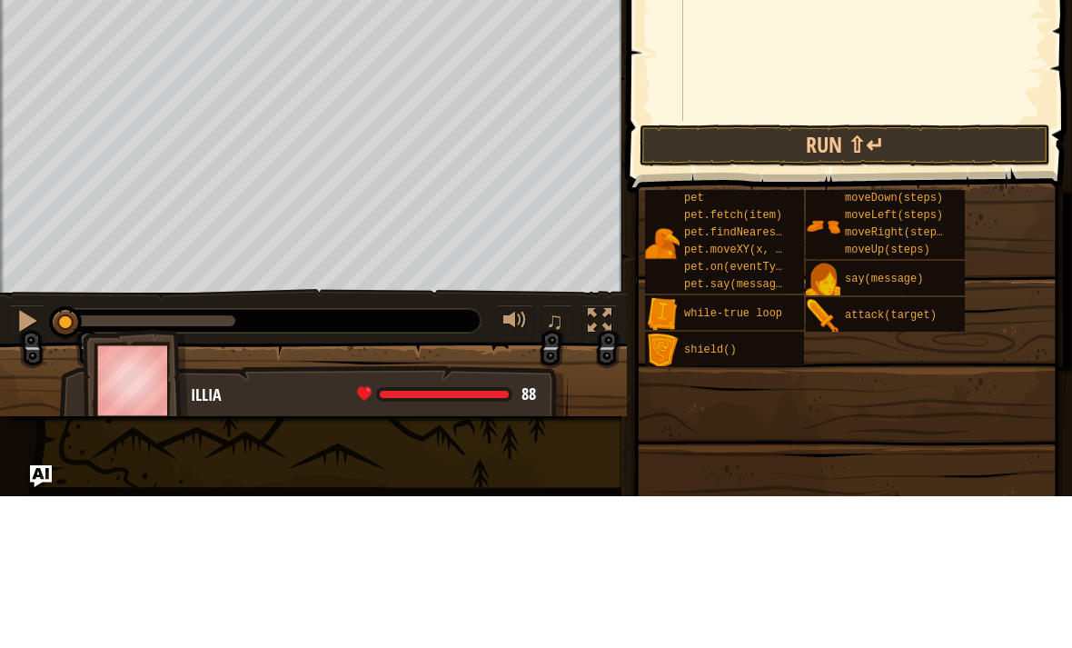
type textarea "hero.attack("Door")"
click at [773, 276] on button "Run ⇧↵" at bounding box center [845, 297] width 411 height 42
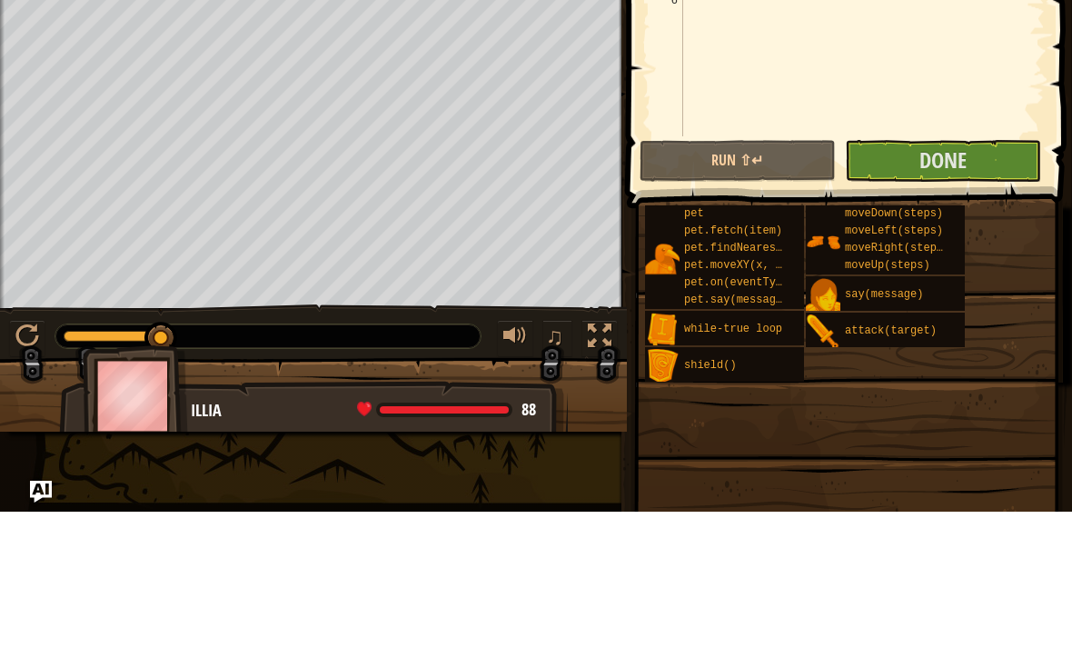
click at [927, 282] on span "Done" at bounding box center [943, 296] width 47 height 29
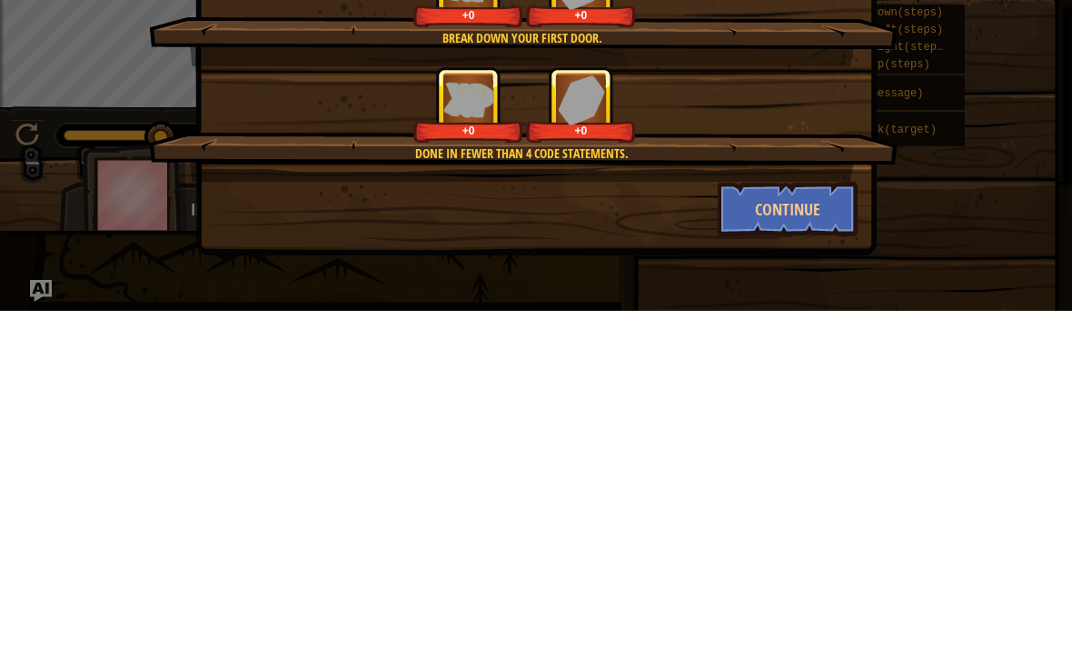
click at [797, 519] on button "Continue" at bounding box center [788, 546] width 141 height 55
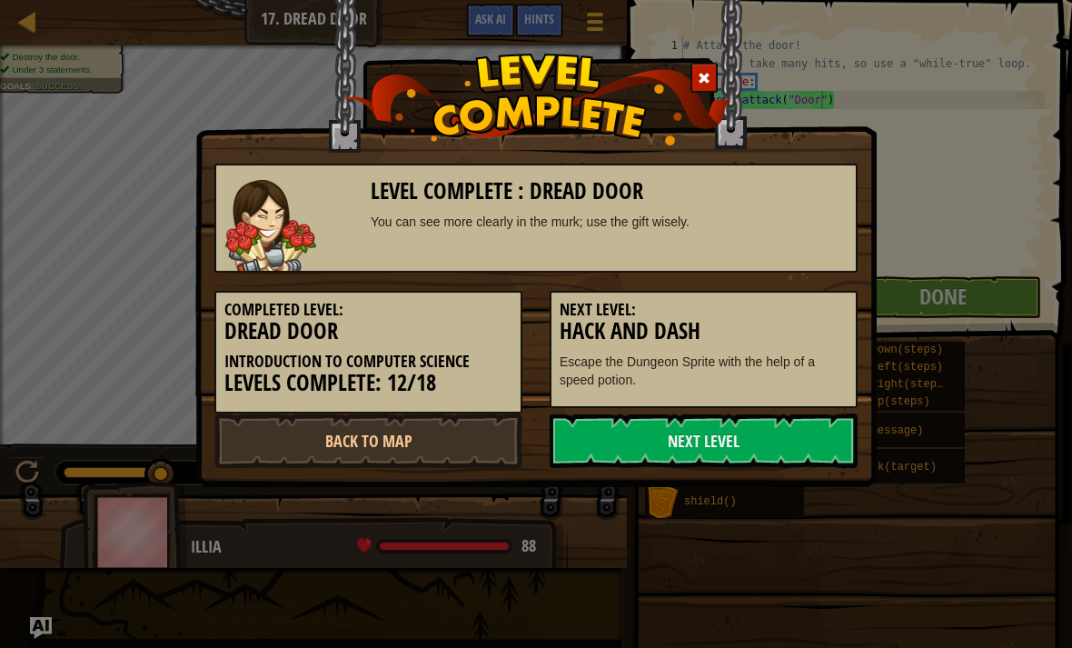
click at [761, 444] on link "Next Level" at bounding box center [704, 440] width 308 height 55
click at [736, 440] on link "Next Level" at bounding box center [704, 440] width 308 height 55
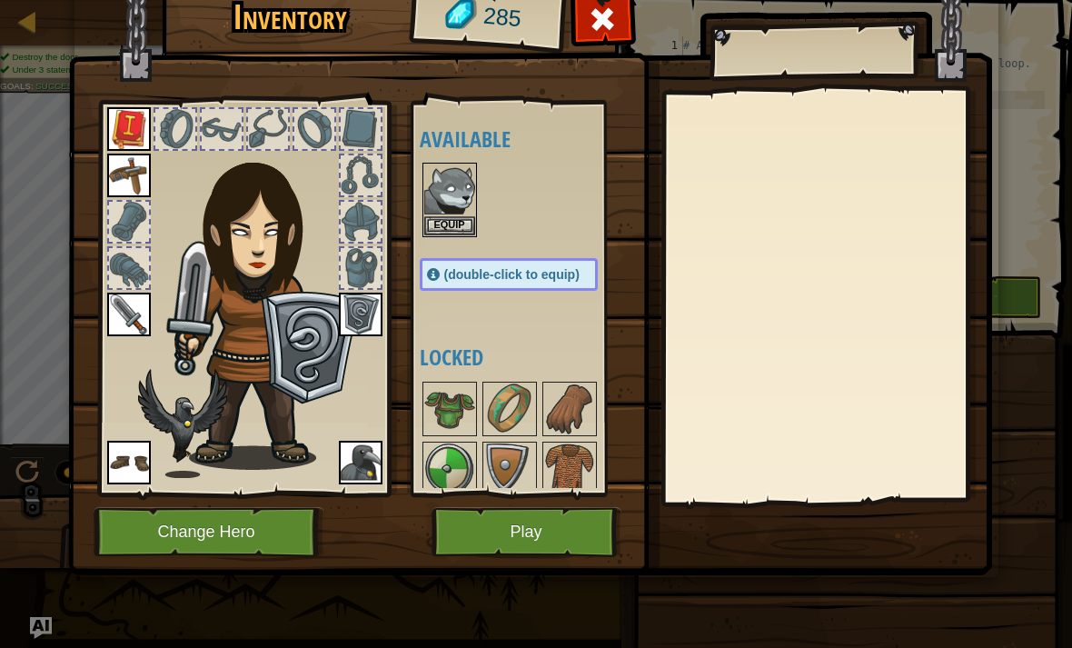
click at [452, 211] on img at bounding box center [449, 189] width 51 height 51
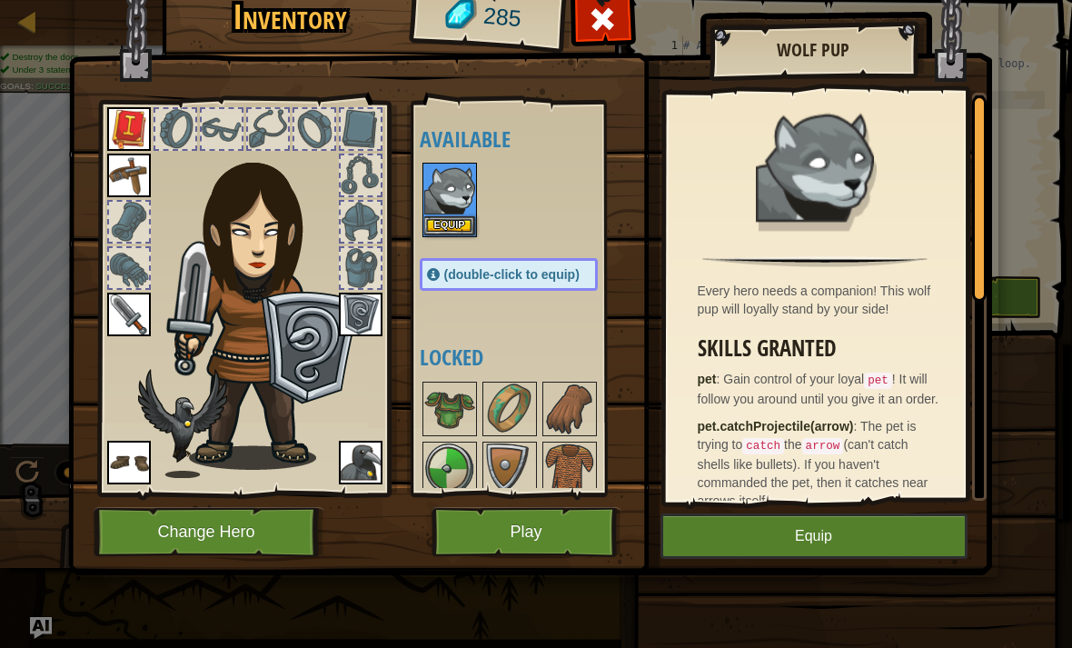
click at [458, 218] on button "Equip" at bounding box center [449, 225] width 51 height 19
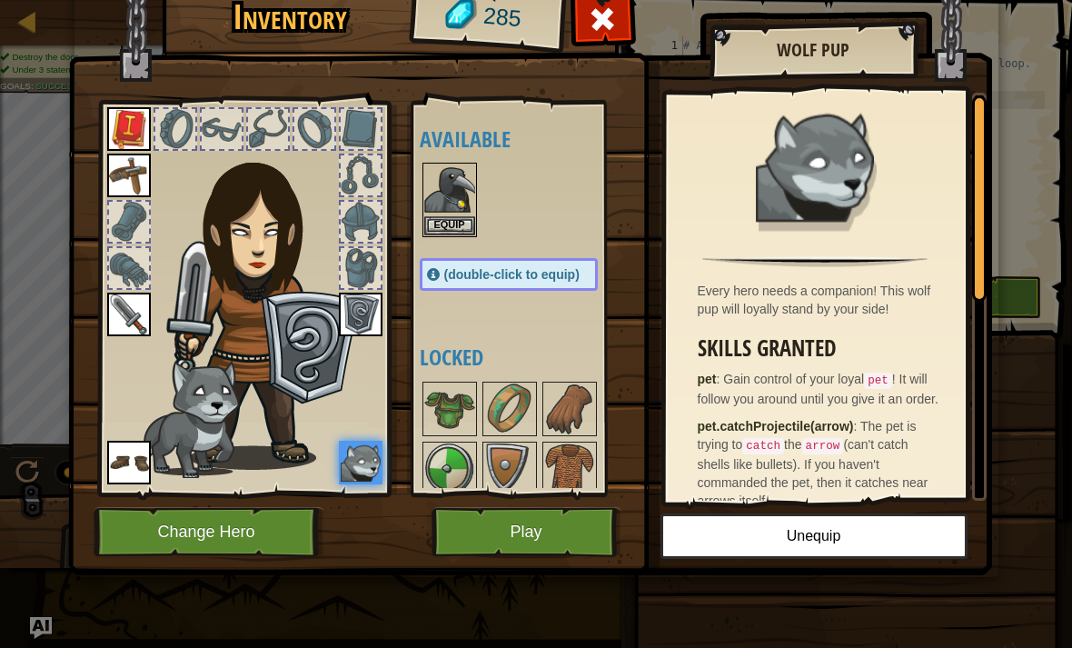
click at [559, 528] on button "Play" at bounding box center [527, 532] width 190 height 50
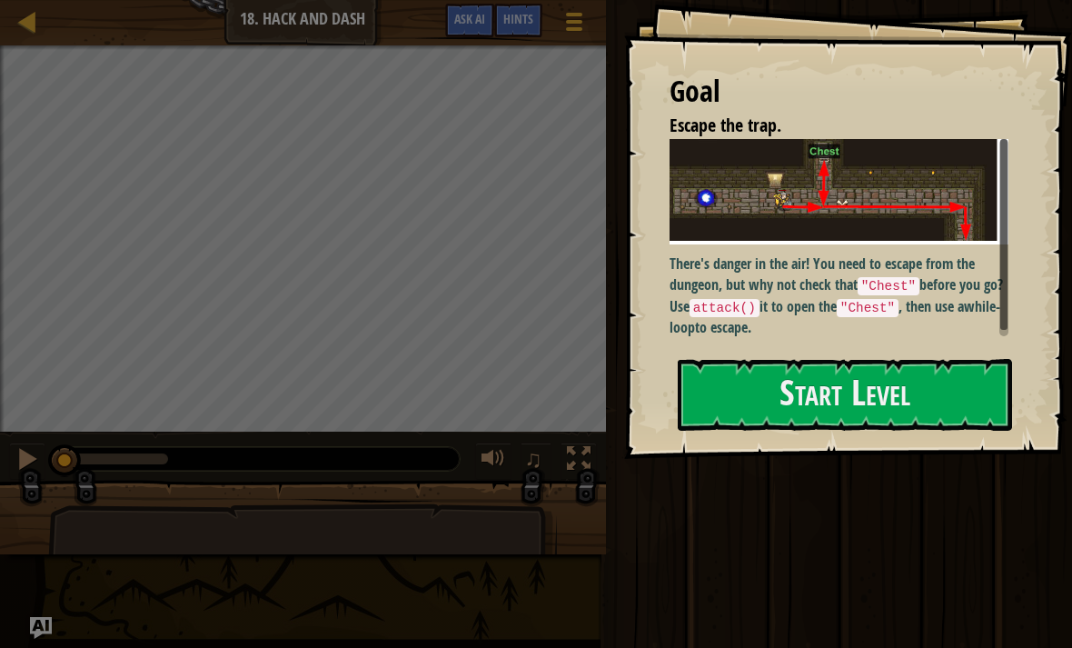
click at [836, 398] on button "Start Level" at bounding box center [845, 395] width 334 height 72
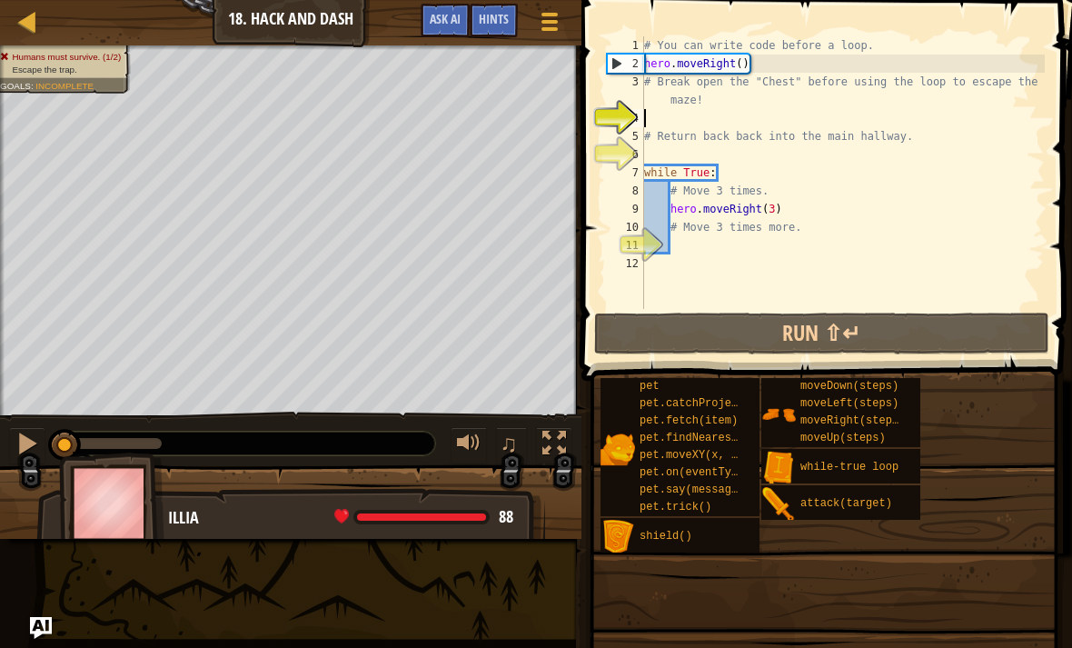
click at [732, 335] on button "Run ⇧↵" at bounding box center [821, 334] width 455 height 42
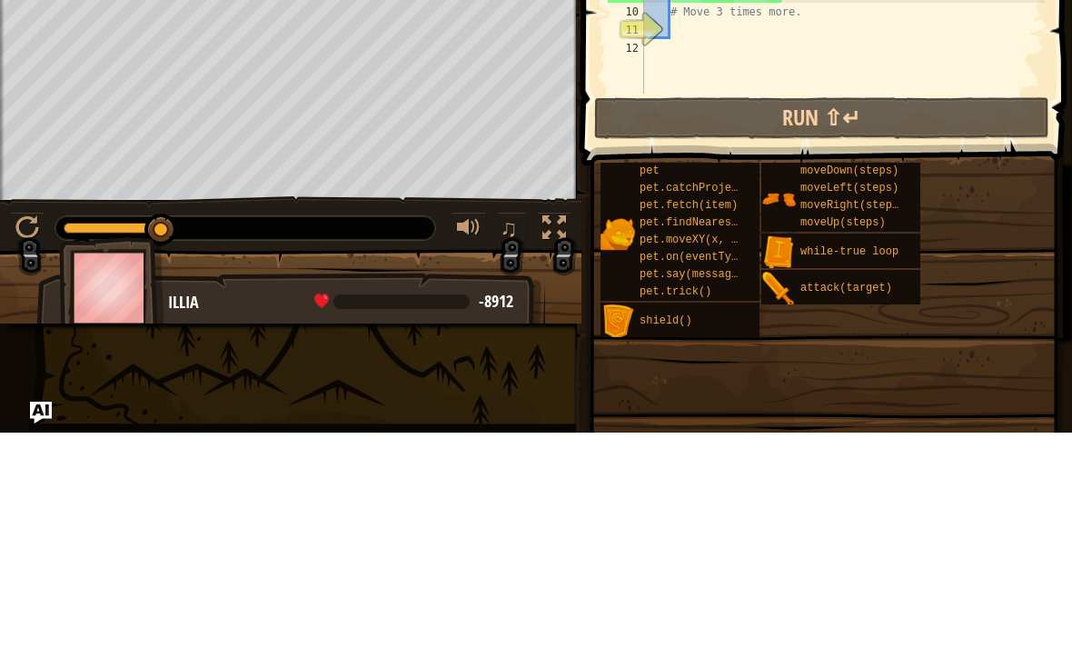
click at [36, 427] on button at bounding box center [27, 445] width 36 height 37
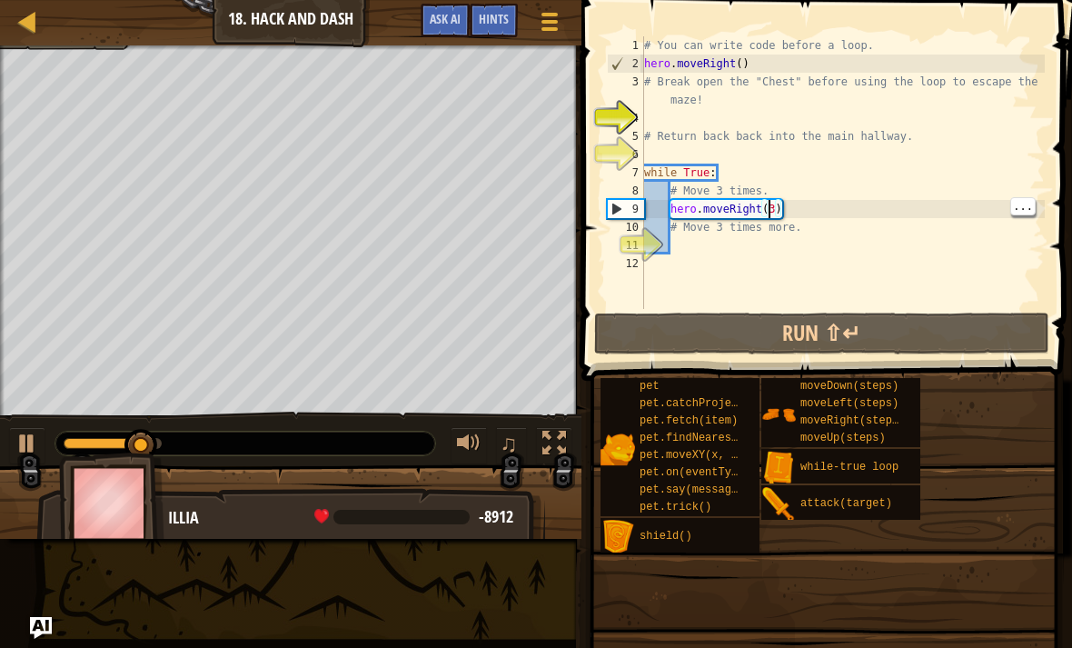
click at [772, 204] on div "# You can write code before a loop. hero . moveRight ( ) # Break open the "Ches…" at bounding box center [843, 190] width 404 height 309
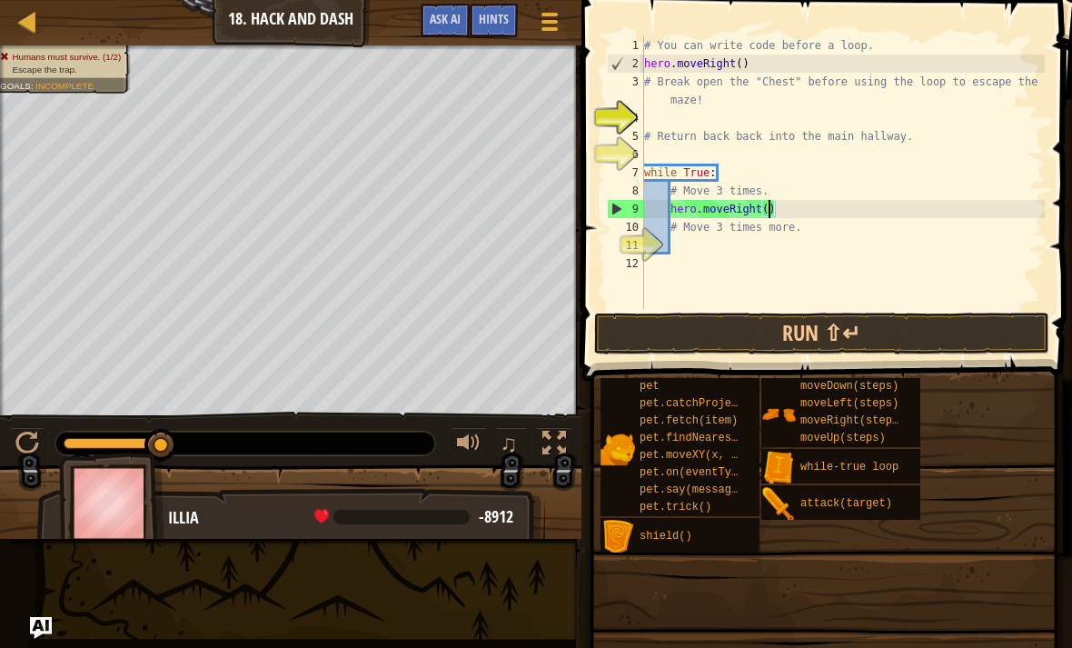
type textarea "hero.moveRight(2)"
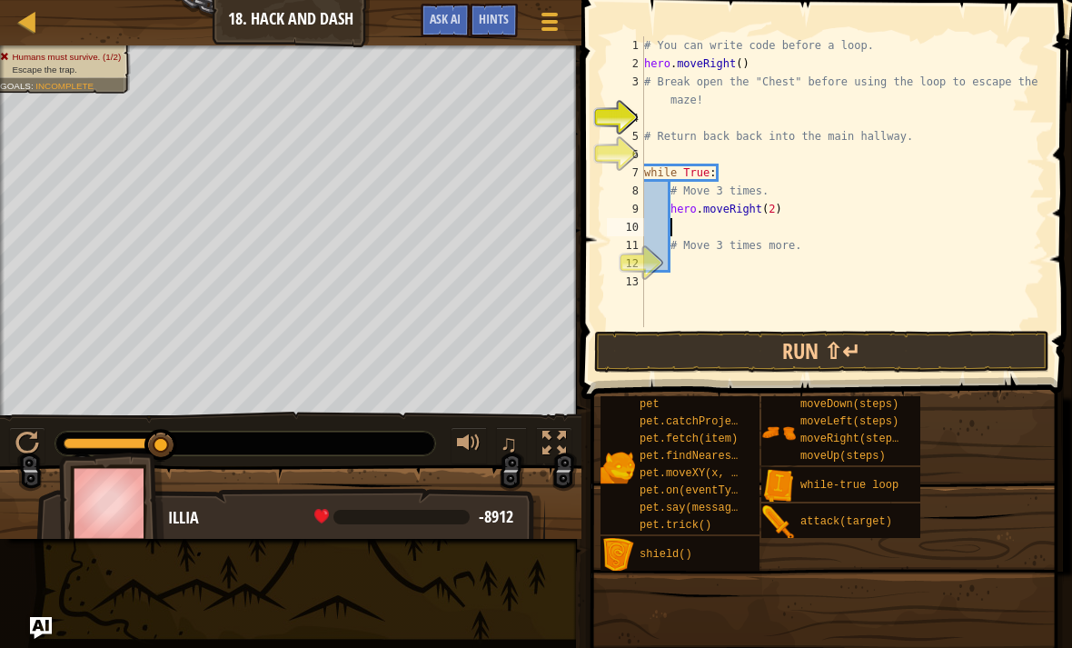
scroll to position [9, 0]
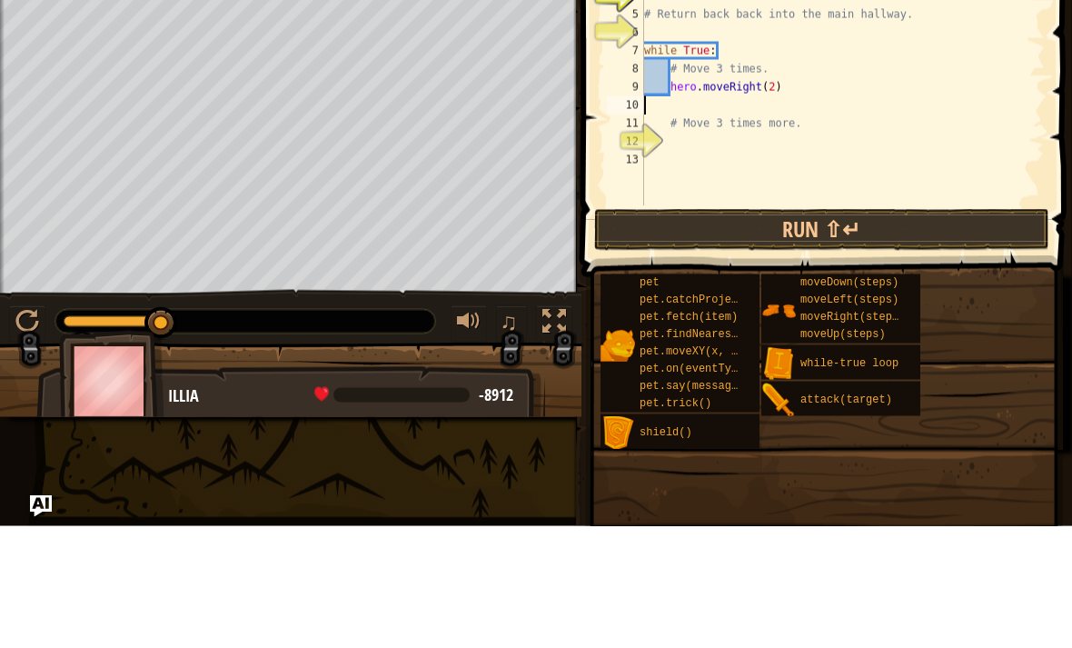
click at [797, 331] on button "Run ⇧↵" at bounding box center [821, 352] width 455 height 42
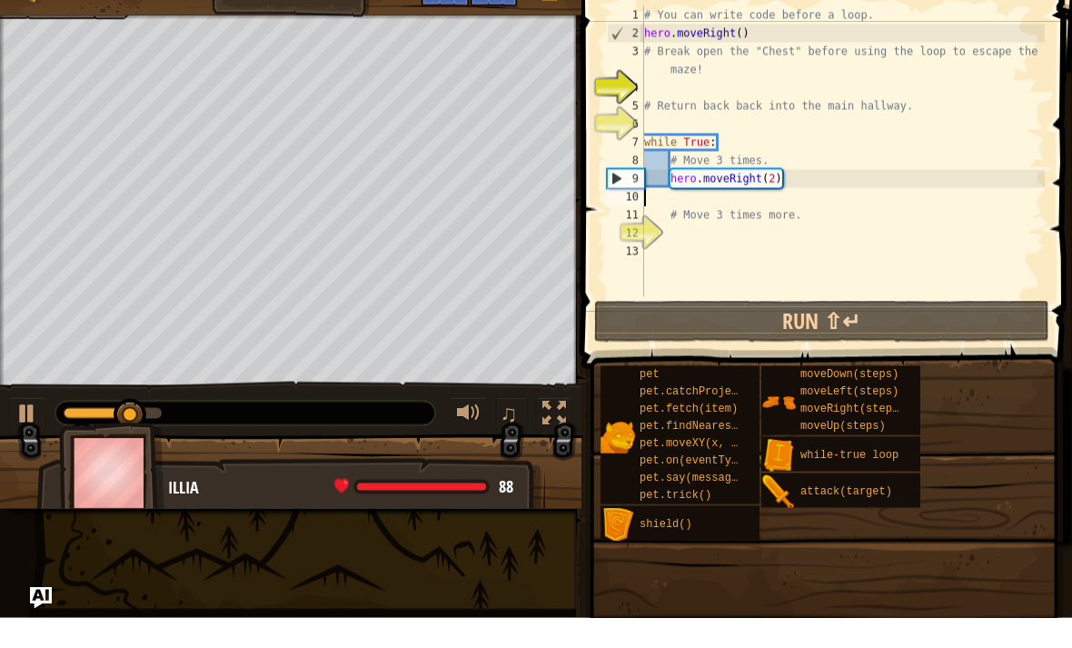
type textarea "hero.moveRight(2)"
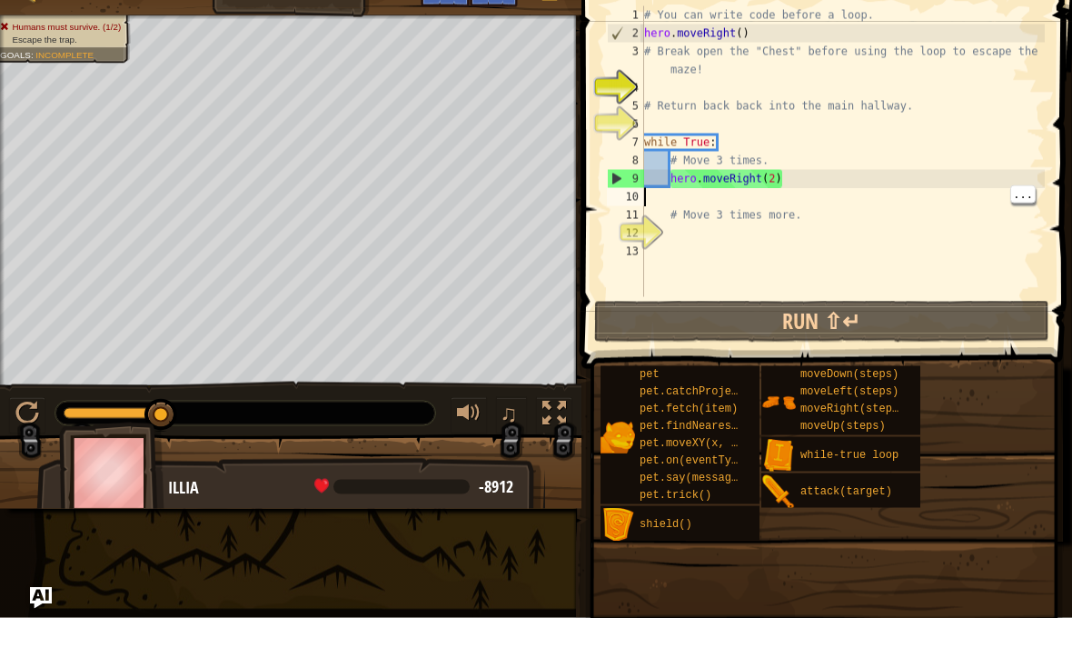
click at [804, 195] on div "# You can write code before a loop. hero . moveRight ( ) # Break open the "Ches…" at bounding box center [843, 199] width 404 height 327
click at [820, 187] on div "# You can write code before a loop. hero . moveRight ( ) # Break open the "Ches…" at bounding box center [843, 199] width 404 height 327
type textarea "h"
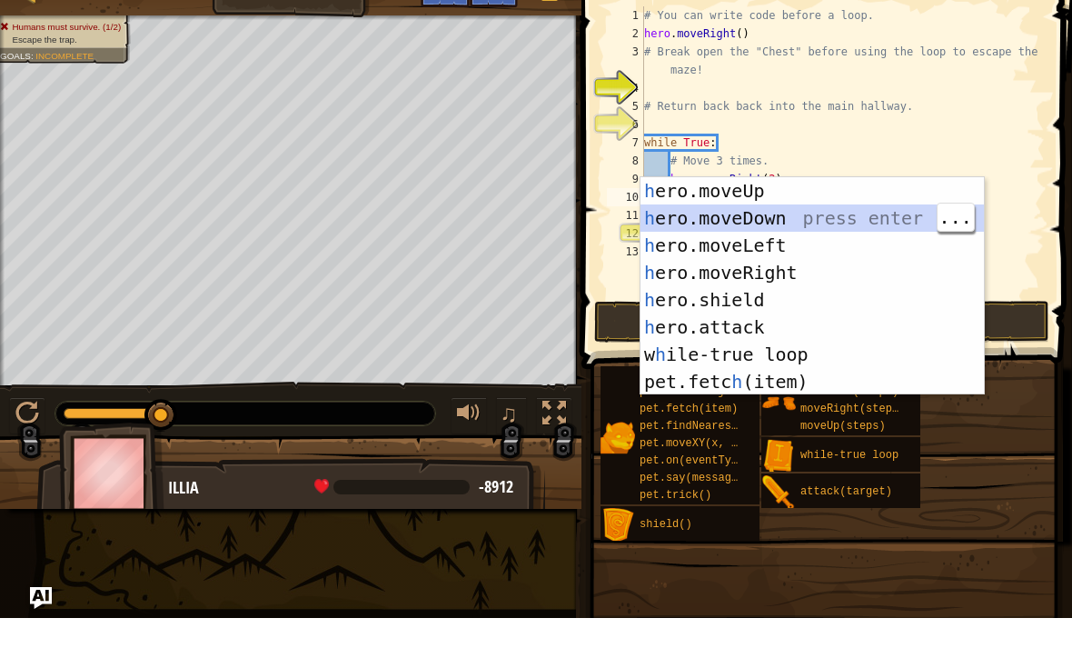
click at [807, 224] on div "h ero.moveUp press enter h ero.moveDown press enter h ero.moveLeft press enter …" at bounding box center [813, 343] width 344 height 273
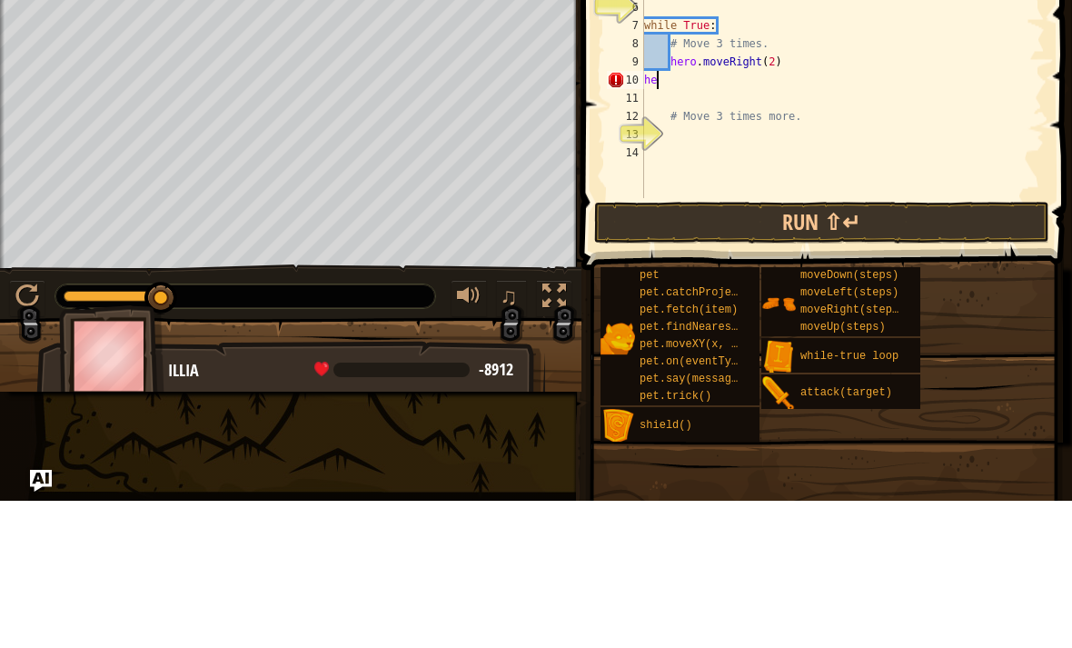
type textarea "h"
click at [805, 61] on div "# You can write code before a loop. hero . moveRight ( ) # Break open the "Ches…" at bounding box center [843, 208] width 404 height 345
type textarea "hero.moveRight(1)"
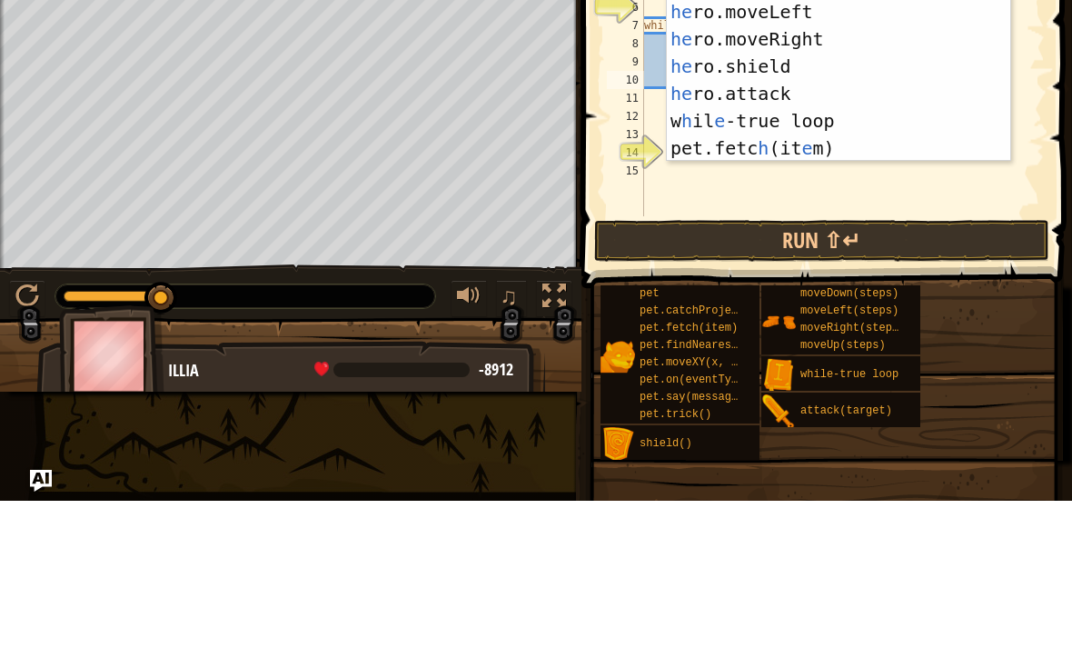
type textarea "her"
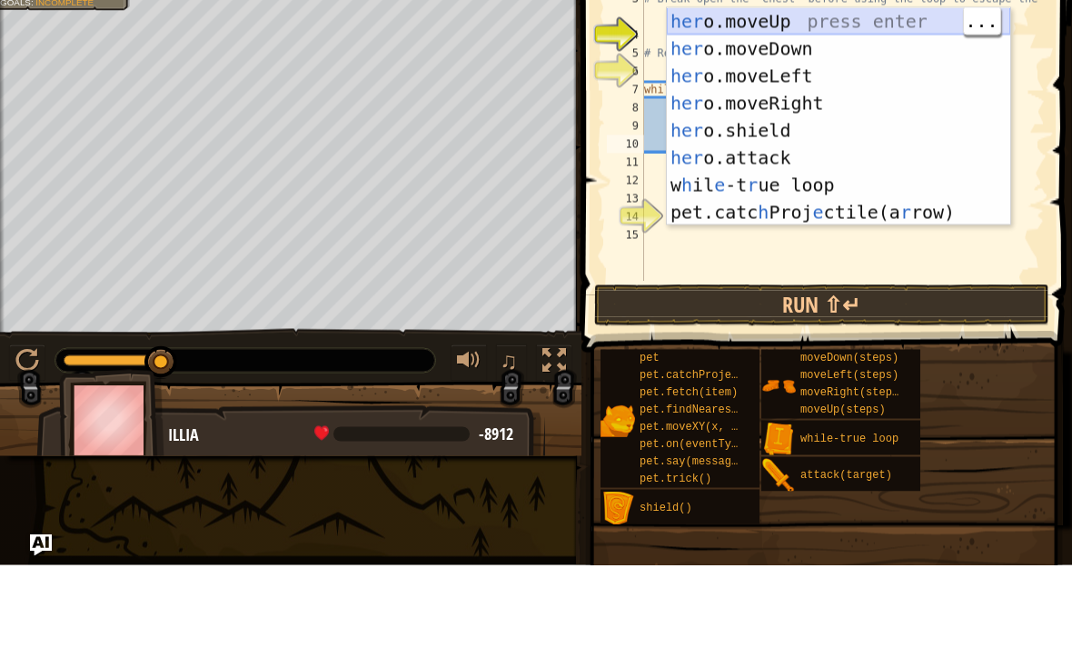
click at [758, 91] on div "her o.moveUp press enter her o.moveDown press enter her o.moveLeft press enter …" at bounding box center [839, 227] width 344 height 273
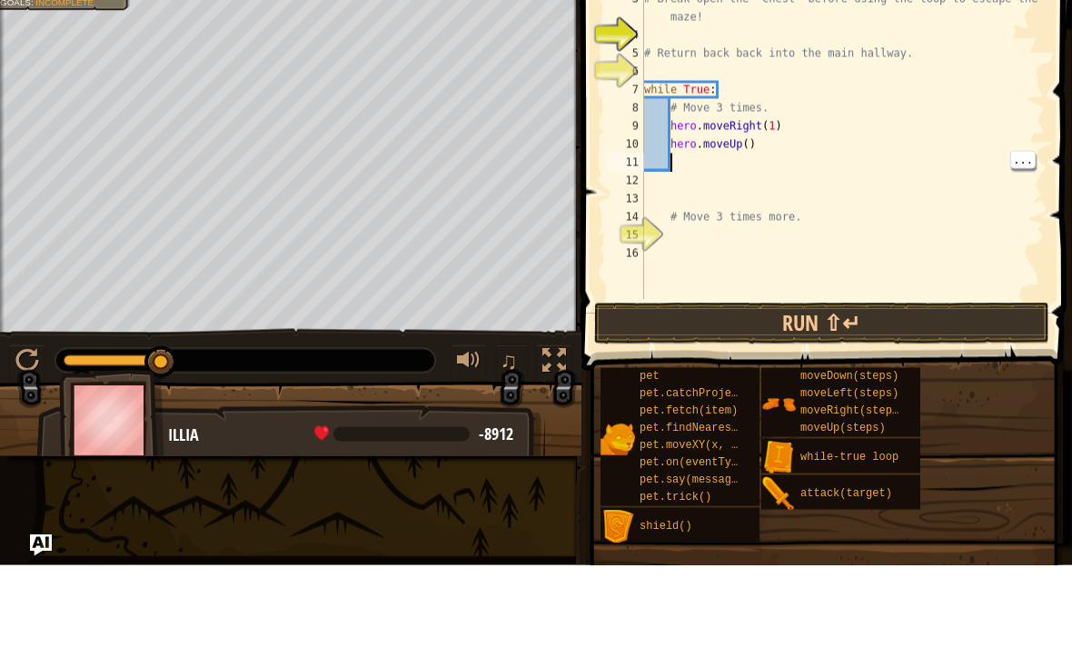
click at [820, 155] on div "# You can write code before a loop. hero . moveRight ( ) # Break open the "Ches…" at bounding box center [843, 227] width 404 height 382
click at [799, 138] on div "# You can write code before a loop. hero . moveRight ( ) # Break open the "Ches…" at bounding box center [843, 227] width 404 height 382
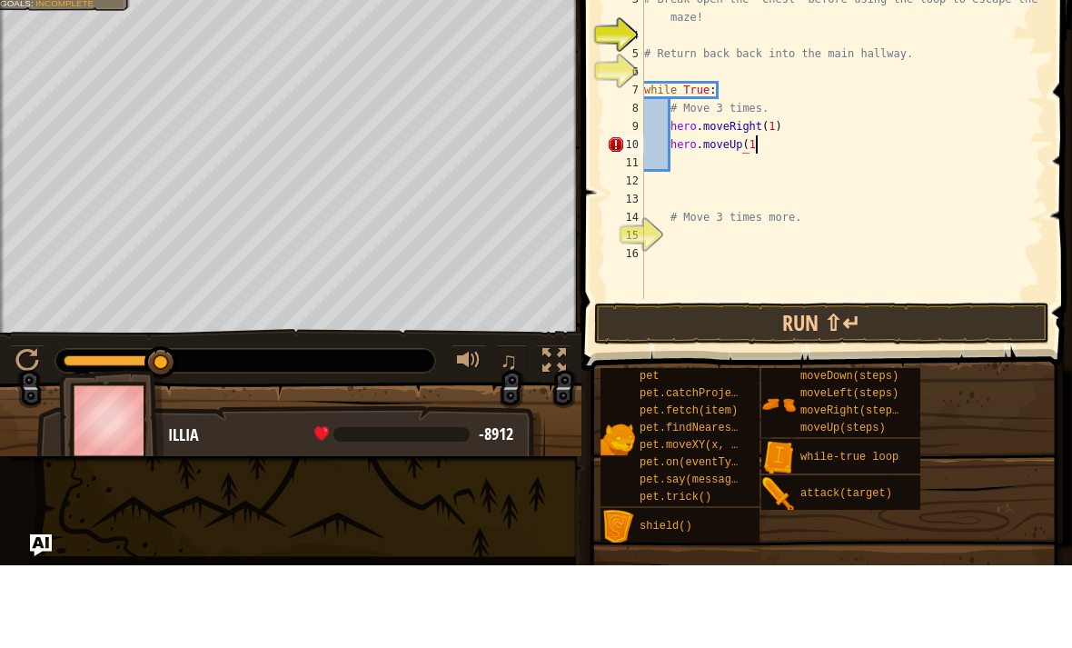
scroll to position [9, 8]
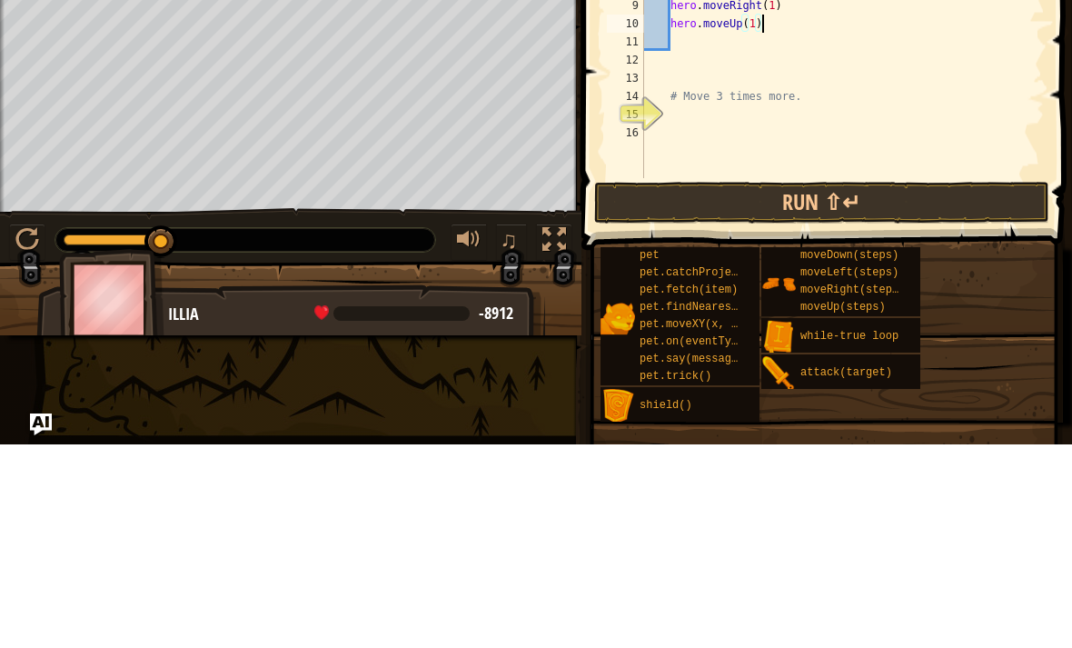
click at [853, 385] on button "Run ⇧↵" at bounding box center [821, 406] width 455 height 42
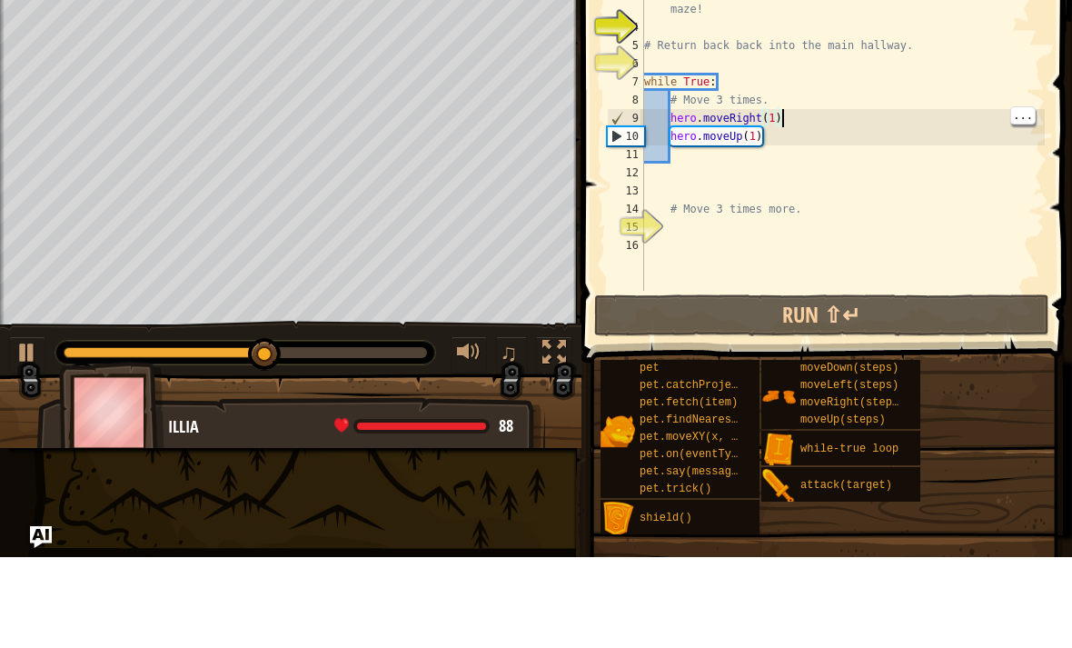
click at [804, 137] on div "# You can write code before a loop. hero . moveRight ( ) # Break open the "Ches…" at bounding box center [843, 227] width 404 height 382
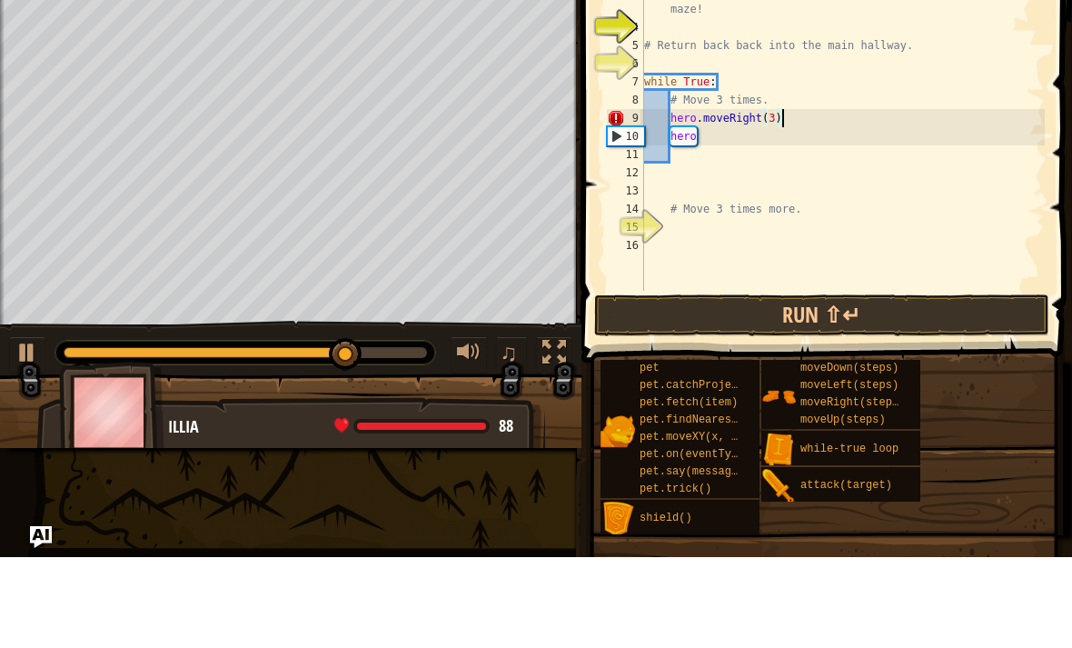
scroll to position [9, 4]
type textarea "hero."
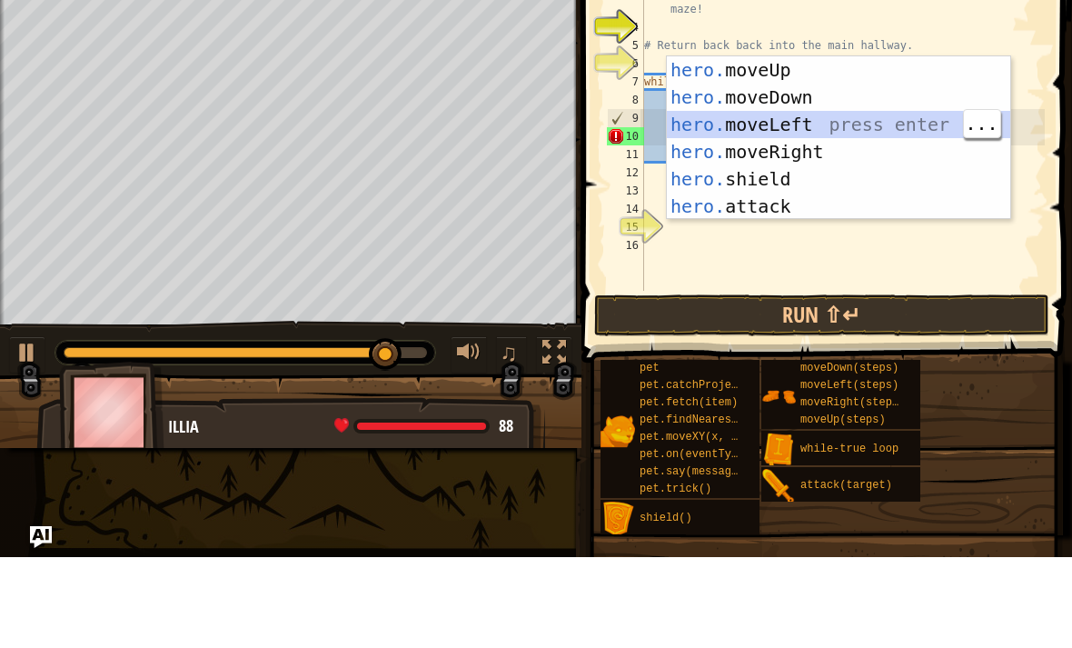
click at [860, 147] on div "hero. moveUp press enter hero. moveDown press enter hero. moveLeft press enter …" at bounding box center [839, 256] width 344 height 218
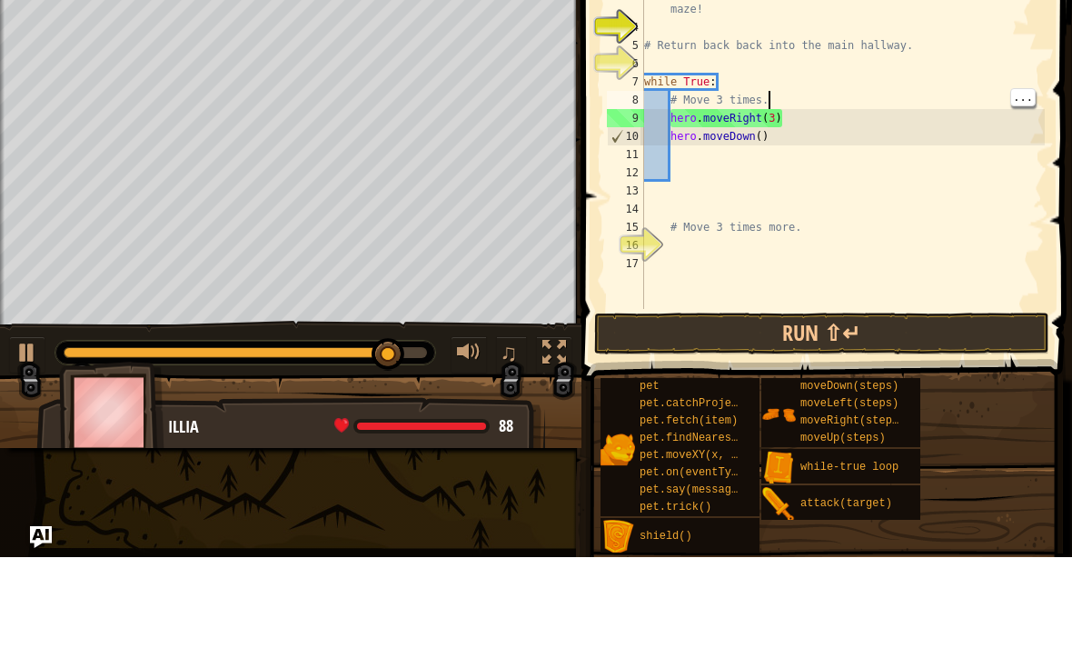
scroll to position [9, 1]
click at [820, 141] on div "# You can write code before a loop. hero . moveRight ( ) # Break open the "Ches…" at bounding box center [843, 236] width 404 height 400
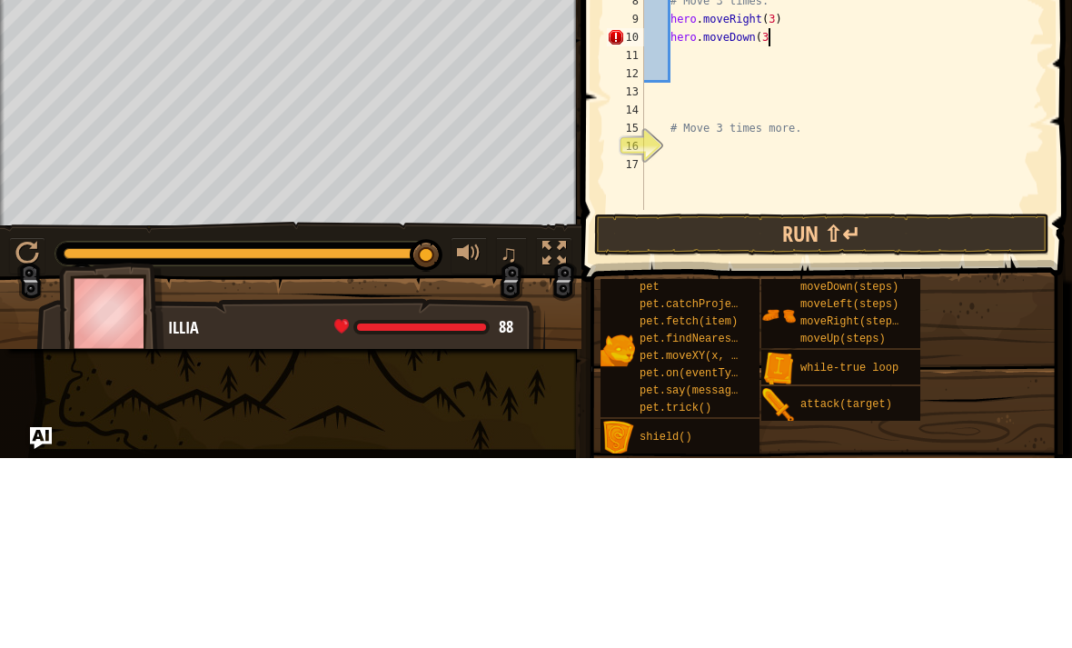
scroll to position [9, 10]
type textarea "hero.moveDown(3)"
click at [894, 403] on button "Run ⇧↵" at bounding box center [821, 424] width 455 height 42
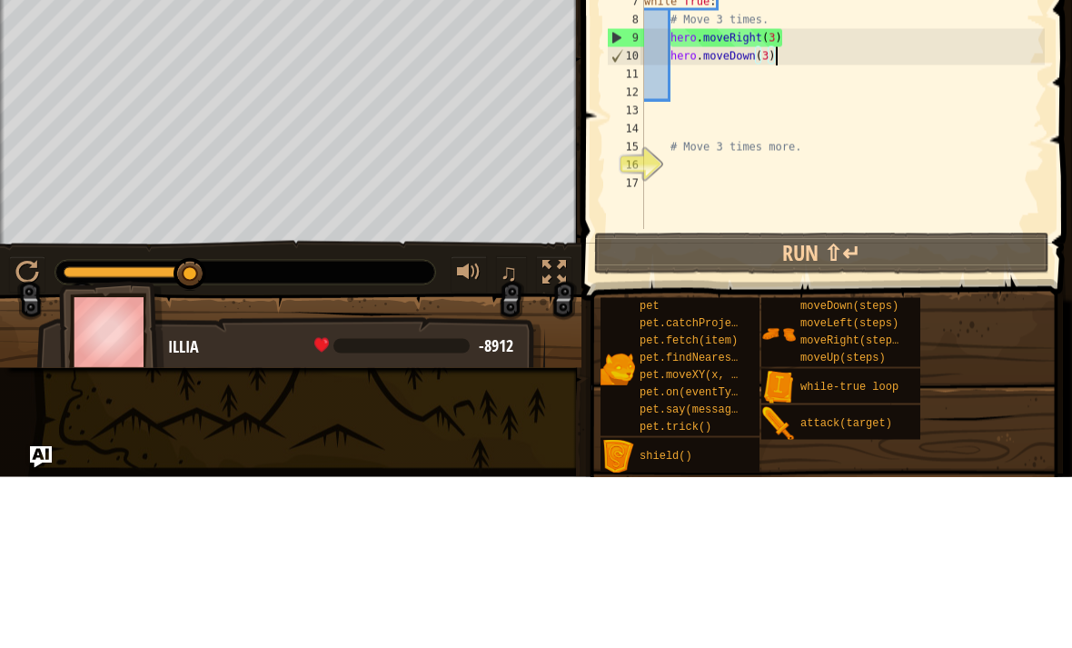
scroll to position [9, 1]
